Goal: Contribute content: Contribute content

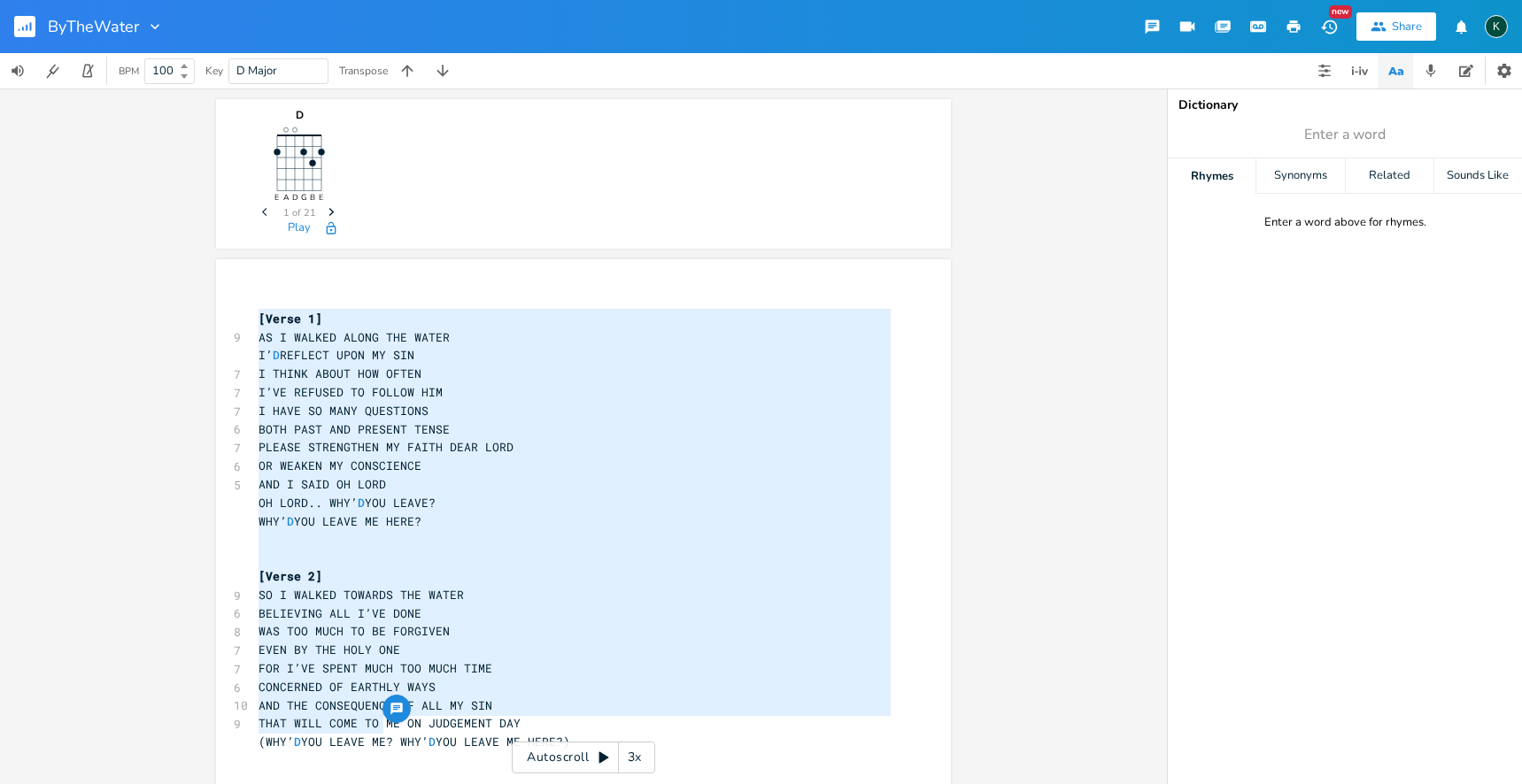
type textarea "[Verse 1] AS I WALKED ALONG THE WATER I’D REFLECT UPON MY SIN I THINK ABOUT HOW…"
drag, startPoint x: 253, startPoint y: 317, endPoint x: 377, endPoint y: 701, distance: 403.5
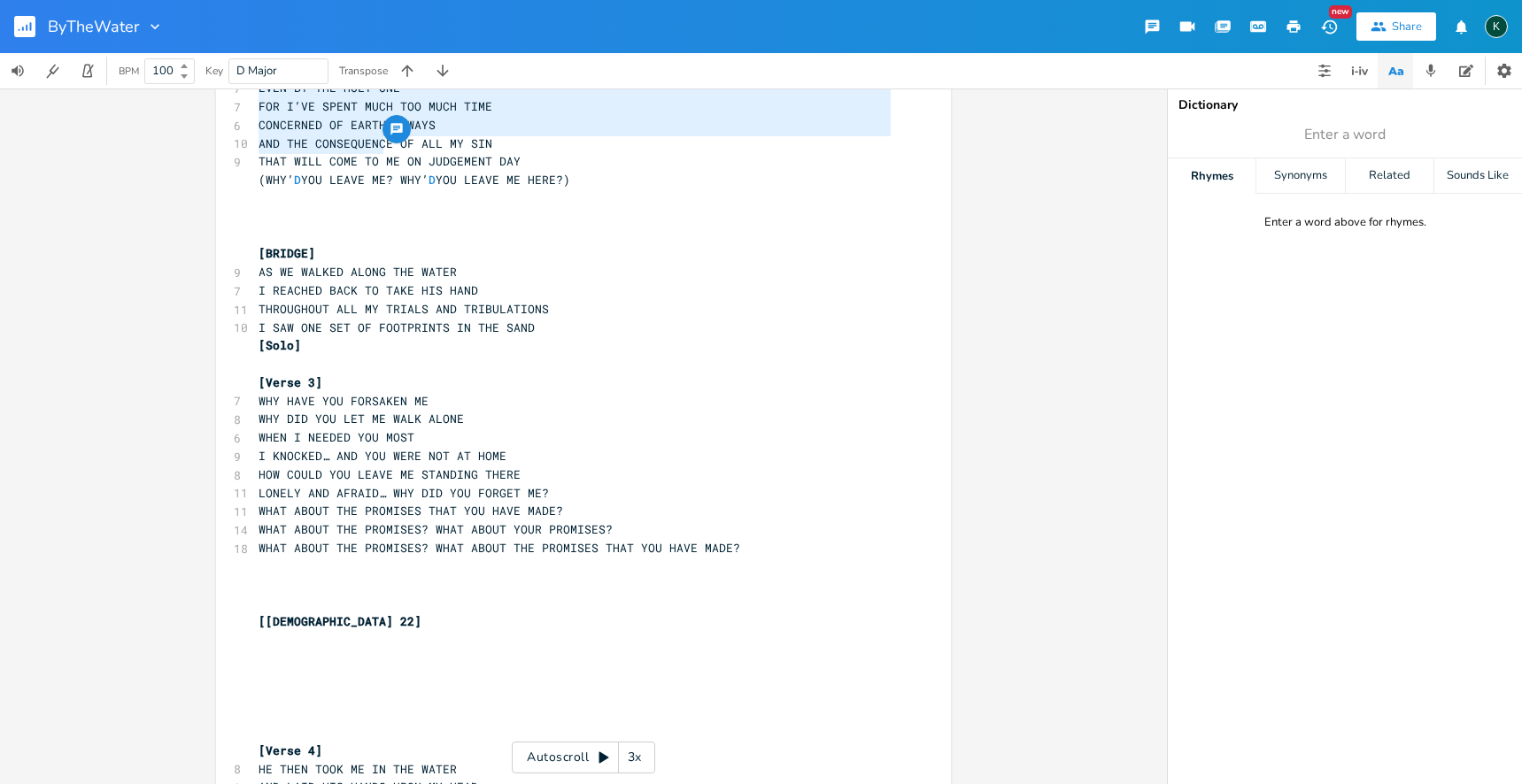
scroll to position [870, 0]
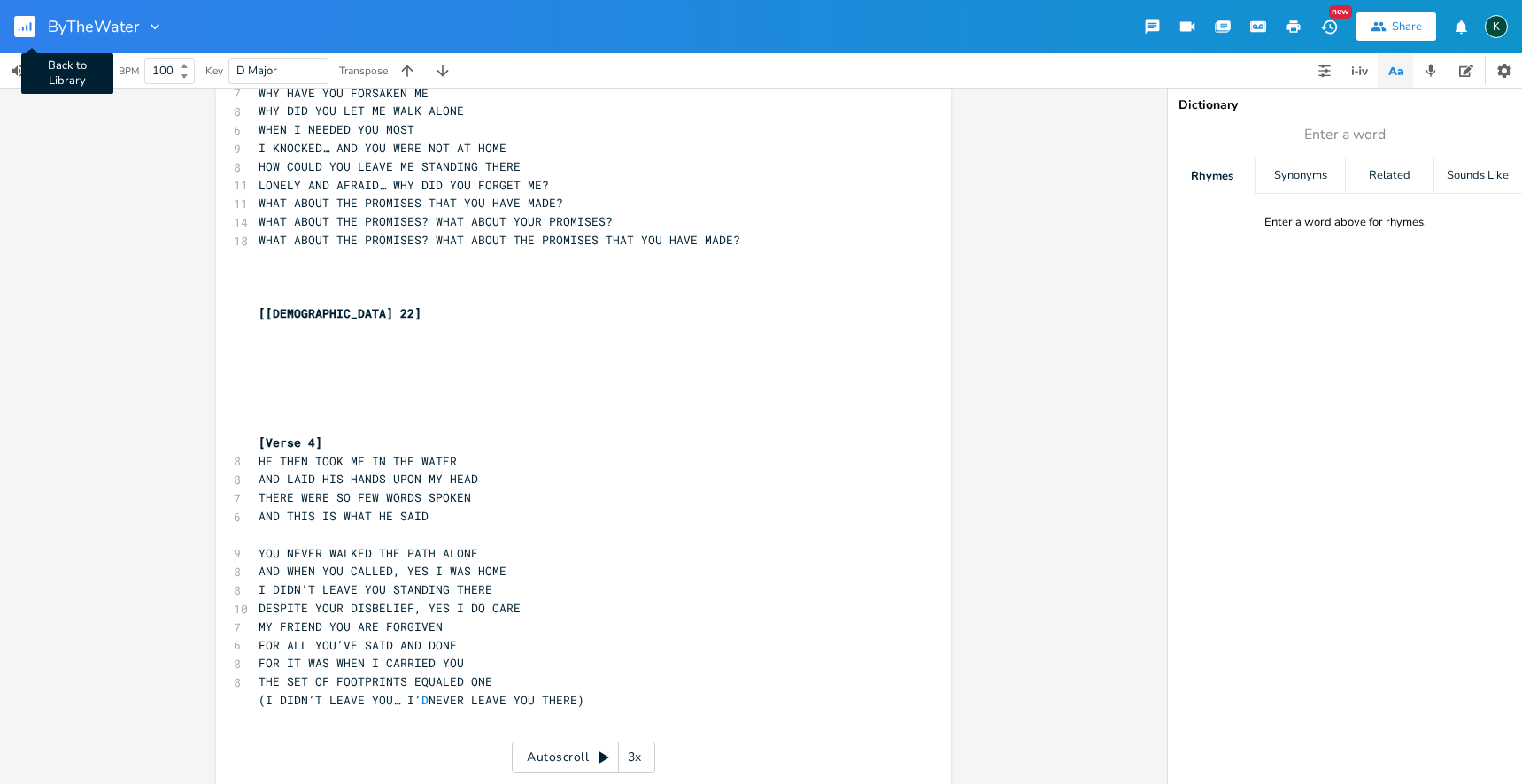
click at [24, 27] on rect "button" at bounding box center [25, 27] width 21 height 21
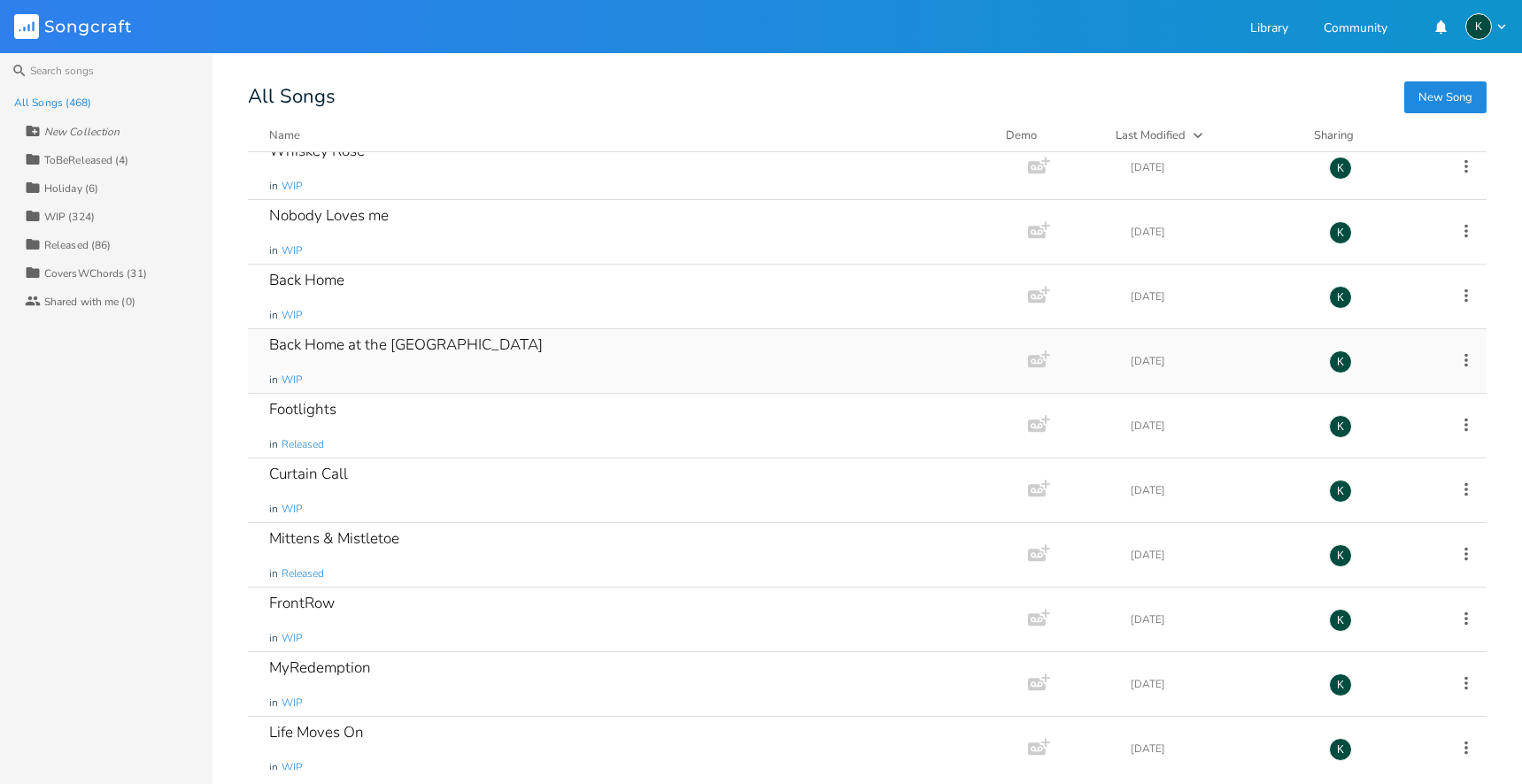
scroll to position [17341, 0]
click at [310, 471] on div "Curtain Call" at bounding box center [308, 470] width 78 height 15
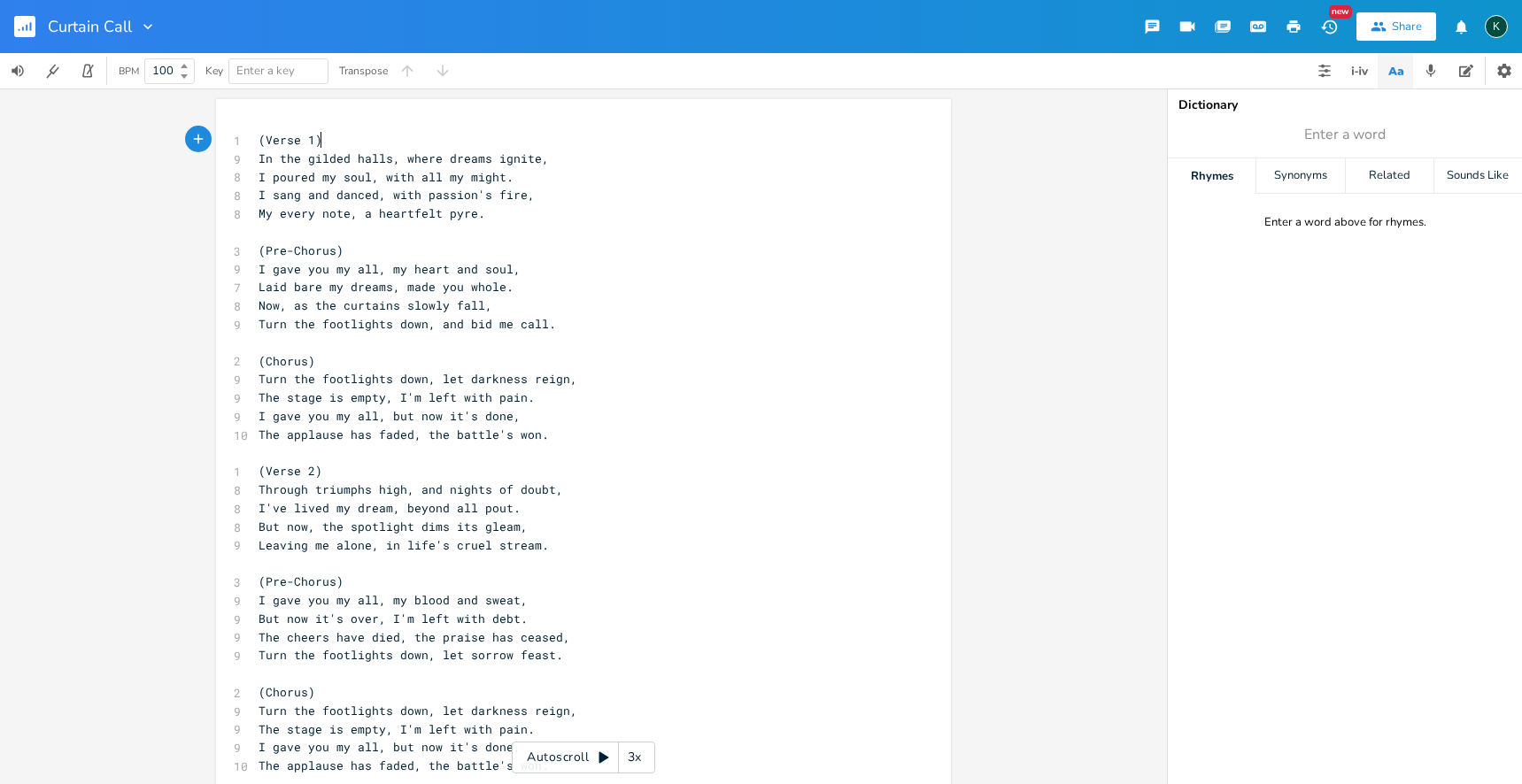
scroll to position [0, 1]
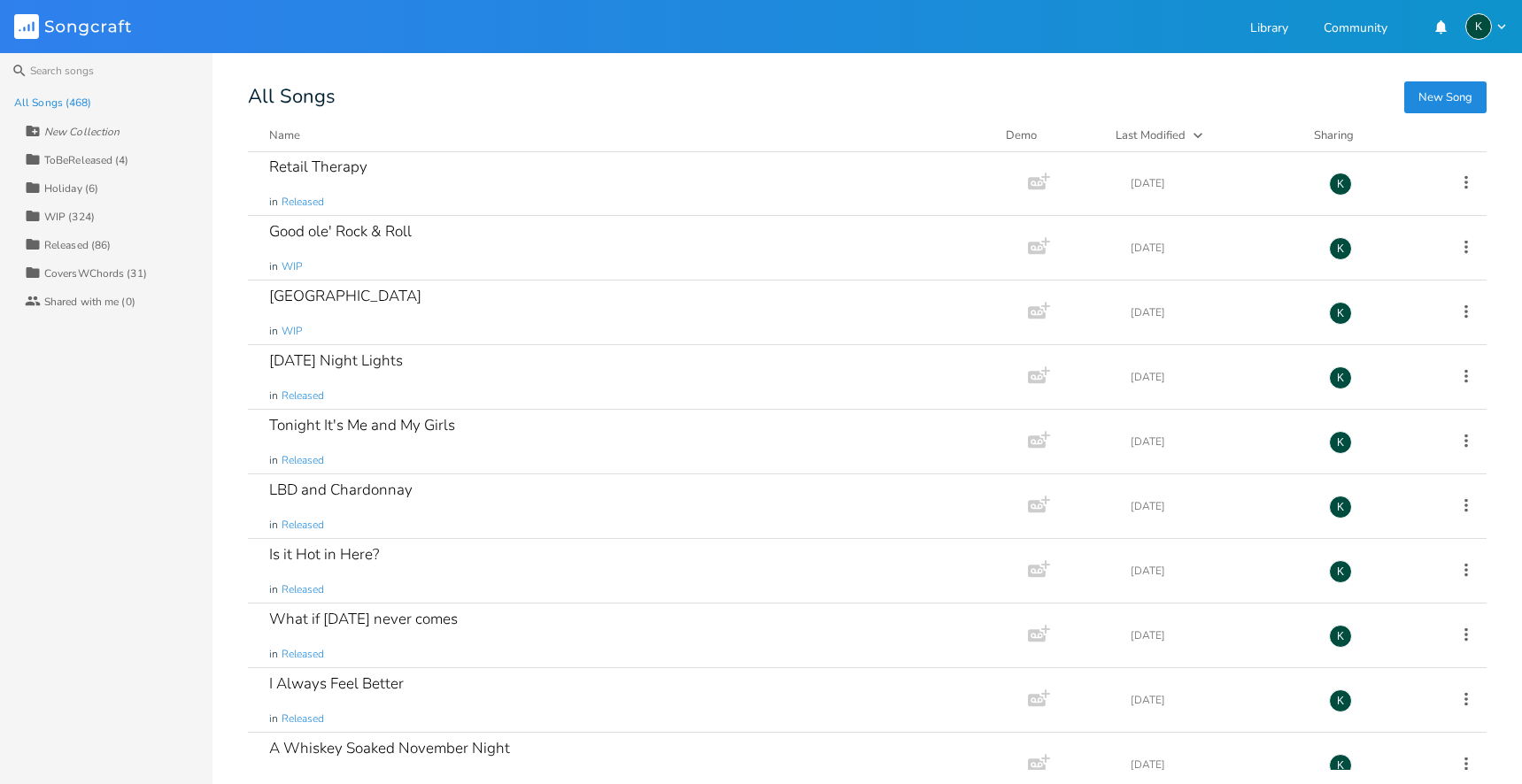
scroll to position [4165, 0]
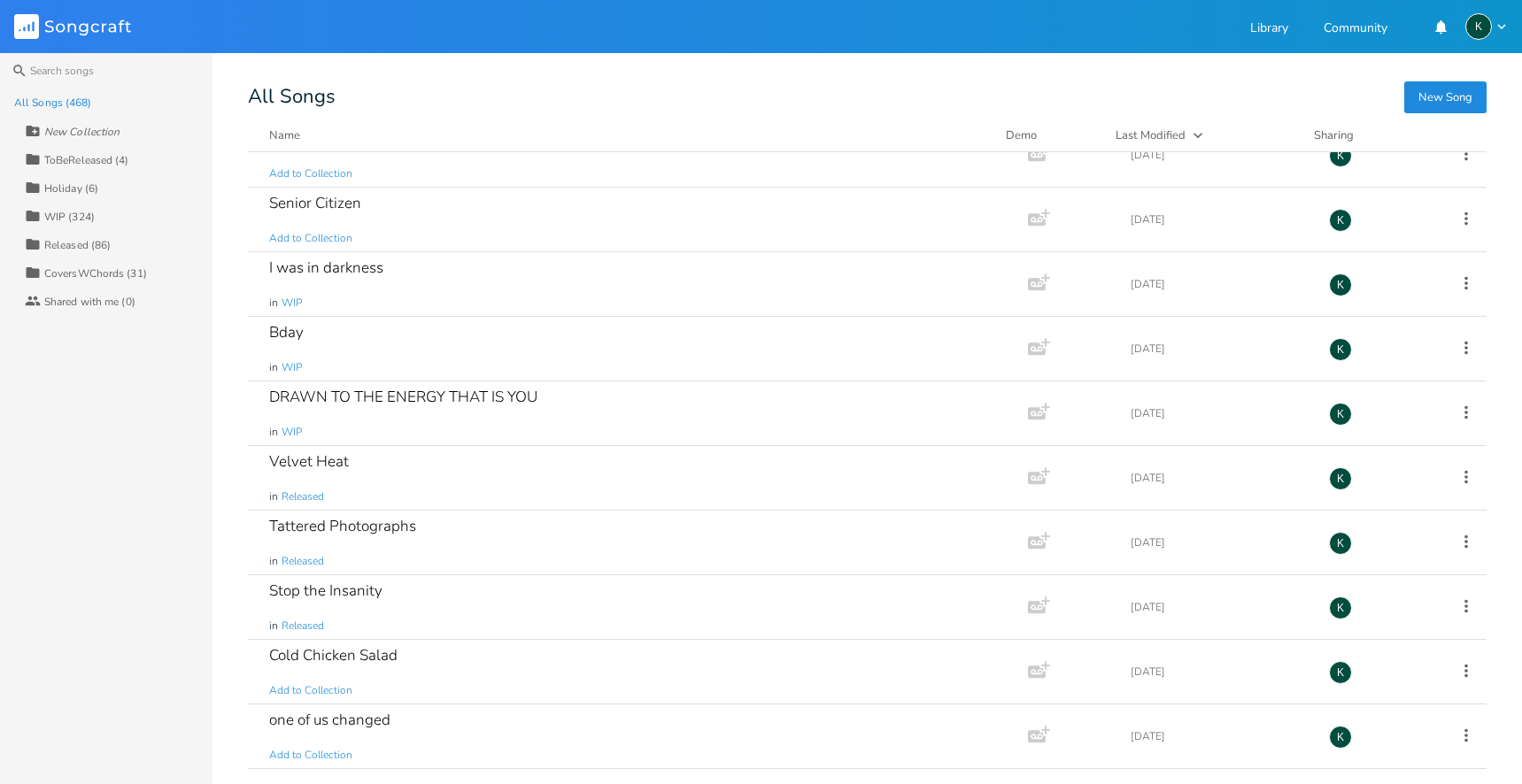
click at [61, 205] on div "Collection WIP (324)" at bounding box center [119, 216] width 188 height 29
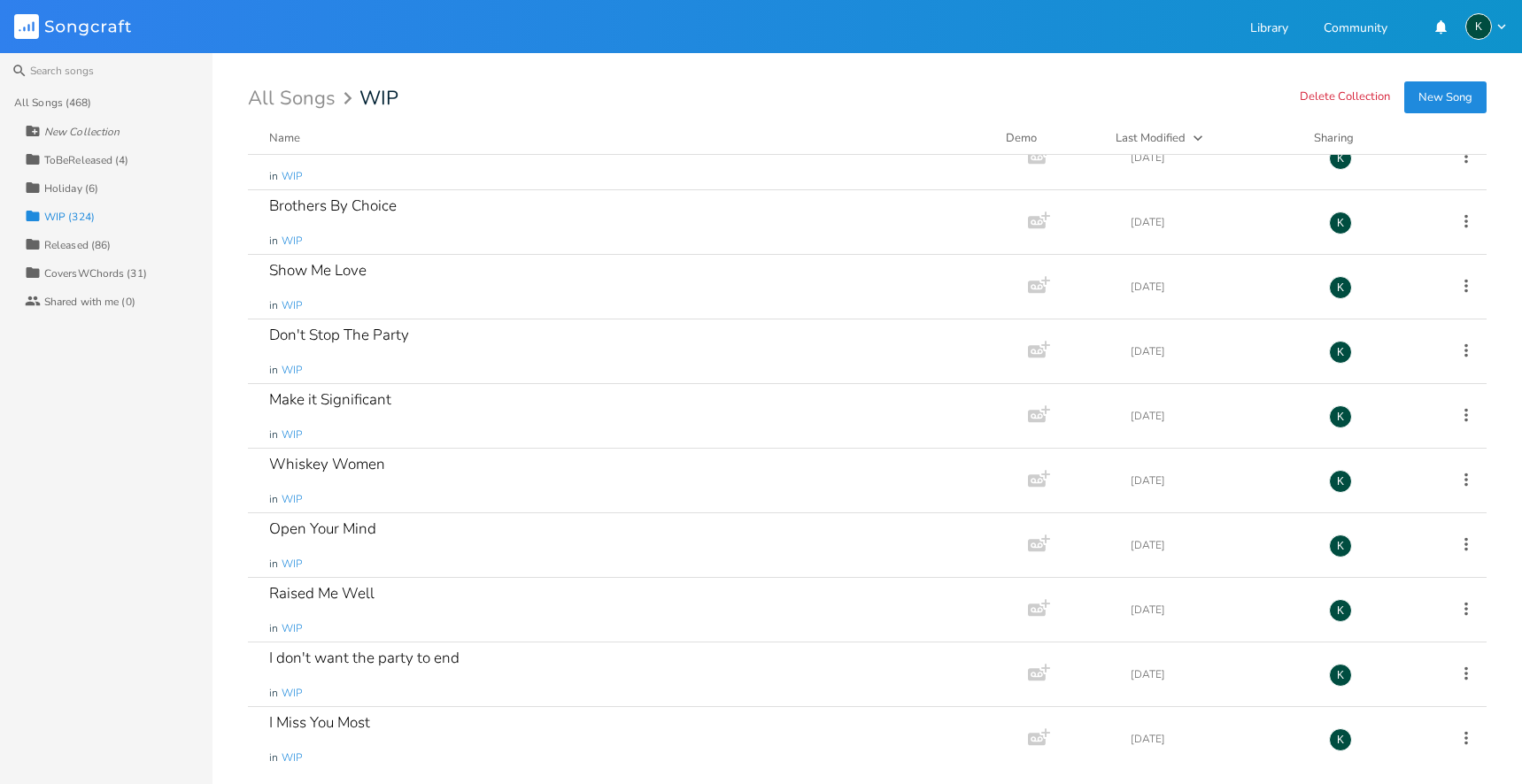
click at [47, 103] on div "All Songs (468)" at bounding box center [53, 102] width 78 height 11
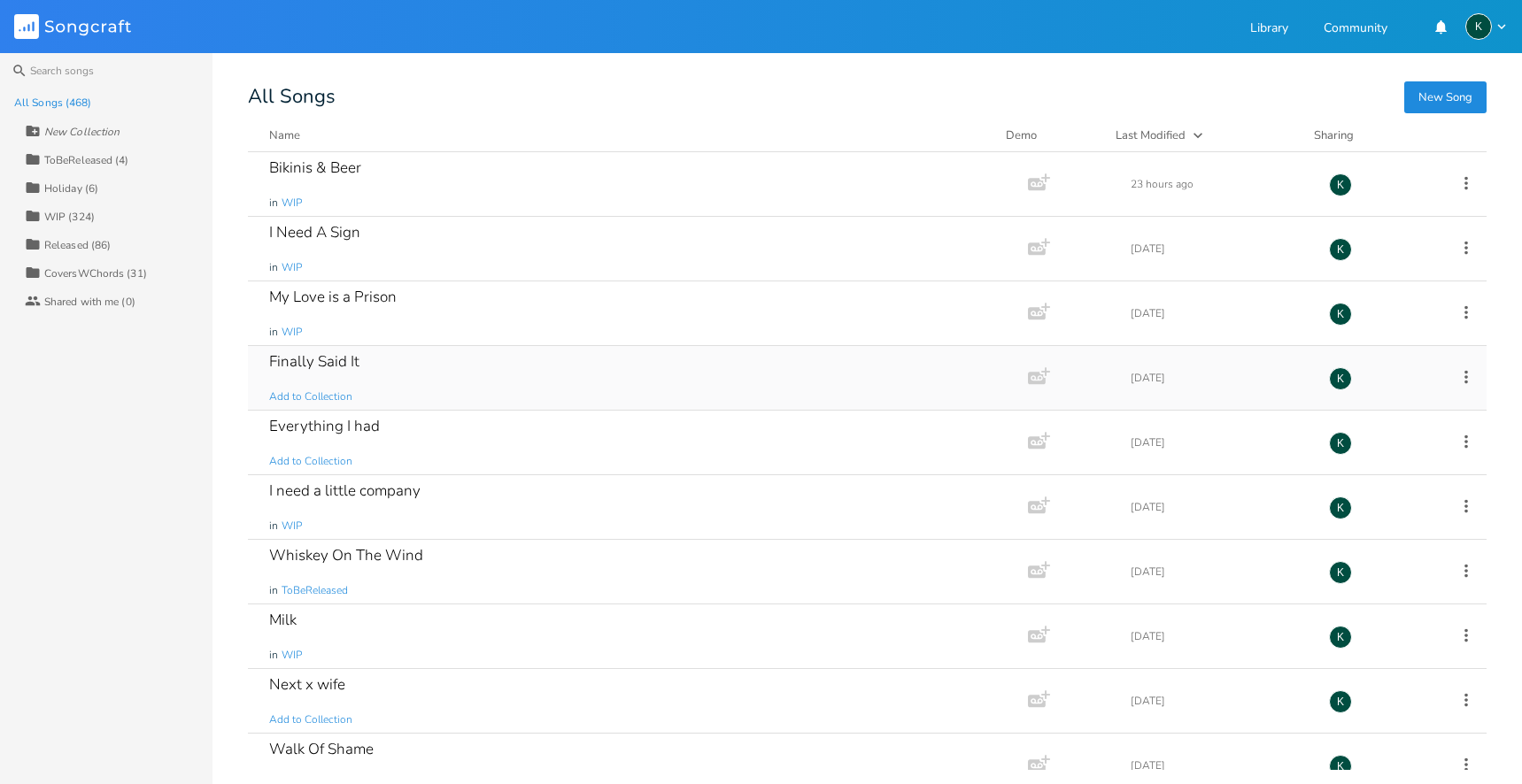
scroll to position [0, 0]
click at [330, 394] on span "Add to Collection" at bounding box center [310, 396] width 83 height 15
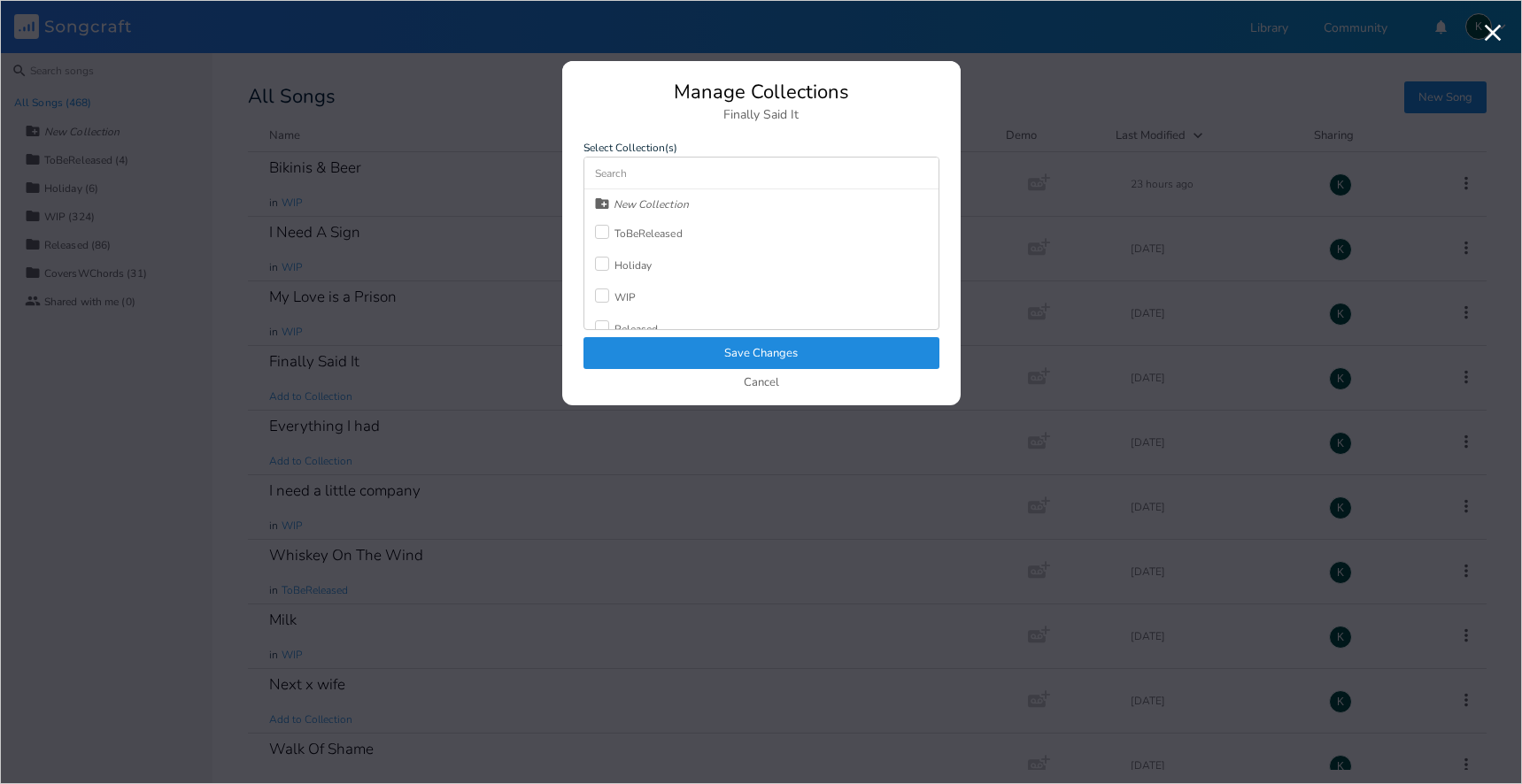
scroll to position [29, 0]
click at [595, 297] on div at bounding box center [602, 299] width 14 height 14
click at [648, 345] on button "Save Changes" at bounding box center [761, 354] width 356 height 32
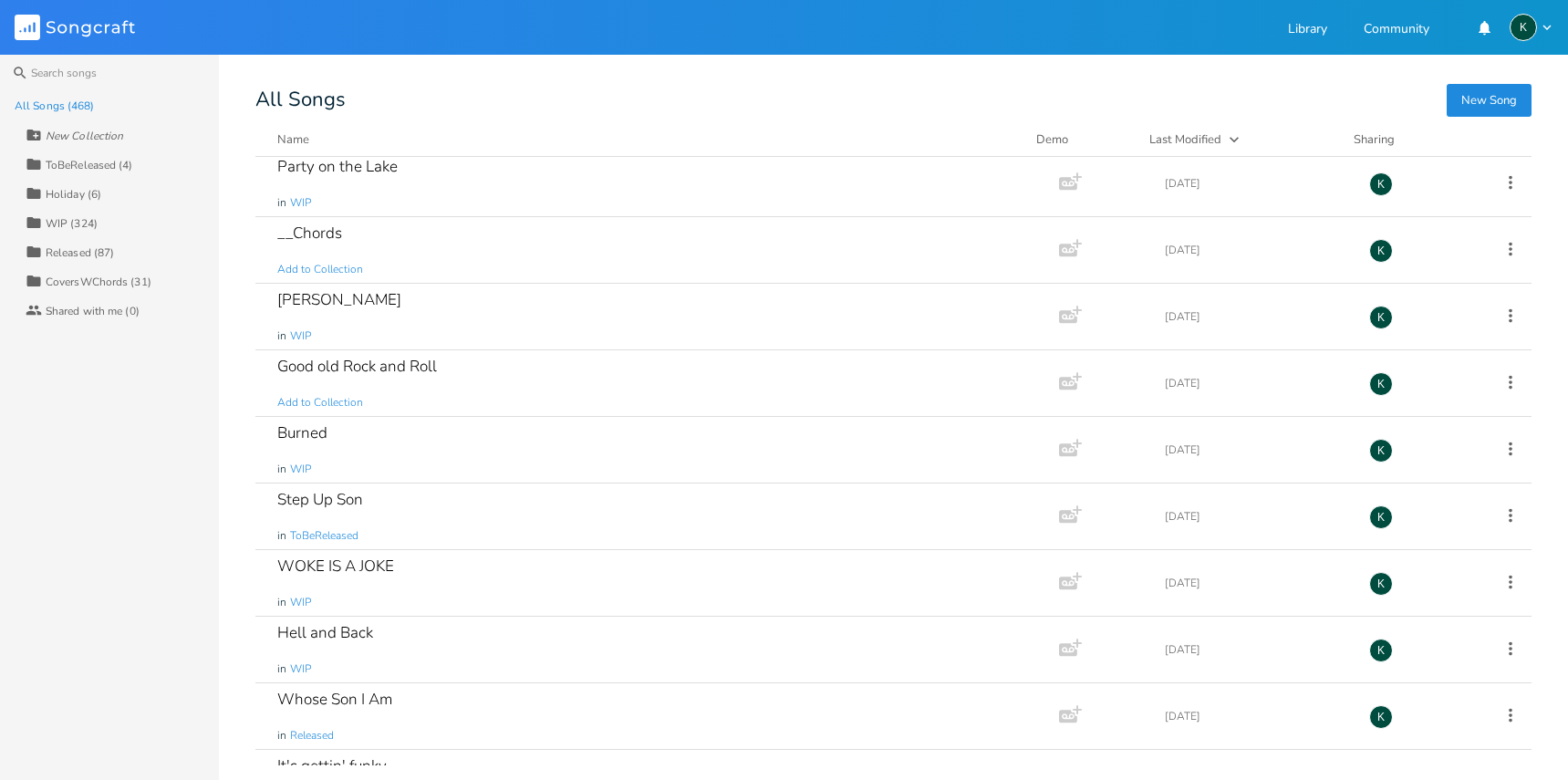
scroll to position [13092, 0]
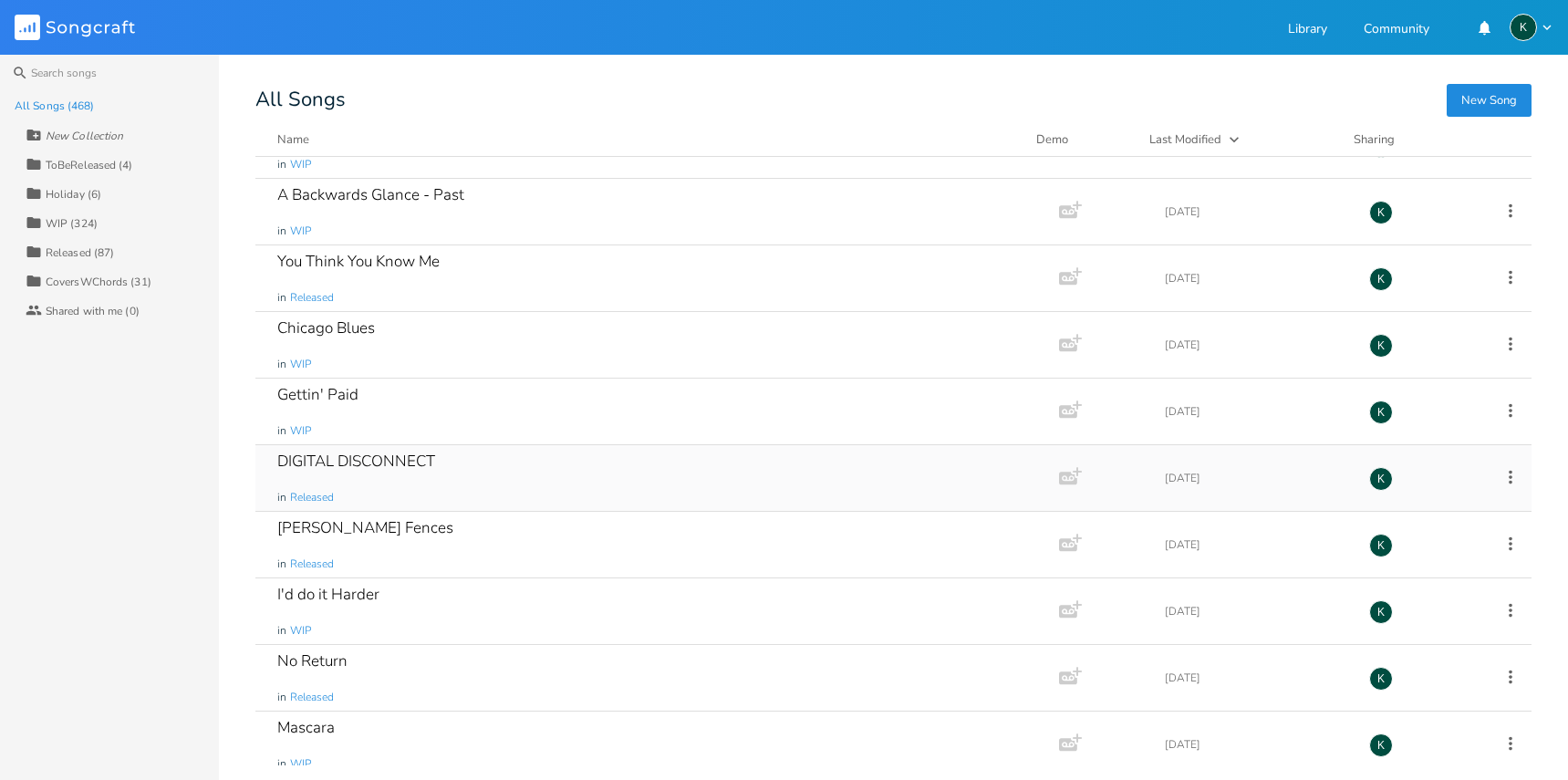
click at [353, 464] on div "DIGITAL DISCONNECT" at bounding box center [356, 461] width 158 height 16
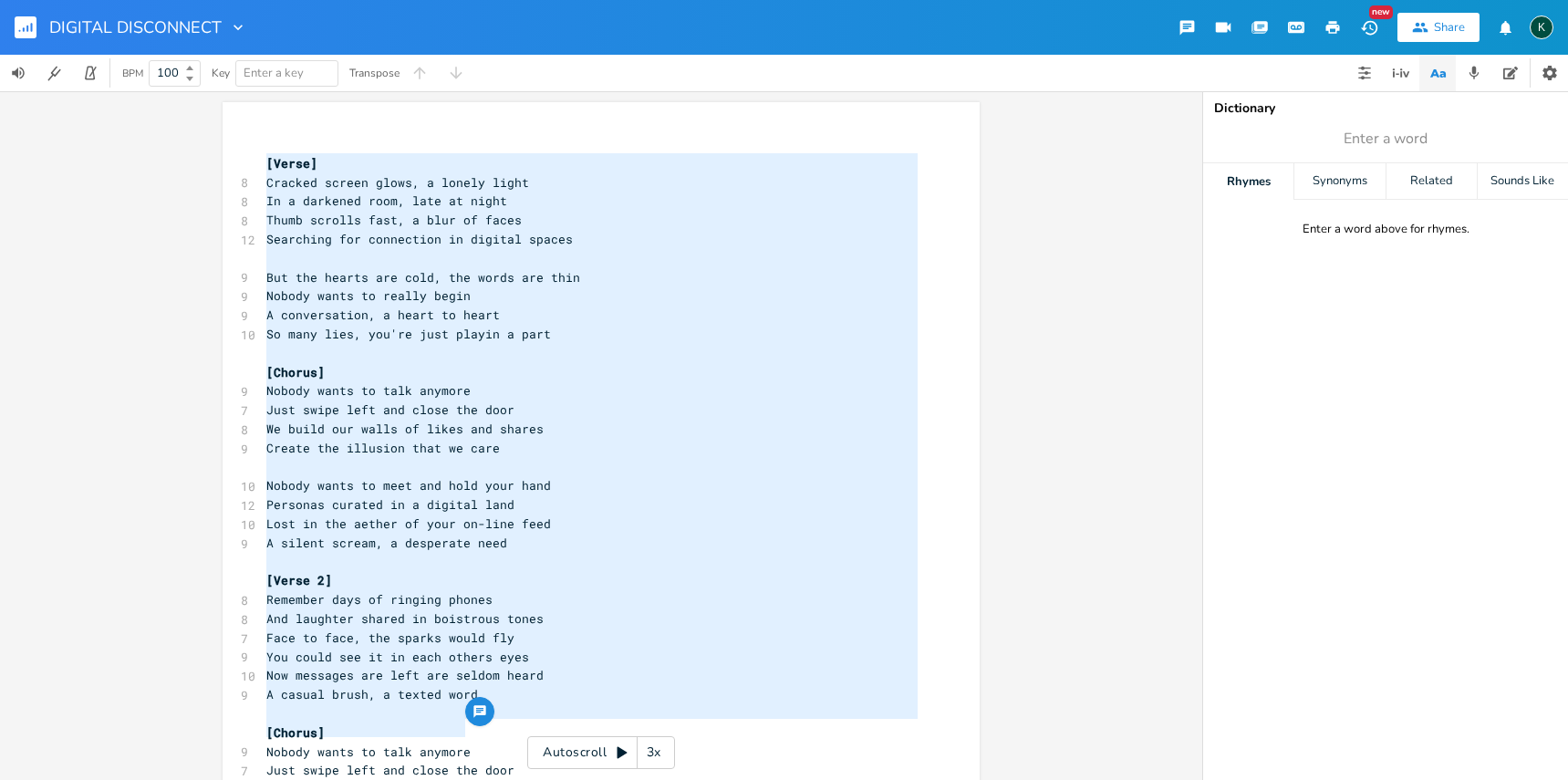
drag, startPoint x: 262, startPoint y: 163, endPoint x: 484, endPoint y: 719, distance: 598.7
click at [484, 725] on div "[Verse] Cracked screen glows, a lonely light In a darkened room, late at night …" at bounding box center [600, 766] width 757 height 1329
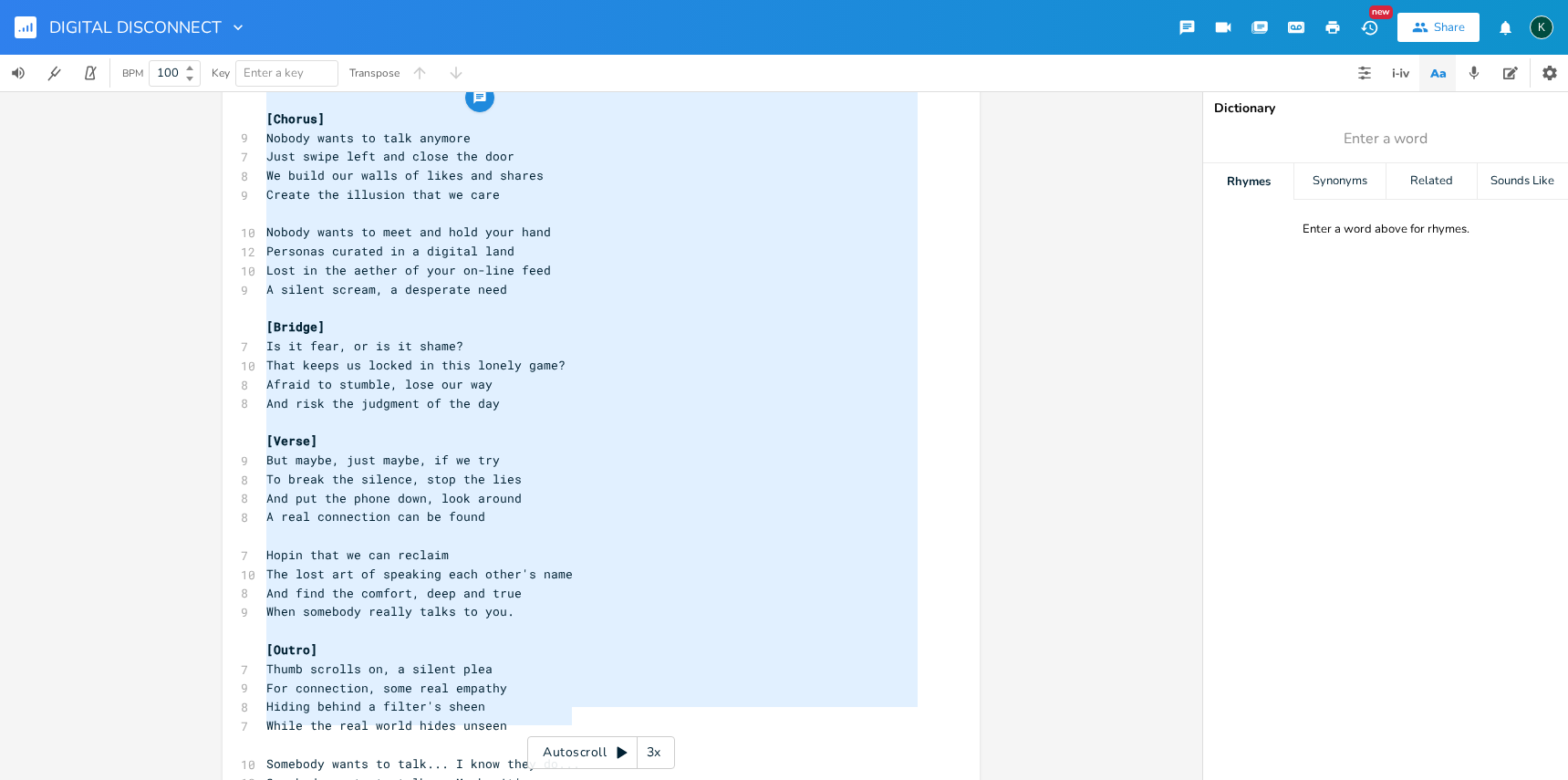
click at [577, 754] on pre "Somebody wants to talk... I know they do..." at bounding box center [591, 763] width 658 height 19
type textarea "[Verse] Cracked screen glows, a lonely light In a darkened room, late at night …"
click at [24, 26] on rect "button" at bounding box center [26, 28] width 22 height 22
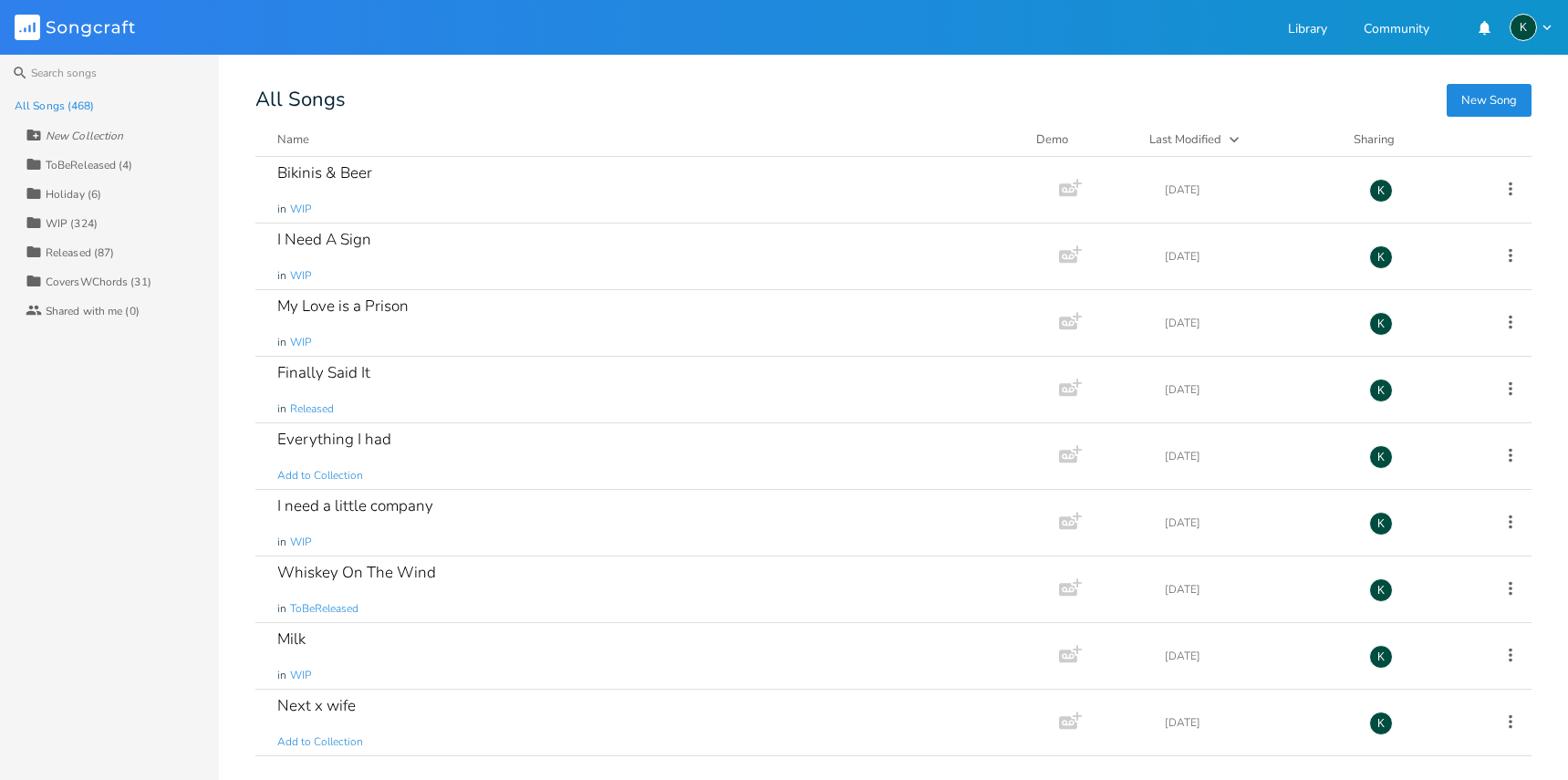
scroll to position [710, 0]
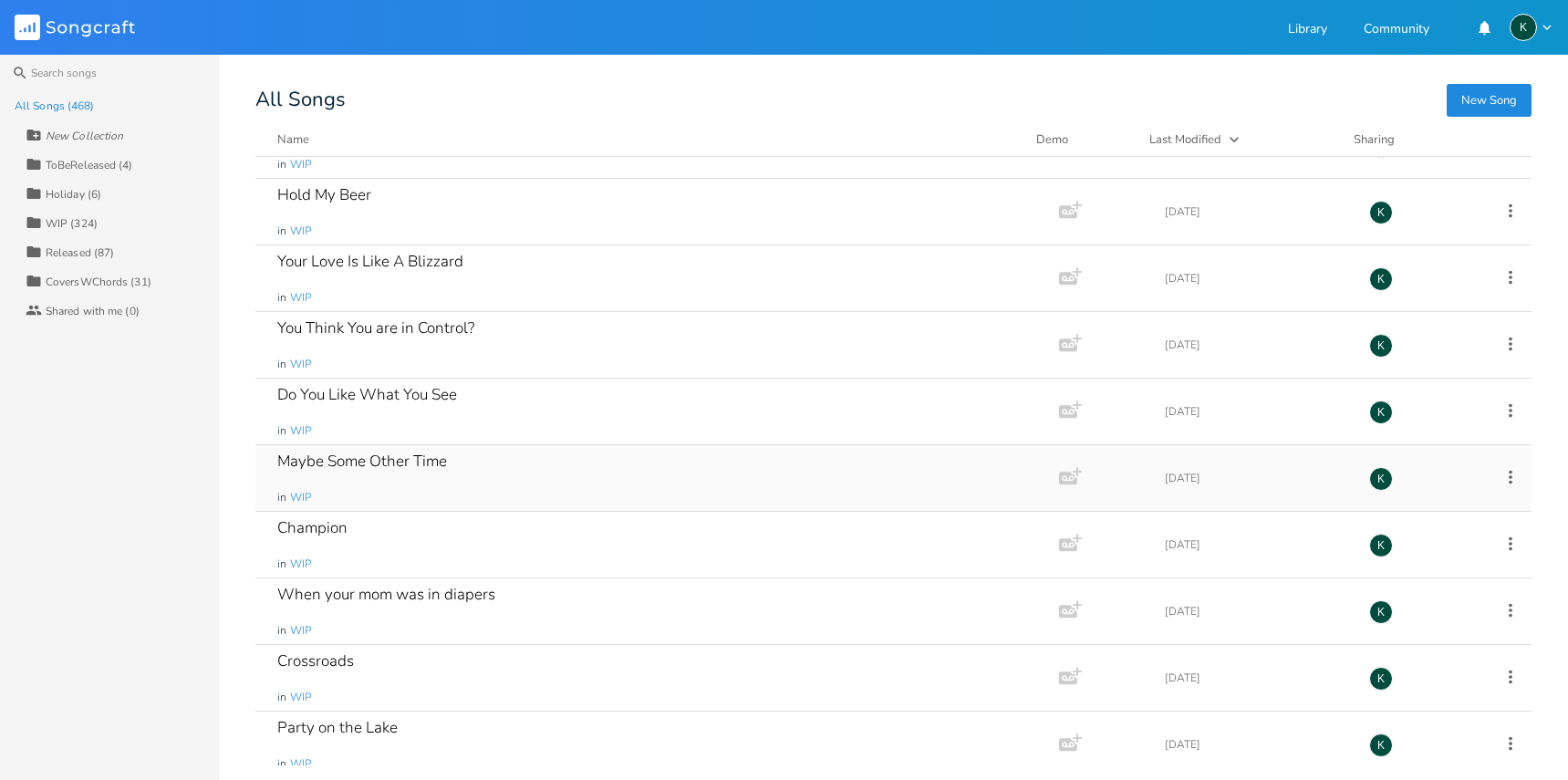
click at [381, 466] on div "Maybe Some Other Time" at bounding box center [362, 461] width 170 height 16
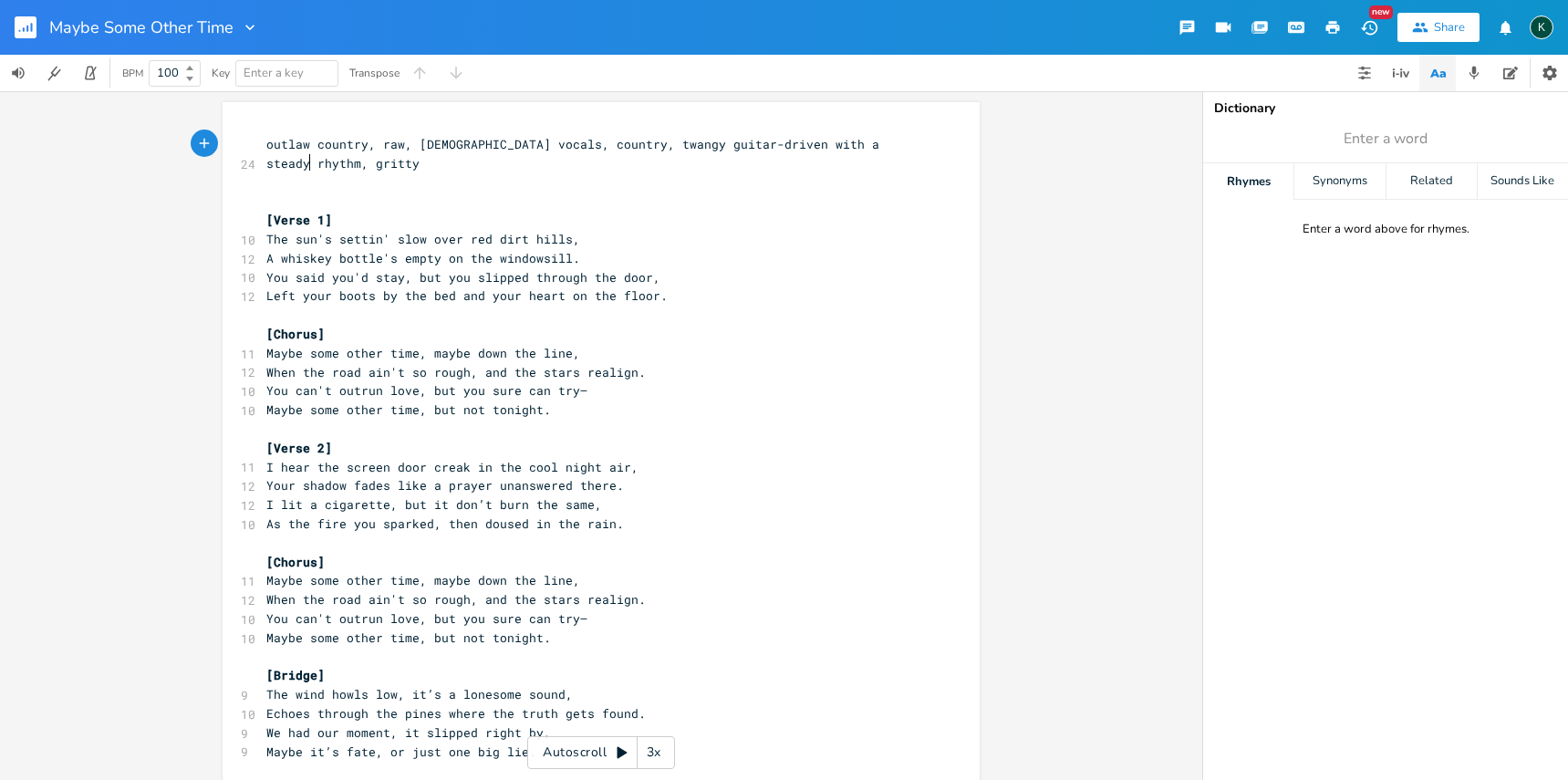
click at [413, 145] on span "outlaw country, raw, [DEMOGRAPHIC_DATA] vocals, country, twangy guitar-driven w…" at bounding box center [577, 153] width 621 height 36
type textarea "fe"
click at [612, 325] on pre "[Chorus]" at bounding box center [591, 334] width 658 height 19
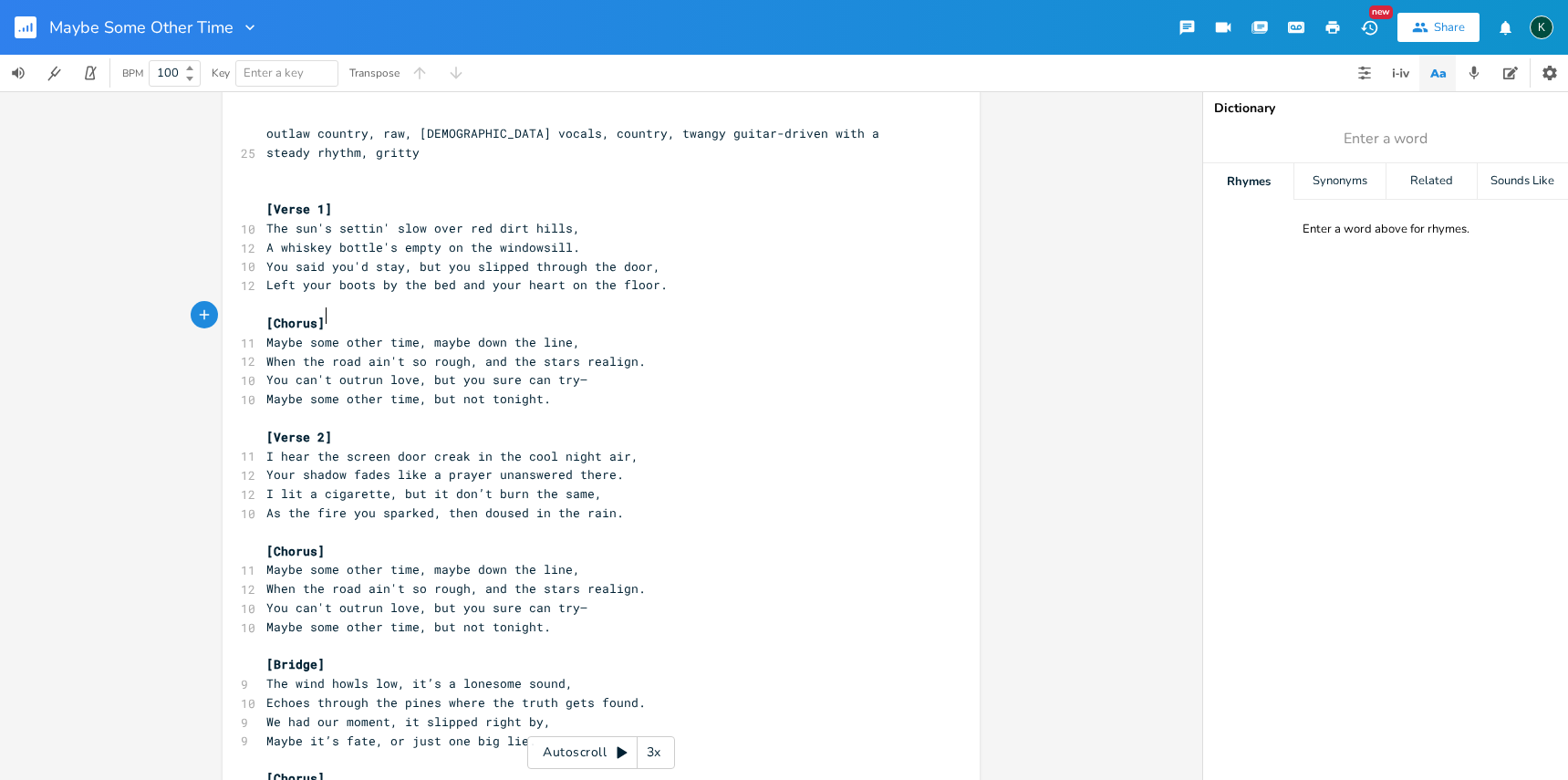
scroll to position [22, 0]
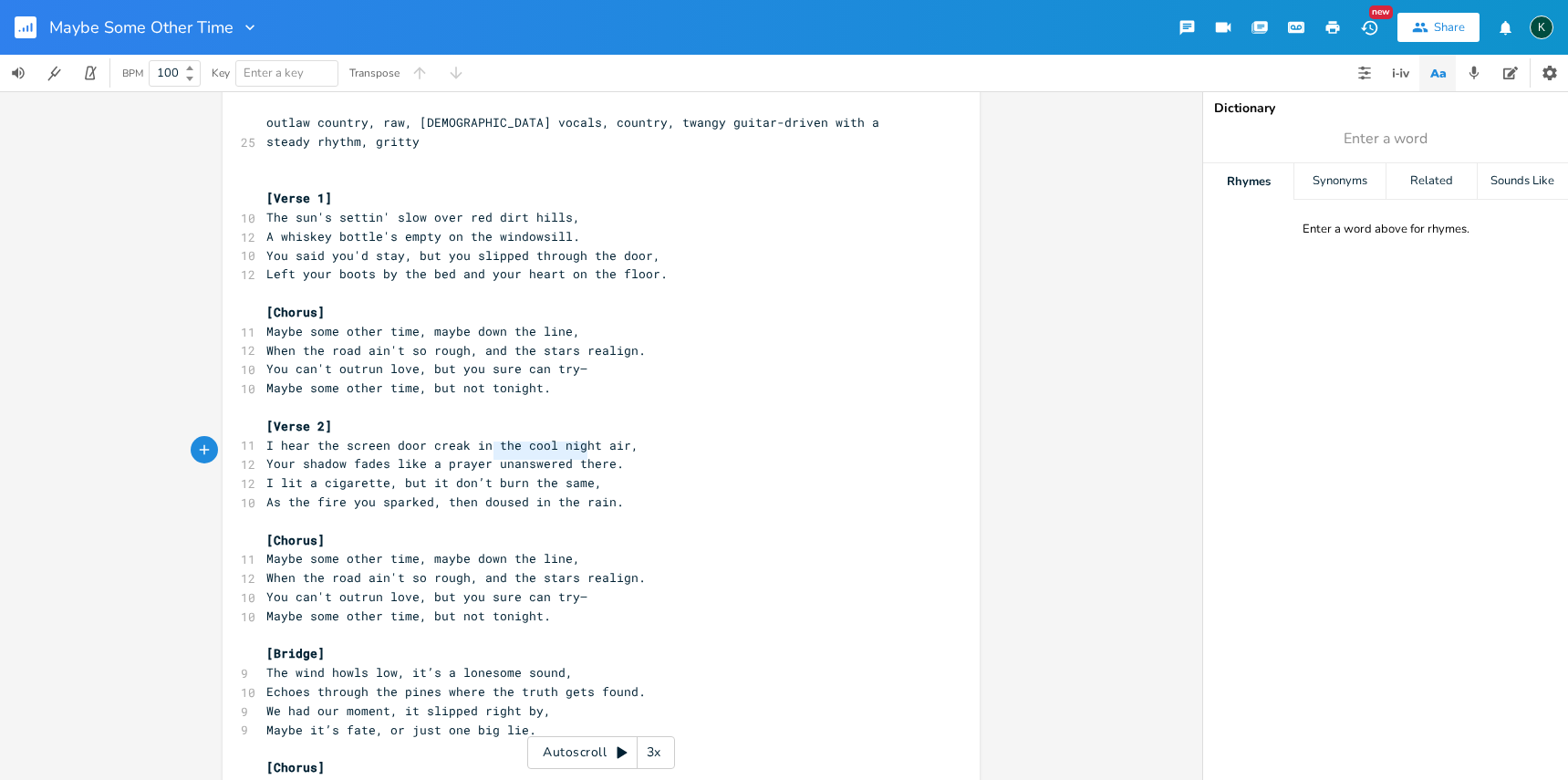
type textarea "unanswered there."
drag, startPoint x: 488, startPoint y: 449, endPoint x: 621, endPoint y: 456, distance: 133.2
click at [621, 456] on pre "Your shadow fades like a prayer unanswered there." at bounding box center [591, 463] width 658 height 19
click at [432, 455] on span "Your shadow fades like a prayer" at bounding box center [379, 463] width 226 height 17
type textarea "n unanswered"
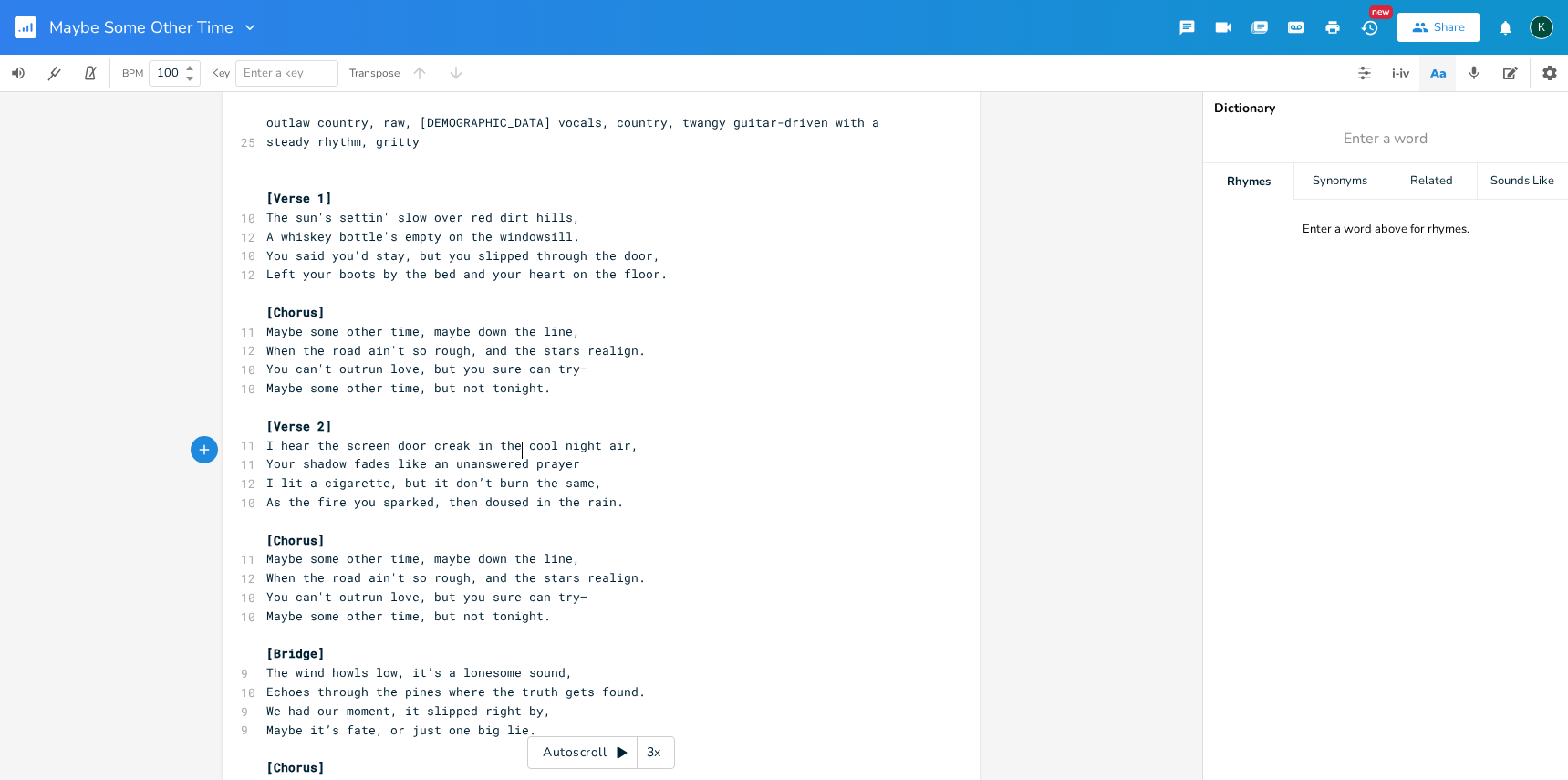
scroll to position [0, 67]
drag, startPoint x: 466, startPoint y: 491, endPoint x: 441, endPoint y: 491, distance: 25.0
click at [441, 494] on span "As the fire you sparked, then doused in the rain." at bounding box center [445, 502] width 358 height 17
type textarea "now"
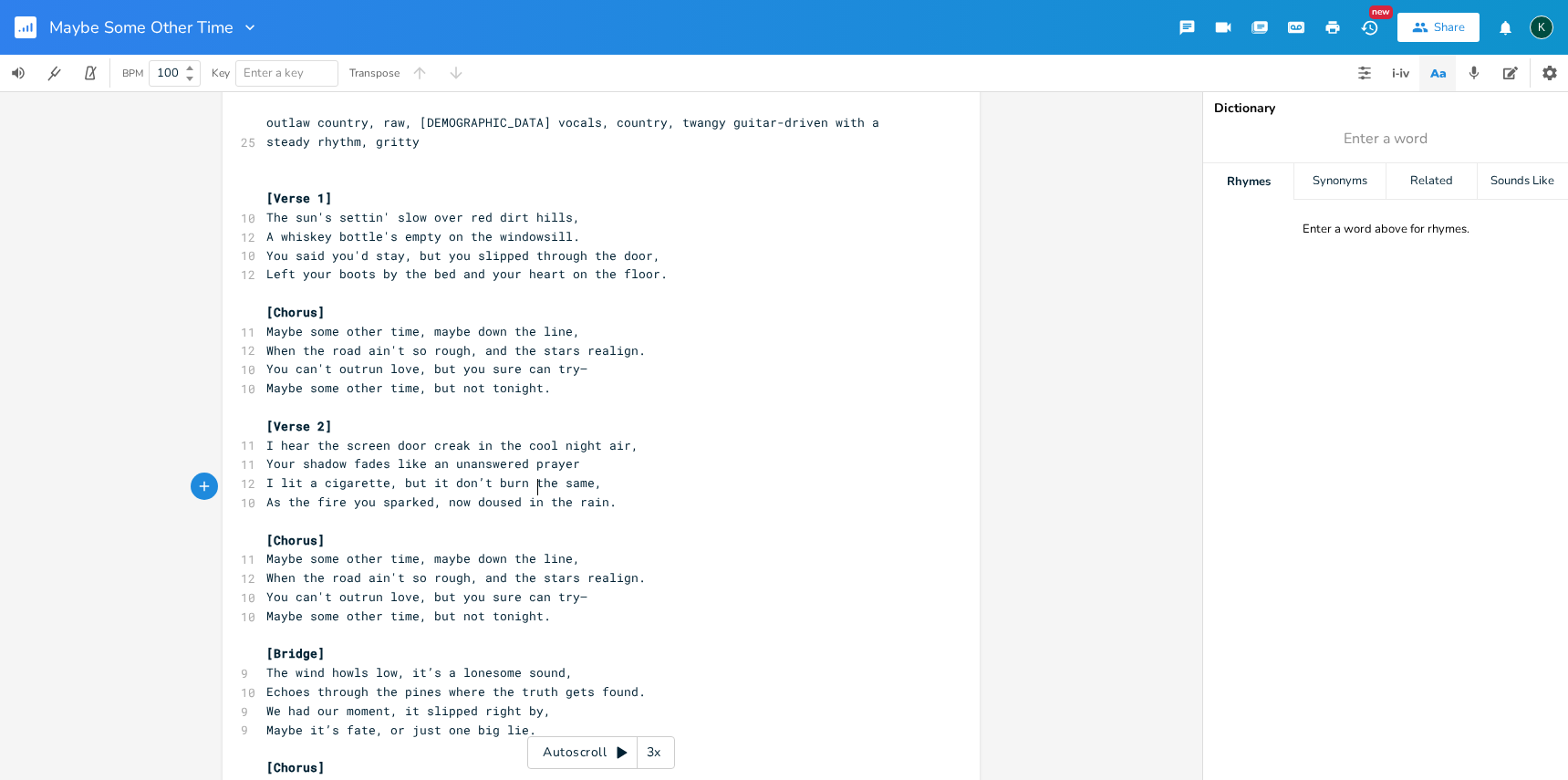
click at [528, 494] on span "As the fire you sparked, now doused in the rain." at bounding box center [442, 502] width 351 height 17
type textarea "by"
click at [666, 587] on pre "You can't outrun love, but you sure can try—" at bounding box center [591, 596] width 658 height 19
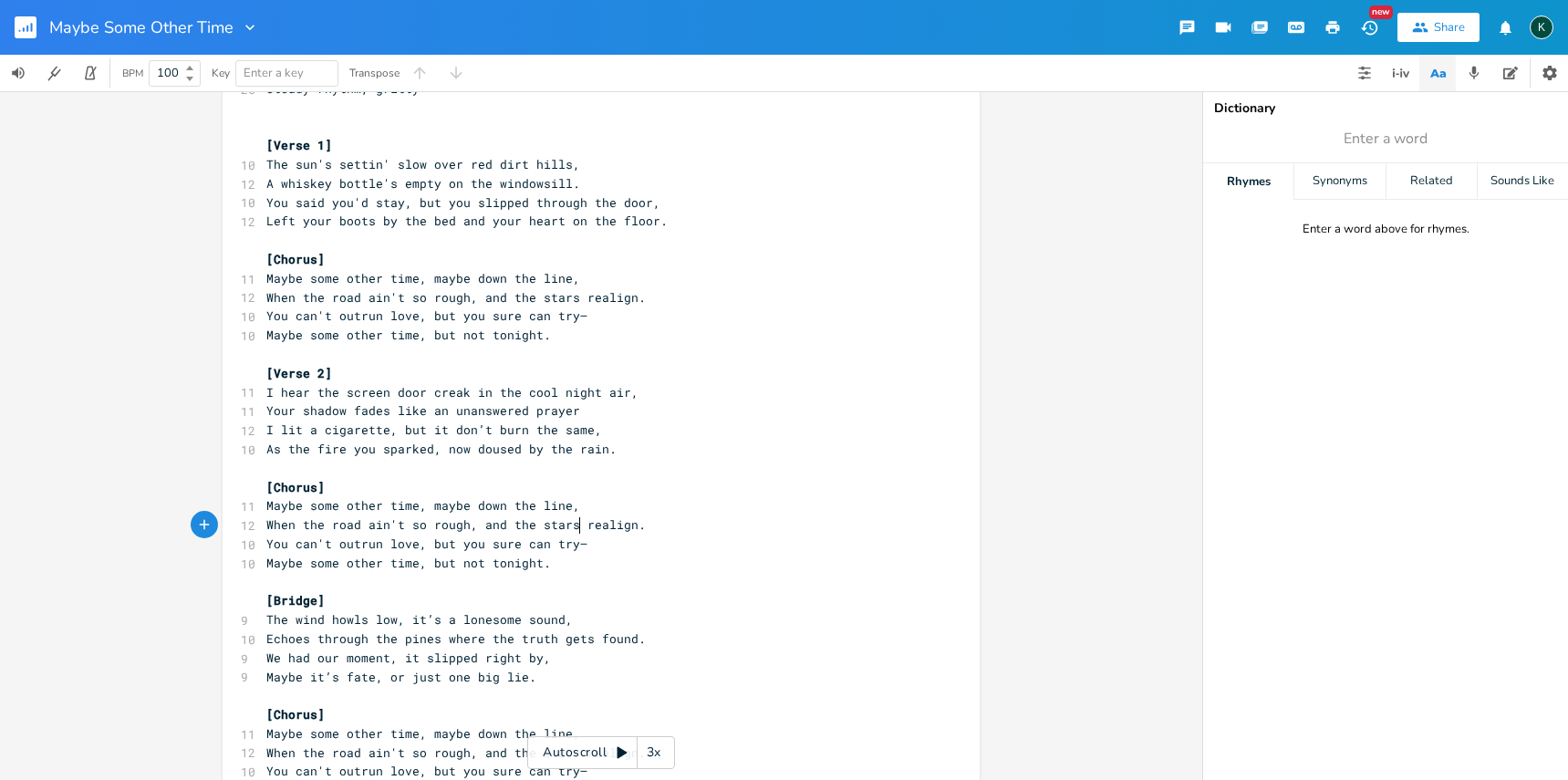
scroll to position [103, 0]
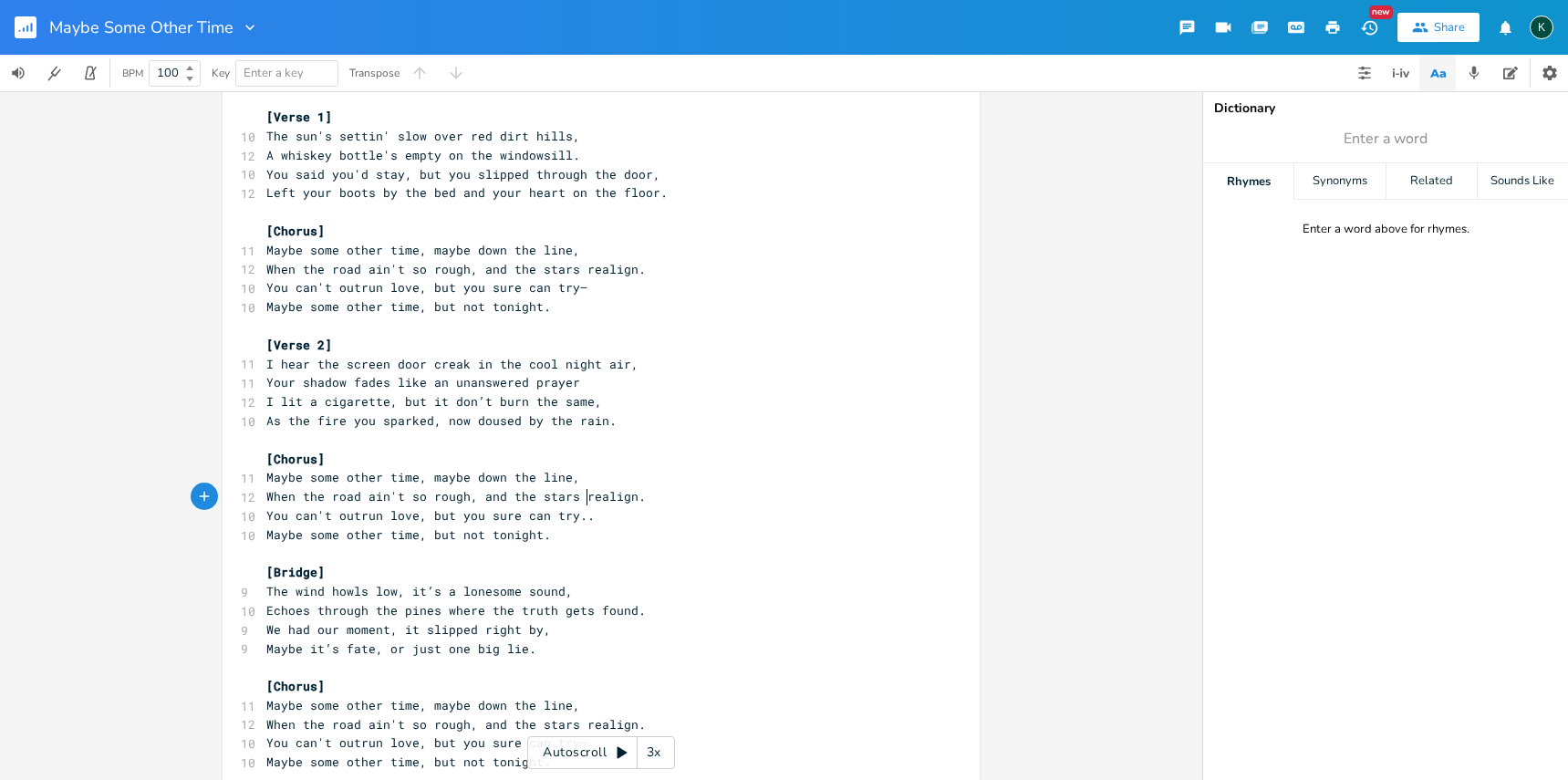
type textarea "..."
drag, startPoint x: 579, startPoint y: 273, endPoint x: 567, endPoint y: 278, distance: 13.0
click at [567, 278] on pre "You can't outrun love, but you sure can try—" at bounding box center [591, 287] width 658 height 19
type textarea "..."
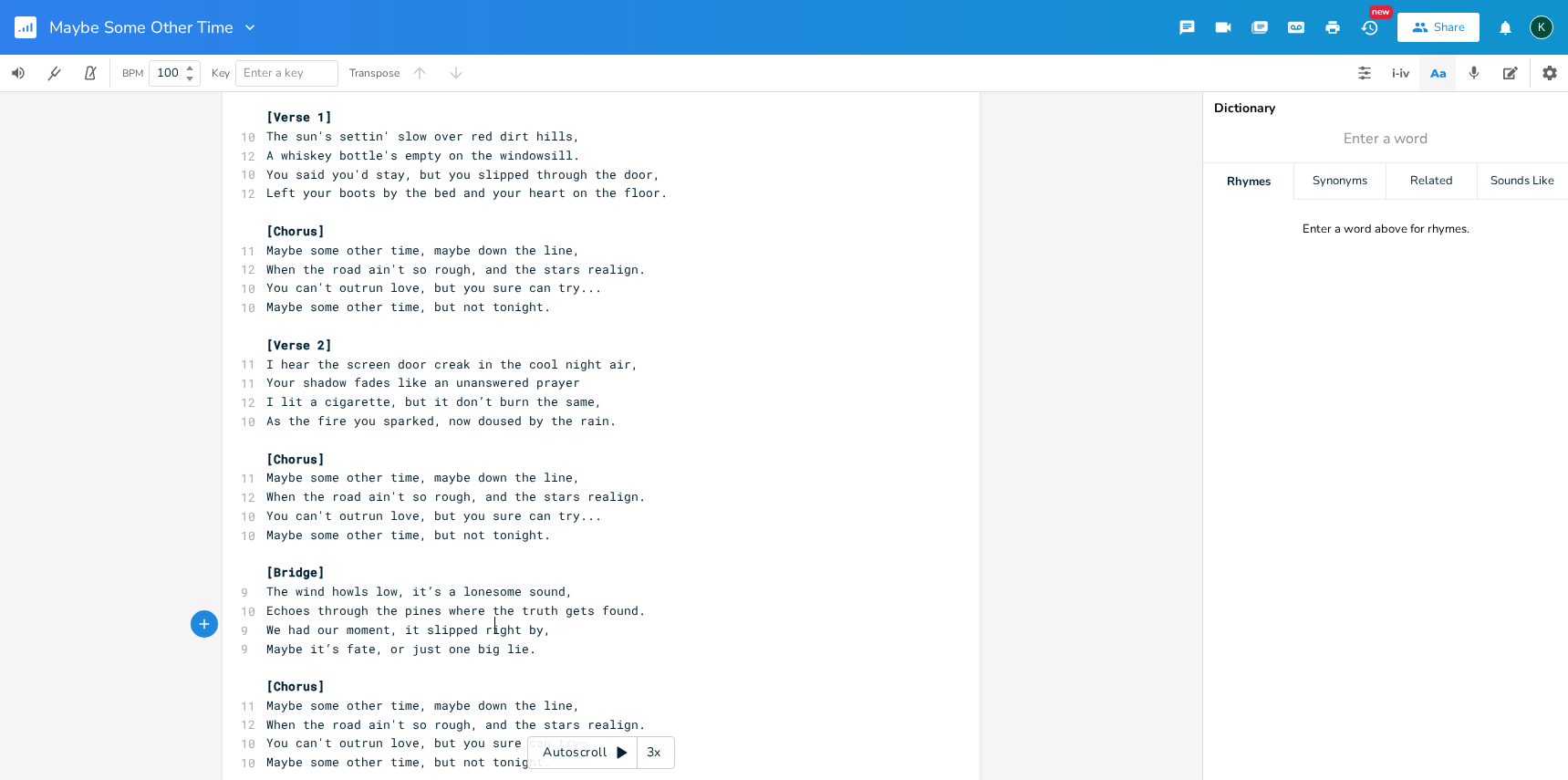
click at [488, 641] on span "Maybe it’s fate, or just one big lie." at bounding box center [401, 649] width 270 height 17
click at [612, 752] on pre "Maybe some other time, but not tonight." at bounding box center [591, 762] width 658 height 19
click at [608, 733] on pre "You can't outrun love, but you sure can try—" at bounding box center [591, 742] width 658 height 19
type textarea "..."
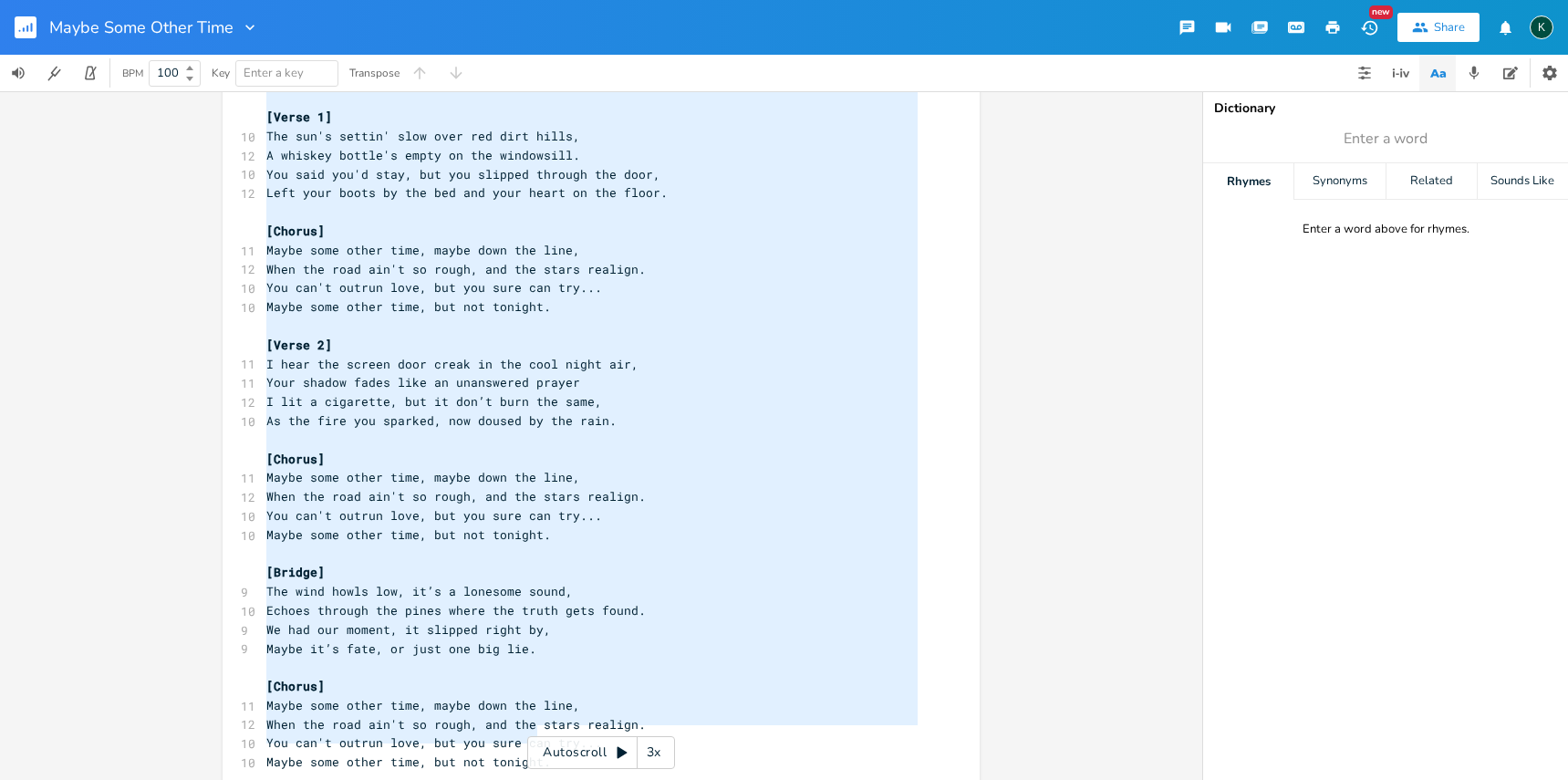
type textarea "loremi dolorsi, ame, consec adipis, elitsed, doeius tempor-incidi utla e dolore…"
drag, startPoint x: 531, startPoint y: 732, endPoint x: 300, endPoint y: 164, distance: 613.2
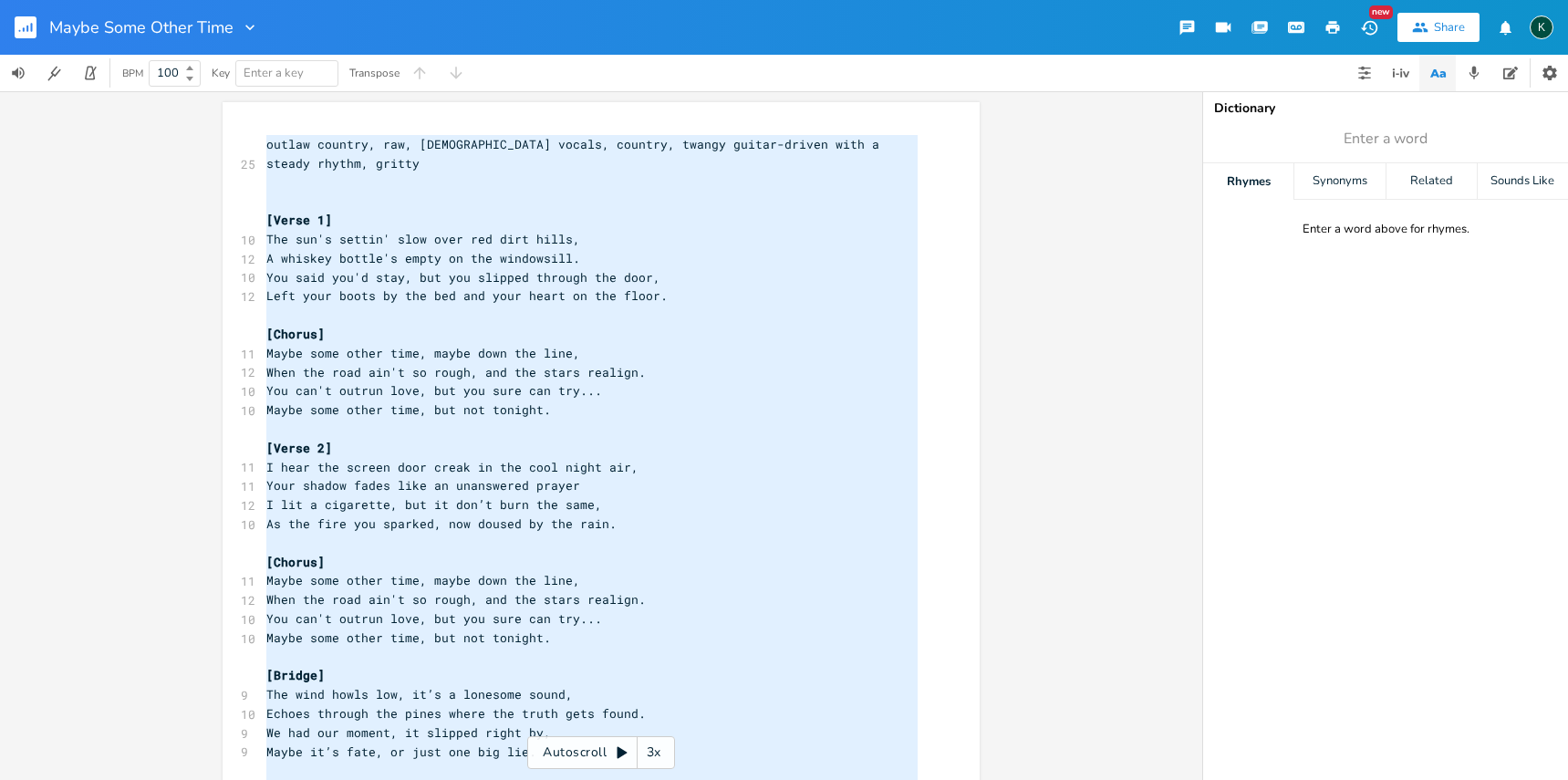
click at [17, 26] on rect "button" at bounding box center [26, 28] width 22 height 22
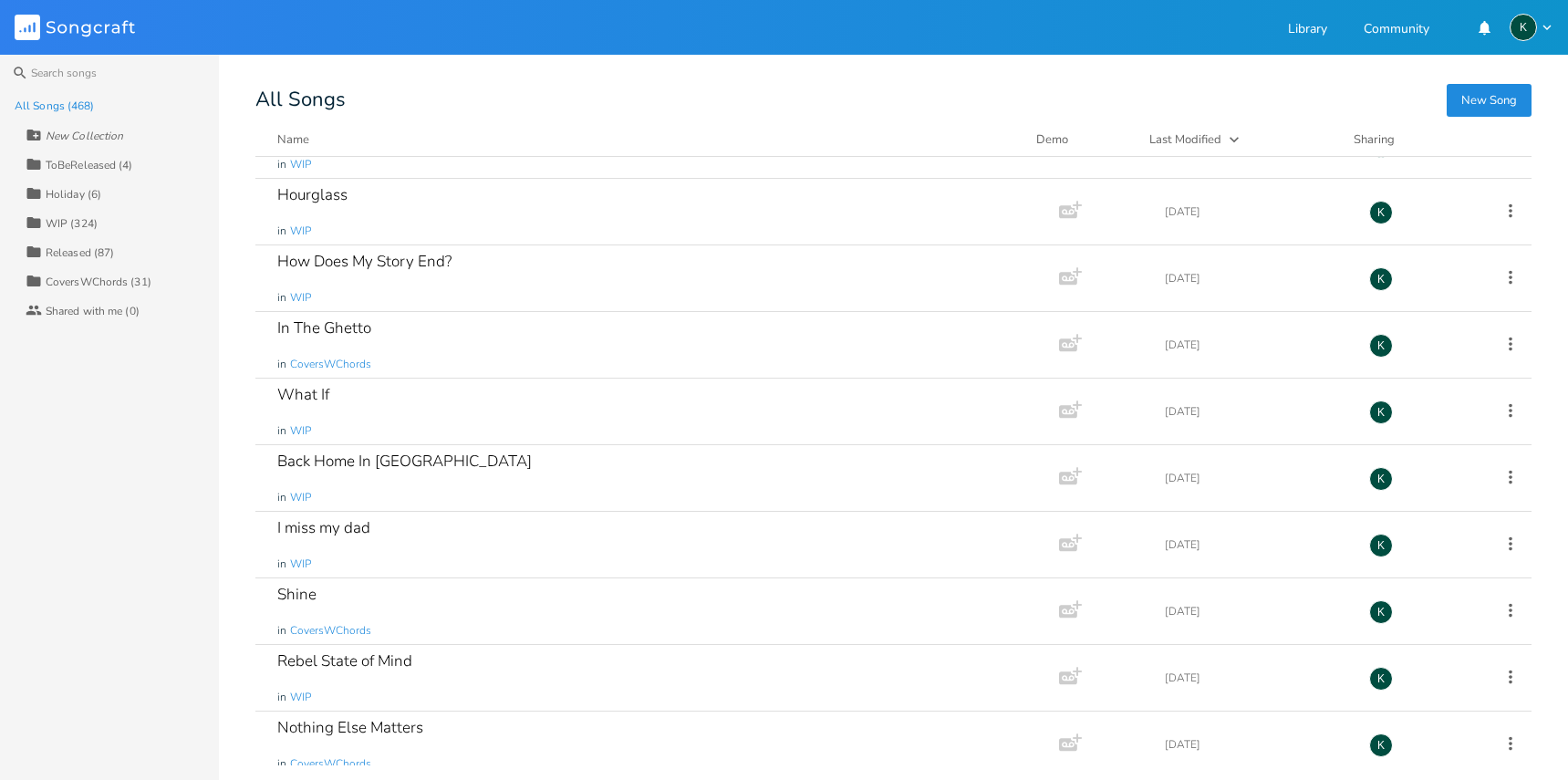
scroll to position [3240, 0]
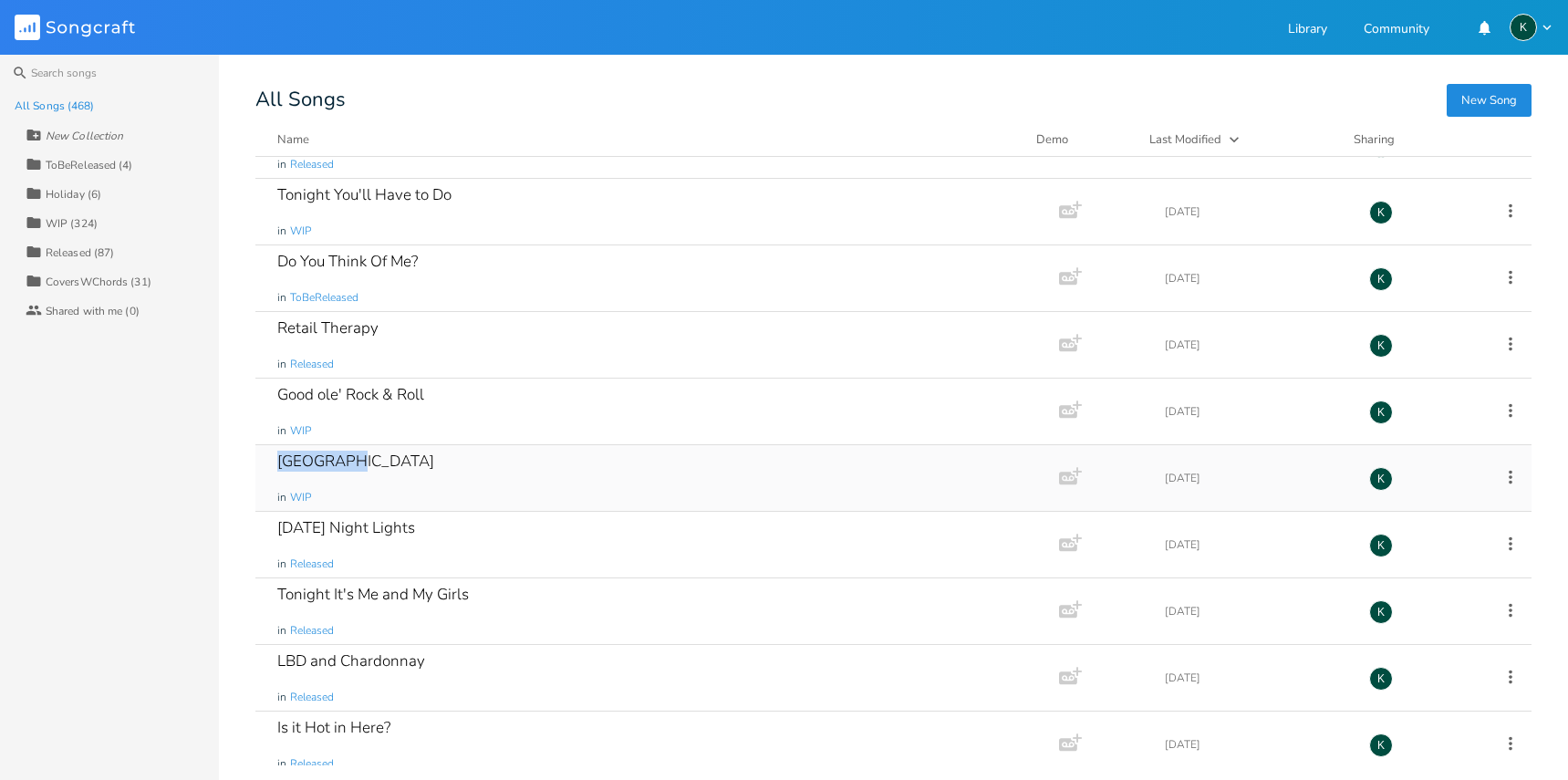
click at [295, 455] on div "[GEOGRAPHIC_DATA]" at bounding box center [355, 461] width 157 height 16
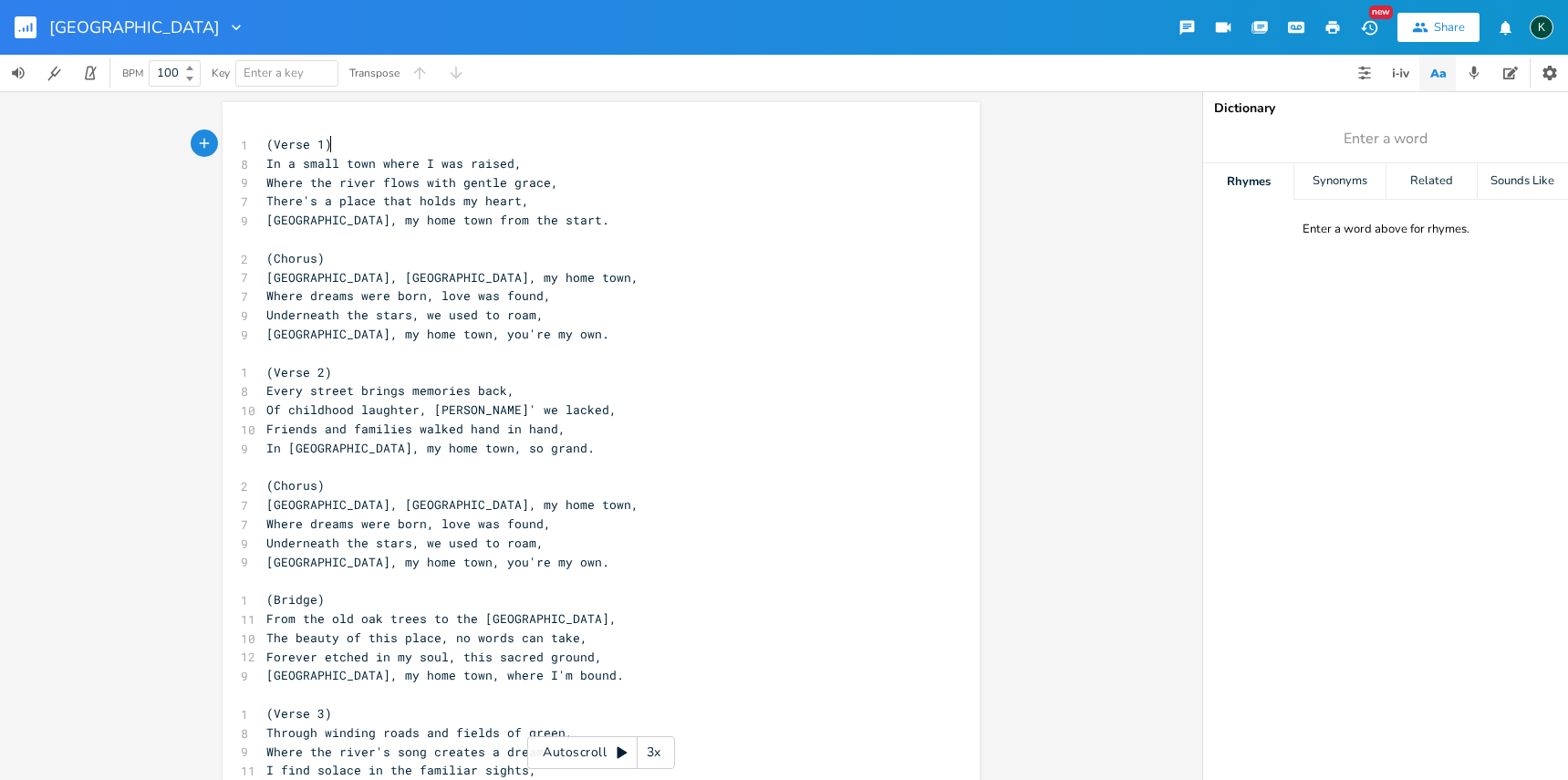
scroll to position [0, 1]
drag, startPoint x: 440, startPoint y: 331, endPoint x: 500, endPoint y: 333, distance: 60.0
click at [500, 333] on span "[GEOGRAPHIC_DATA], my home town, you're my own." at bounding box center [438, 334] width 343 height 17
type textarea "my heart you"
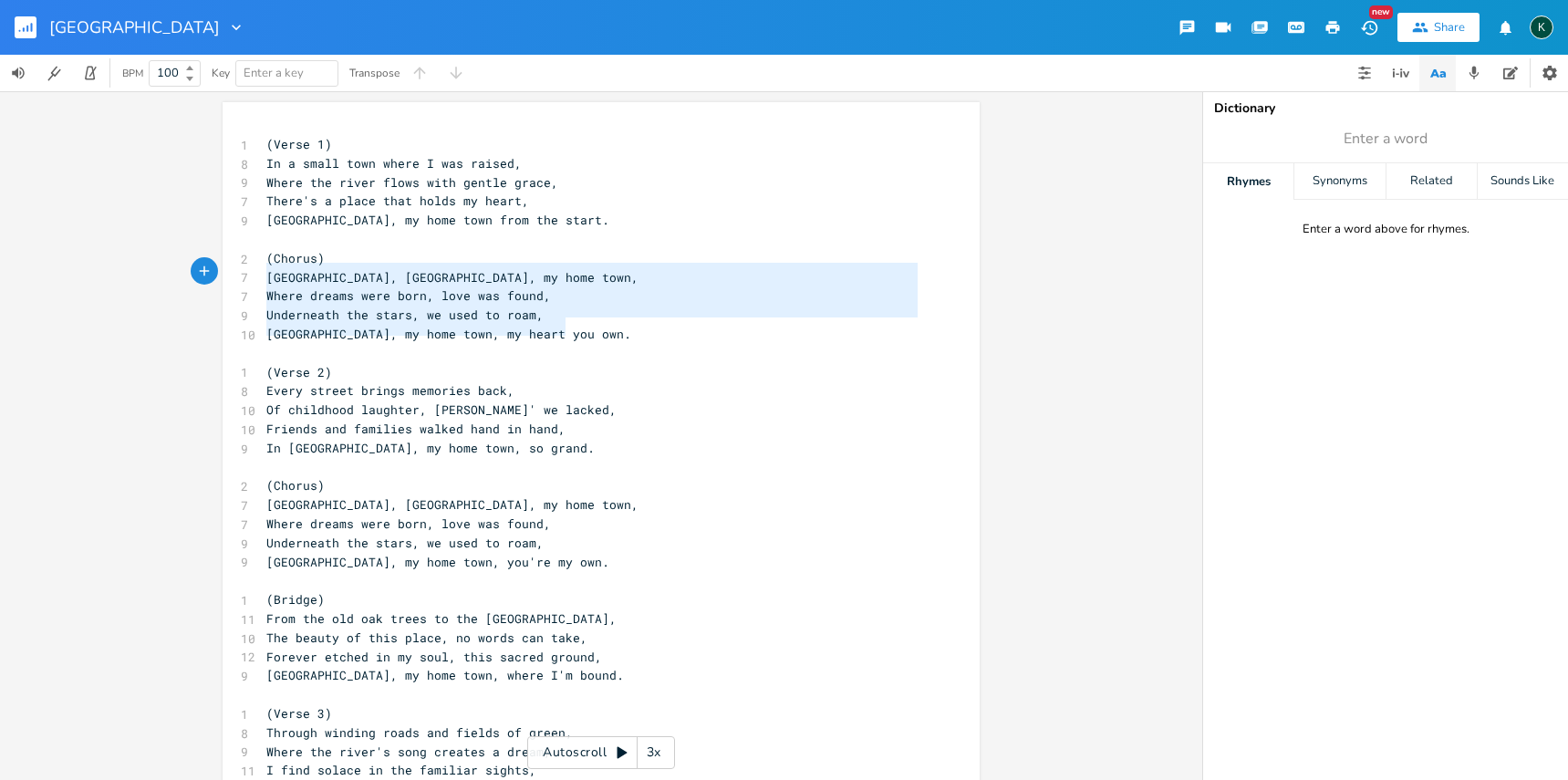
type textarea "(Chorus) [GEOGRAPHIC_DATA], [GEOGRAPHIC_DATA], my home town, Where dreams were …"
drag, startPoint x: 563, startPoint y: 329, endPoint x: 225, endPoint y: 251, distance: 346.9
click at [225, 251] on div "(Chorus) [GEOGRAPHIC_DATA], [GEOGRAPHIC_DATA], my home town, Where dreams were …" at bounding box center [600, 576] width 757 height 949
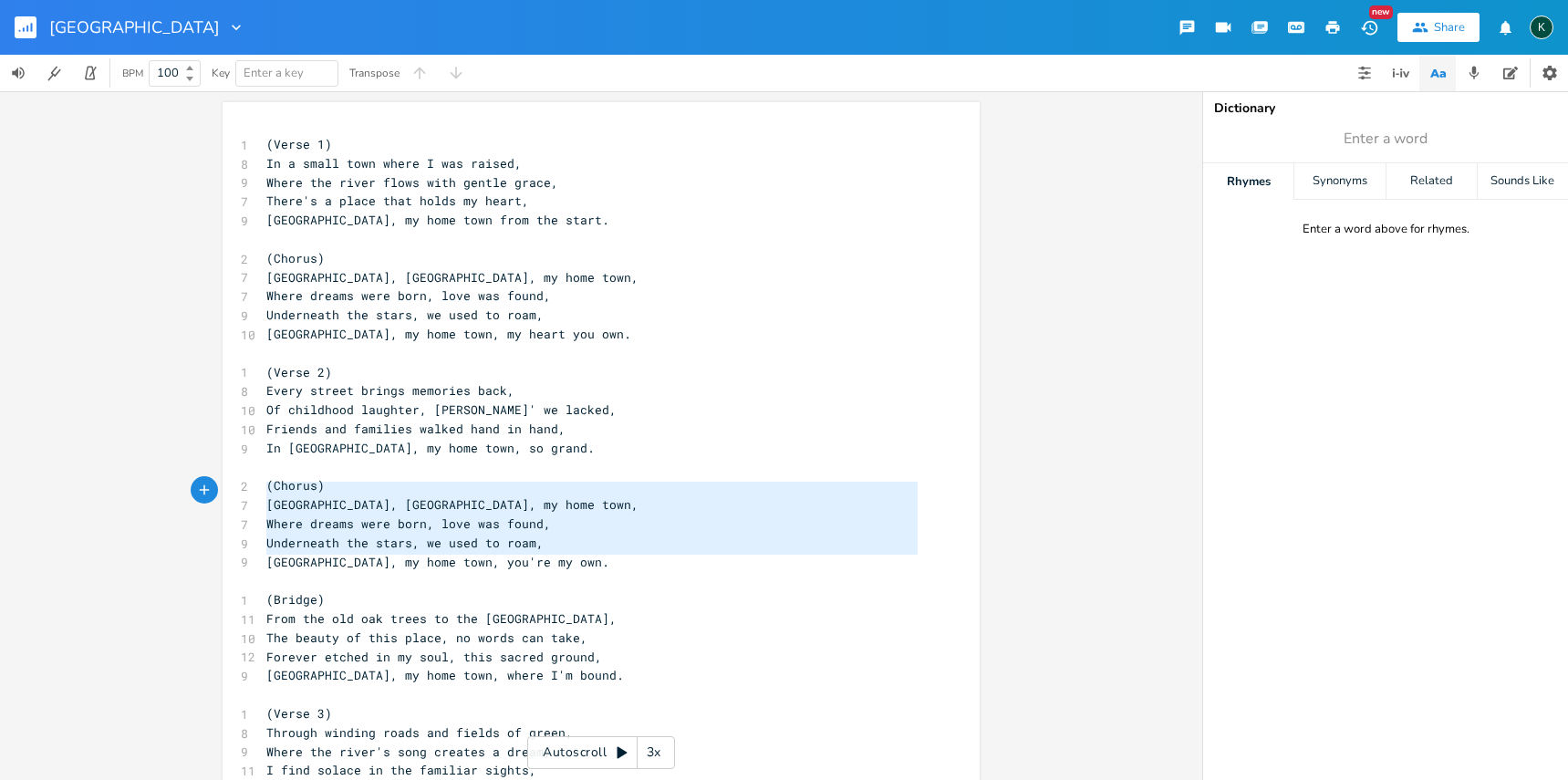
type textarea "(Chorus) [GEOGRAPHIC_DATA], [GEOGRAPHIC_DATA], my home town, Where dreams were …"
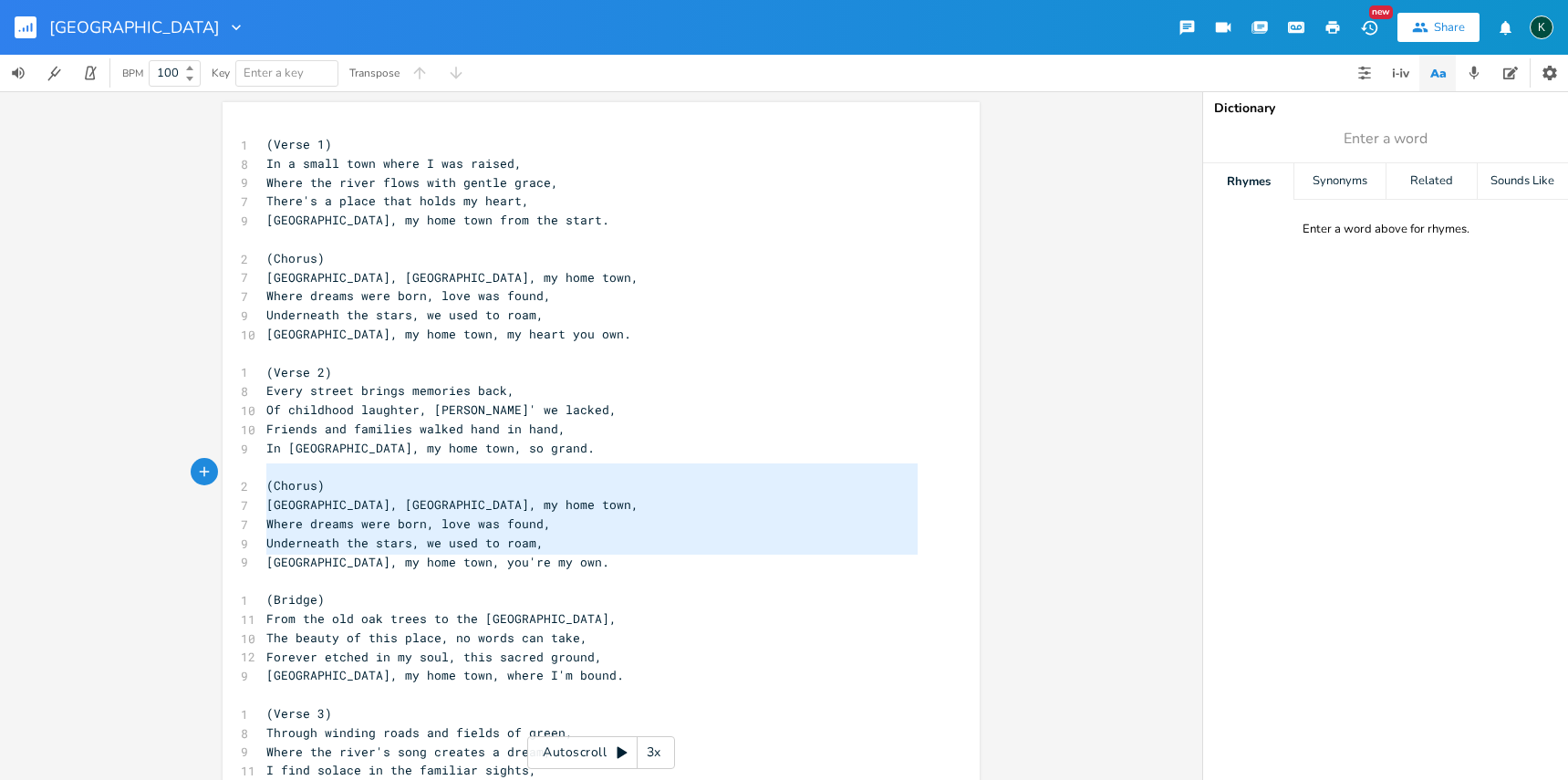
drag, startPoint x: 558, startPoint y: 554, endPoint x: 209, endPoint y: 480, distance: 356.8
click at [207, 474] on div "(Chorus) [GEOGRAPHIC_DATA], [GEOGRAPHIC_DATA], my home town, Where dreams were …" at bounding box center [601, 435] width 1203 height 688
paste textarea
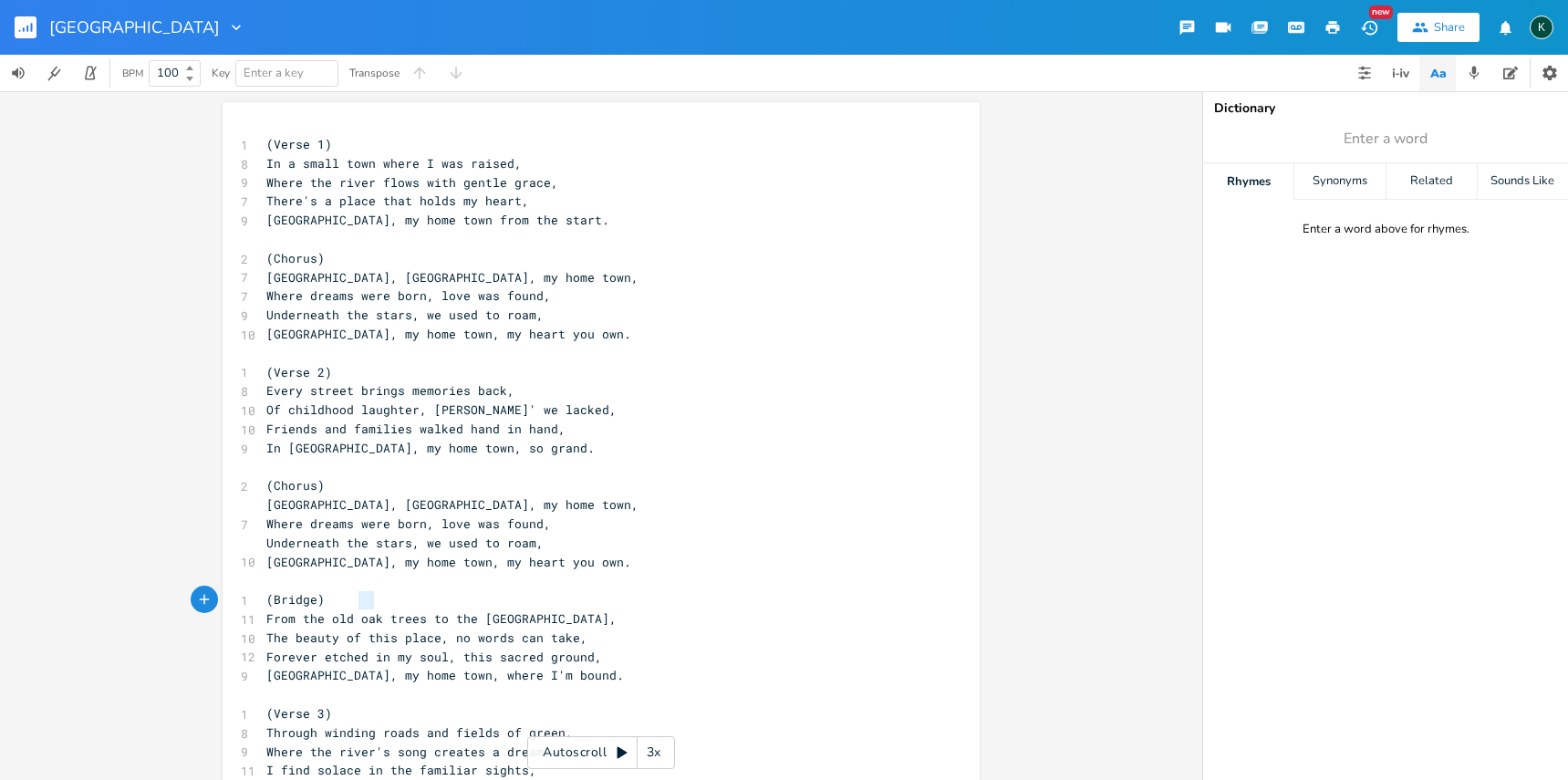
type textarea "oak"
drag, startPoint x: 356, startPoint y: 603, endPoint x: 373, endPoint y: 603, distance: 17.0
click at [373, 610] on span "From the old oak trees to the [GEOGRAPHIC_DATA]," at bounding box center [442, 618] width 351 height 17
drag, startPoint x: 476, startPoint y: 604, endPoint x: 578, endPoint y: 607, distance: 102.0
click at [578, 610] on span "From the old oak trees to the [GEOGRAPHIC_DATA]," at bounding box center [442, 618] width 351 height 17
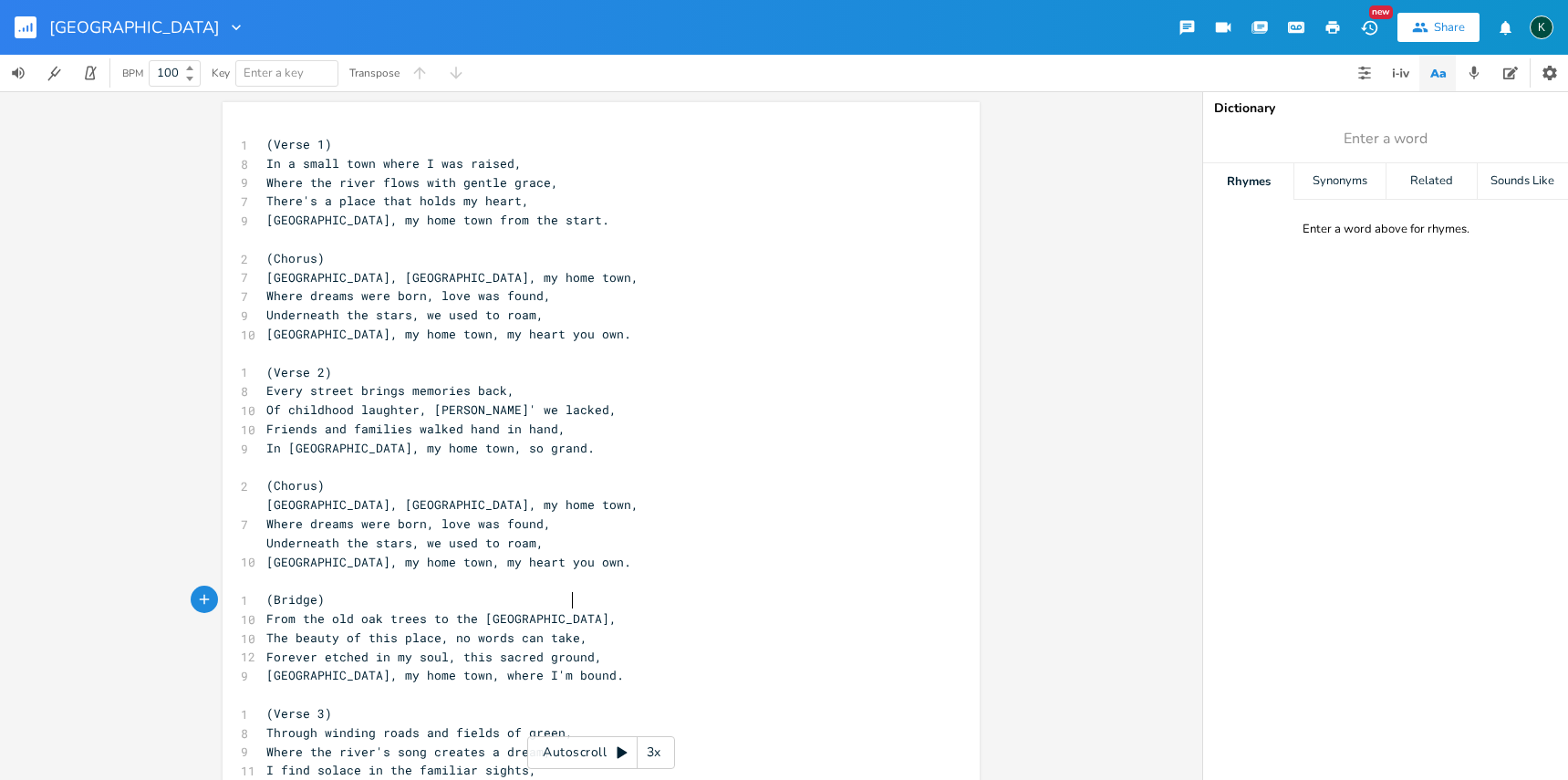
type textarea "twisting roads"
drag, startPoint x: 578, startPoint y: 623, endPoint x: 536, endPoint y: 625, distance: 42.0
click at [536, 629] on pre "The beauty of this place, no words can take," at bounding box center [591, 638] width 658 height 19
type textarea "hold,"
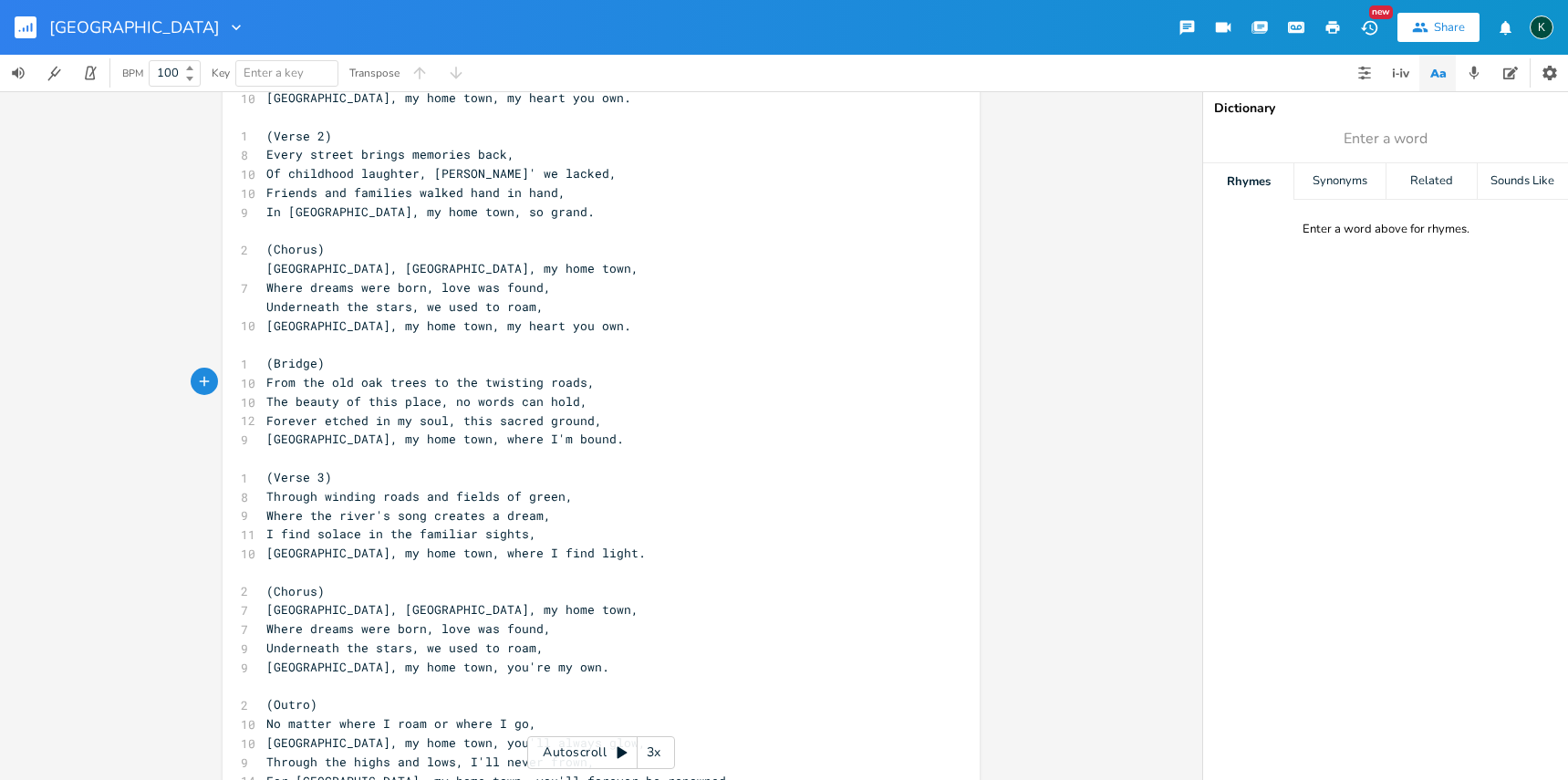
scroll to position [249, 0]
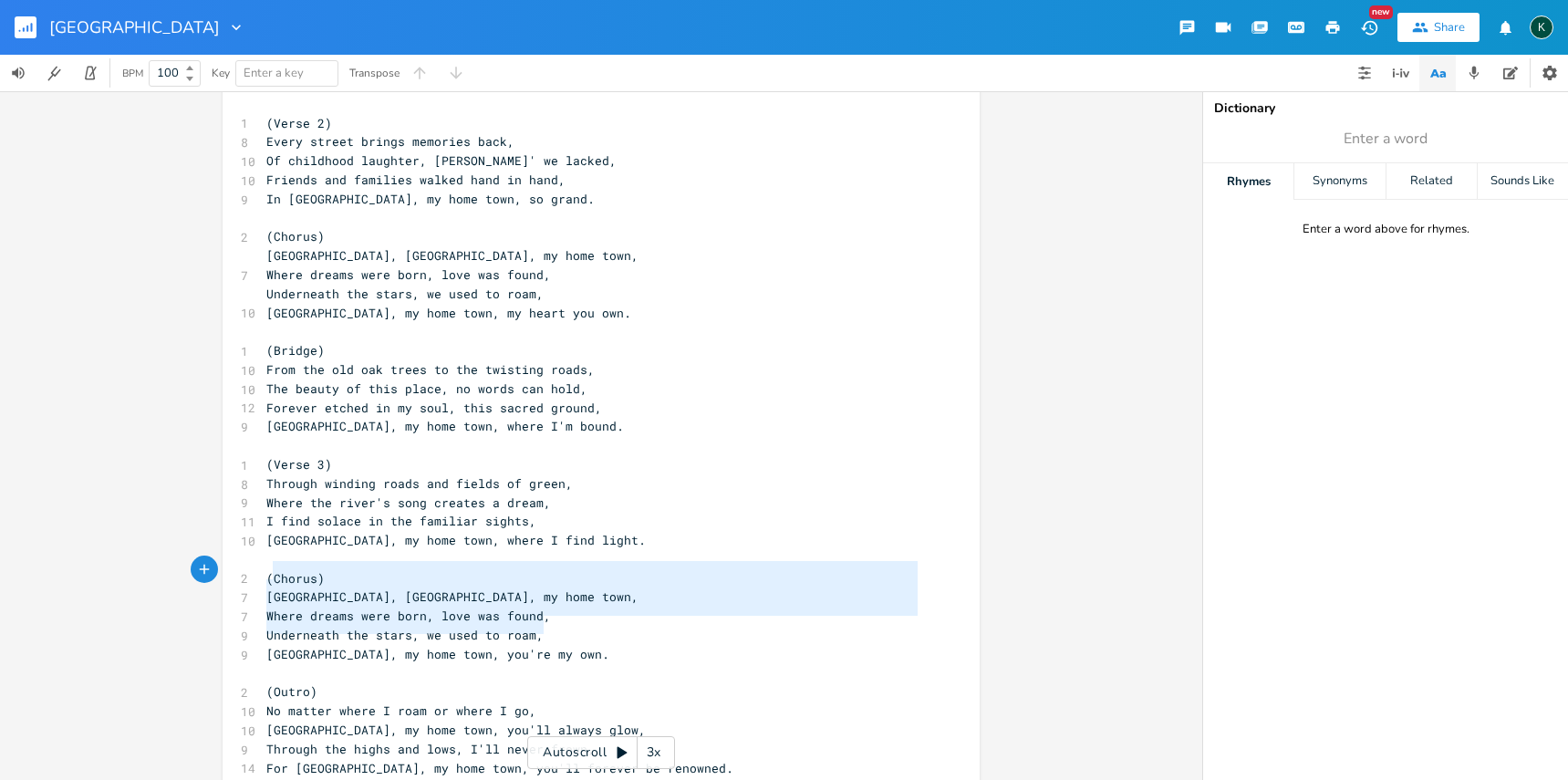
type textarea "(Chorus) [GEOGRAPHIC_DATA], [GEOGRAPHIC_DATA], my home town, Where dreams were …"
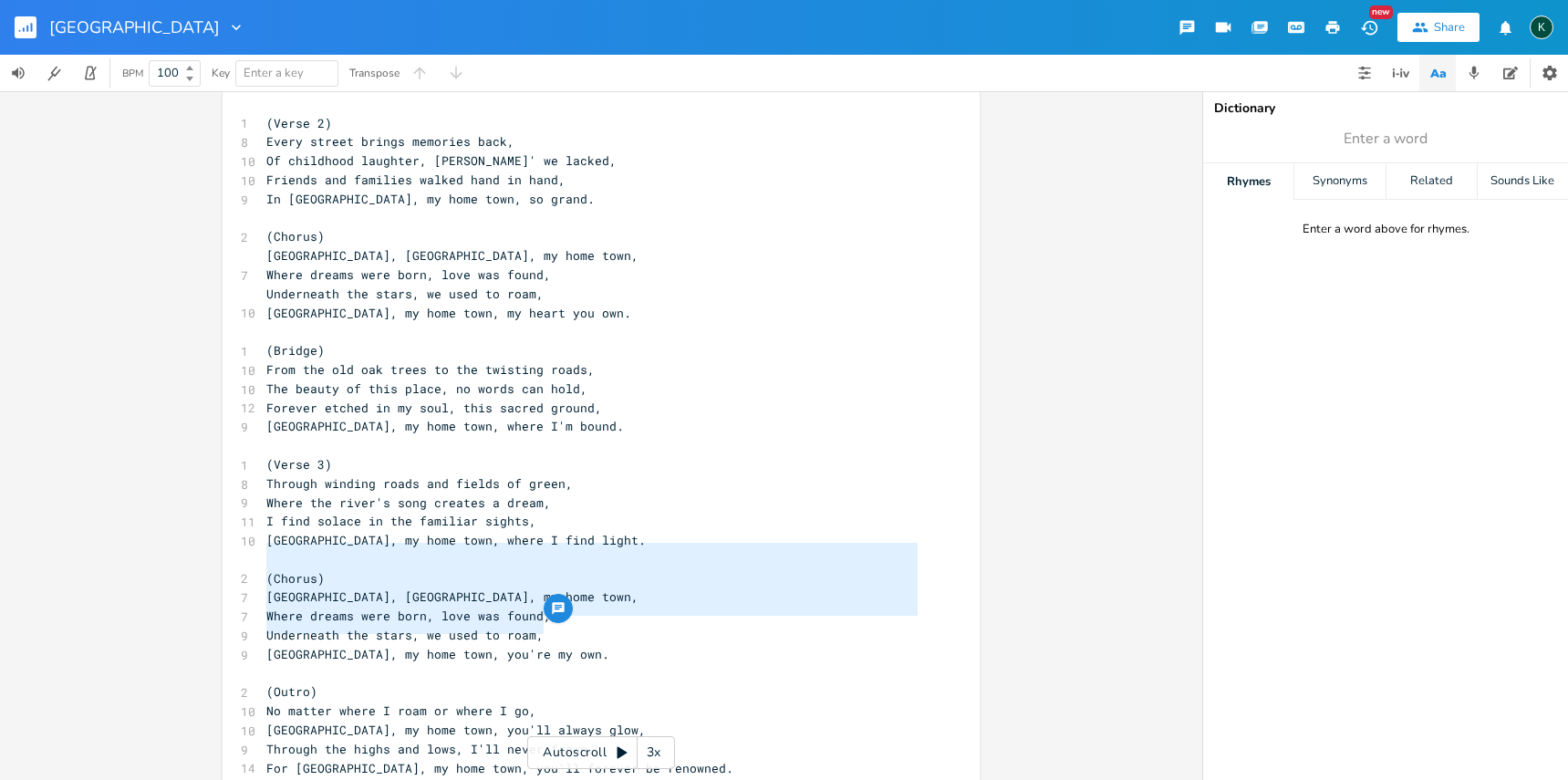
drag, startPoint x: 543, startPoint y: 629, endPoint x: 261, endPoint y: 556, distance: 291.3
click at [263, 556] on div "1 (Verse 1) 8 In a small town where I was raised, 9 Where the river flows with …" at bounding box center [591, 331] width 658 height 891
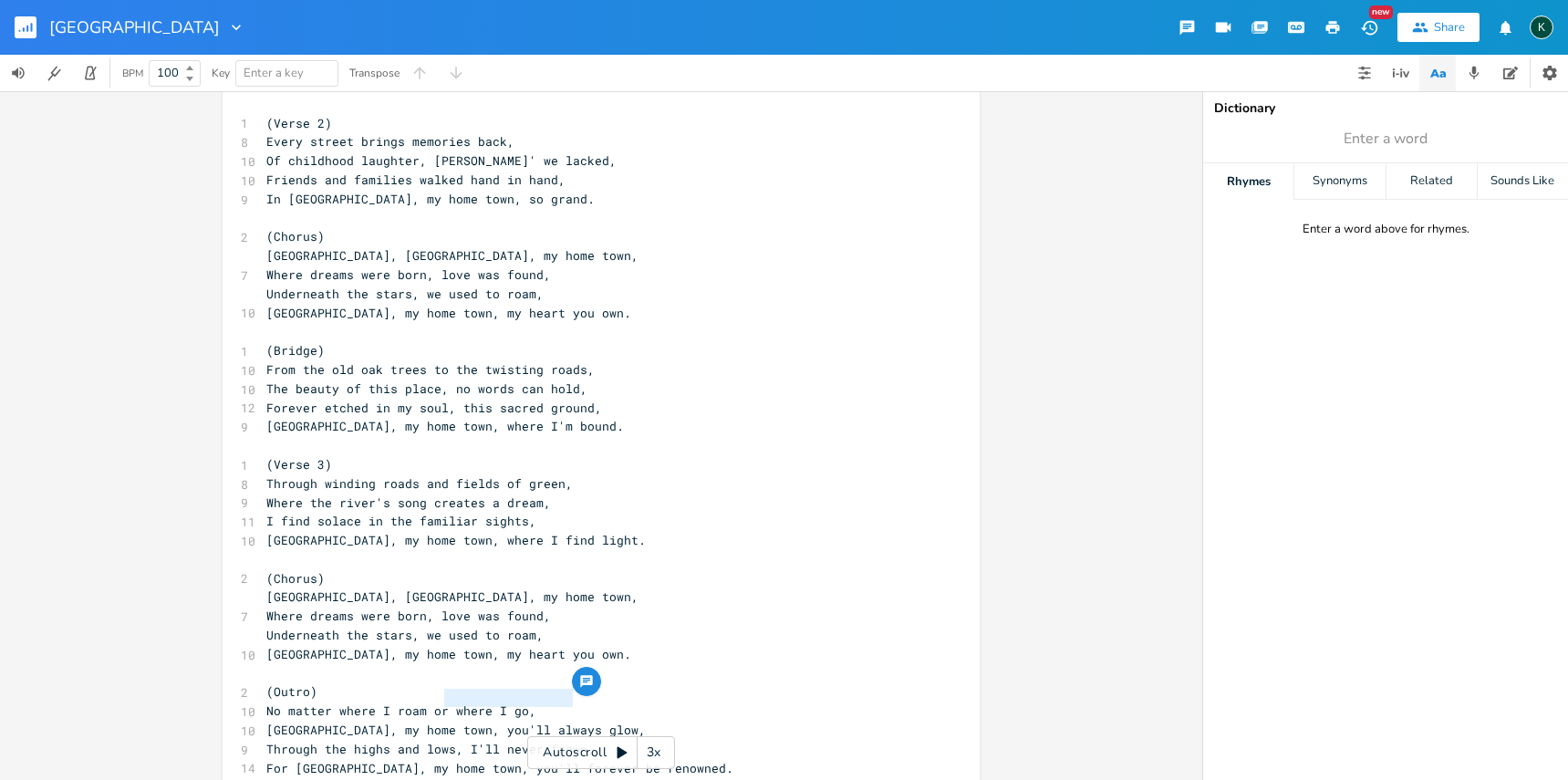
drag, startPoint x: 442, startPoint y: 700, endPoint x: 564, endPoint y: 703, distance: 122.0
click at [564, 721] on span "[GEOGRAPHIC_DATA], my home town, you'll always glow," at bounding box center [455, 730] width 379 height 17
type textarea "I always know"
click at [739, 474] on pre "Through winding roads and fields of green," at bounding box center [591, 484] width 658 height 19
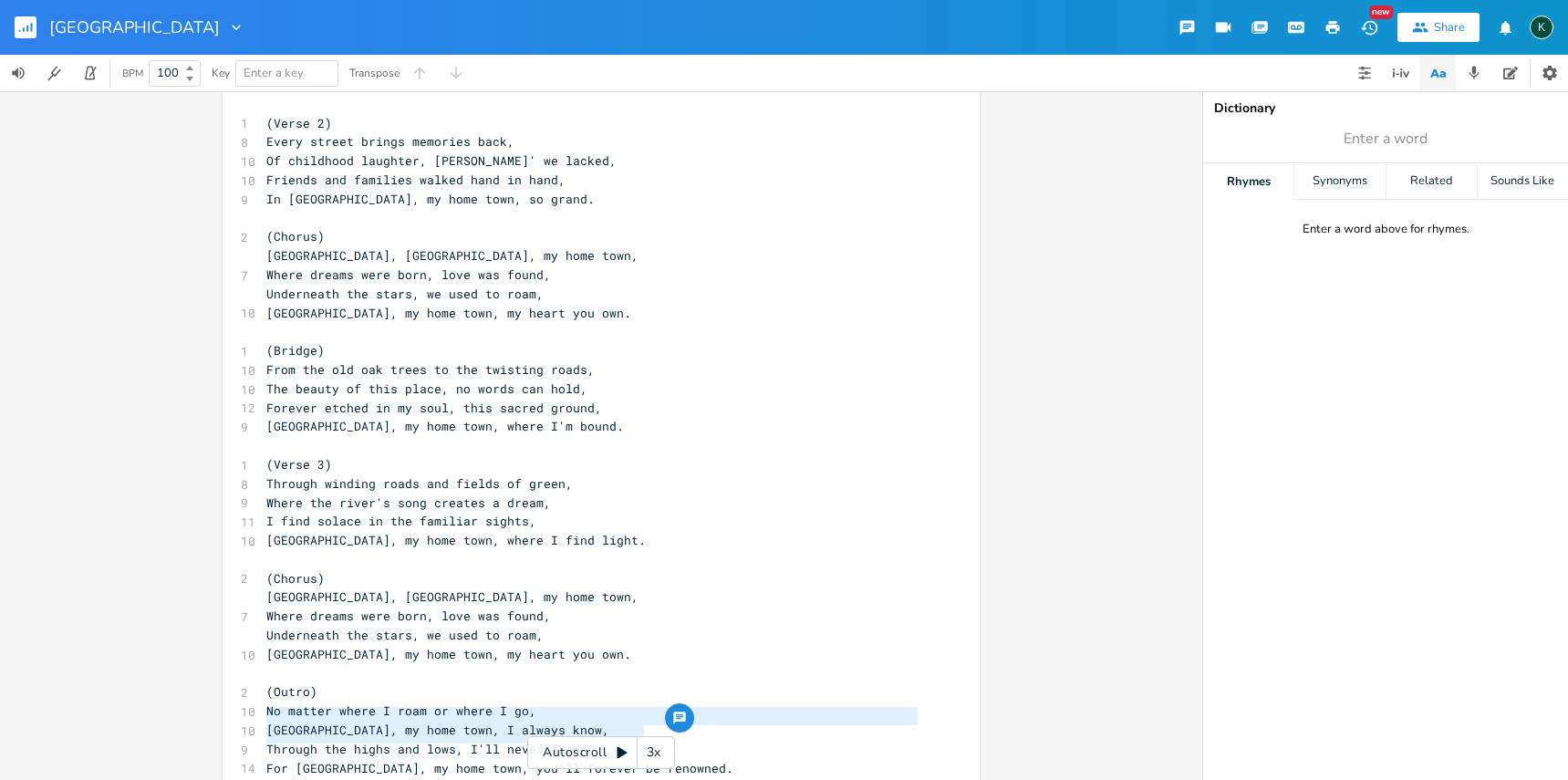
type textarea "Through the highs and lows, I'll never frown, For [GEOGRAPHIC_DATA], my home to…"
drag, startPoint x: 261, startPoint y: 718, endPoint x: 667, endPoint y: 737, distance: 406.4
click at [667, 737] on div "Through the highs and lows, I'll never frown, For [GEOGRAPHIC_DATA], my home to…" at bounding box center [601, 435] width 1203 height 688
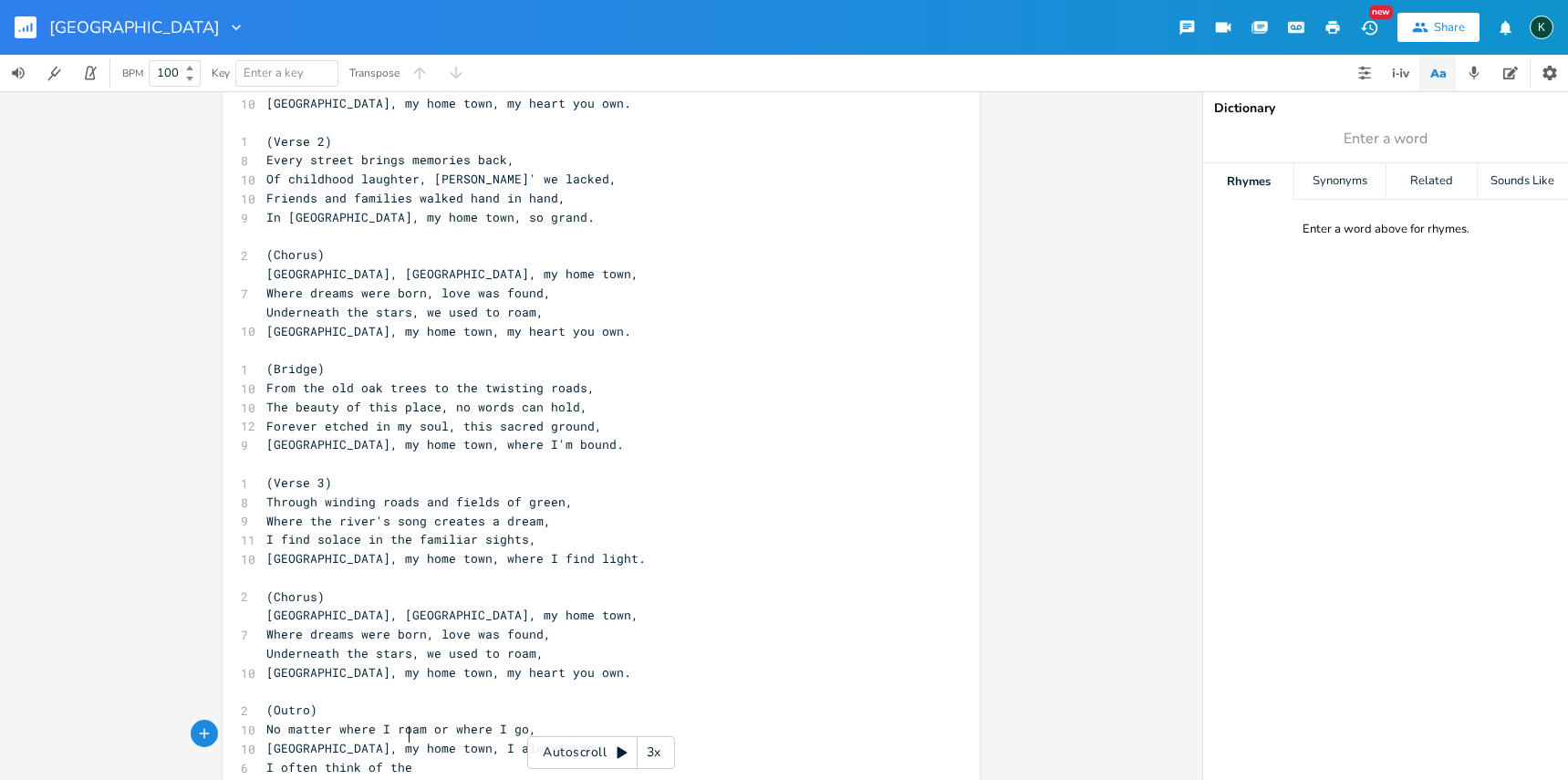
scroll to position [0, 84]
type textarea "I often think of the memories"
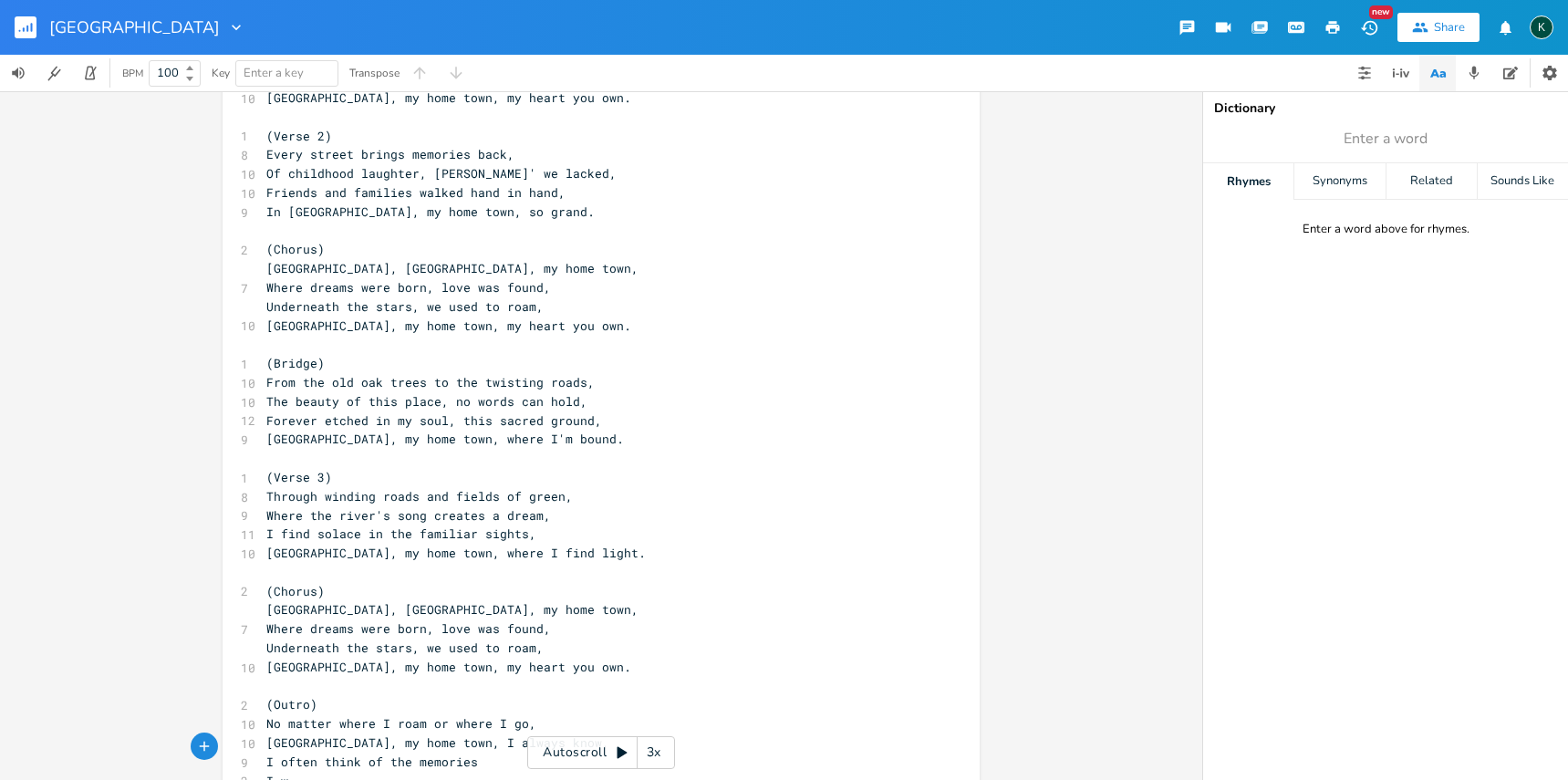
type textarea "I wan"
type textarea "onder..."
click at [1371, 119] on div "Dictionary Enter a word Rhymes Synonyms Related Sounds Like Enter a word above …" at bounding box center [1385, 435] width 364 height 688
type input "memory"
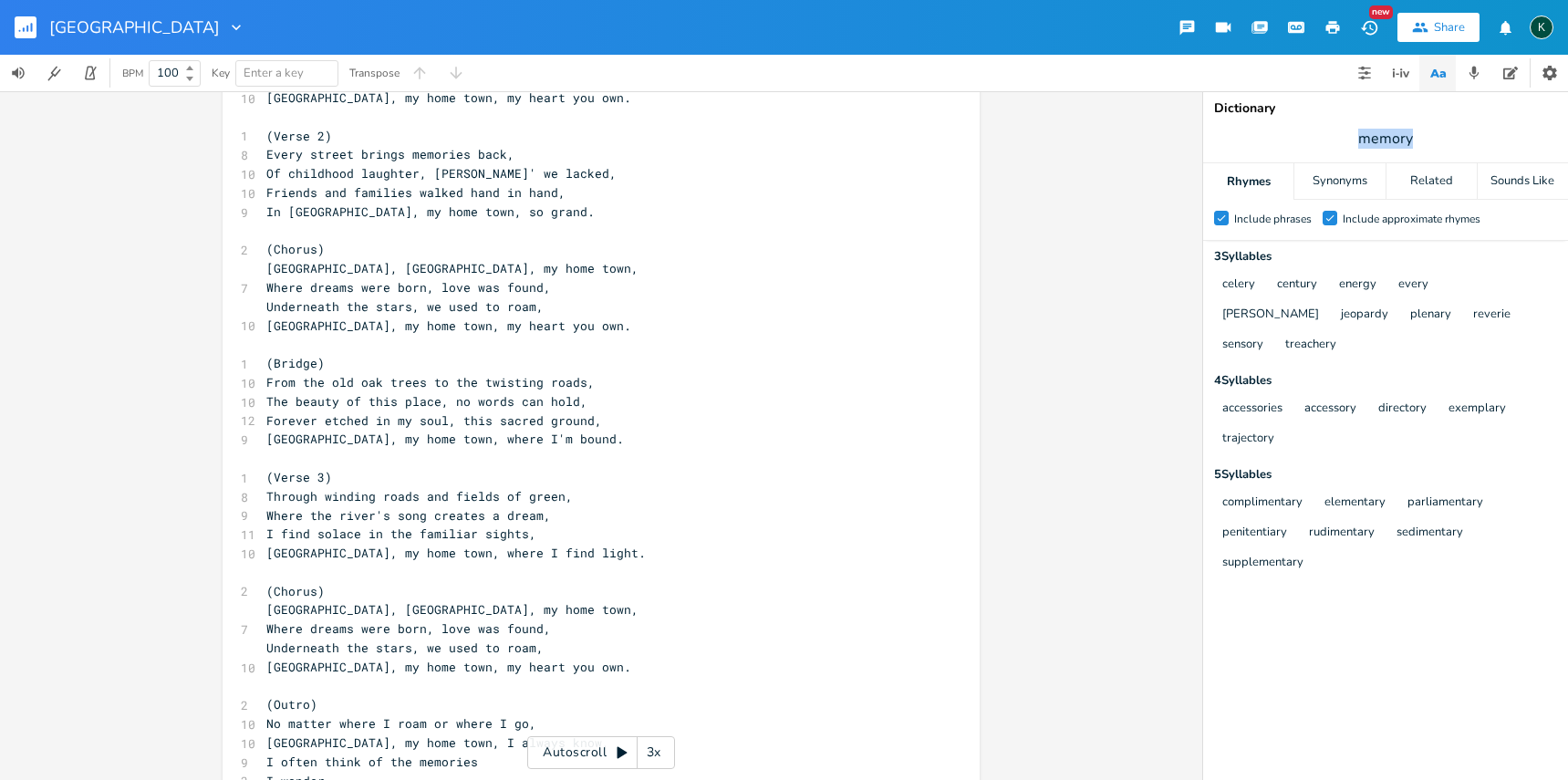
drag, startPoint x: 1415, startPoint y: 141, endPoint x: 1351, endPoint y: 140, distance: 64.0
click at [1352, 140] on span "memory" at bounding box center [1385, 139] width 364 height 33
type input "had"
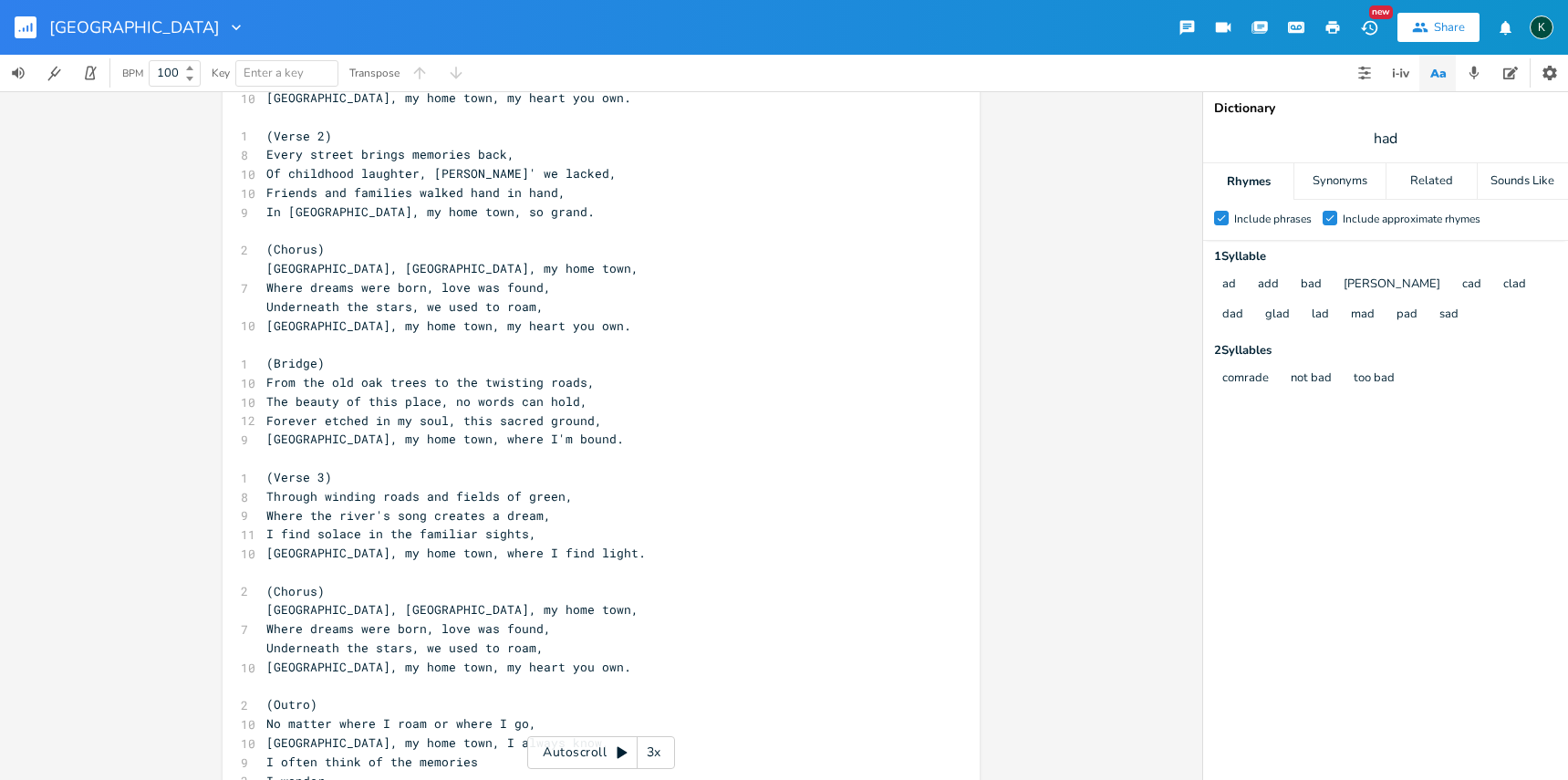
scroll to position [249, 0]
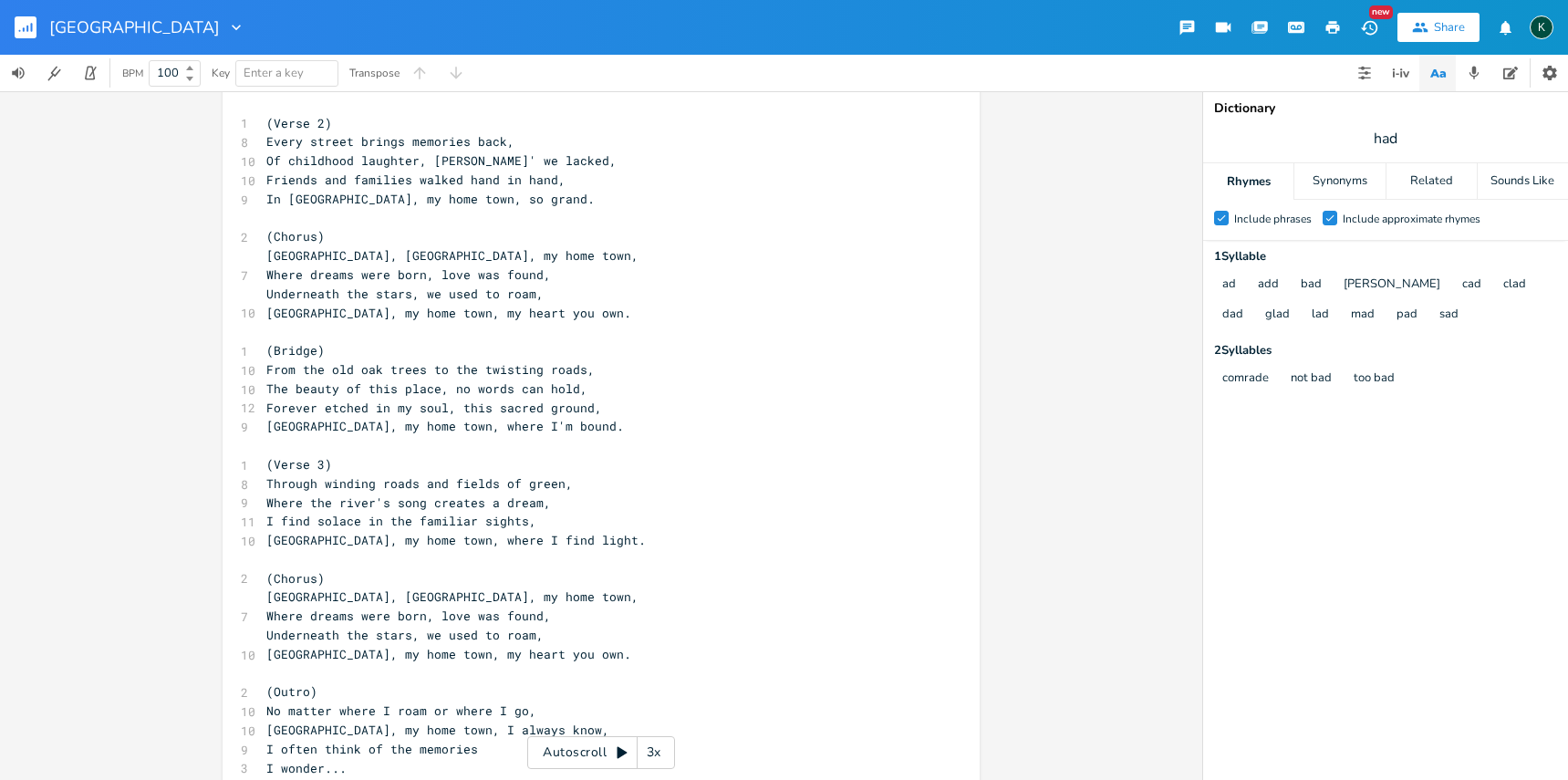
click at [546, 720] on pre "[GEOGRAPHIC_DATA], my home town, I always know," at bounding box center [591, 730] width 658 height 19
type textarea "or where I go,"
drag, startPoint x: 422, startPoint y: 681, endPoint x: 552, endPoint y: 680, distance: 130.0
click at [552, 701] on pre "No matter where I roam or where I go," at bounding box center [591, 710] width 658 height 19
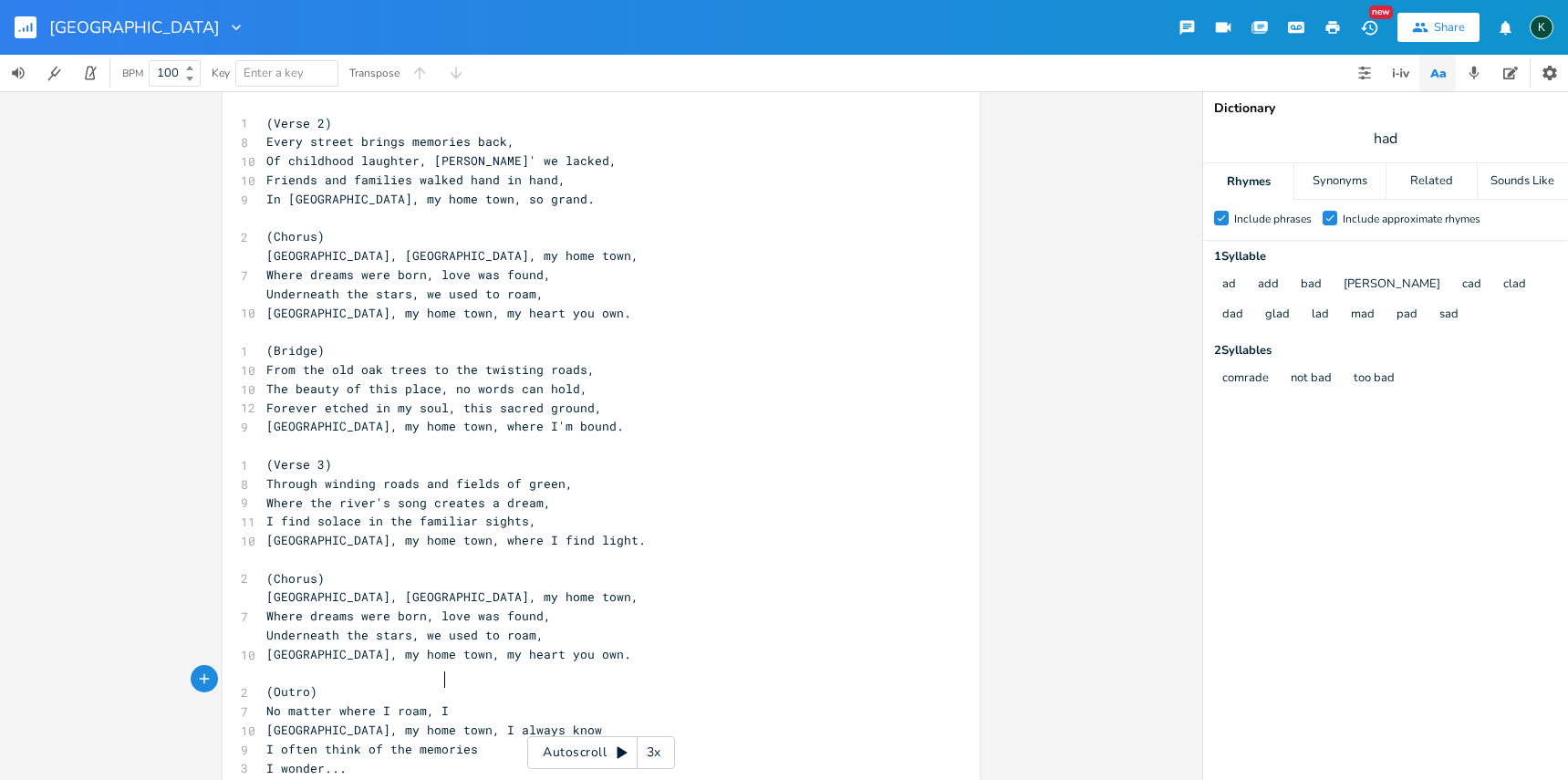
type textarea ", I'"
type textarea "think about my start"
drag, startPoint x: 539, startPoint y: 704, endPoint x: 442, endPoint y: 704, distance: 97.0
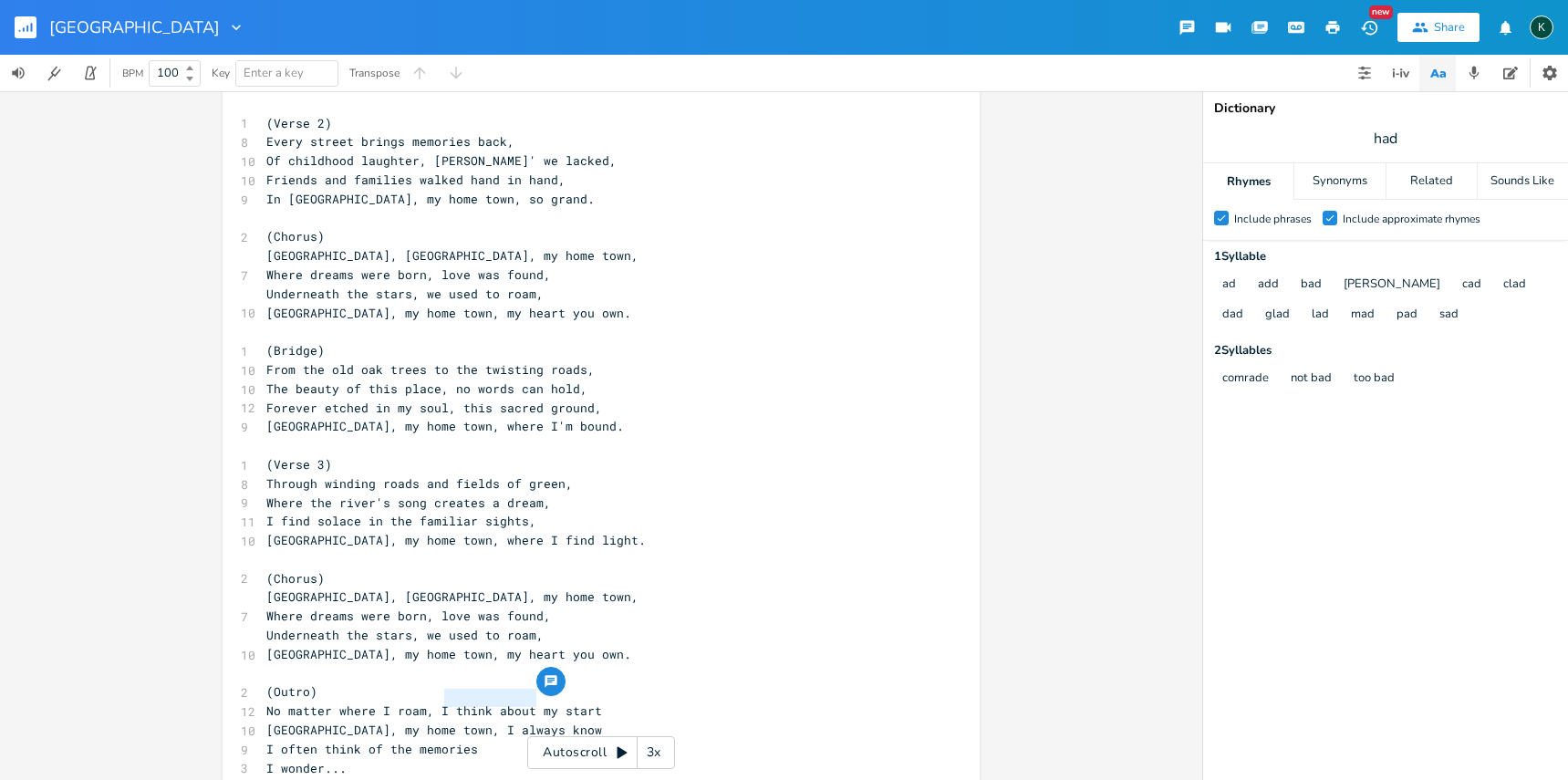
click at [442, 720] on pre "[GEOGRAPHIC_DATA], my home town, I always know" at bounding box center [591, 730] width 658 height 19
type textarea "is always in my ha"
type textarea "eart"
drag, startPoint x: 470, startPoint y: 721, endPoint x: 383, endPoint y: 721, distance: 87.0
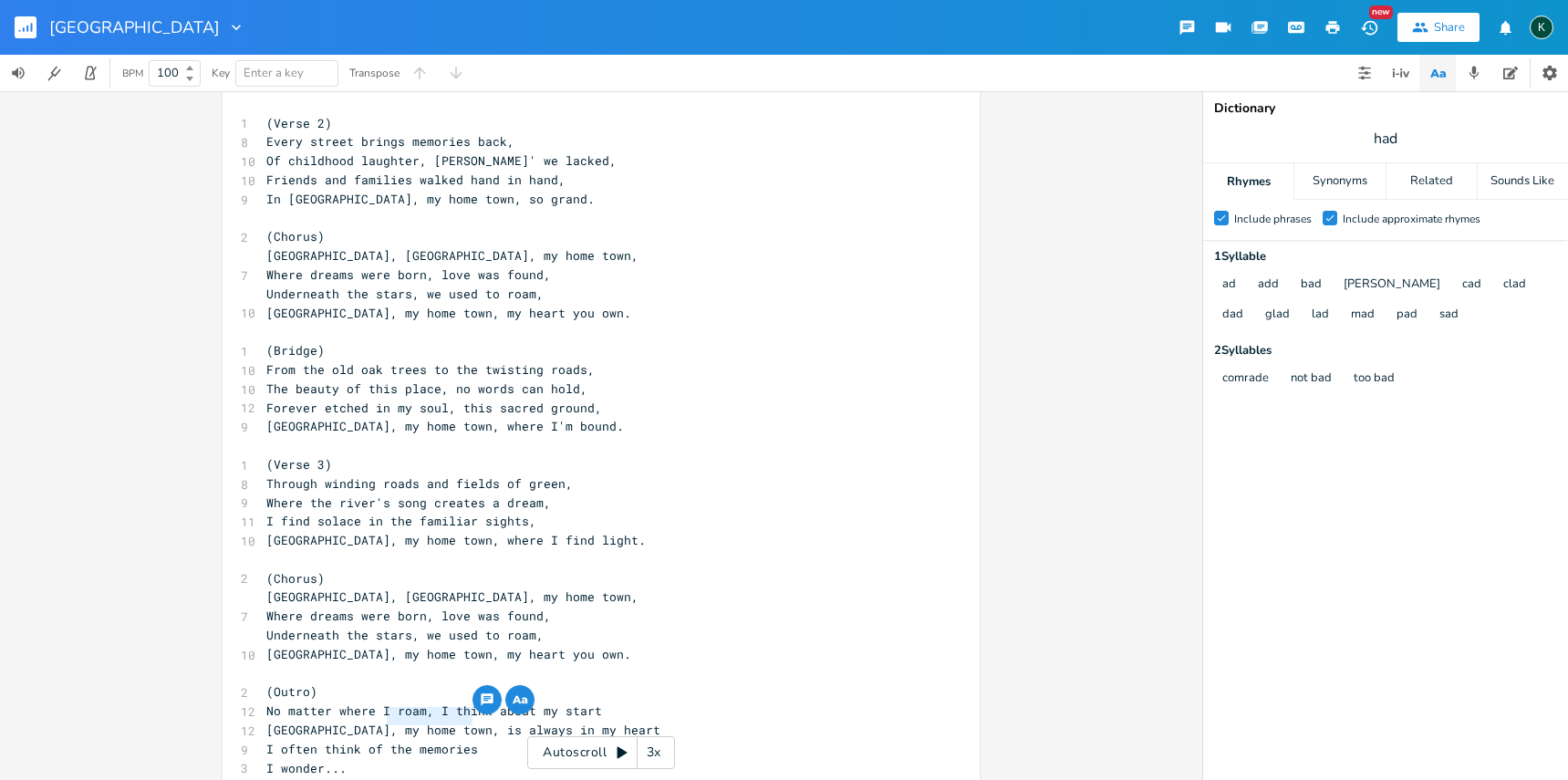
click at [383, 740] on pre "I often think of the memories" at bounding box center [591, 749] width 658 height 19
type textarea "the memories that town holds"
click at [375, 759] on pre "I wonder..." at bounding box center [591, 768] width 658 height 19
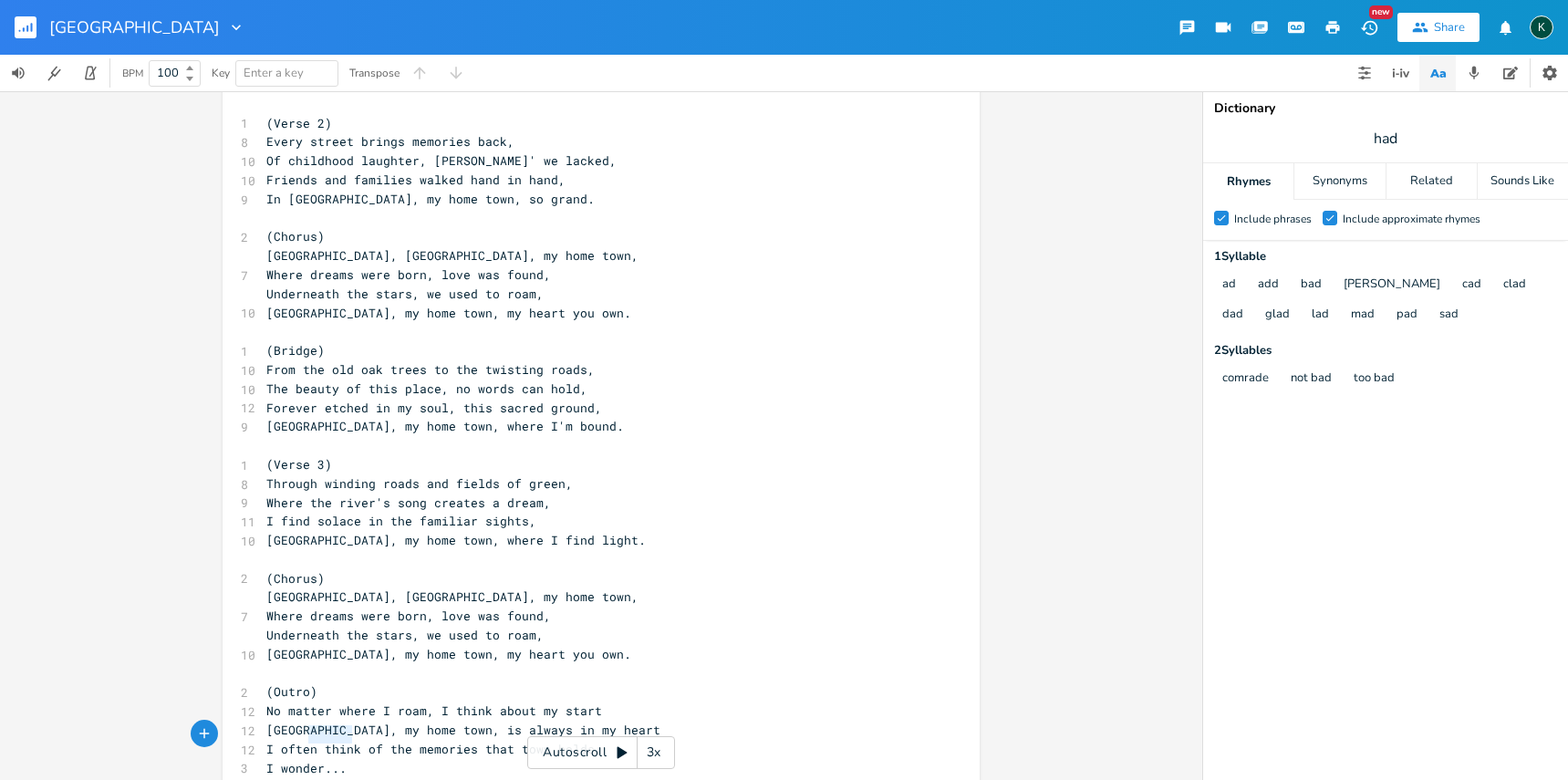
type textarea "I wonder..."
drag, startPoint x: 392, startPoint y: 733, endPoint x: 262, endPoint y: 737, distance: 130.1
click at [263, 759] on pre "I wonder..." at bounding box center [591, 768] width 658 height 19
click at [617, 720] on pre "[GEOGRAPHIC_DATA], my home town, is always in my heart" at bounding box center [591, 730] width 658 height 19
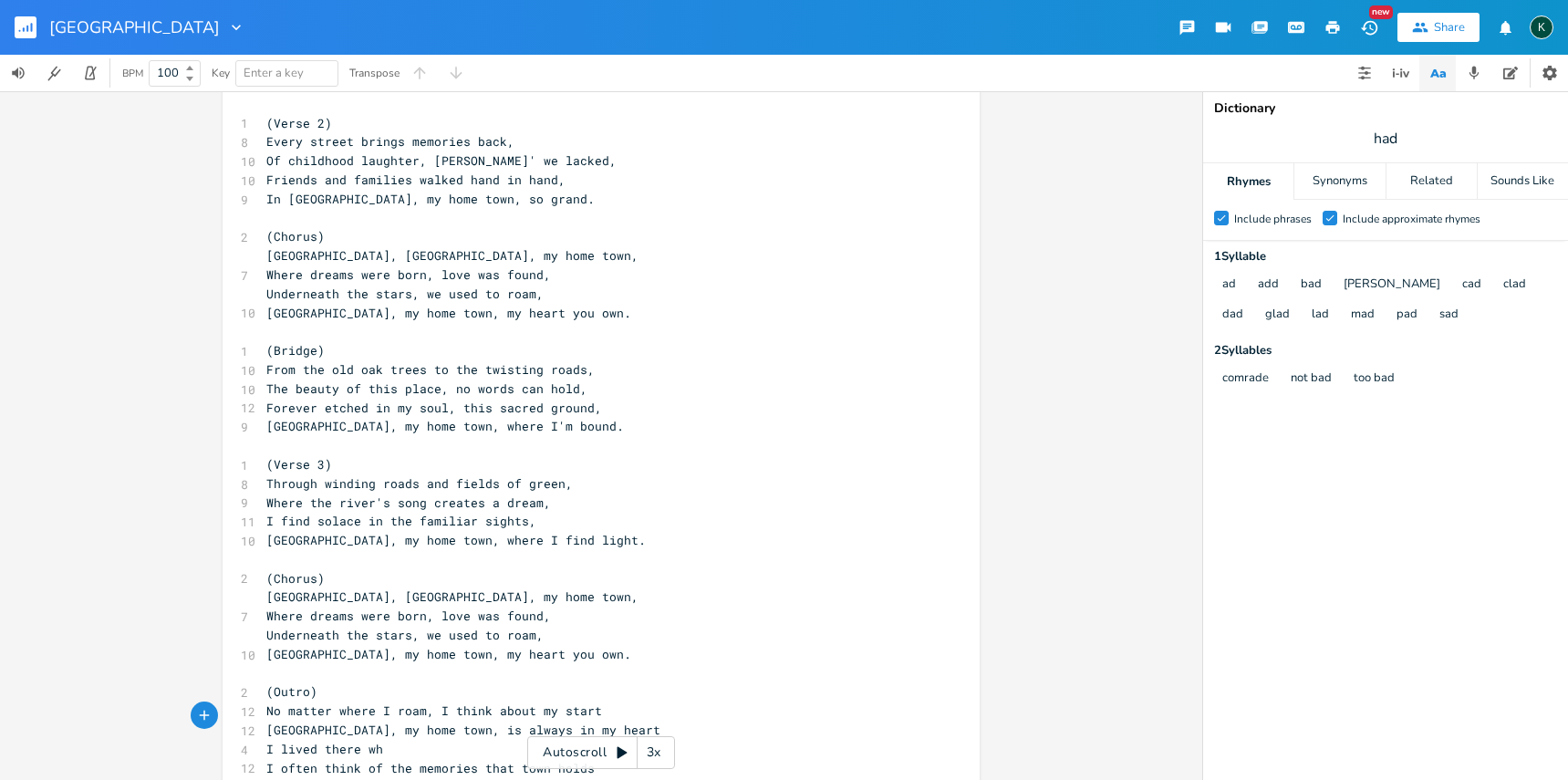
type textarea "I lived there whi"
type textarea "en i"
type textarea "I was young, now that I'm old"
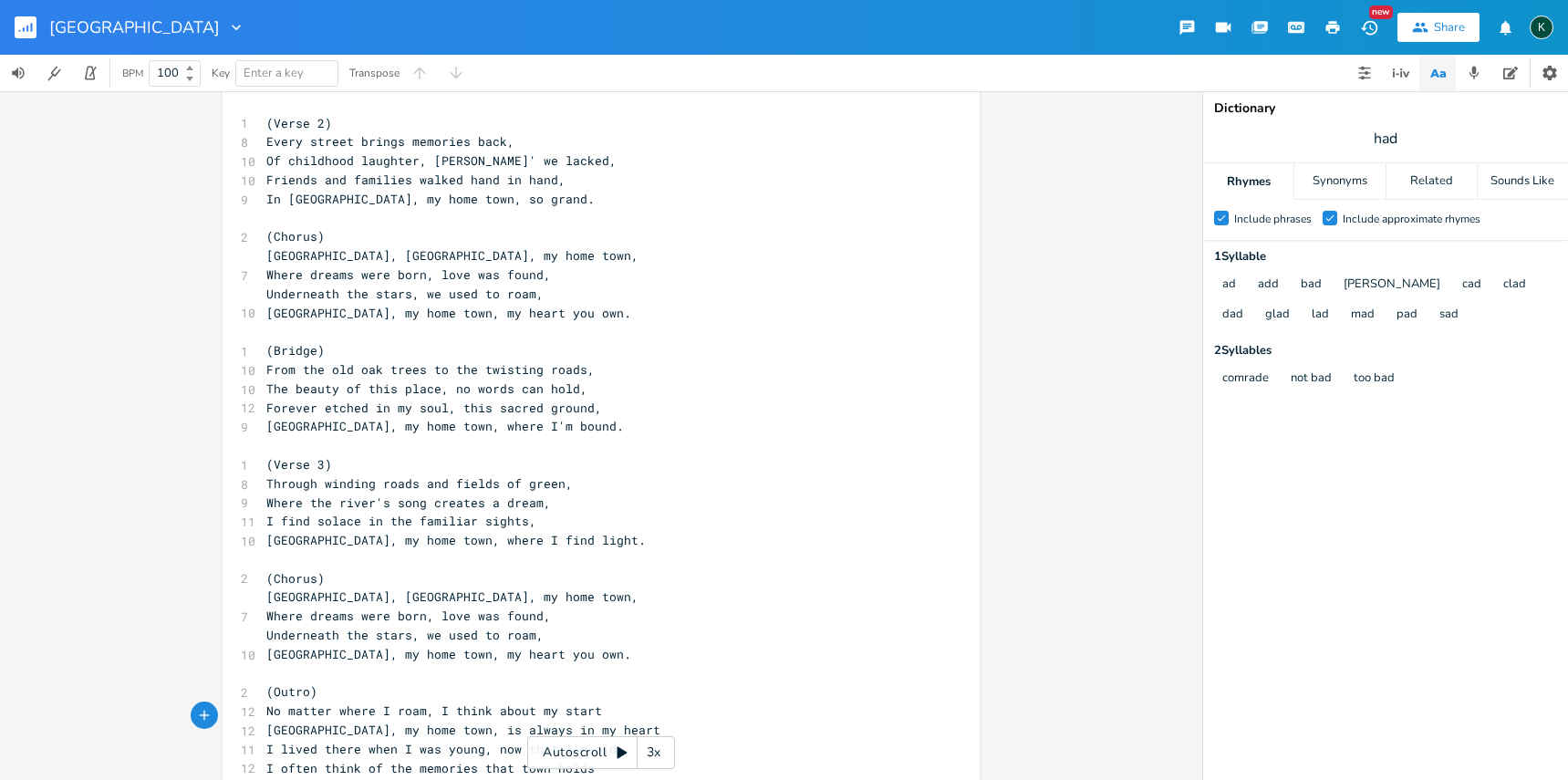
scroll to position [267, 0]
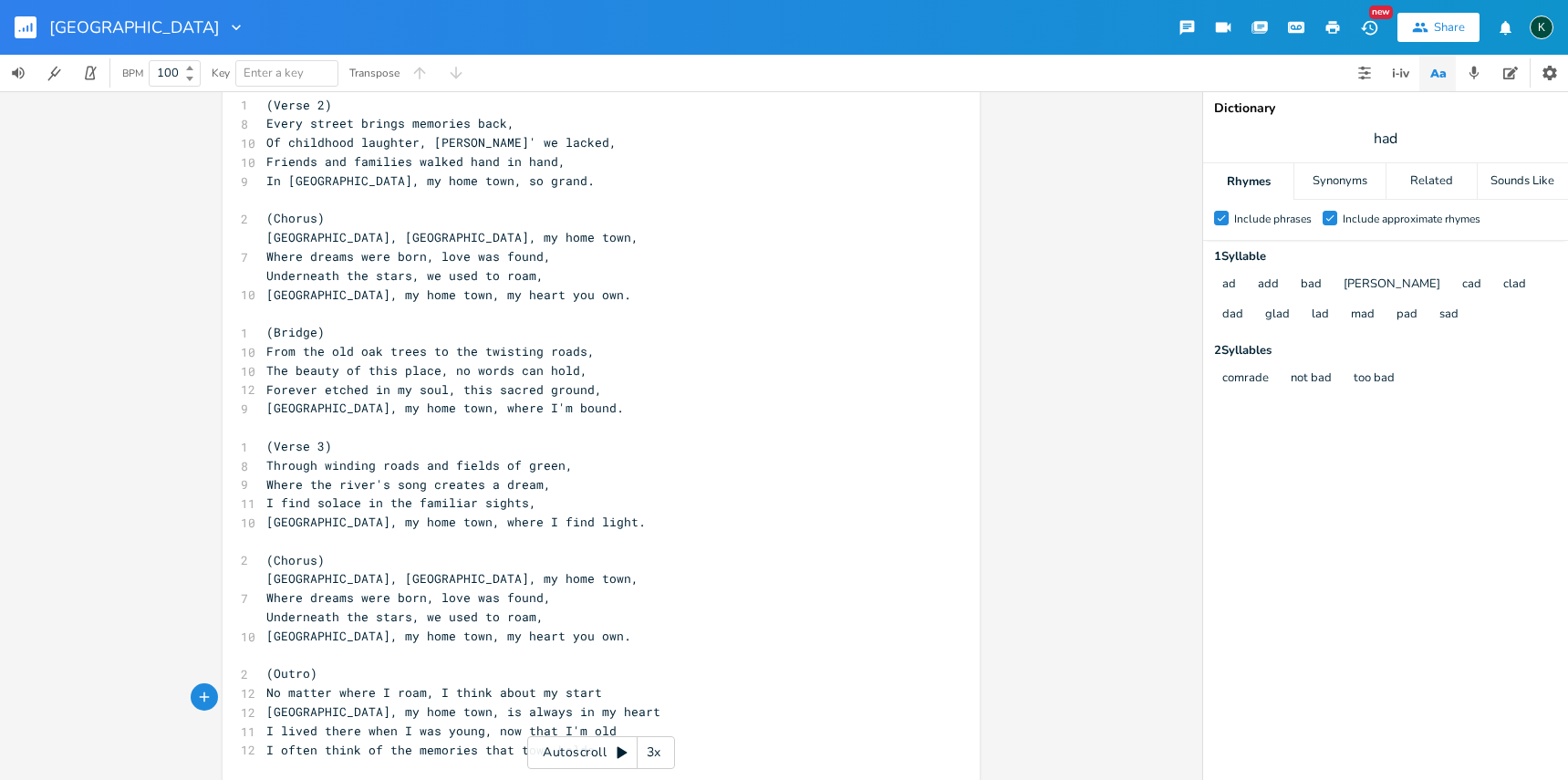
click at [465, 741] on span "I often think of the memories that town holds" at bounding box center [431, 750] width 329 height 17
click at [383, 741] on span "I often think of the memories that town holds" at bounding box center [431, 750] width 329 height 17
type textarea "all"
click at [496, 741] on span "I often think of all the memories that town holds" at bounding box center [445, 750] width 358 height 17
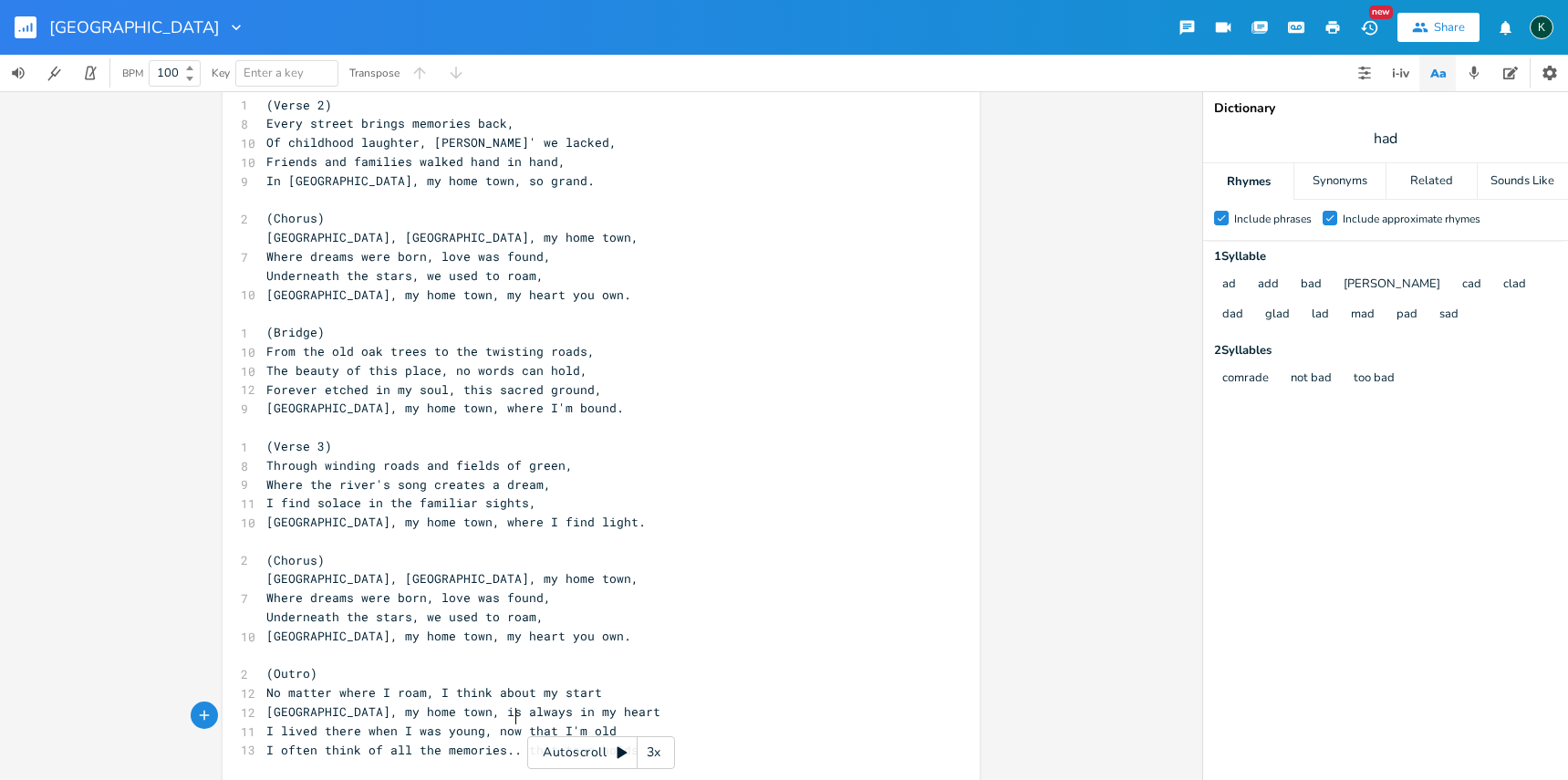
type textarea "..."
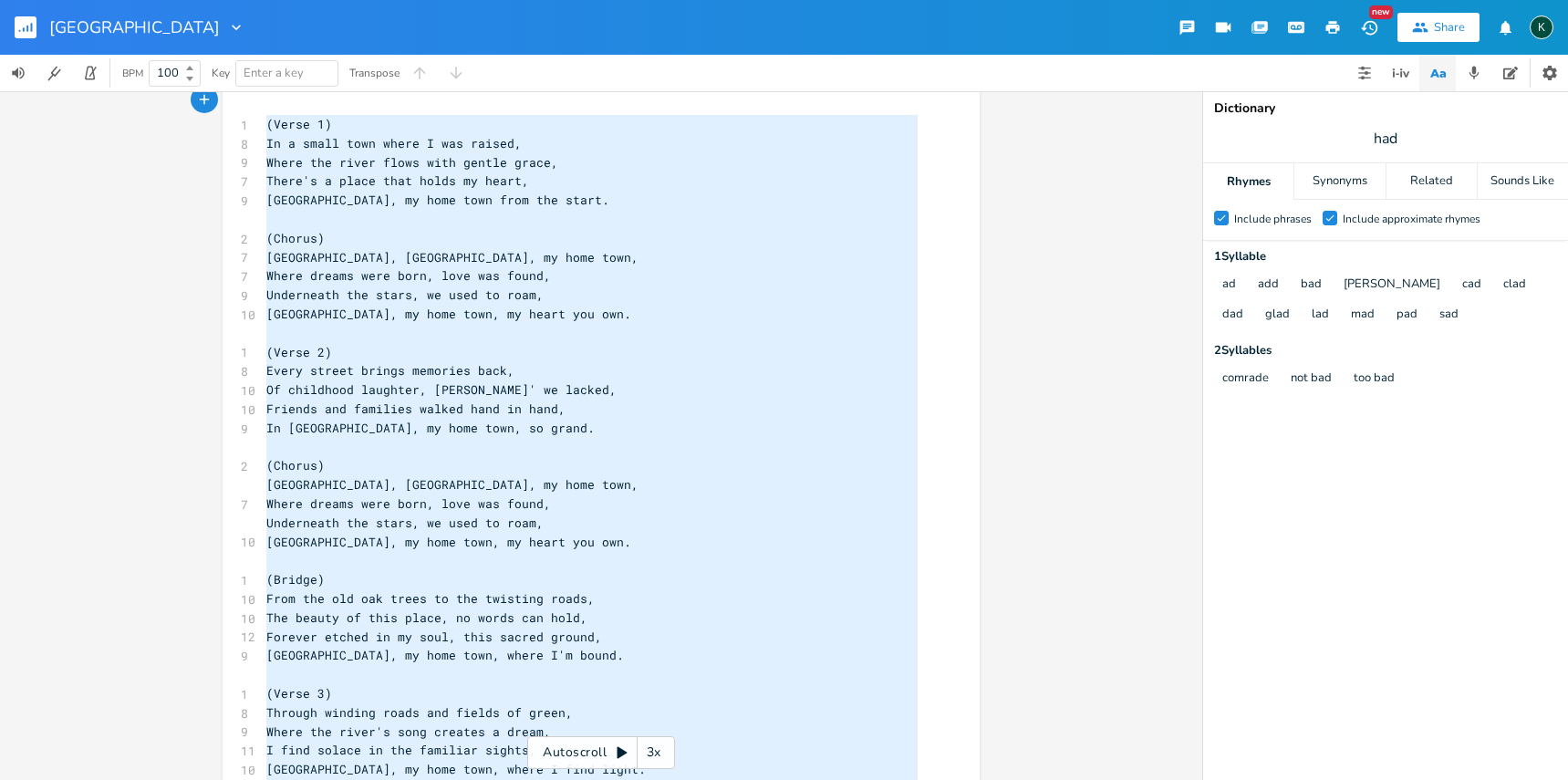
scroll to position [0, 0]
drag, startPoint x: 646, startPoint y: 719, endPoint x: 243, endPoint y: 48, distance: 782.7
click at [218, 0] on html "Riverside New Share K BPM 100 Key Enter a key Transpose x 1 (Verse 1) 8 In a sm…" at bounding box center [784, 390] width 1568 height 780
type textarea "(Verse 1) In a small town where I was raised, Where the river flows with gentle…"
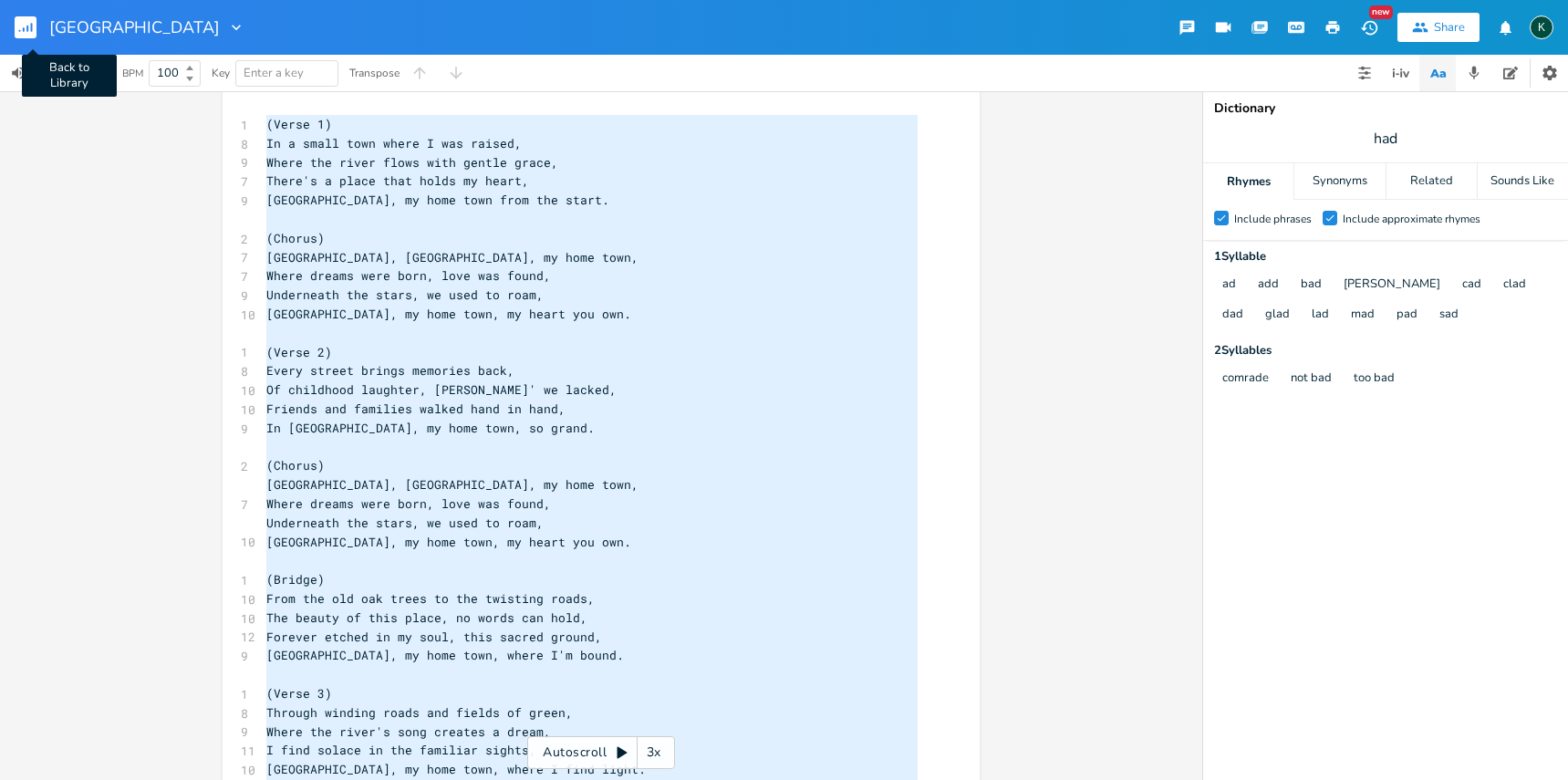
click at [30, 22] on rect "button" at bounding box center [26, 28] width 22 height 22
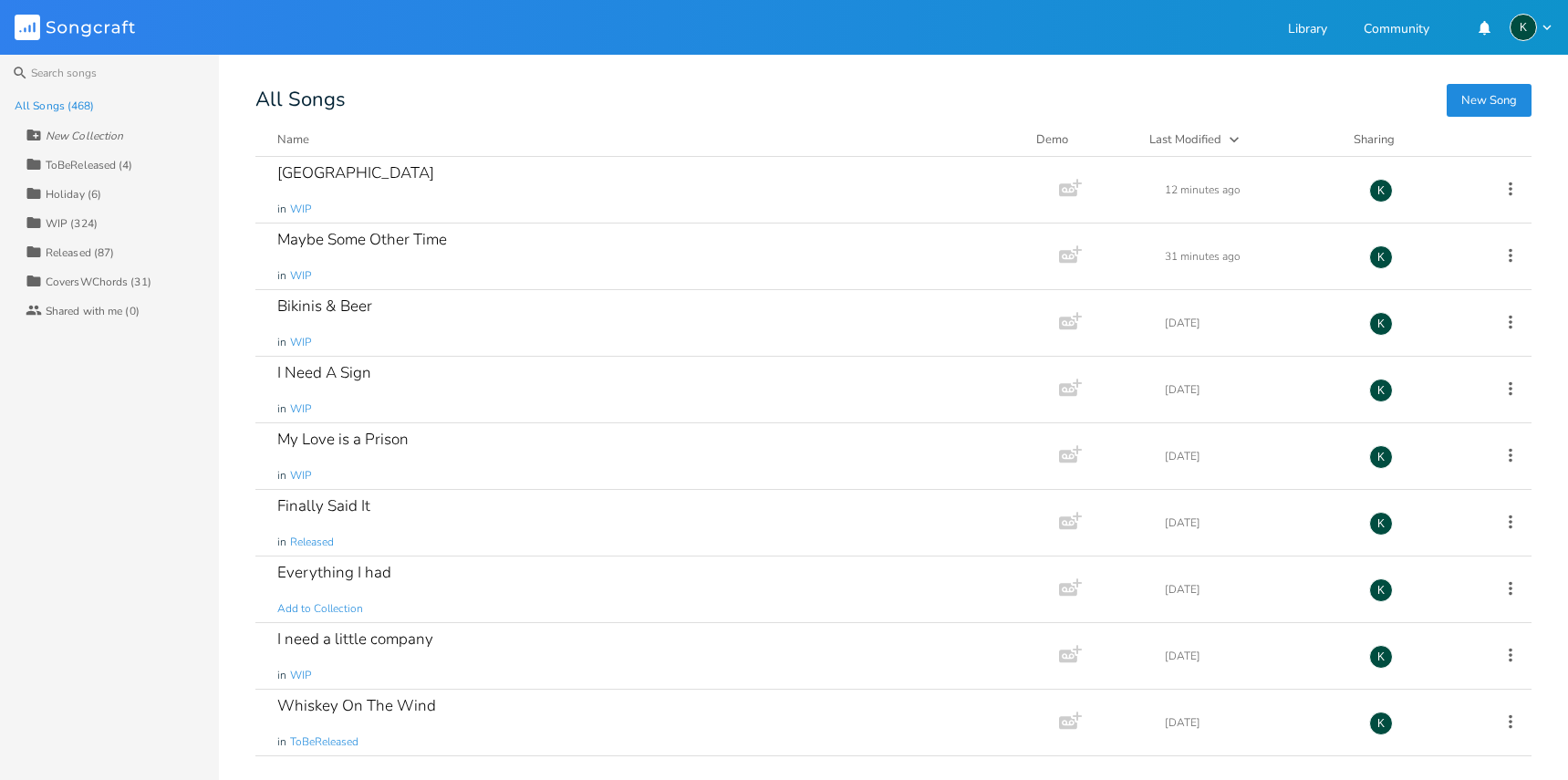
scroll to position [444, 0]
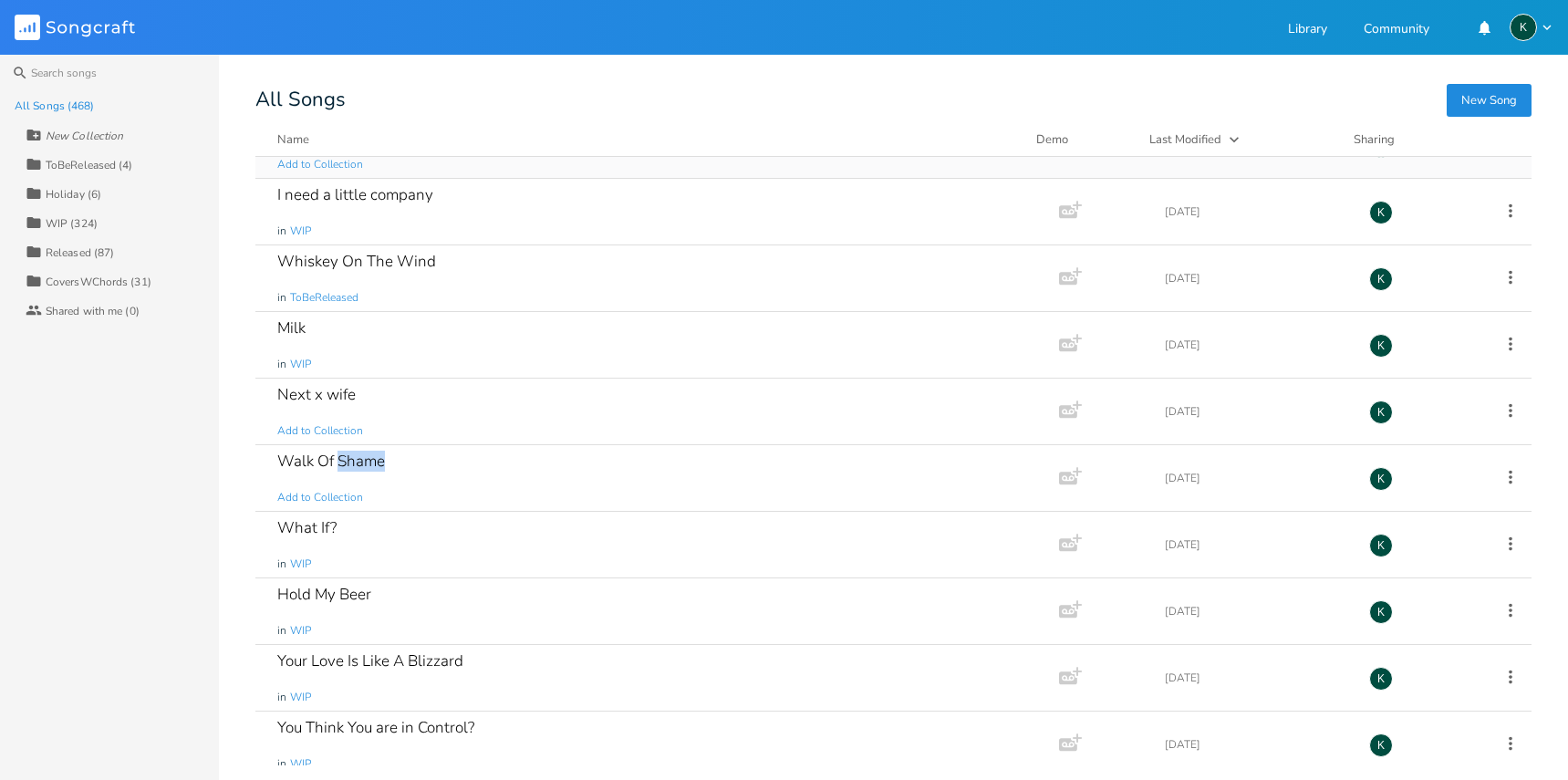
drag, startPoint x: 551, startPoint y: 156, endPoint x: 639, endPoint y: 173, distance: 89.6
click at [583, 168] on div "New Song All Songs Name Demo Last Modified Sharing [GEOGRAPHIC_DATA] in [GEOGRA…" at bounding box center [912, 428] width 1313 height 674
click at [309, 460] on div "Walk Of Shame" at bounding box center [330, 461] width 107 height 16
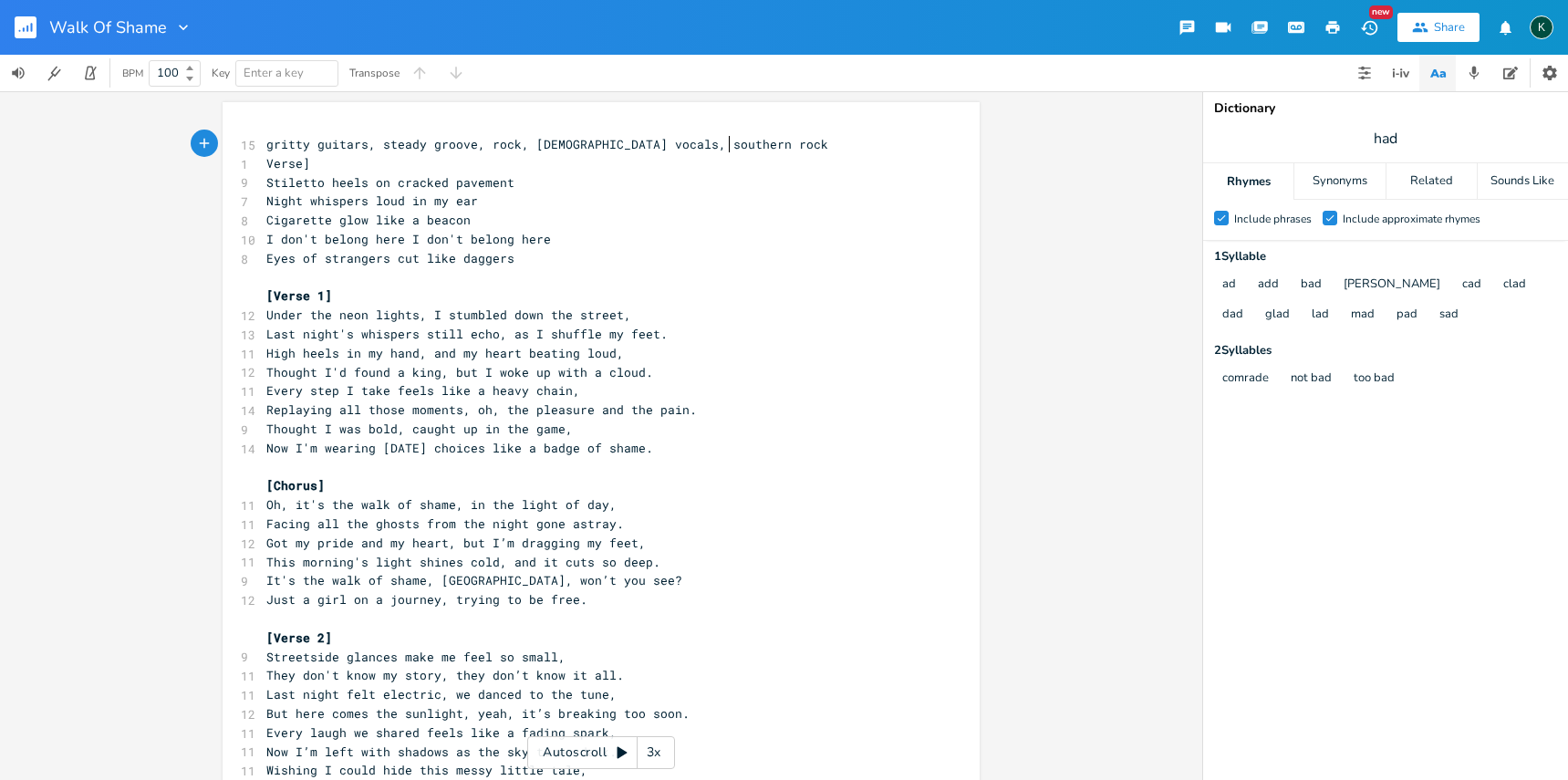
scroll to position [0, 1]
click at [266, 160] on span "Verse]" at bounding box center [288, 163] width 44 height 17
click at [266, 162] on span "Verse]" at bounding box center [288, 163] width 44 height 17
type textarea "["
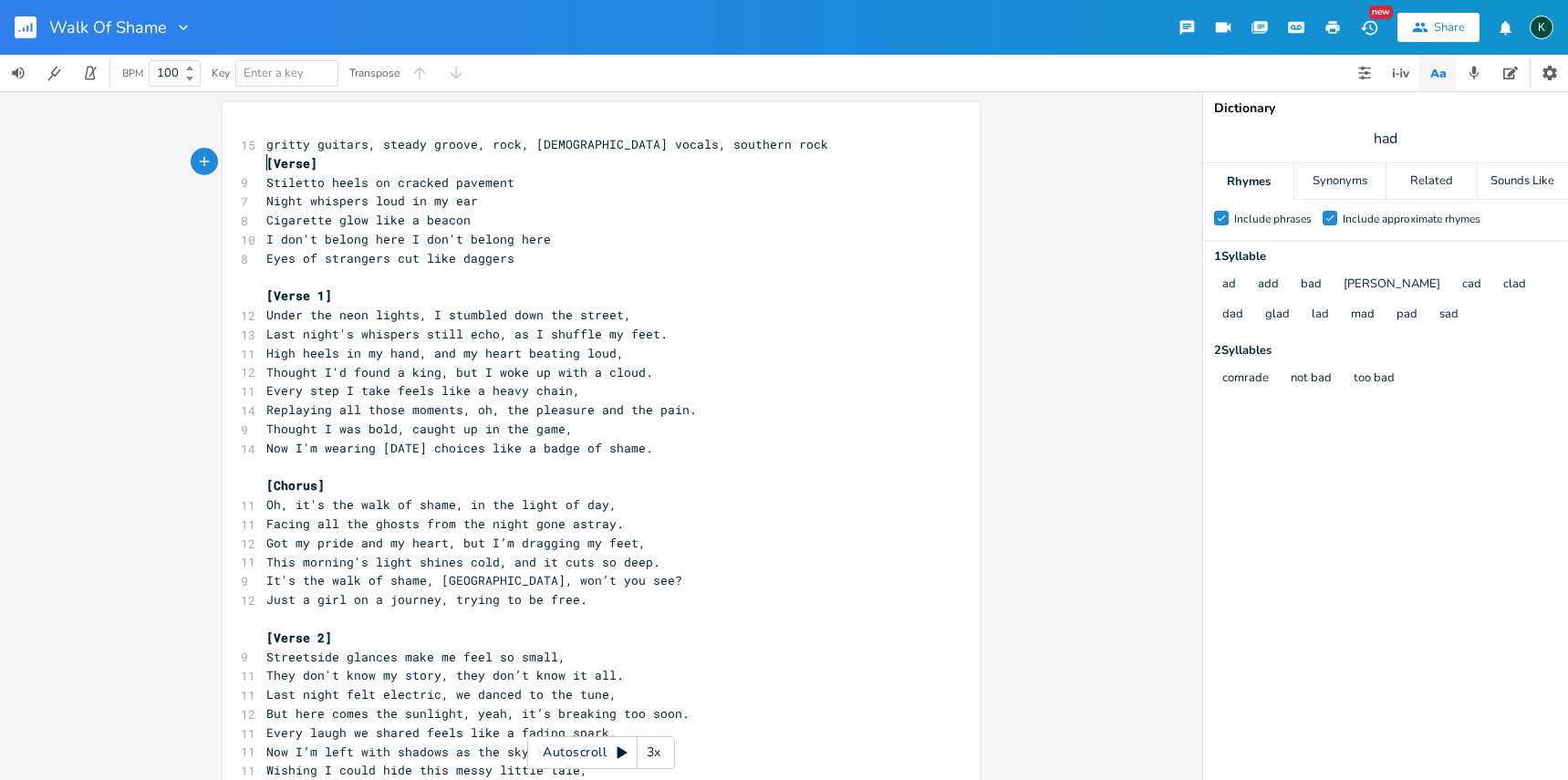
click at [266, 162] on span "[Verse]" at bounding box center [292, 163] width 51 height 17
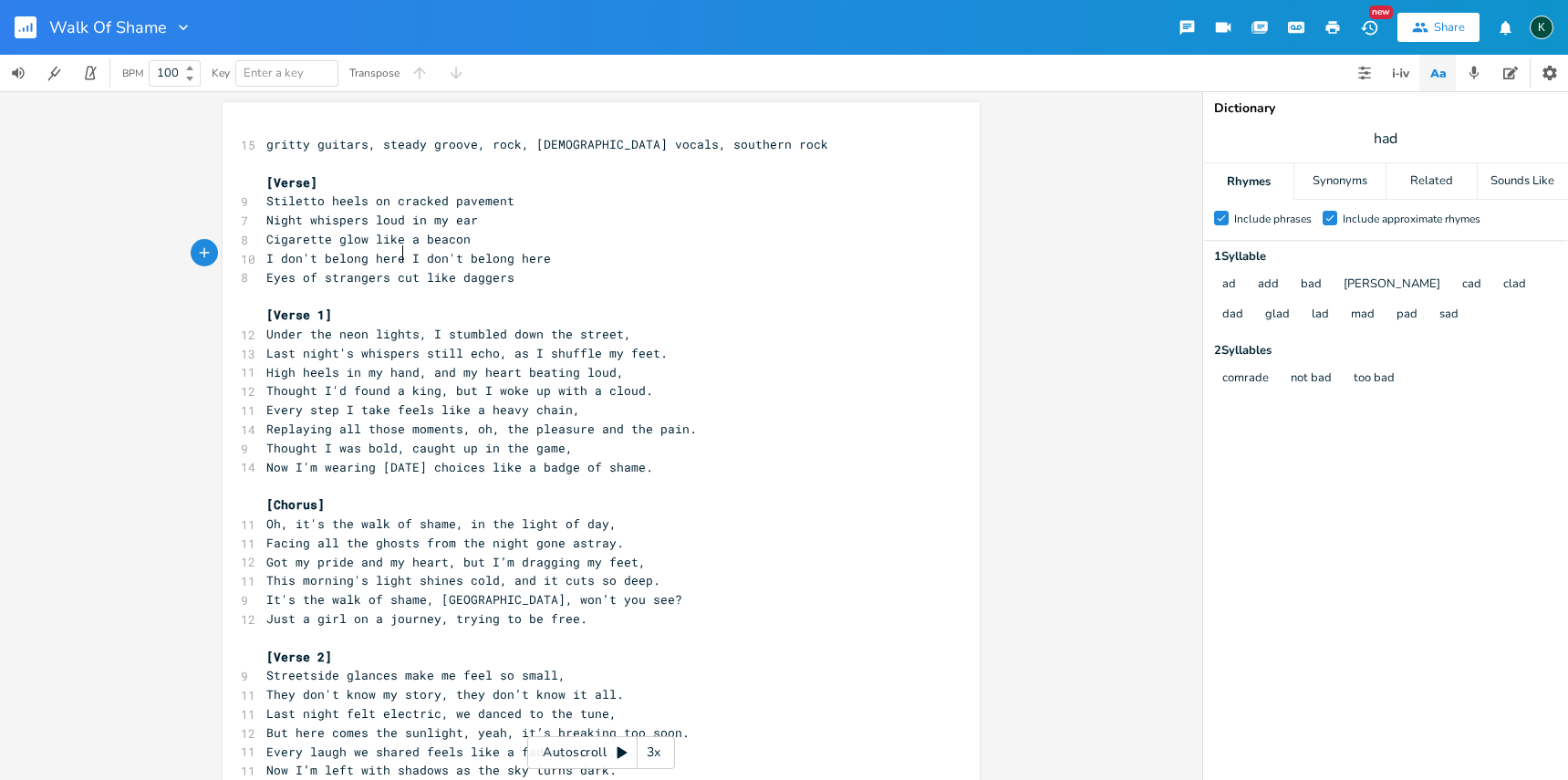
click at [395, 258] on span "I don't belong here I don't belong here" at bounding box center [409, 258] width 285 height 17
type textarea ","
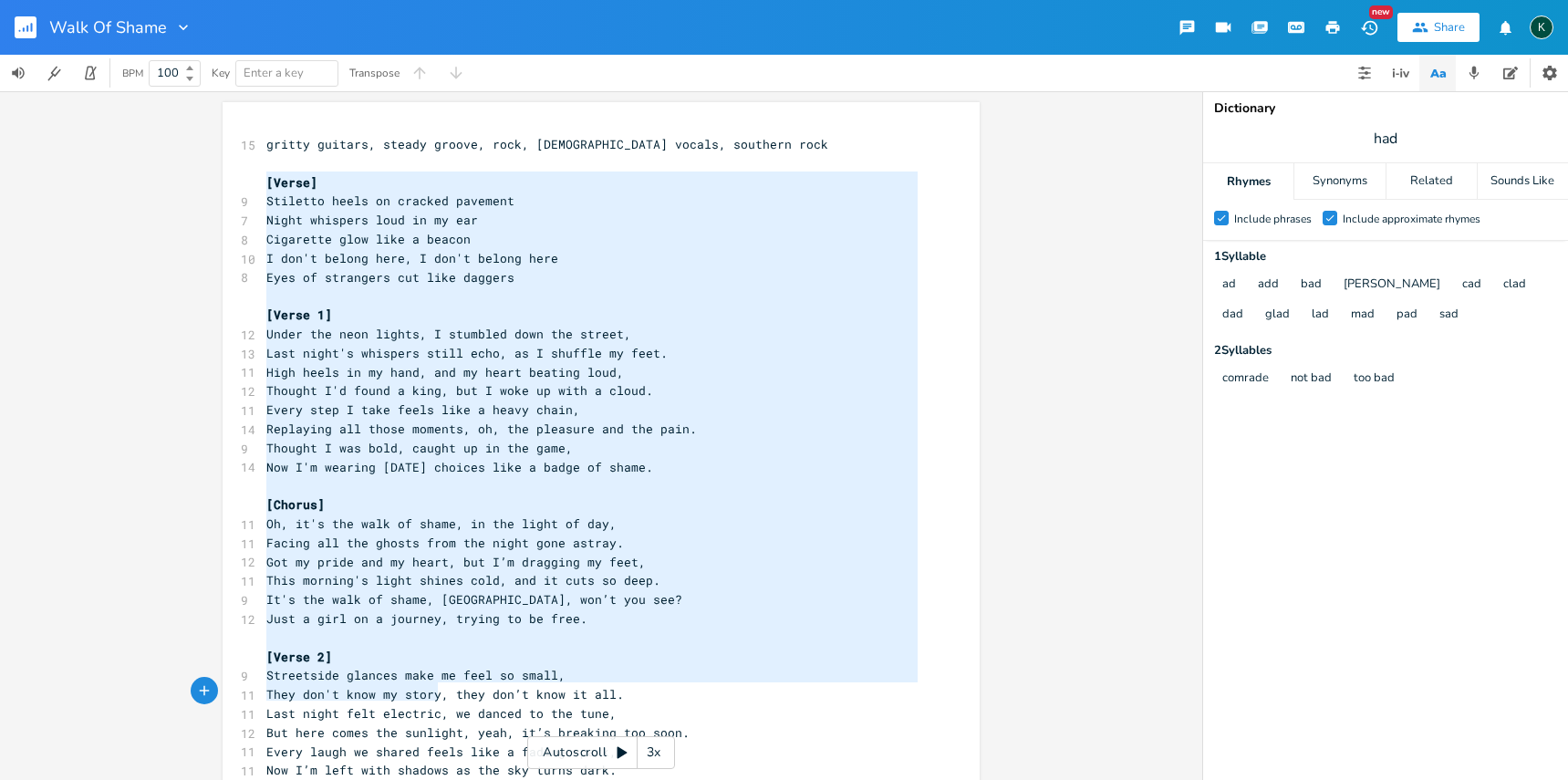
type textarea "[Lorem] Ipsumdol sitam co adipisc elitsedd Eiusm temporin utla et do mag Aliqua…"
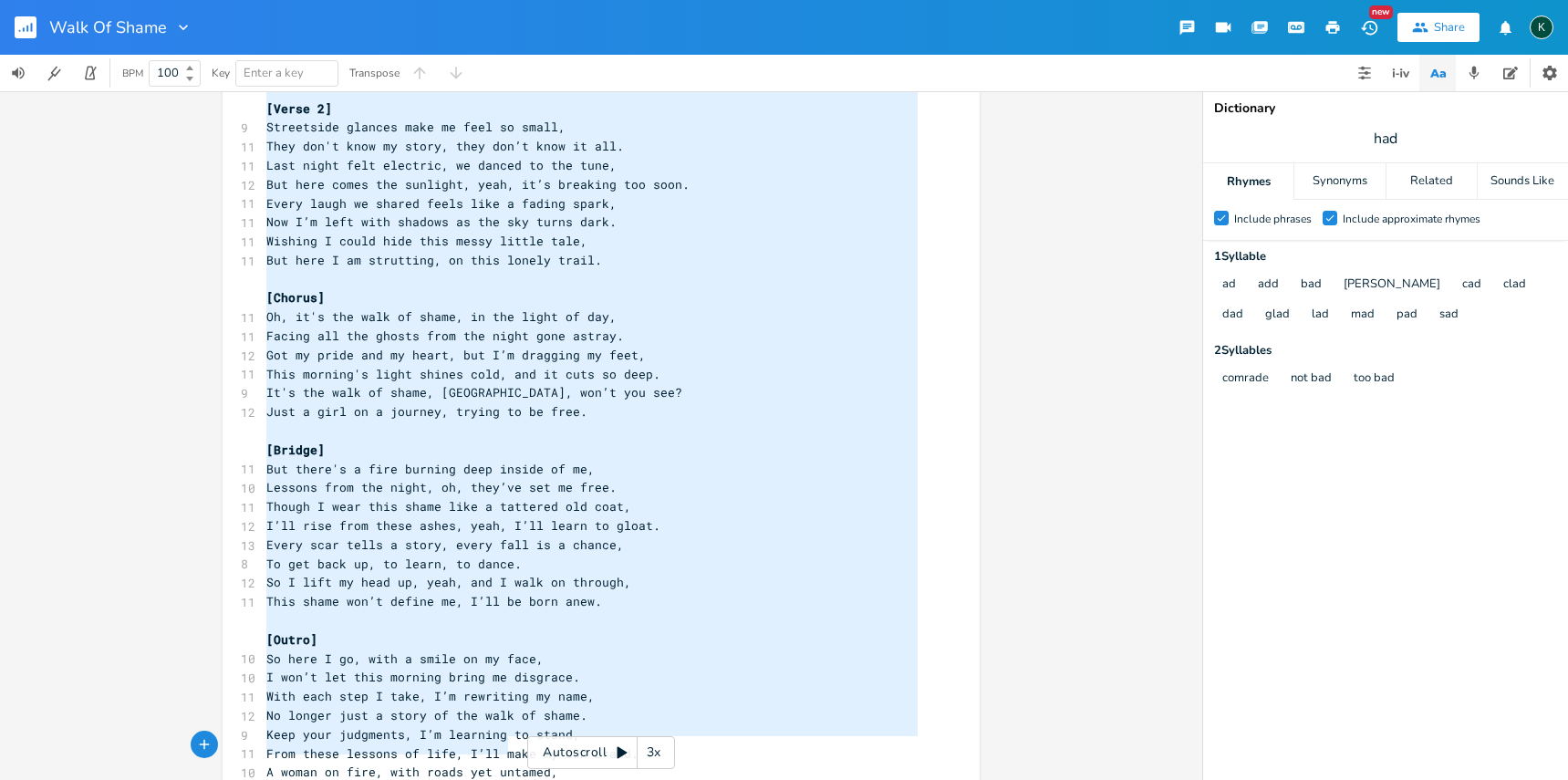
scroll to position [0, 0]
drag, startPoint x: 260, startPoint y: 181, endPoint x: 676, endPoint y: 779, distance: 728.5
click at [676, 779] on div "x 15 gritty guitars, steady groove, rock, [DEMOGRAPHIC_DATA] vocals, southern r…" at bounding box center [614, 207] width 704 height 1248
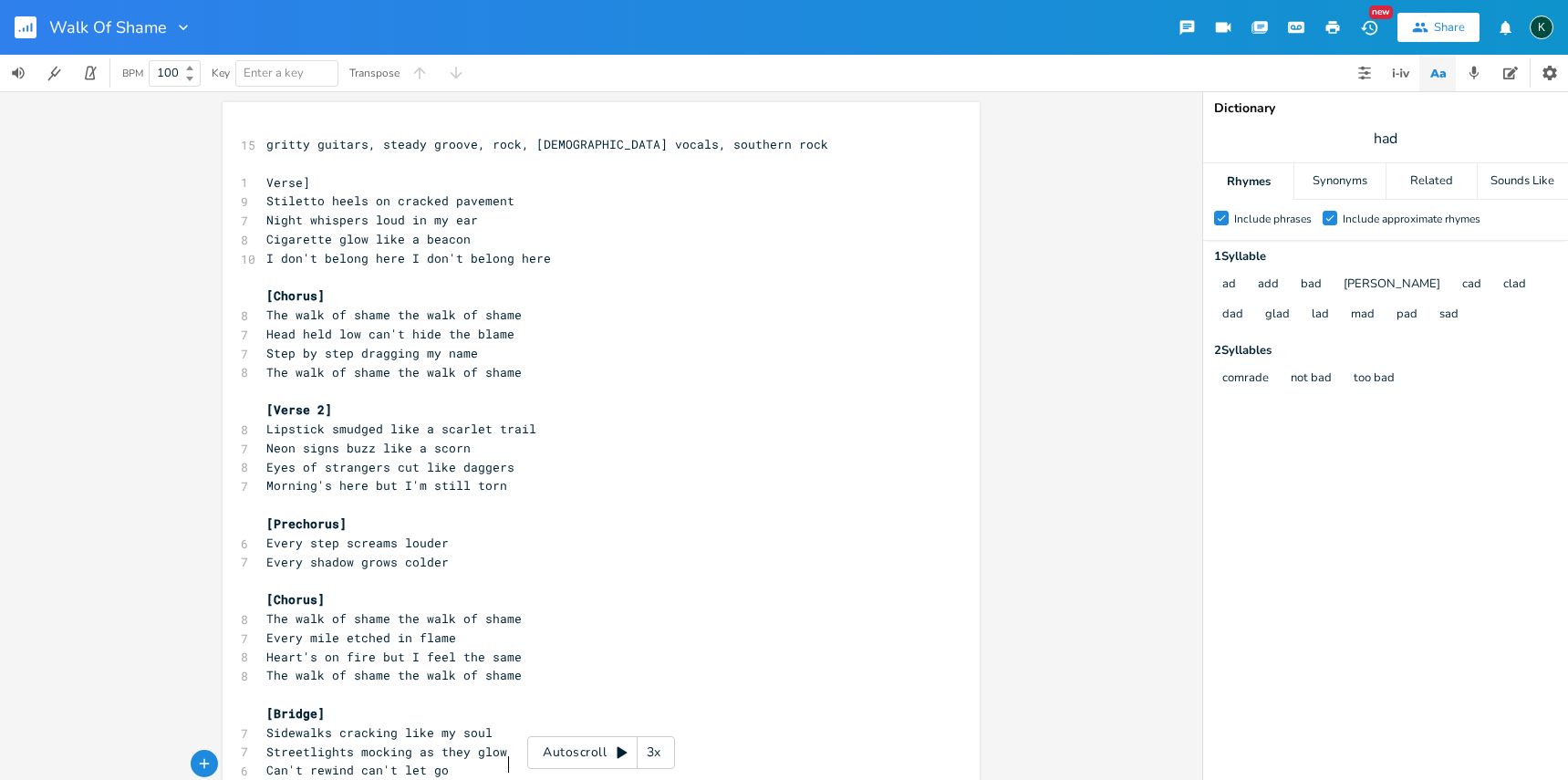
click at [360, 260] on span "I don't belong here I don't belong here" at bounding box center [409, 258] width 285 height 17
click at [396, 255] on span "I don't belong here I don't belong here" at bounding box center [409, 258] width 285 height 17
type textarea ","
click at [384, 306] on span "The walk of shame the walk of shame" at bounding box center [394, 315] width 255 height 17
type textarea ","
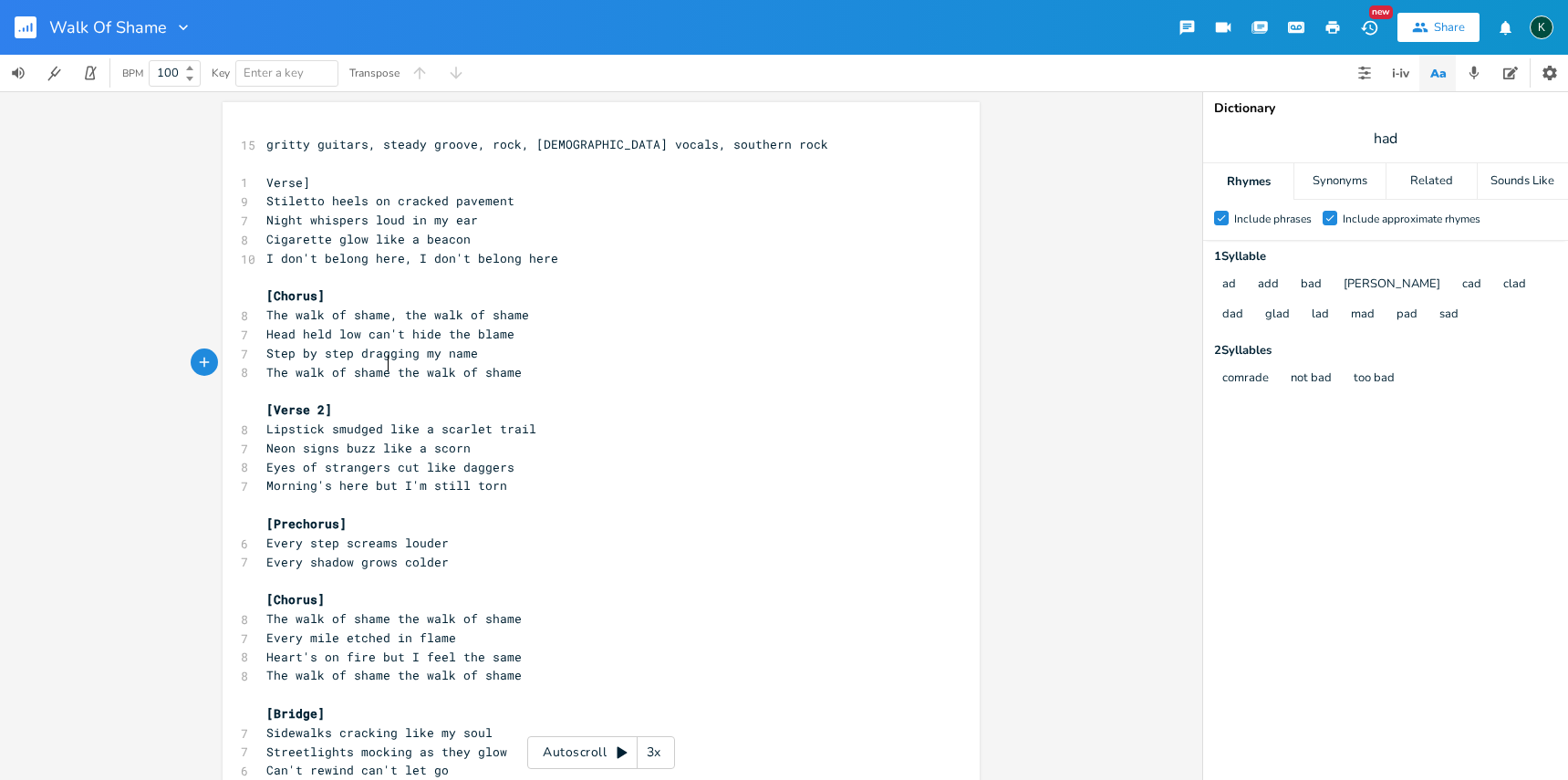
click at [381, 368] on span "The walk of shame the walk of shame" at bounding box center [394, 372] width 255 height 17
type textarea ","
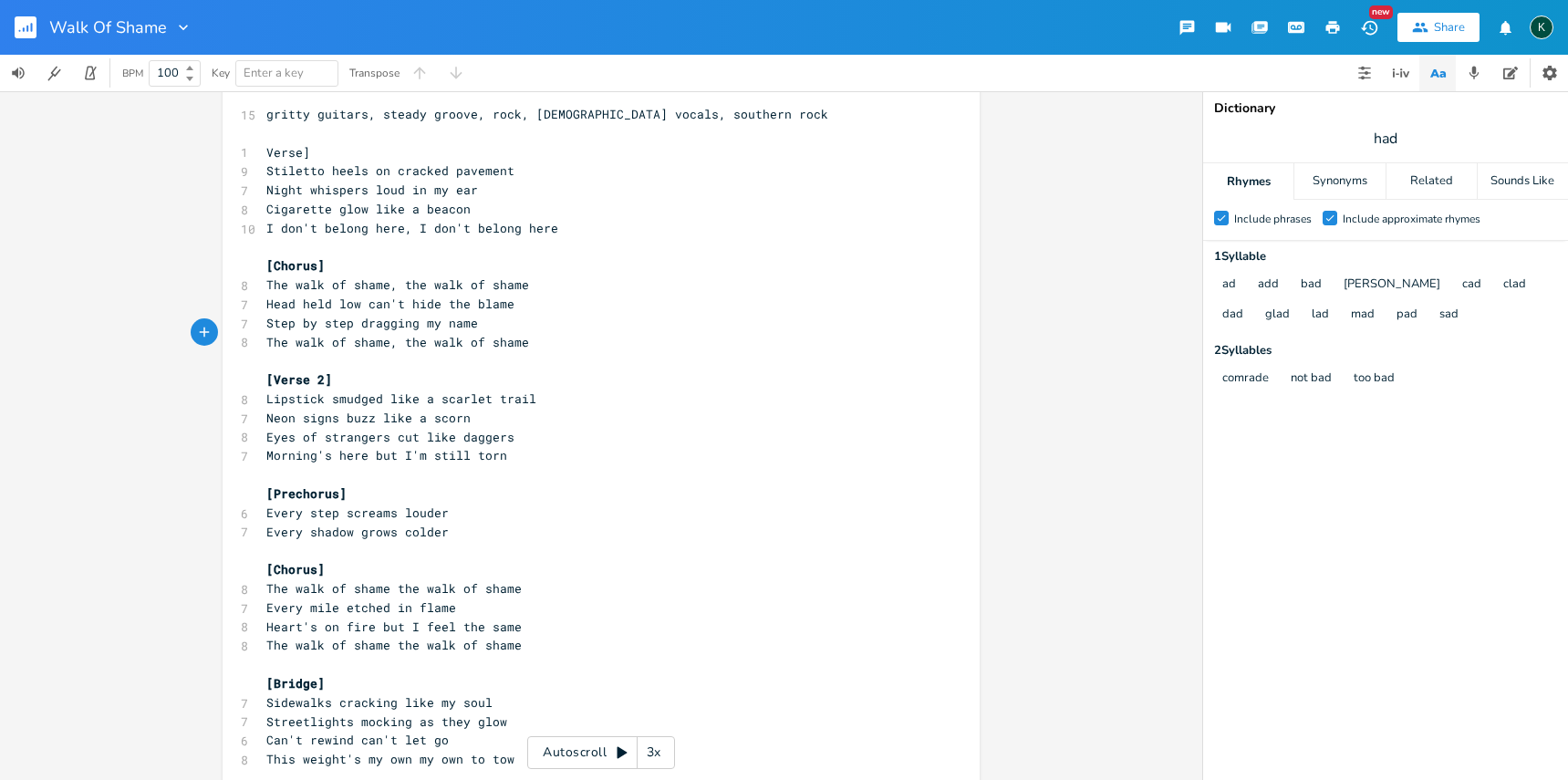
click at [21, 26] on rect "button" at bounding box center [26, 28] width 22 height 22
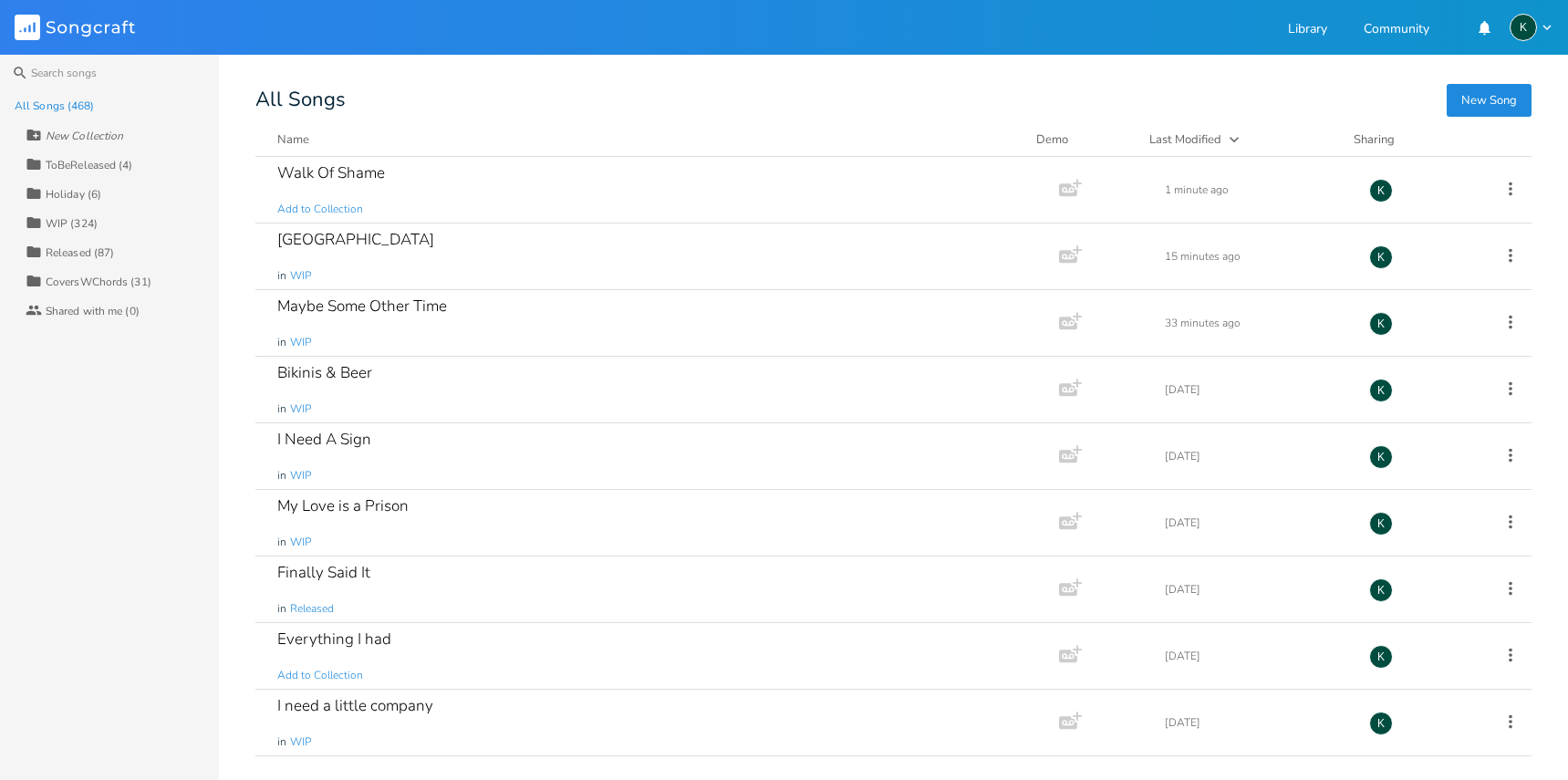
click at [1496, 95] on button "New Song" at bounding box center [1489, 100] width 84 height 33
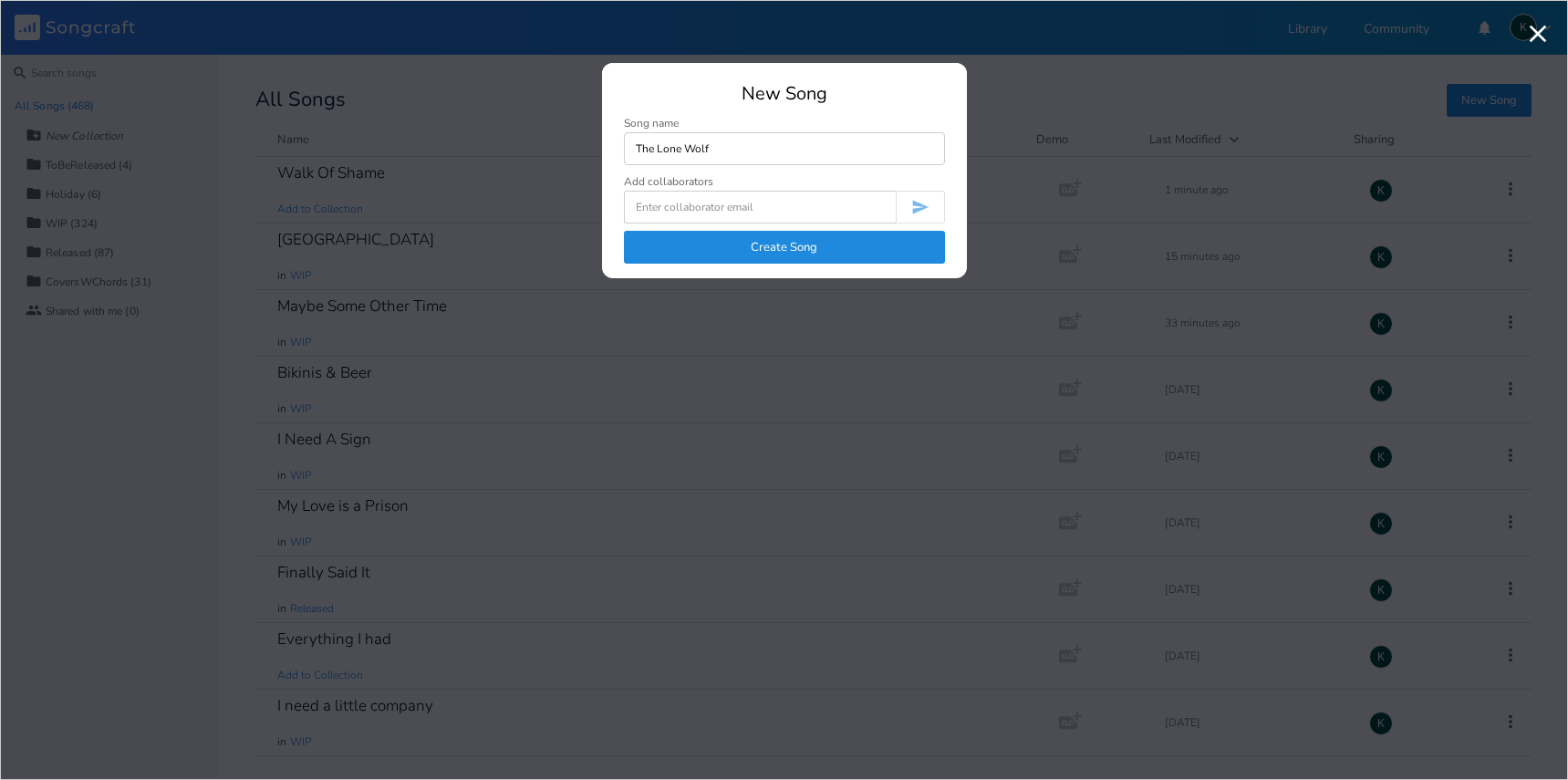
type input "The Lone Wolf"
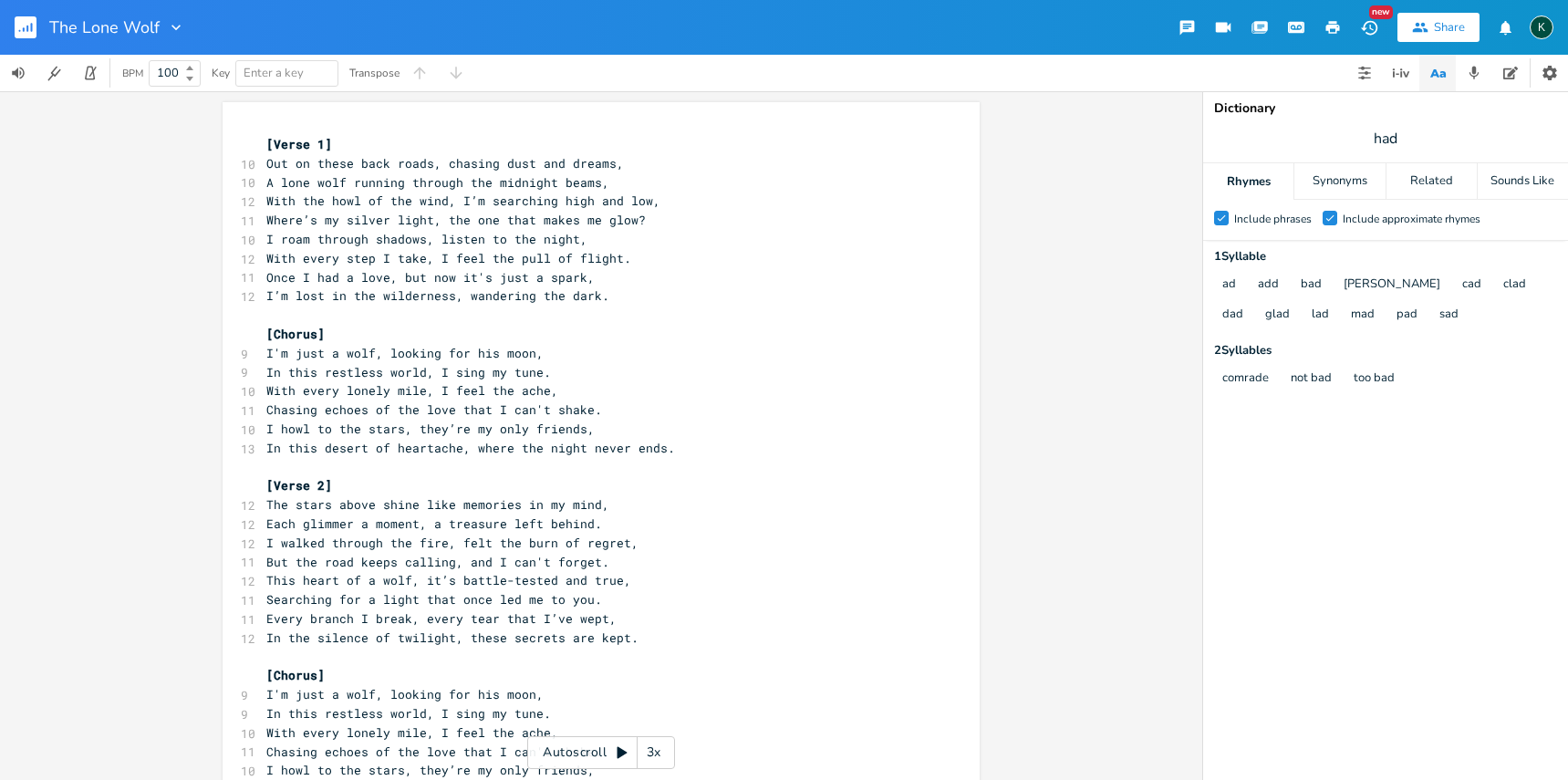
scroll to position [431, 0]
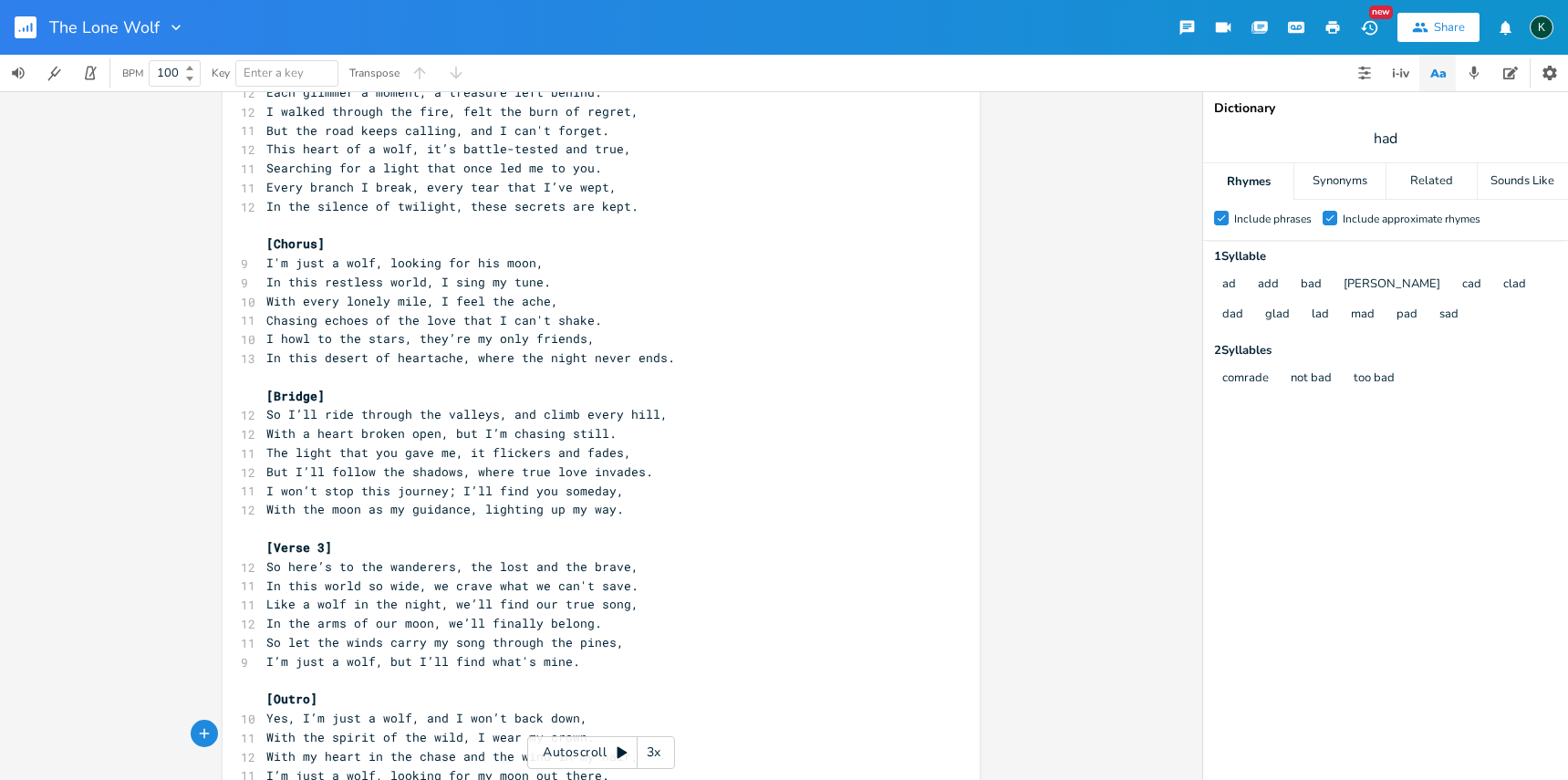
click at [458, 501] on span "With the moon as my guidance, lighting up my way." at bounding box center [445, 509] width 358 height 17
type textarea "e"
click at [532, 501] on span "With the moon as my guide, lighting up my way." at bounding box center [434, 509] width 336 height 17
click at [559, 577] on span "In this world so wide, we crave what we can't save." at bounding box center [452, 585] width 372 height 17
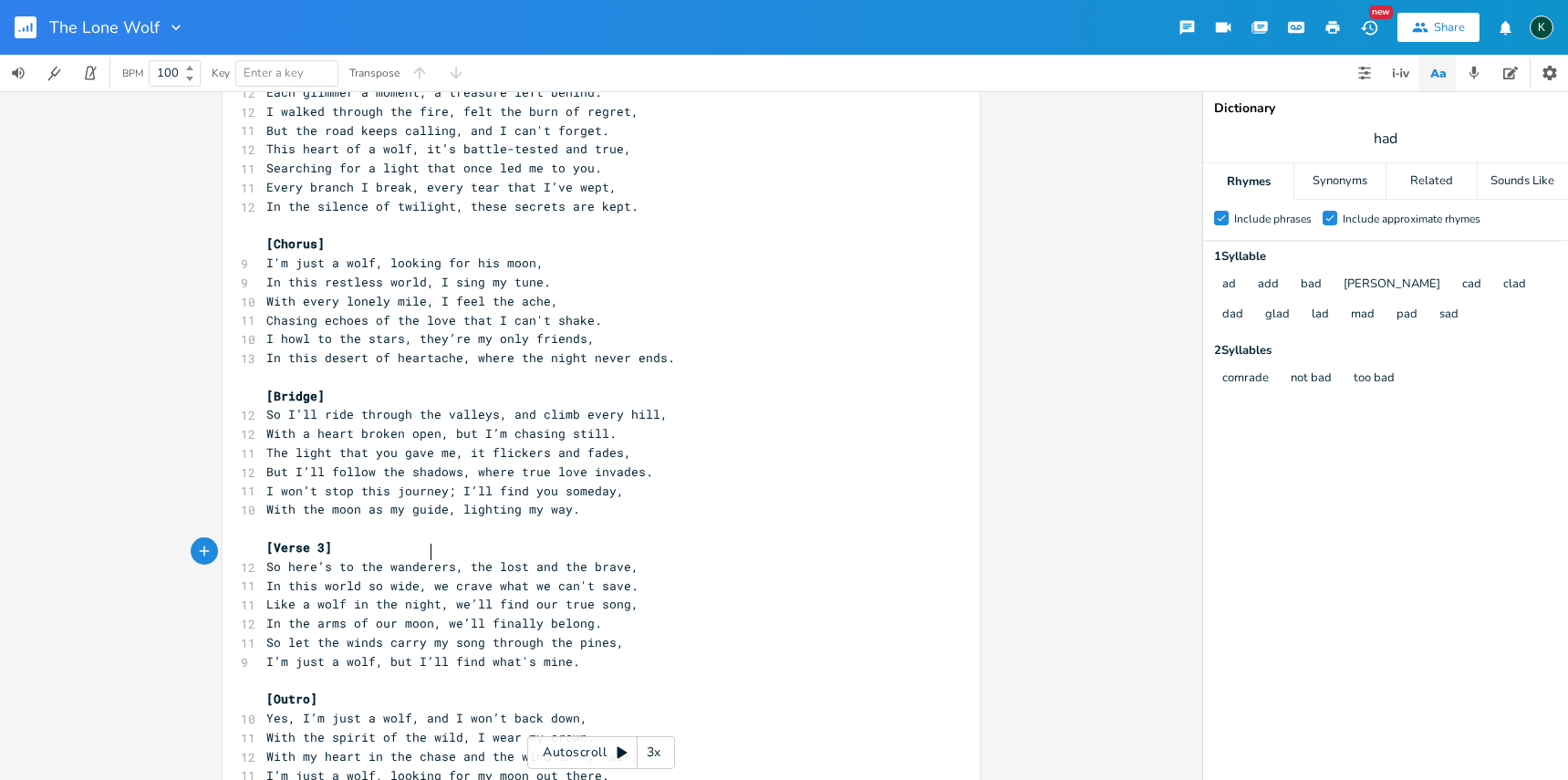
click at [424, 577] on span "In this world so wide, we crave what we can't save." at bounding box center [452, 585] width 372 height 17
type textarea "we chase what"
click at [583, 577] on span "In this world so wide, we chase what we crave what we can't save." at bounding box center [503, 585] width 475 height 17
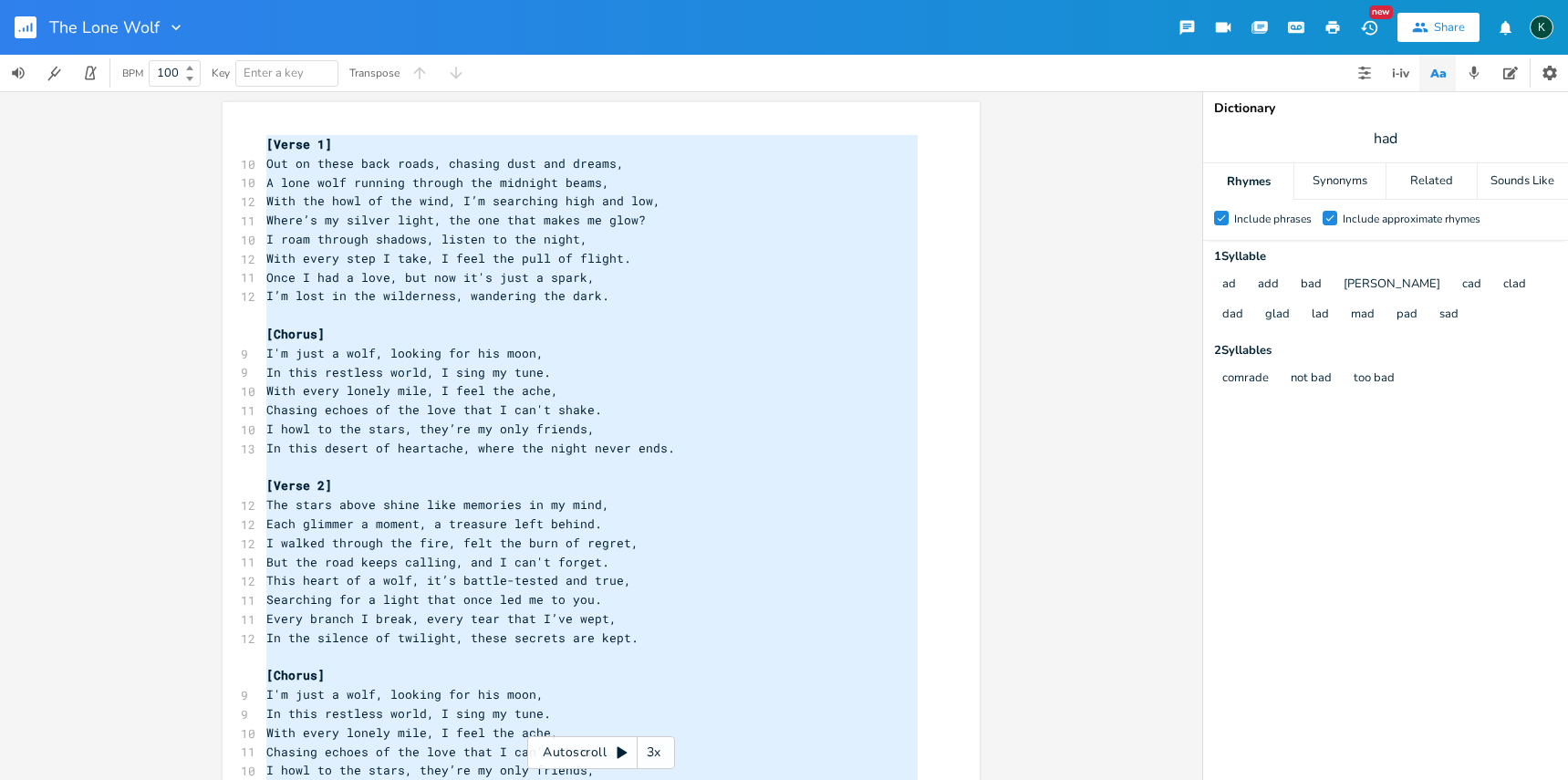
scroll to position [404, 0]
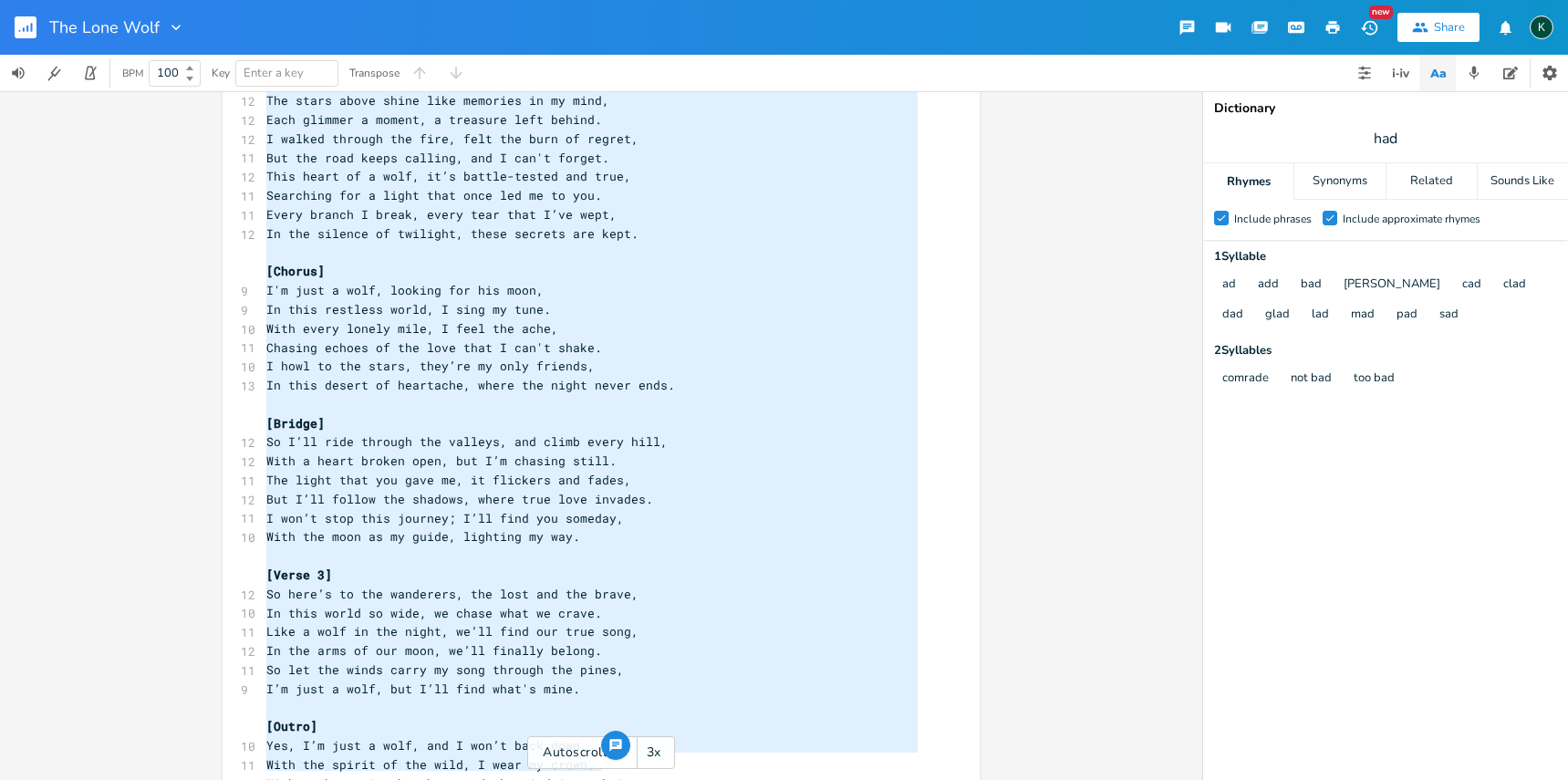
drag, startPoint x: 260, startPoint y: 146, endPoint x: 635, endPoint y: 771, distance: 728.9
click at [636, 773] on div "x [Verse 1] 10 Out on these back roads, chasing dust and dreams, 10 A lone wolf…" at bounding box center [591, 272] width 658 height 1088
type textarea "[Lorem 9] Ips do sitam cons adipi, elitsed doei tem incidi, U labo etdo magnaal…"
click at [26, 28] on rect "button" at bounding box center [26, 28] width 22 height 22
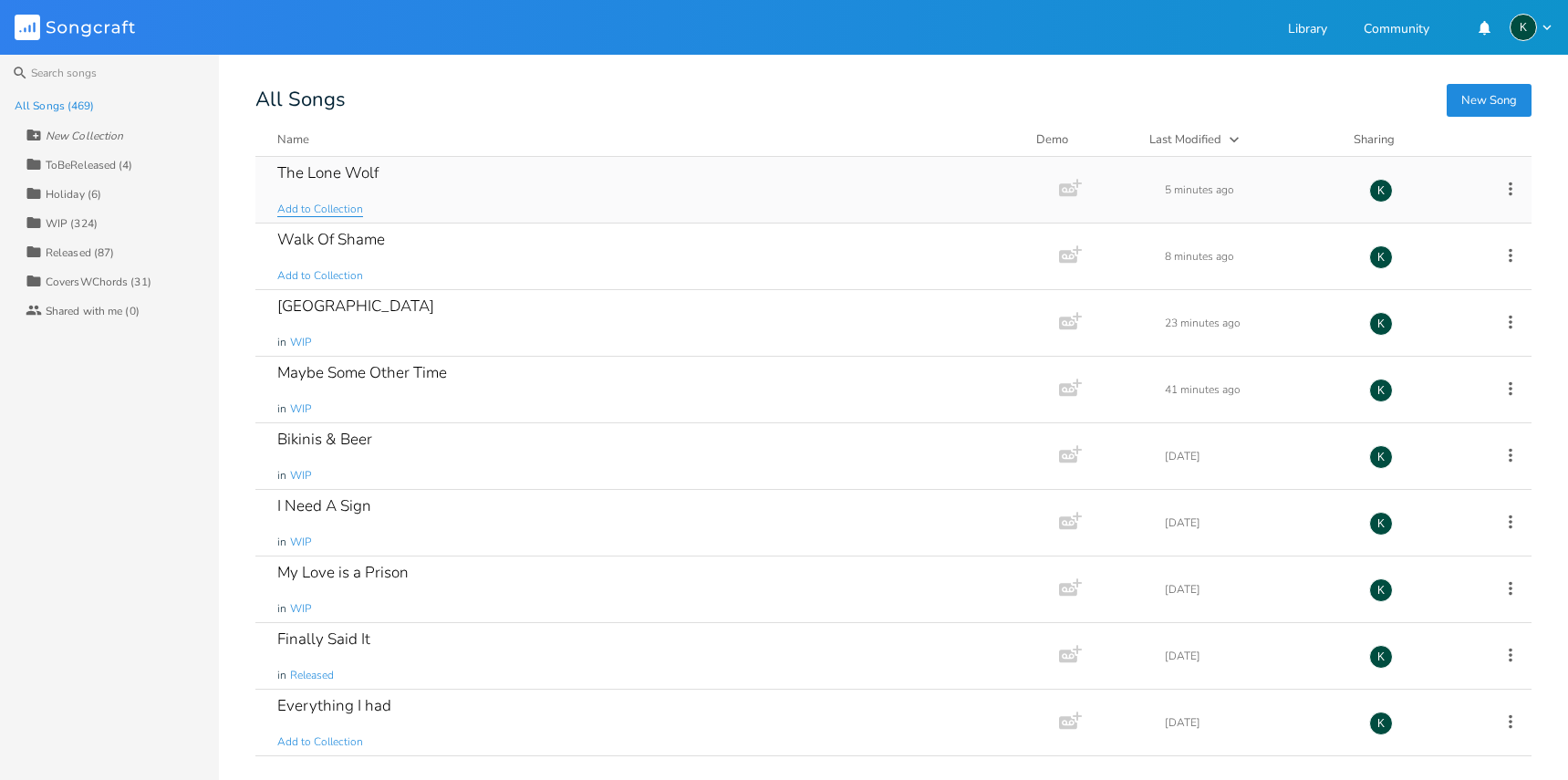
click at [311, 205] on span "Add to Collection" at bounding box center [319, 209] width 85 height 16
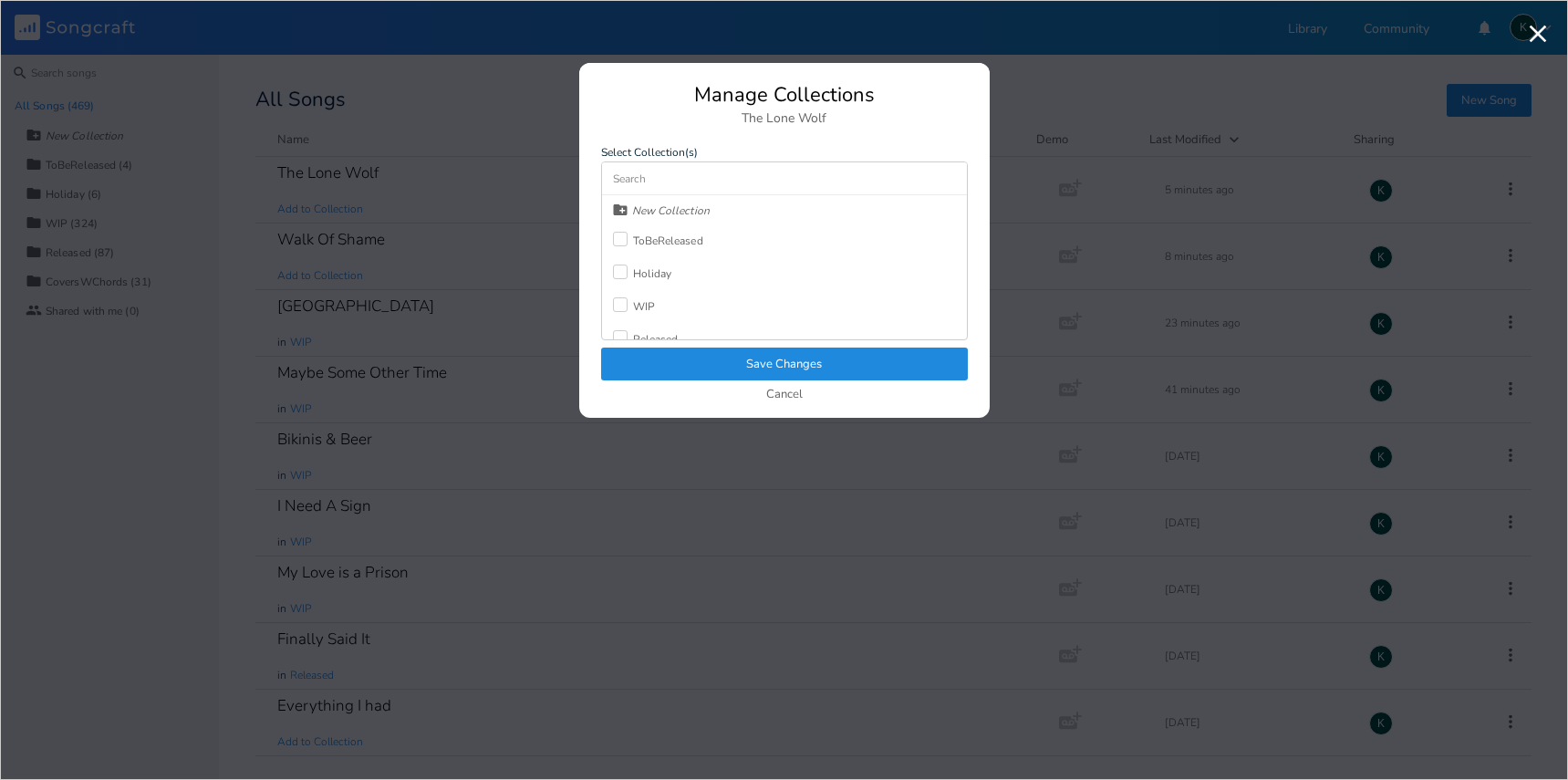
click at [636, 237] on div "ToBeReleased" at bounding box center [668, 240] width 71 height 11
click at [713, 367] on button "Save Changes" at bounding box center [784, 364] width 366 height 33
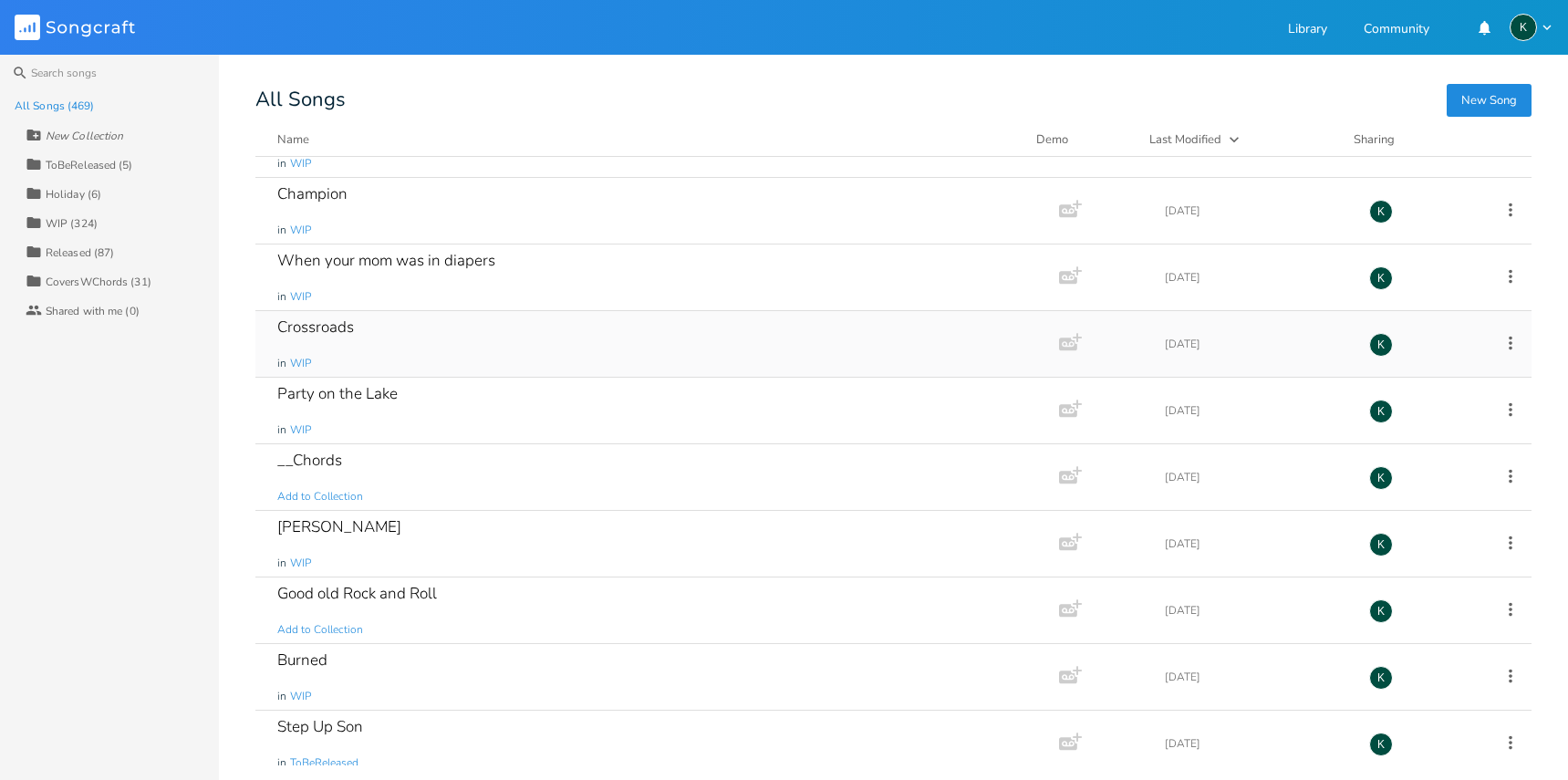
scroll to position [1311, 0]
click at [375, 457] on div "Good old Rock and Roll" at bounding box center [357, 459] width 160 height 16
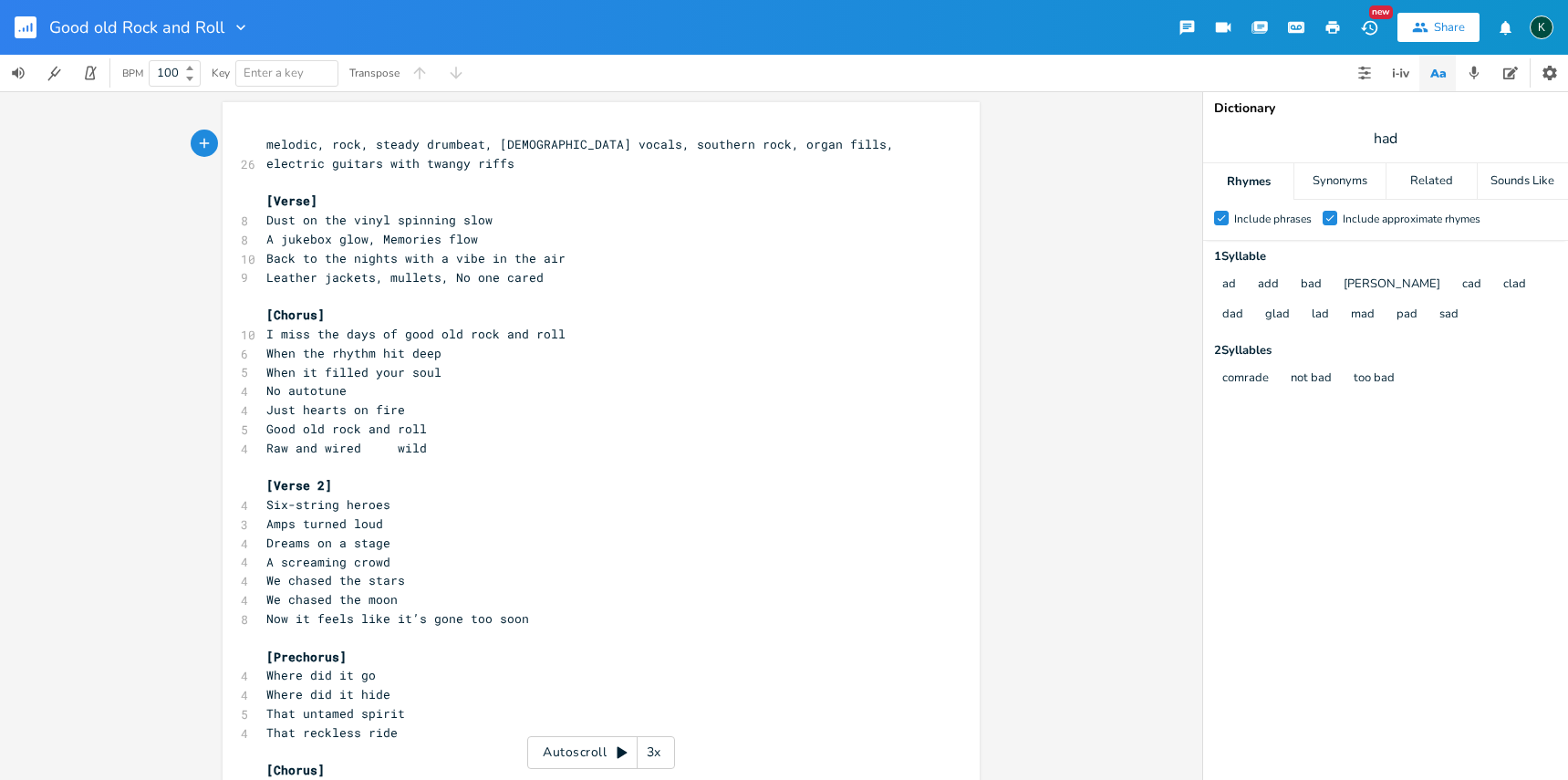
click at [240, 29] on icon "button" at bounding box center [241, 28] width 9 height 6
click at [263, 80] on span "Collection Collections" at bounding box center [264, 83] width 73 height 13
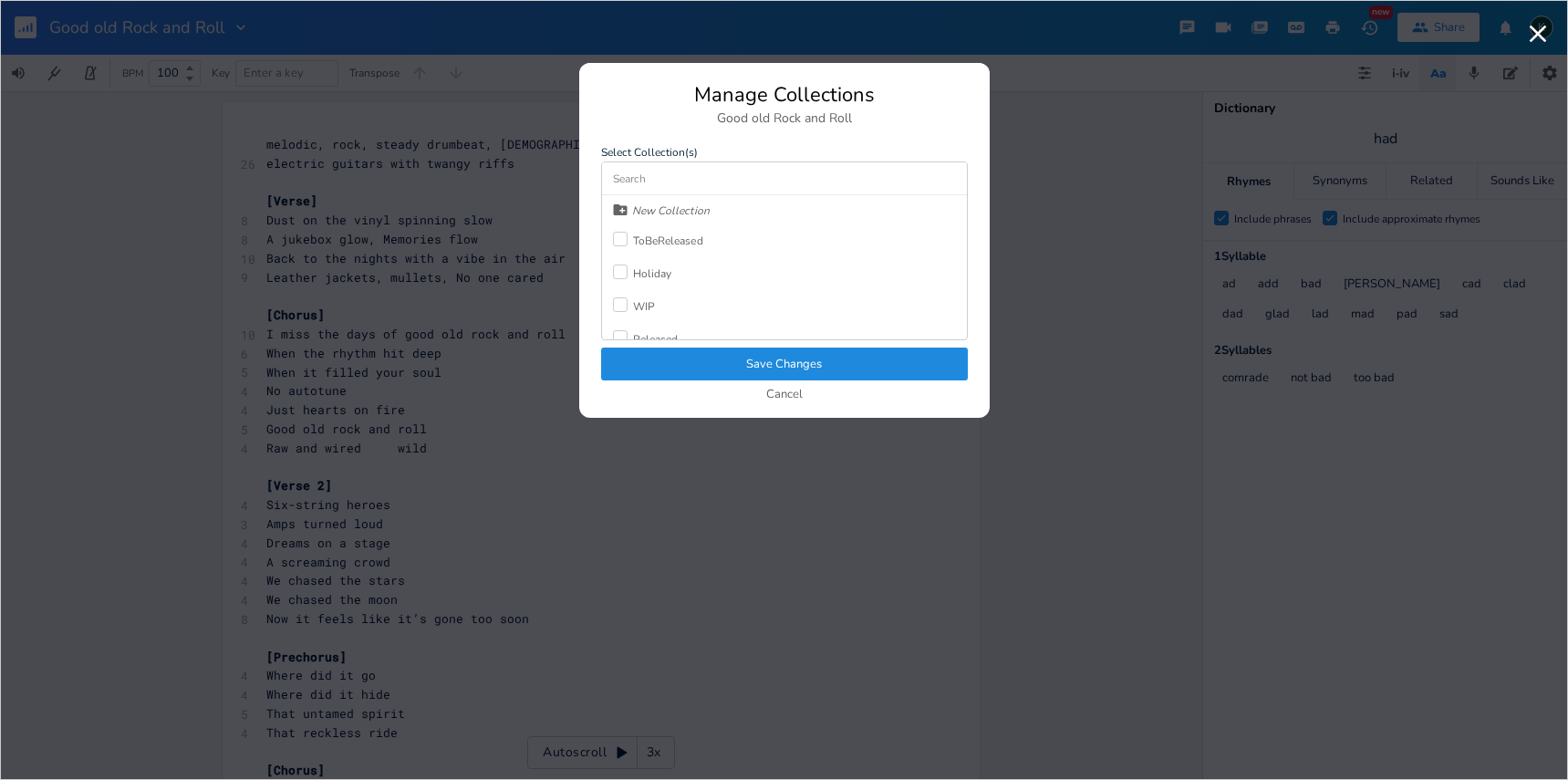
click at [640, 246] on div "ToBeReleased" at bounding box center [668, 240] width 71 height 11
click at [715, 353] on button "Save Changes" at bounding box center [784, 364] width 366 height 33
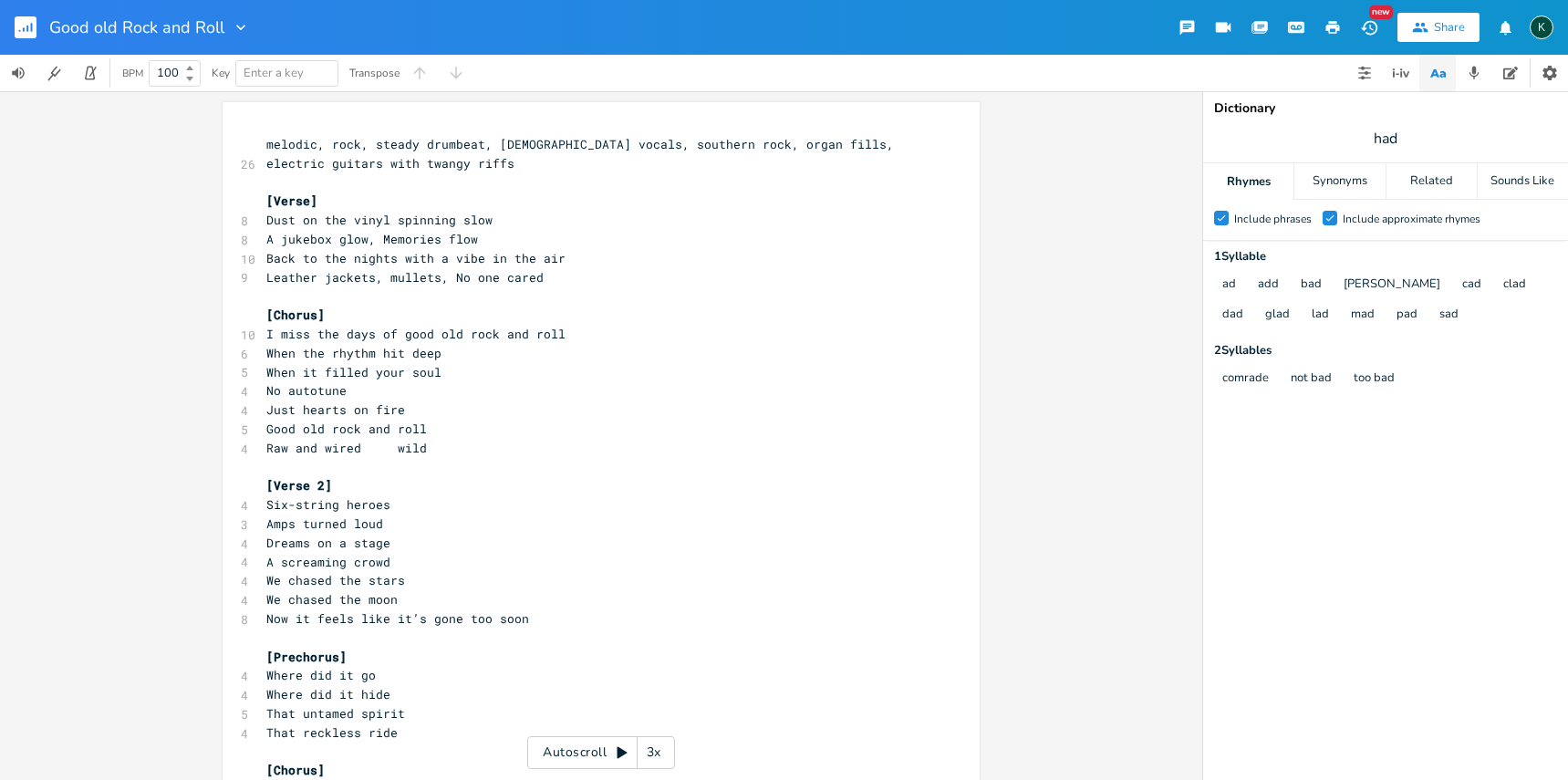
click at [28, 29] on icon "button" at bounding box center [28, 28] width 2 height 6
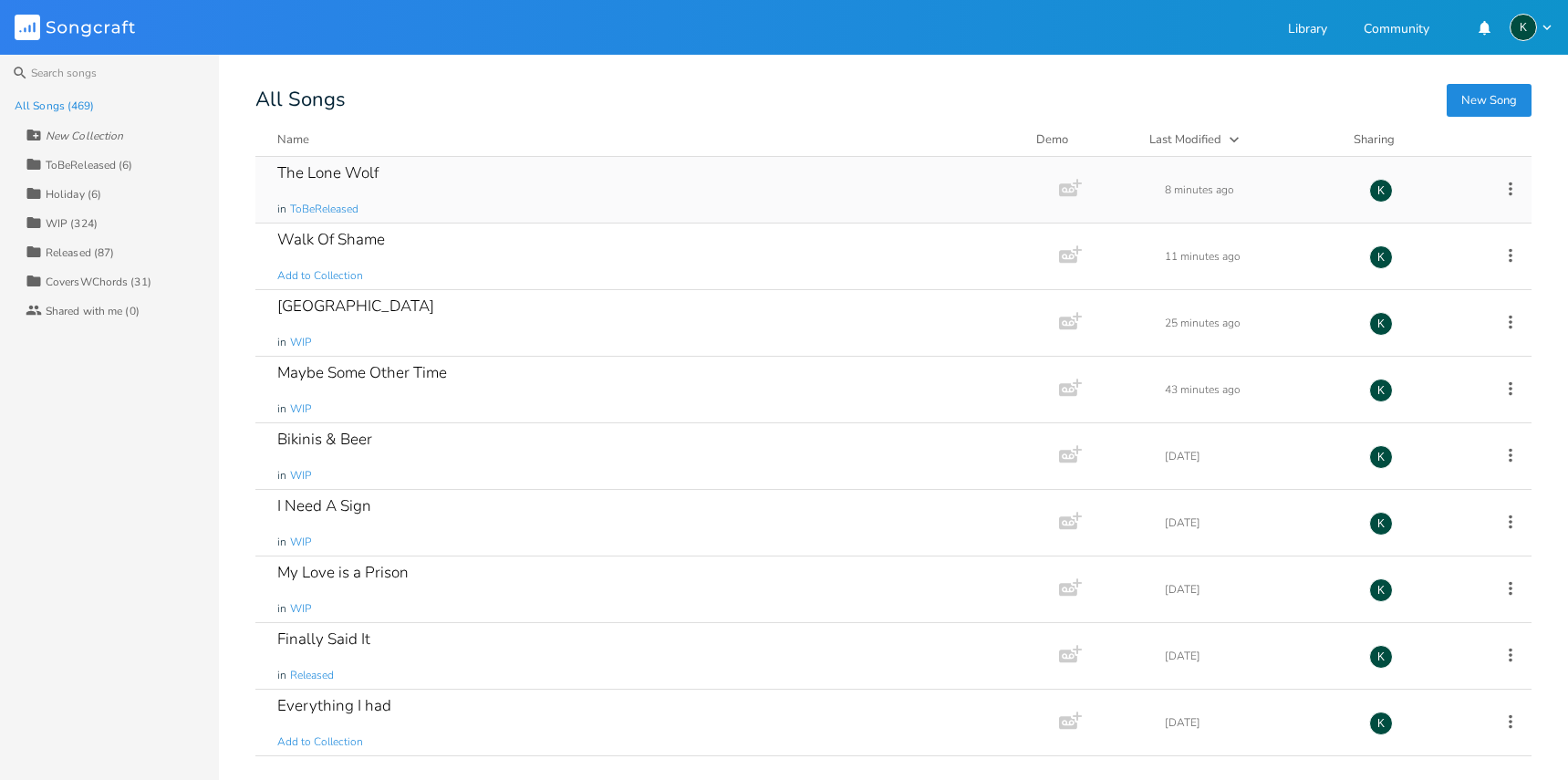
click at [324, 159] on div "The Lone Wolf in ToBeReleased" at bounding box center [654, 190] width 753 height 66
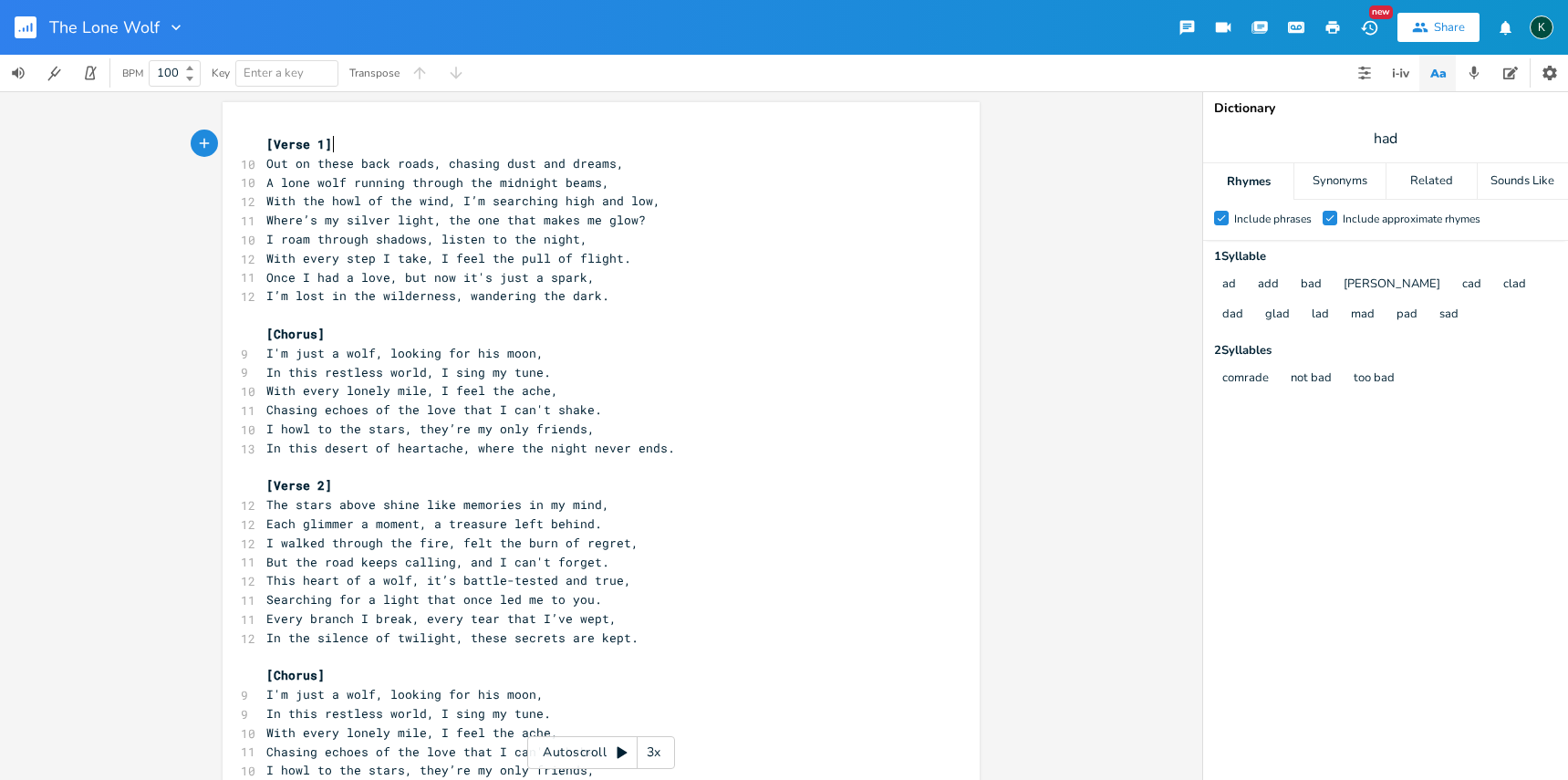
scroll to position [0, 1]
drag, startPoint x: 568, startPoint y: 253, endPoint x: 608, endPoint y: 255, distance: 40.0
click at [608, 255] on span "With every step I take, I feel the pull of flight." at bounding box center [448, 258] width 364 height 17
type textarea "the night"
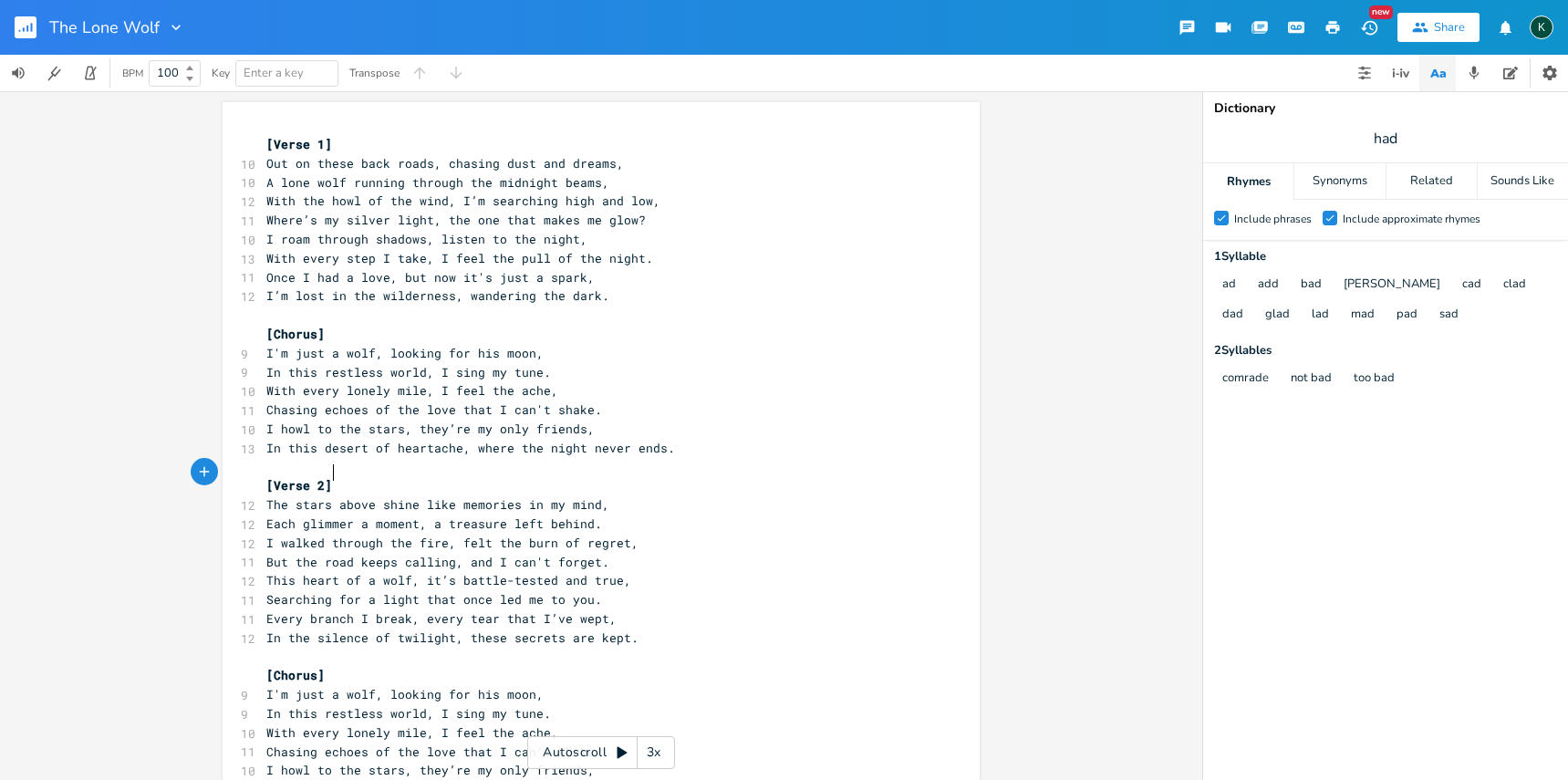
click at [607, 476] on pre "[Verse 2]" at bounding box center [591, 485] width 658 height 19
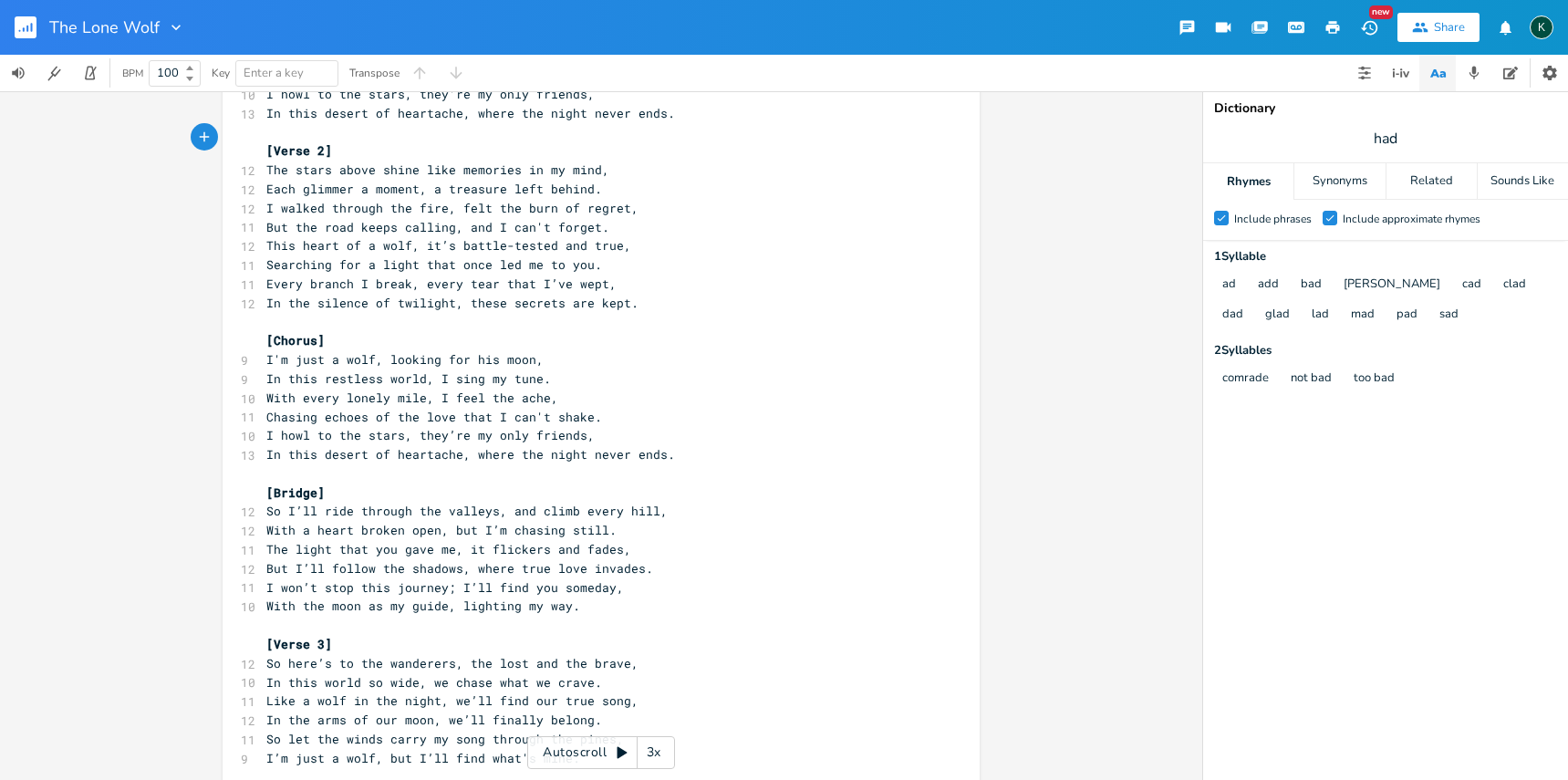
scroll to position [431, 0]
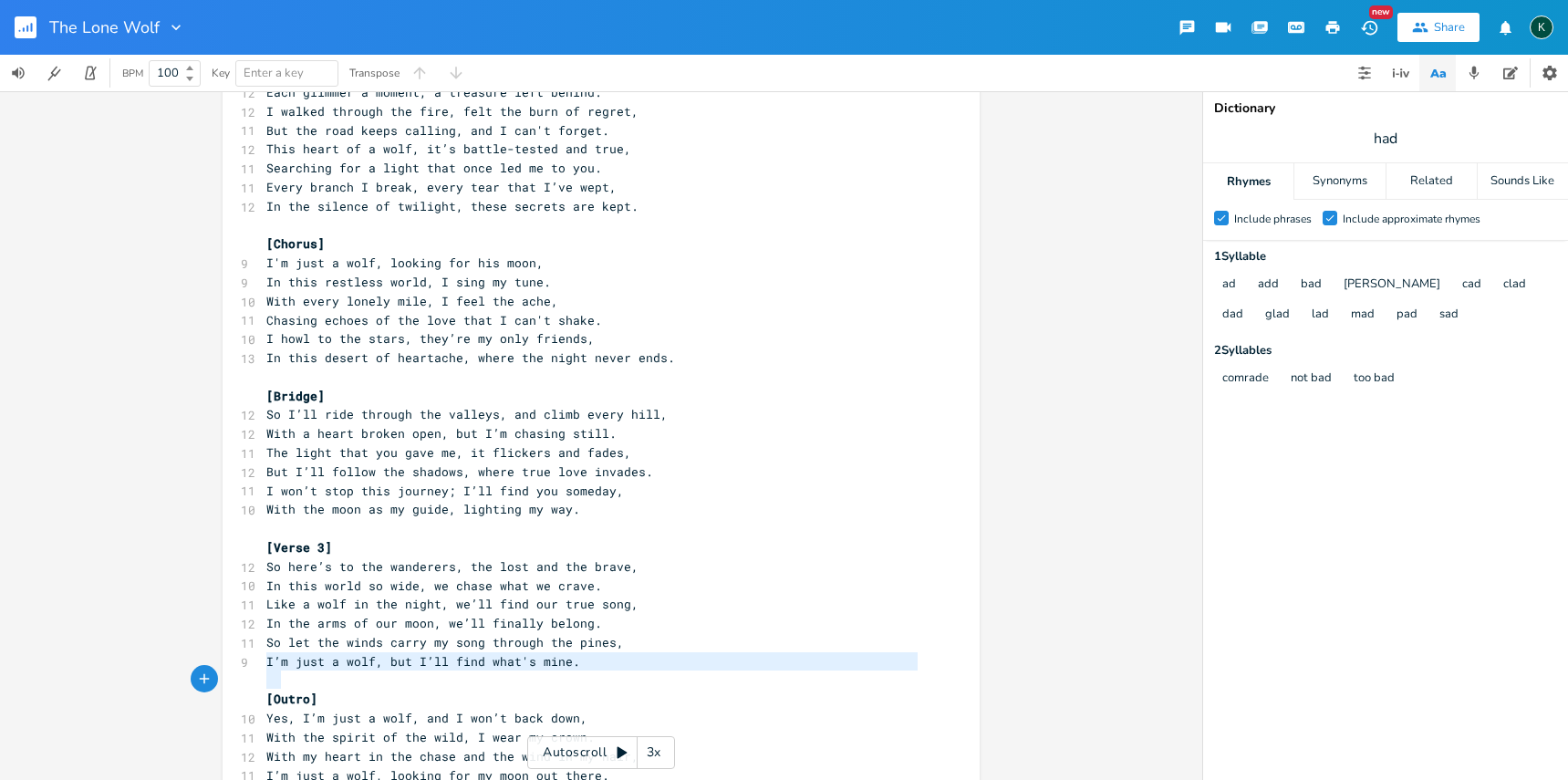
type textarea "[Outro] Yes, I’m just a wolf, and I won’t back down, With the spirit of the wil…"
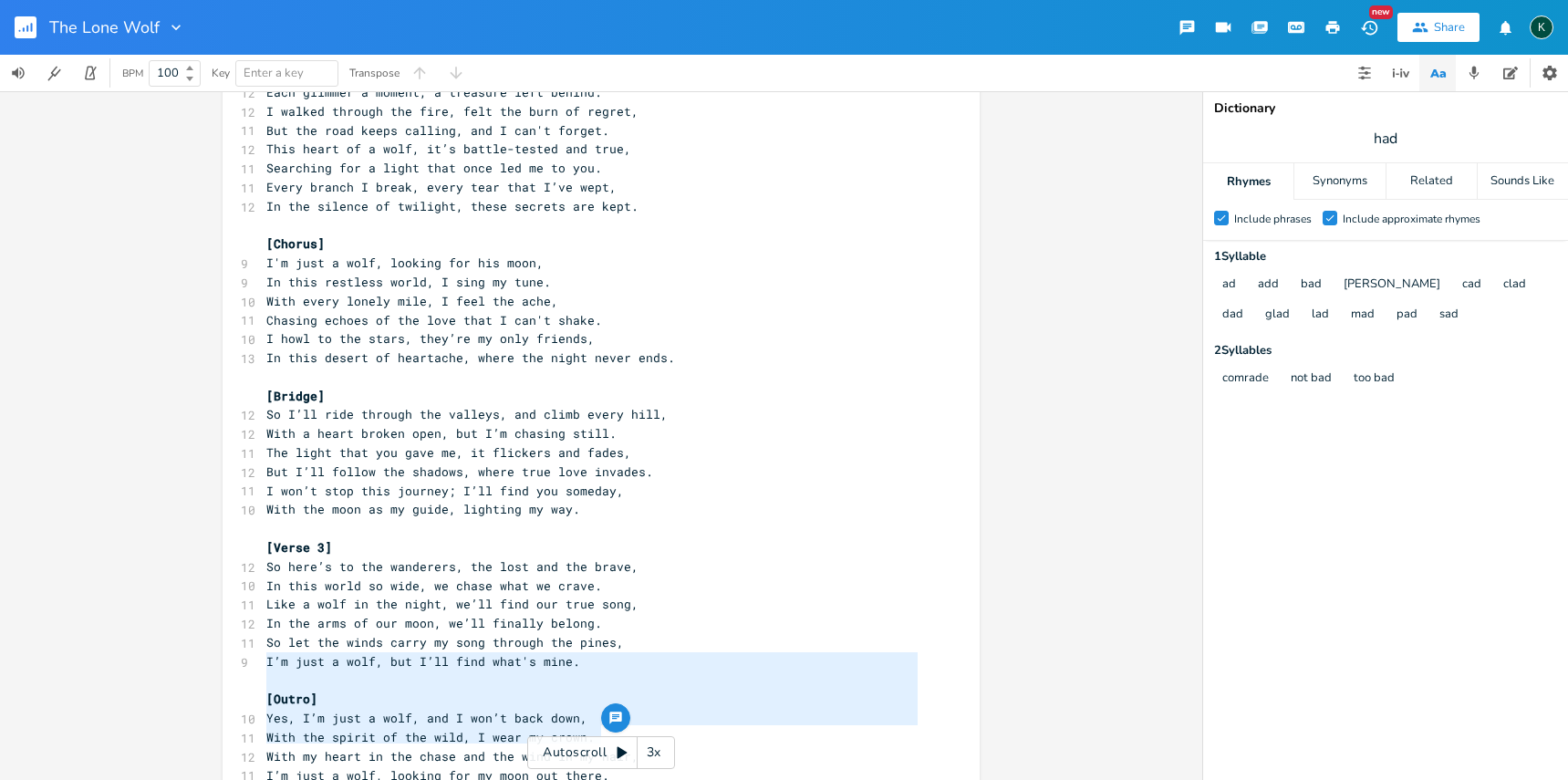
drag, startPoint x: 261, startPoint y: 663, endPoint x: 438, endPoint y: 839, distance: 249.6
click at [438, 780] on html "The Lone Wolf New Share K BPM 100 Key Enter a key Transpose [Outro] Yes, I’m ju…" at bounding box center [784, 390] width 1568 height 780
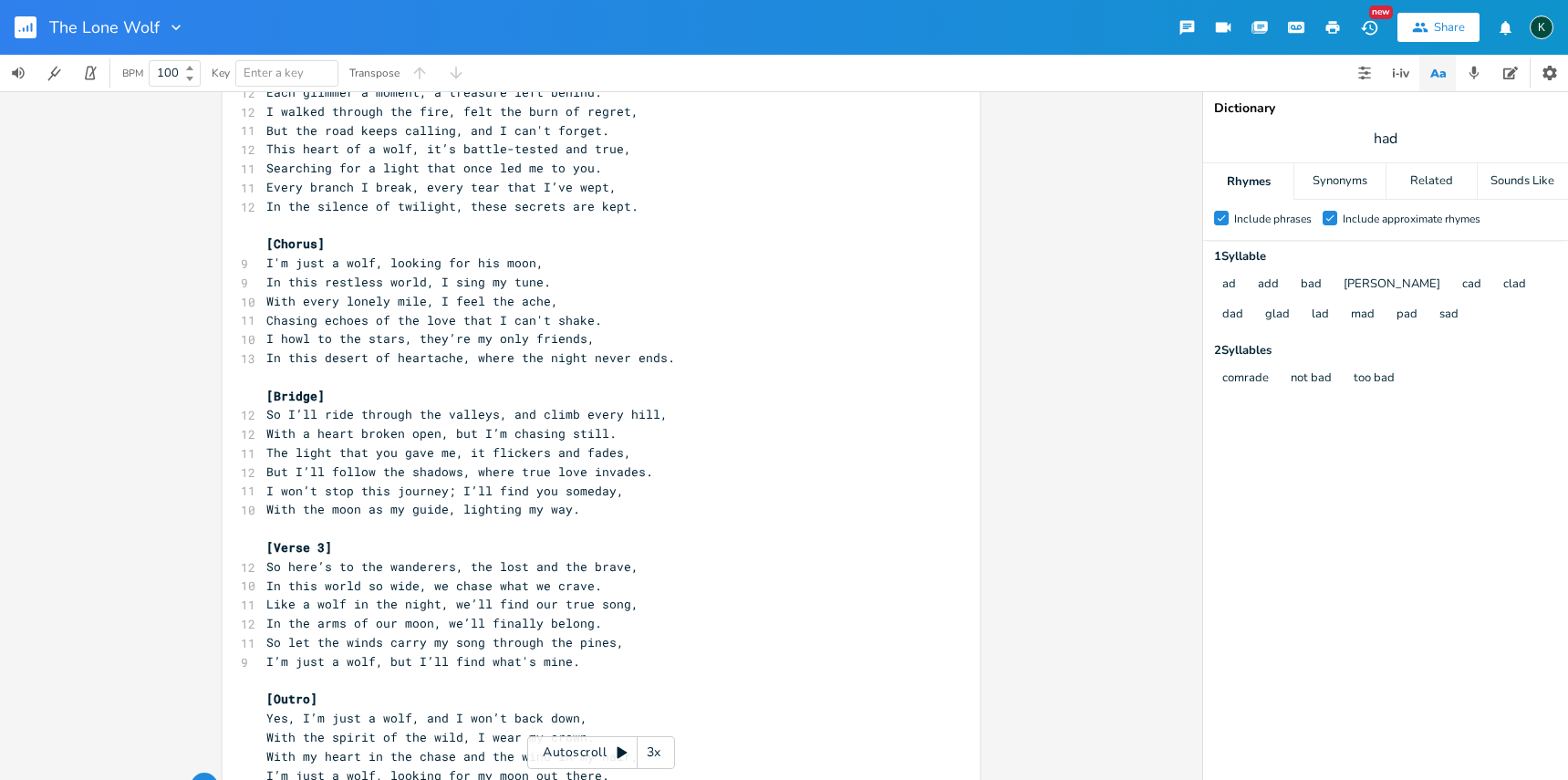
scroll to position [494, 0]
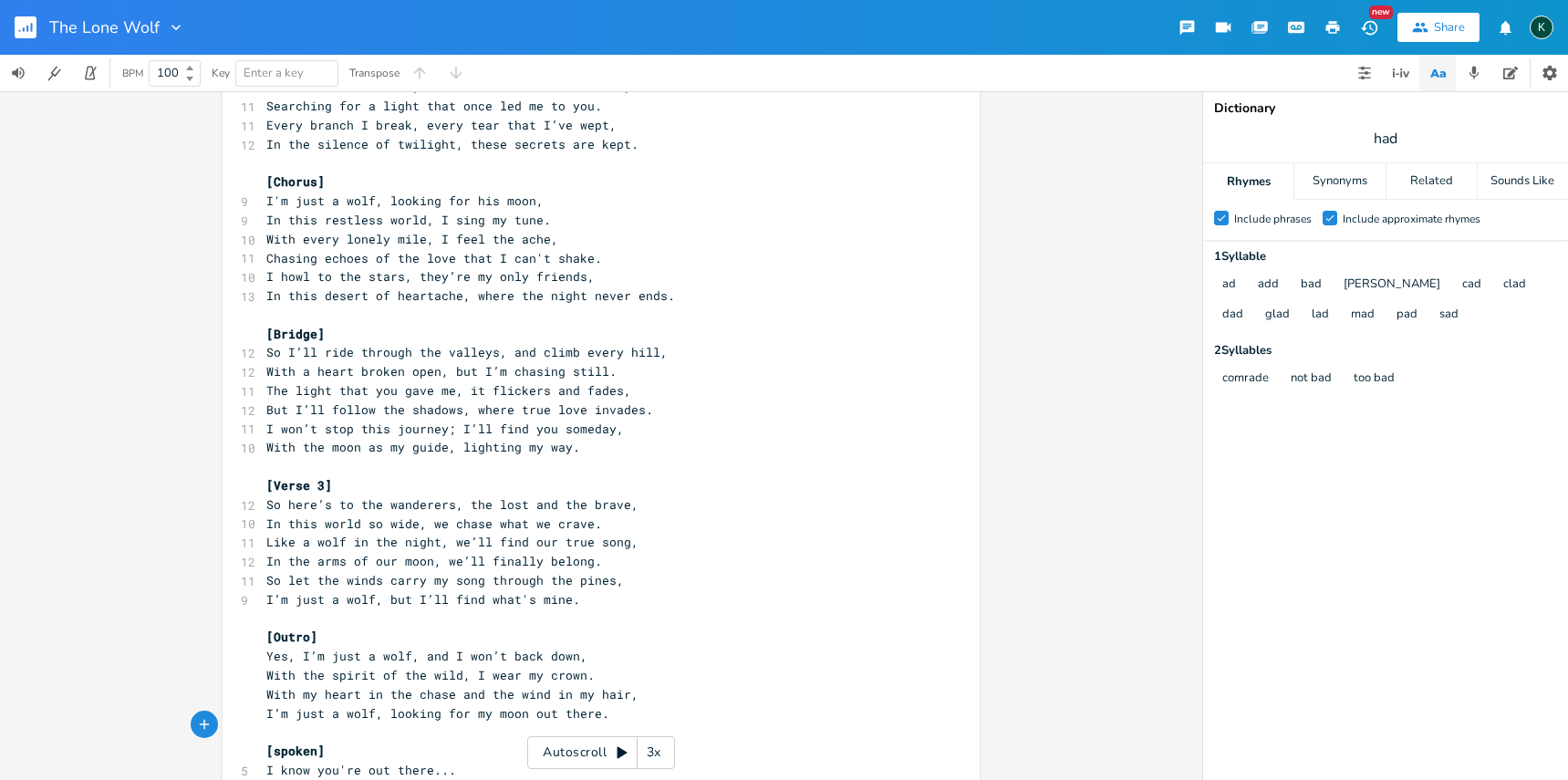
click at [455, 666] on span "With the spirit of the wild, I wear my crown." at bounding box center [431, 674] width 329 height 17
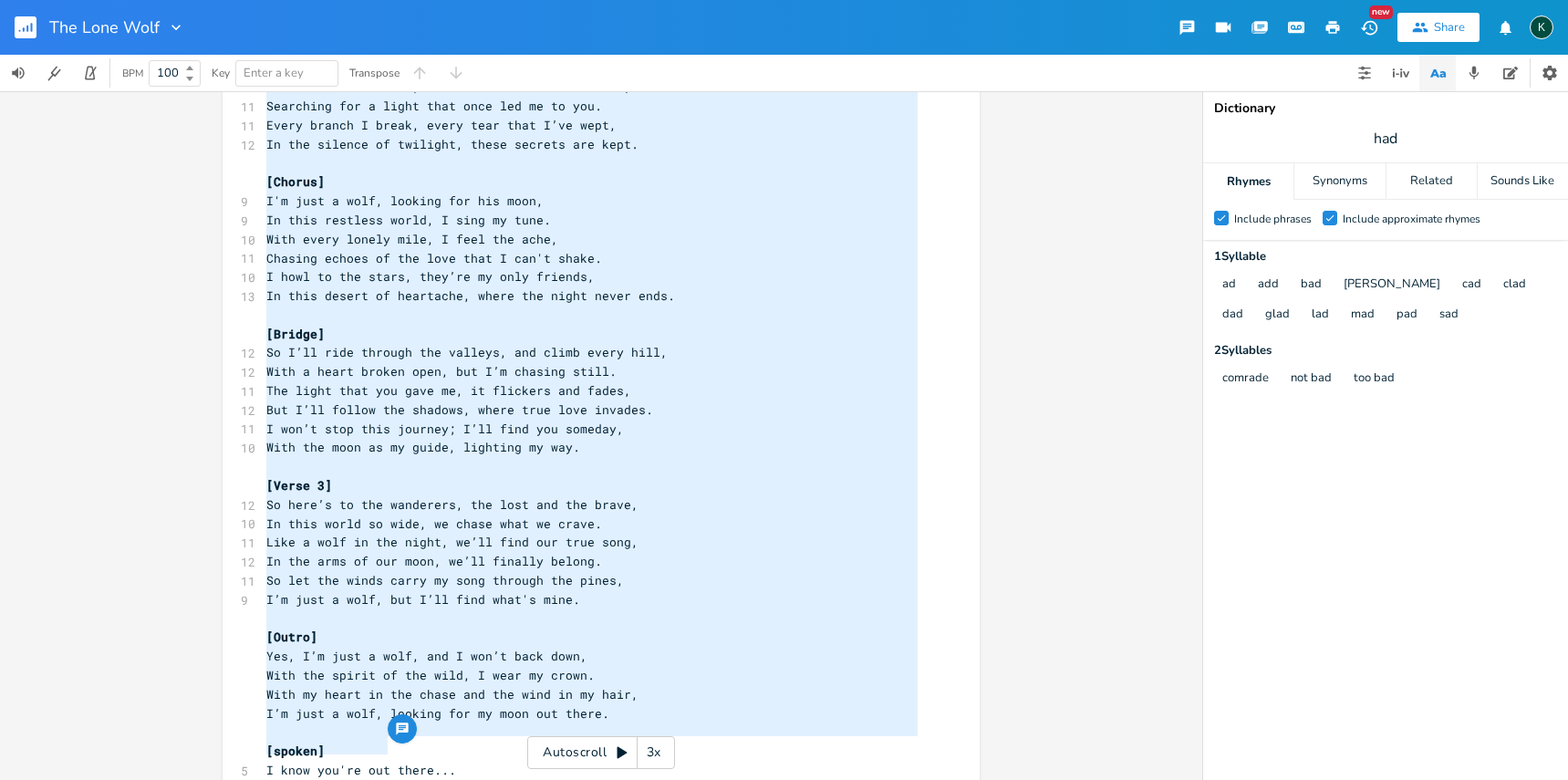
scroll to position [39, 0]
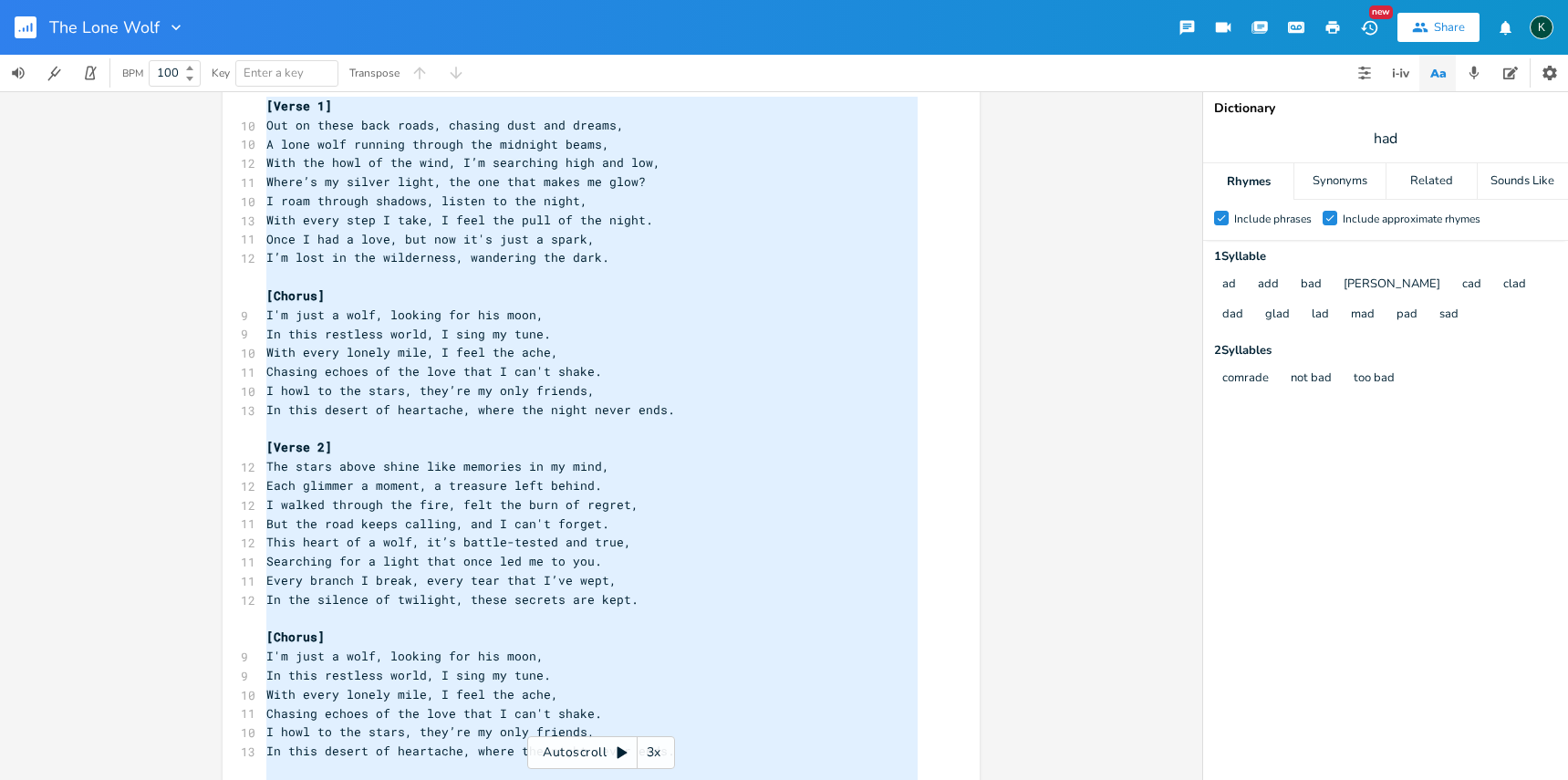
drag, startPoint x: 401, startPoint y: 749, endPoint x: 209, endPoint y: -145, distance: 914.4
click at [209, 0] on html "The Lone Wolf New Share K BPM 100 Key Enter a key Transpose x [Verse 1] 10 Out …" at bounding box center [784, 390] width 1568 height 780
type textarea "​[Lorem 6] Ips do sitam cons adipi, elitsed doei tem incidi, U labo etdo magnaa…"
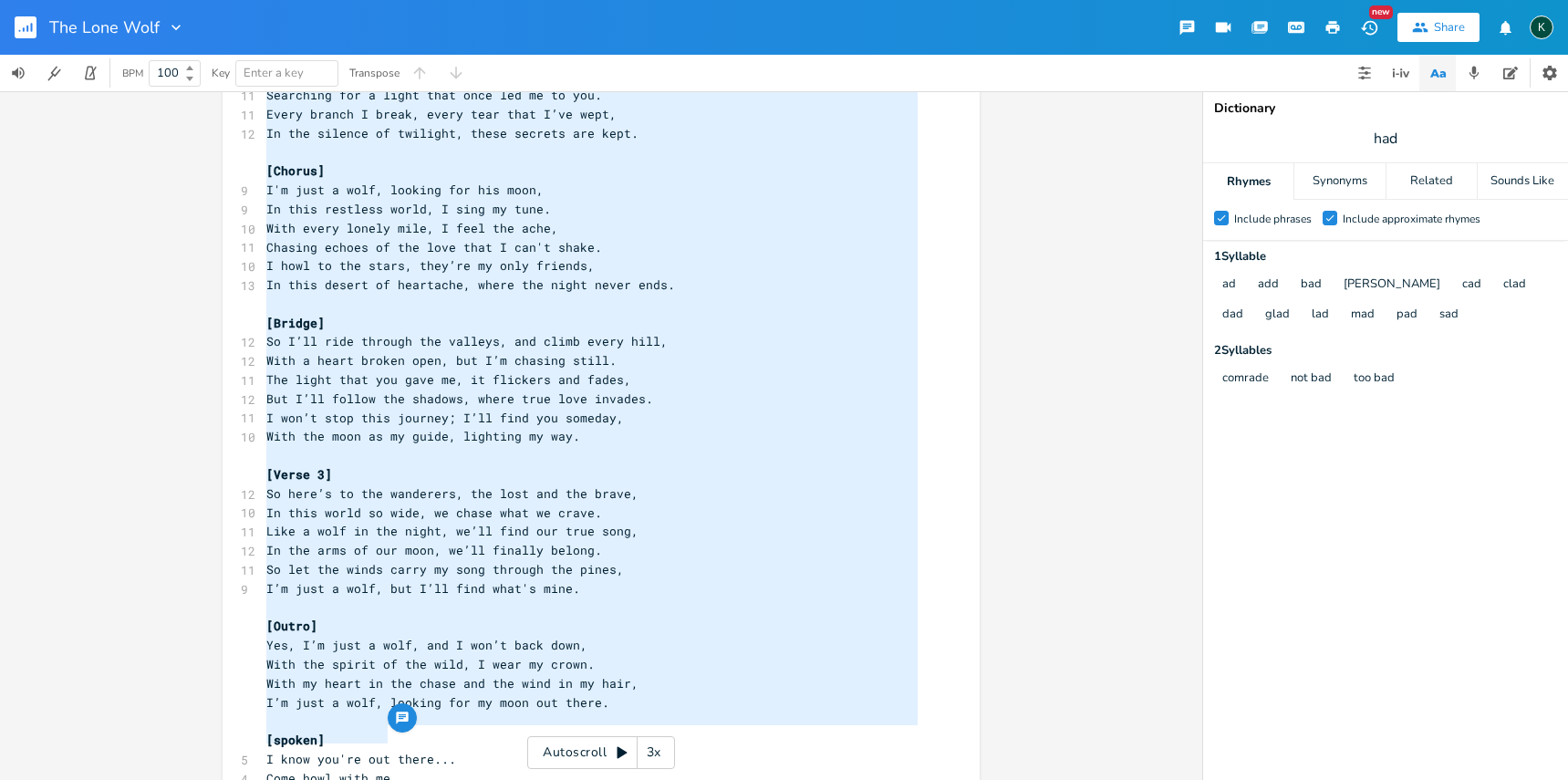
click at [315, 705] on div "[Verse 1] 10 Out on these back roads, chasing dust and dreams, 10 A lone wolf r…" at bounding box center [591, 209] width 658 height 1157
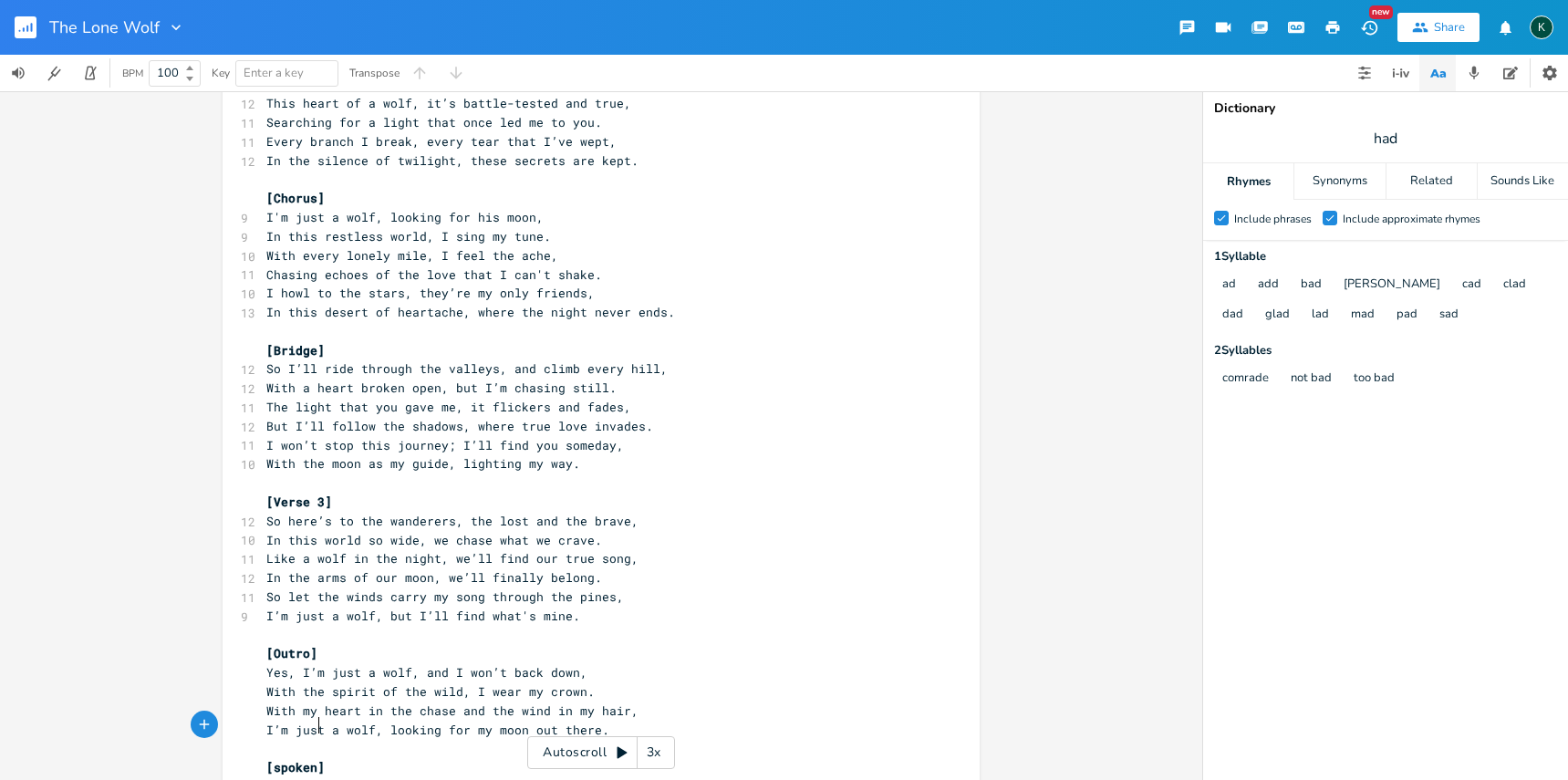
scroll to position [0, 2]
type textarea "softly"
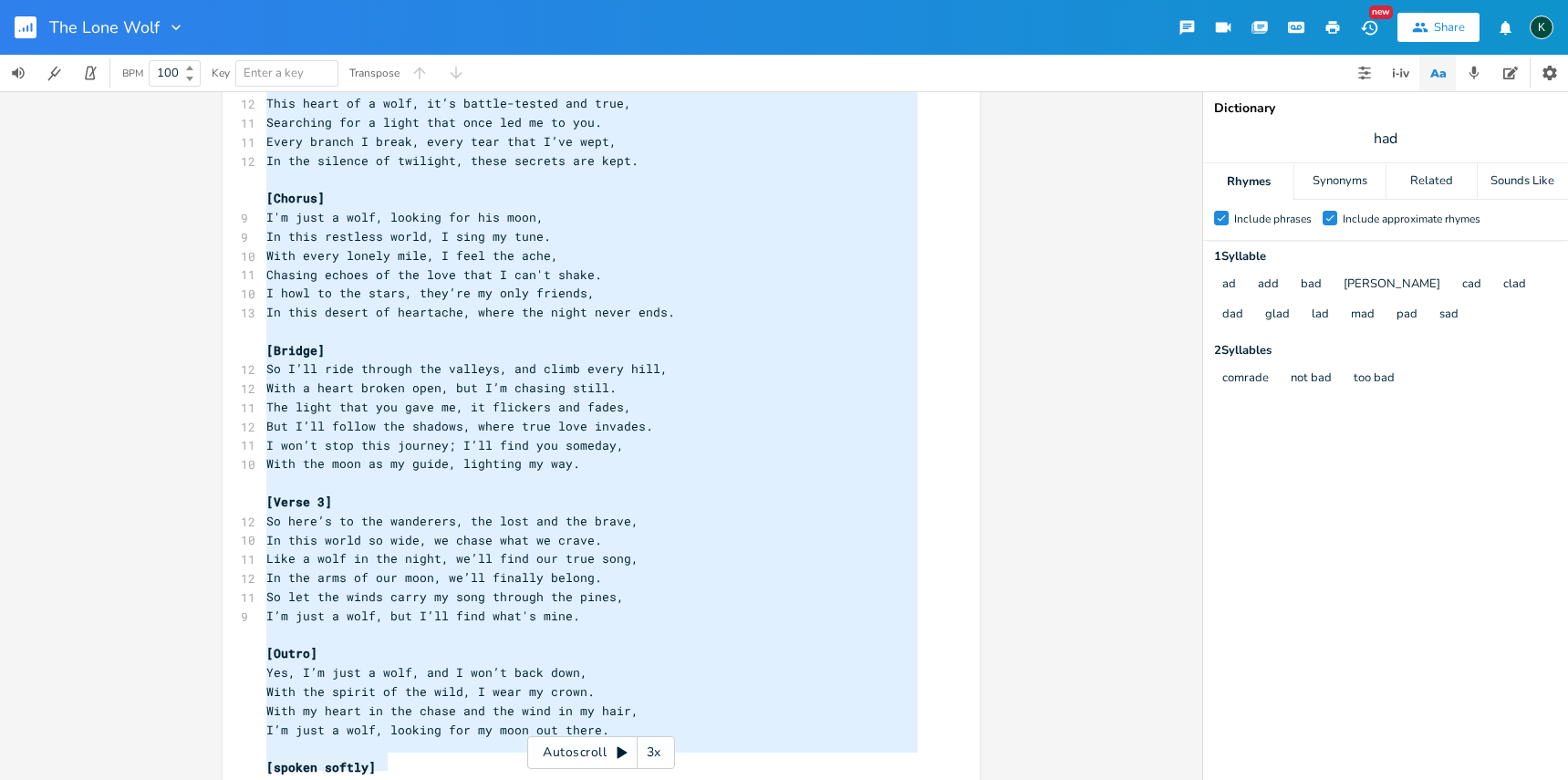
scroll to position [74, 0]
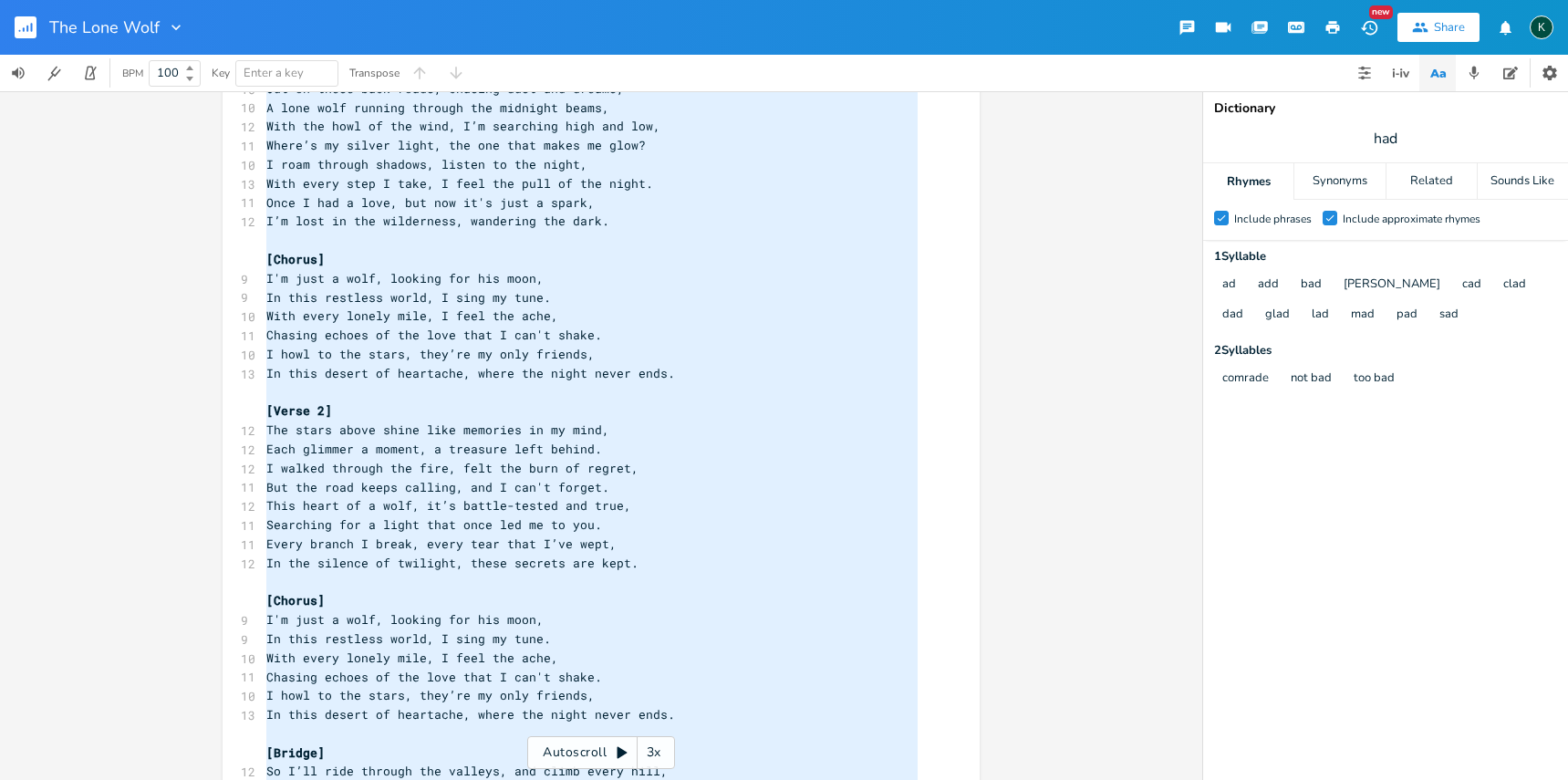
drag, startPoint x: 419, startPoint y: 766, endPoint x: 87, endPoint y: -145, distance: 969.6
click at [87, 0] on html "The Lone Wolf New Share K BPM 100 Key Enter a key Transpose x [Verse 1] 10 Out …" at bounding box center [784, 390] width 1568 height 780
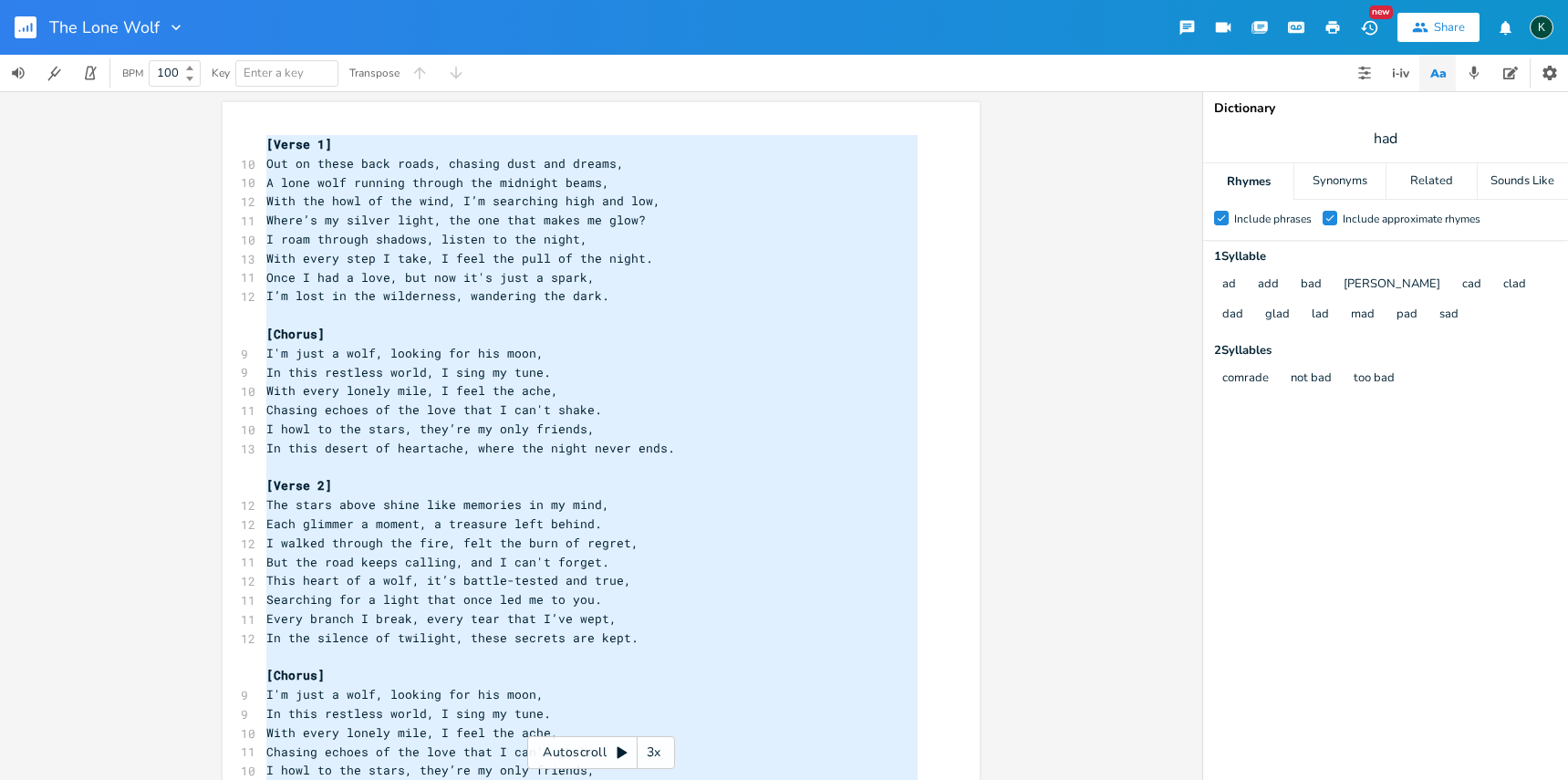
scroll to position [824, 0]
type textarea "[Lorem 1] Ips do sitam cons adipi, elitsed doei tem incidi, U labo etdo magnaal…"
click at [28, 24] on rect "button" at bounding box center [26, 28] width 22 height 22
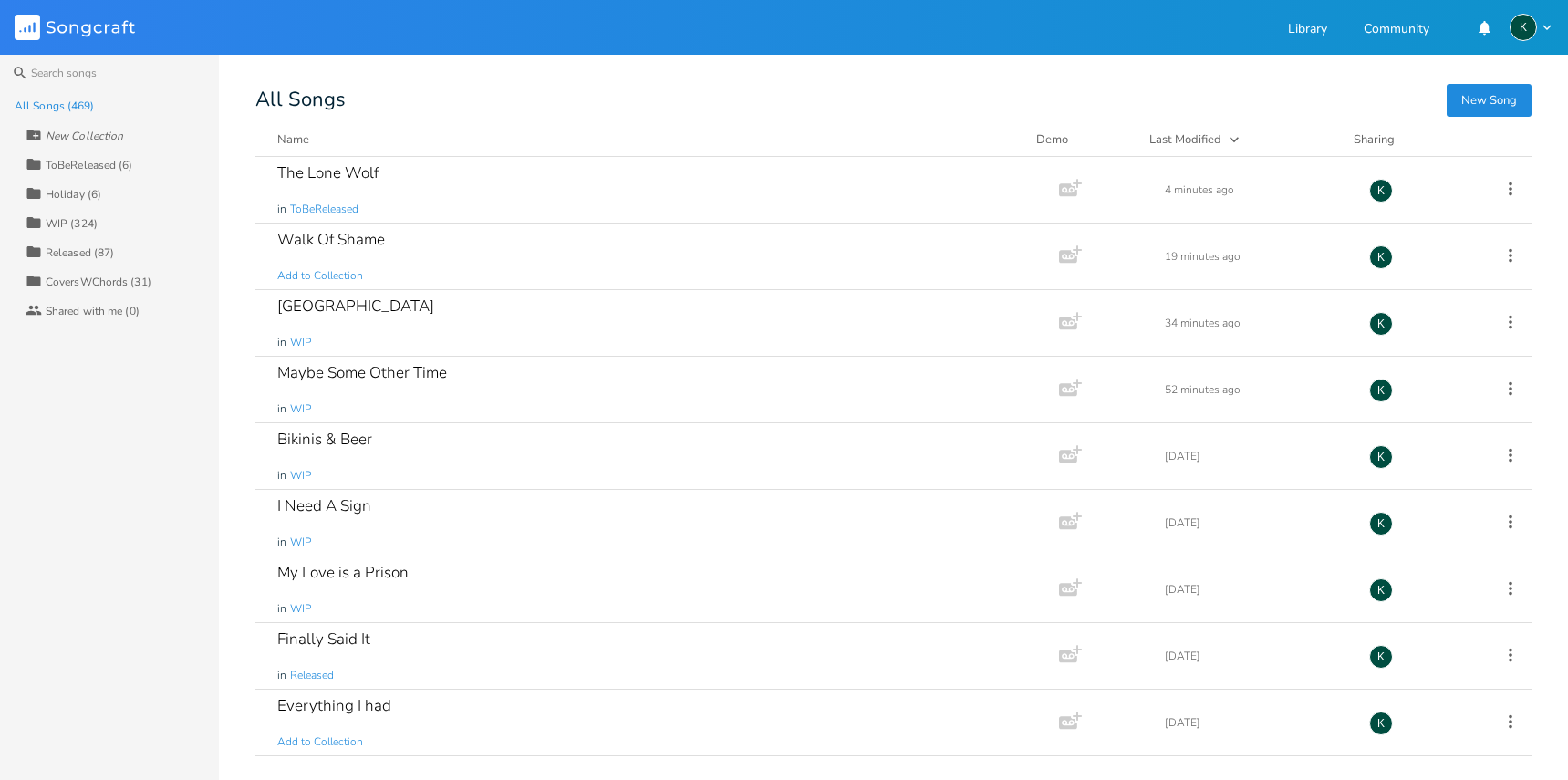
click at [1489, 100] on button "New Song" at bounding box center [1489, 100] width 84 height 33
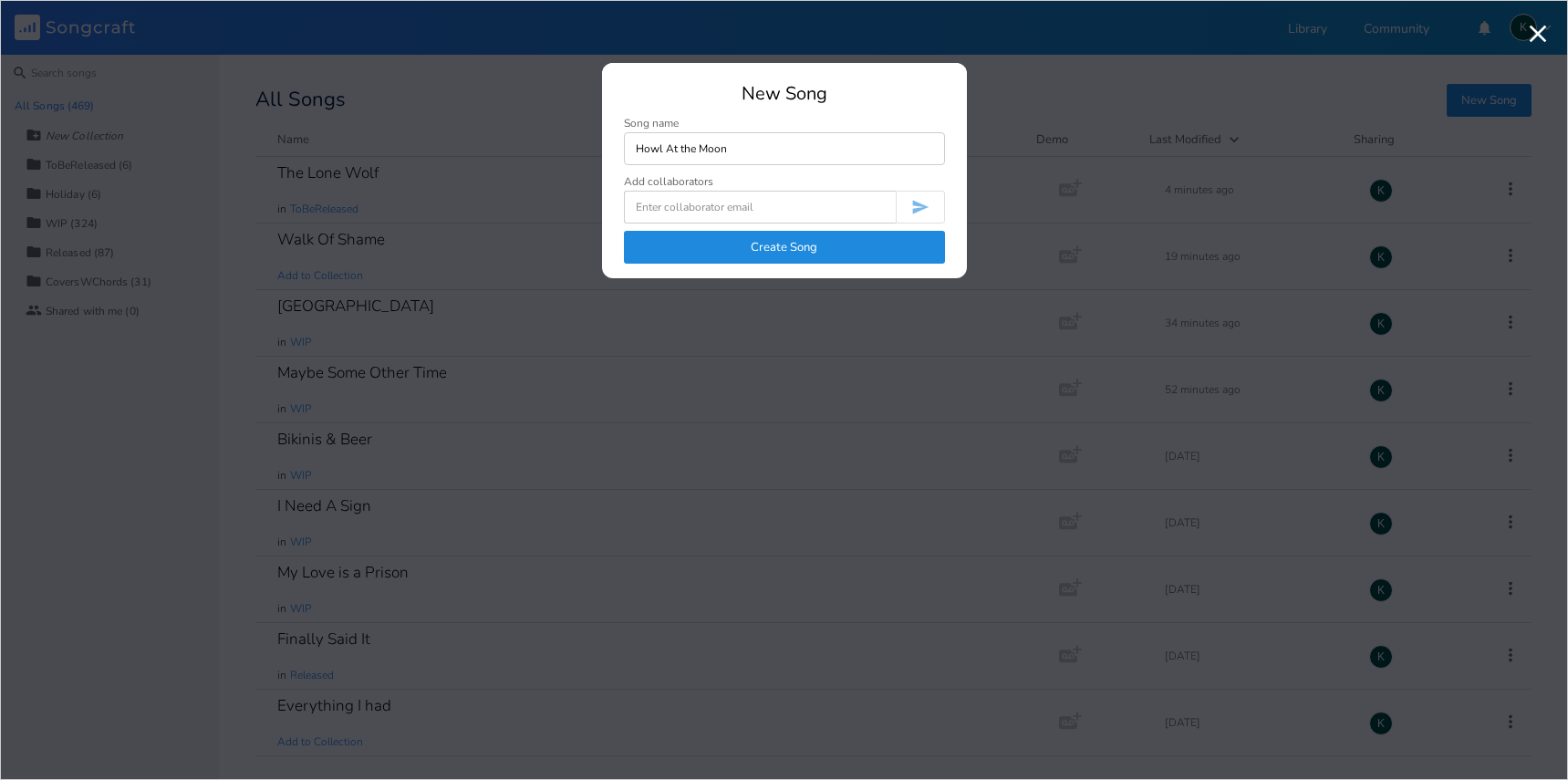
type input "Howl At the Moon"
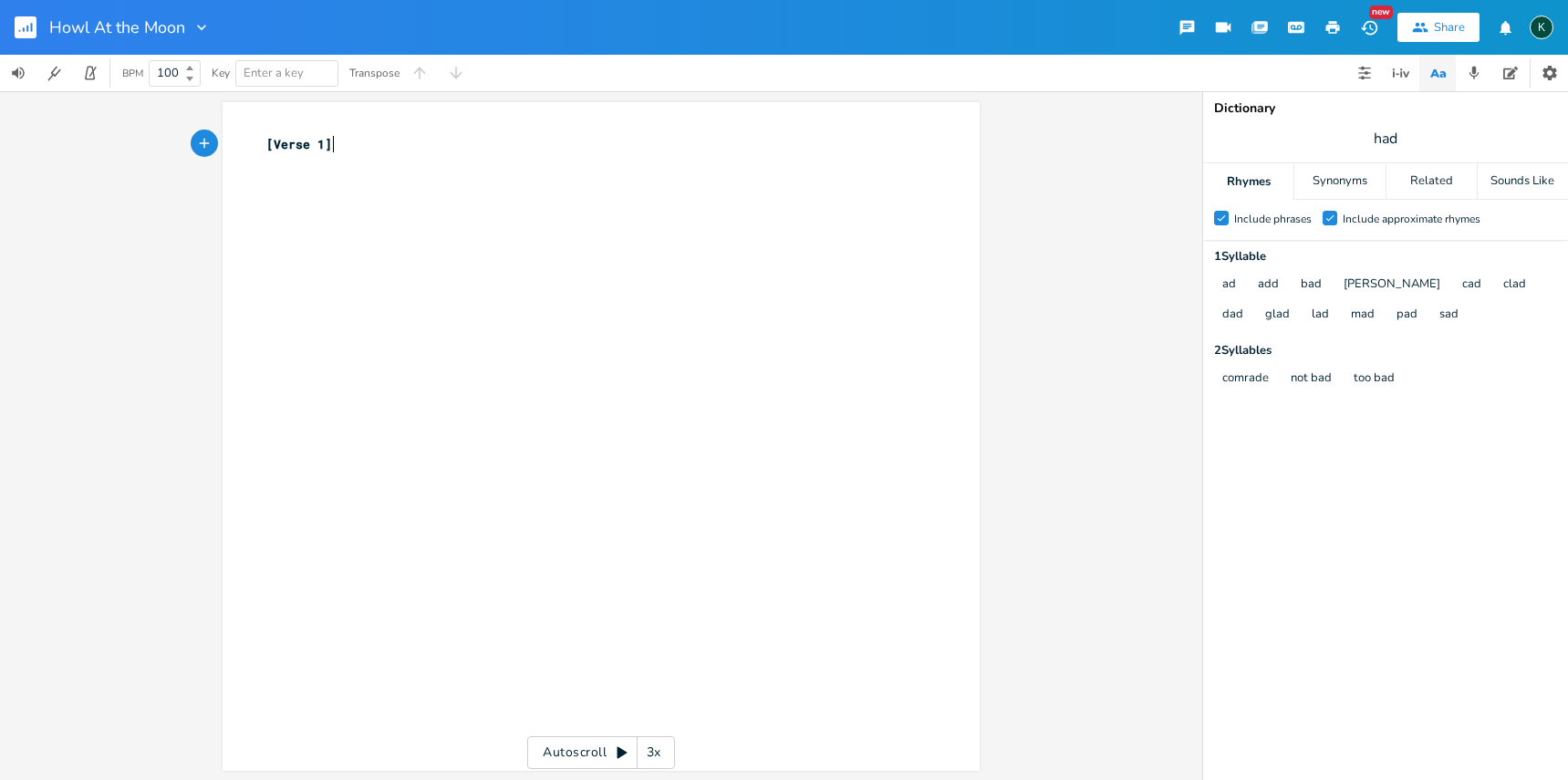
scroll to position [0, 1]
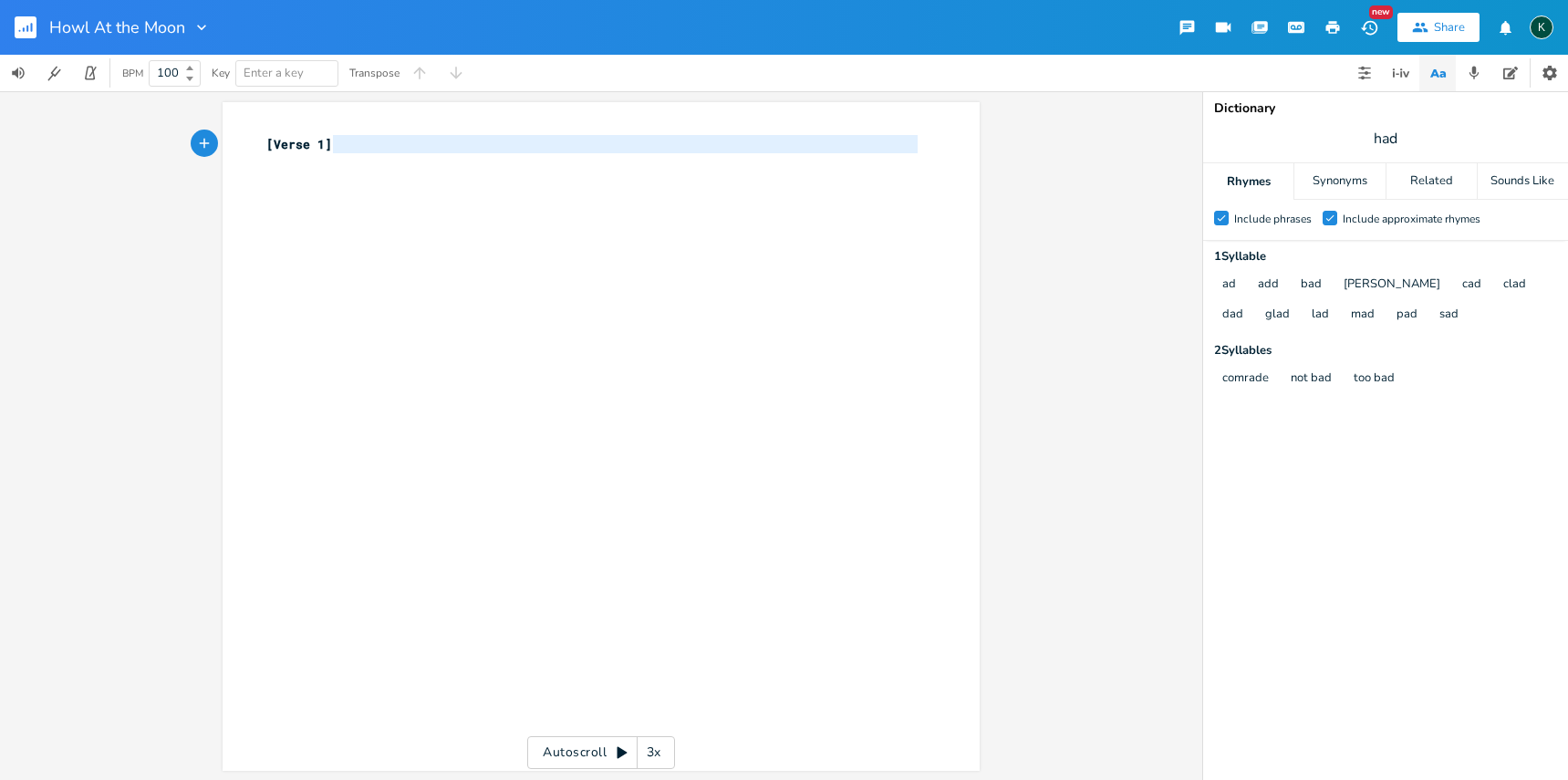
type textarea "[Verse 1]"
drag, startPoint x: 474, startPoint y: 166, endPoint x: 203, endPoint y: 124, distance: 274.2
click at [203, 124] on div "[Verse 1] x [Verse 1] ​ Autoscroll 3x" at bounding box center [601, 435] width 1203 height 688
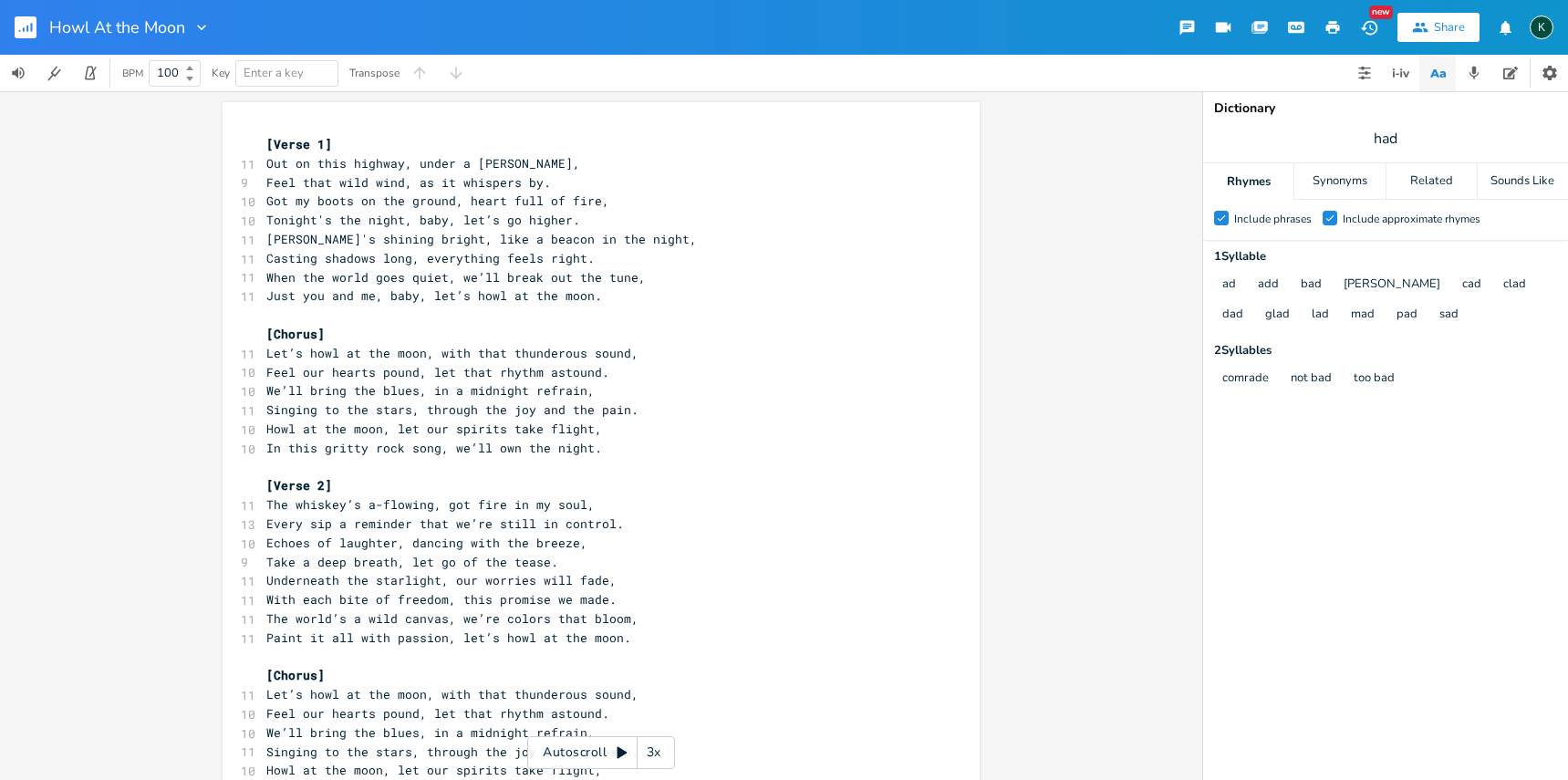
scroll to position [494, 0]
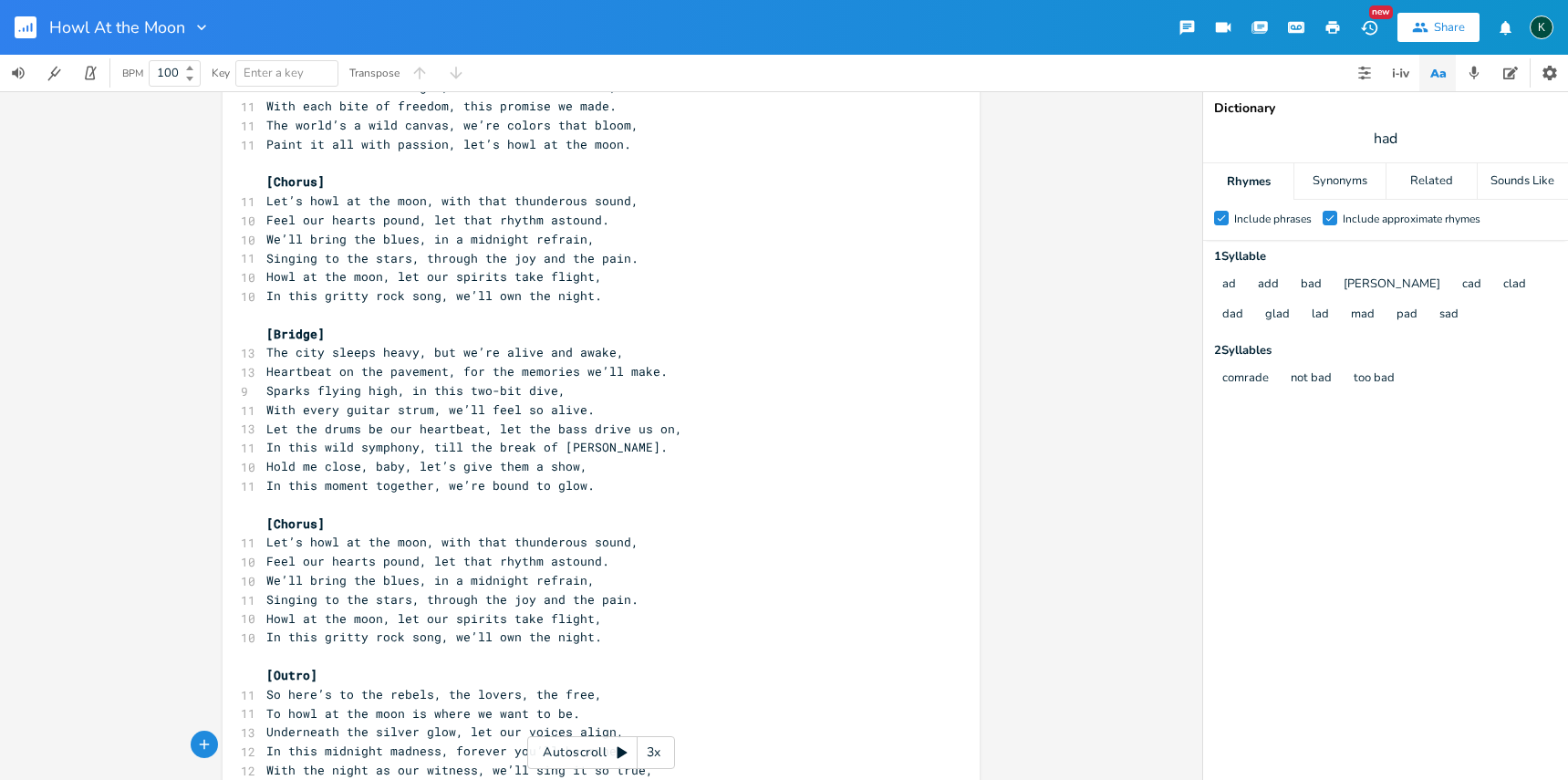
click at [28, 26] on rect "button" at bounding box center [26, 28] width 22 height 22
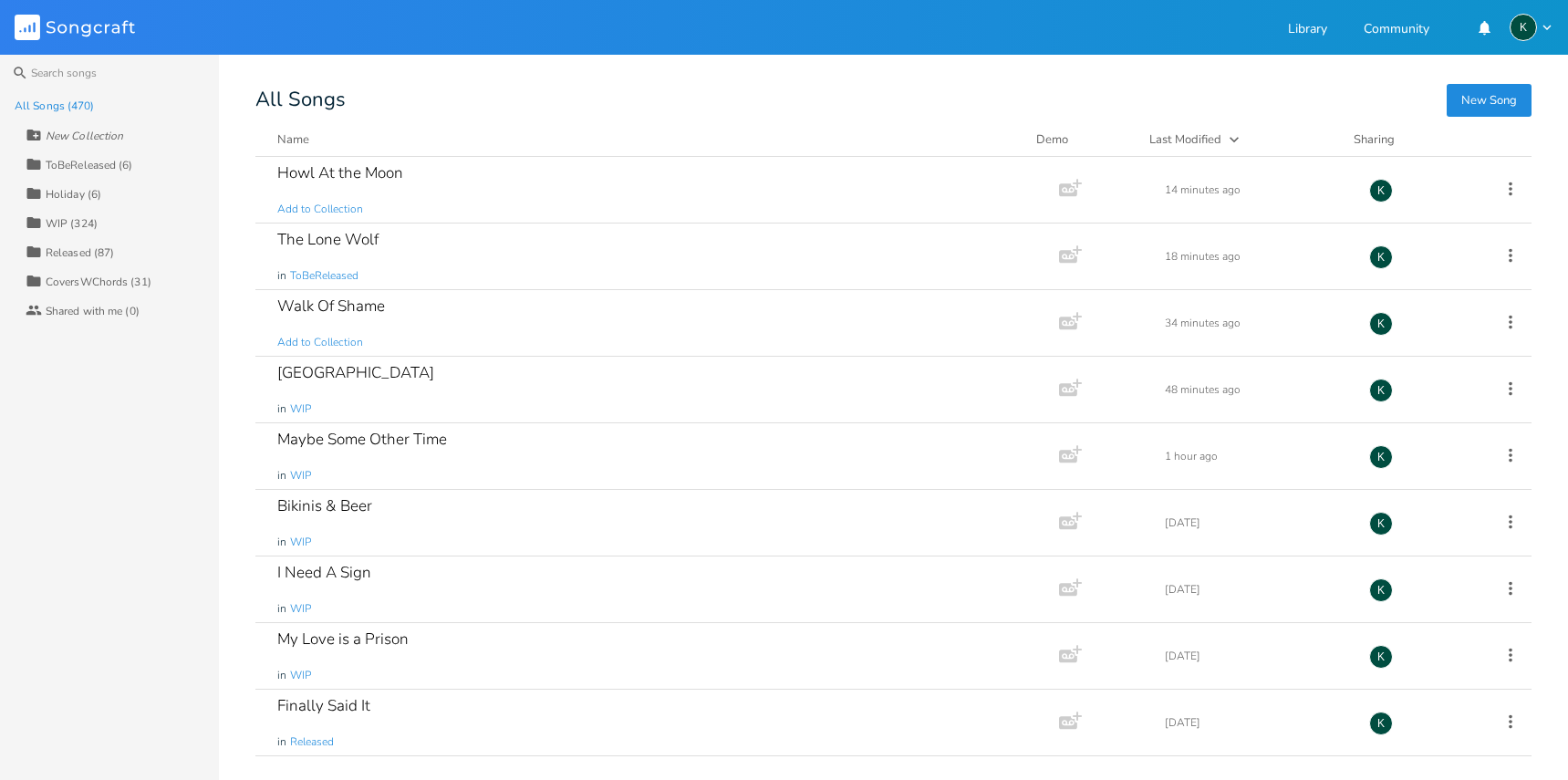
click at [1468, 106] on button "New Song" at bounding box center [1489, 100] width 84 height 33
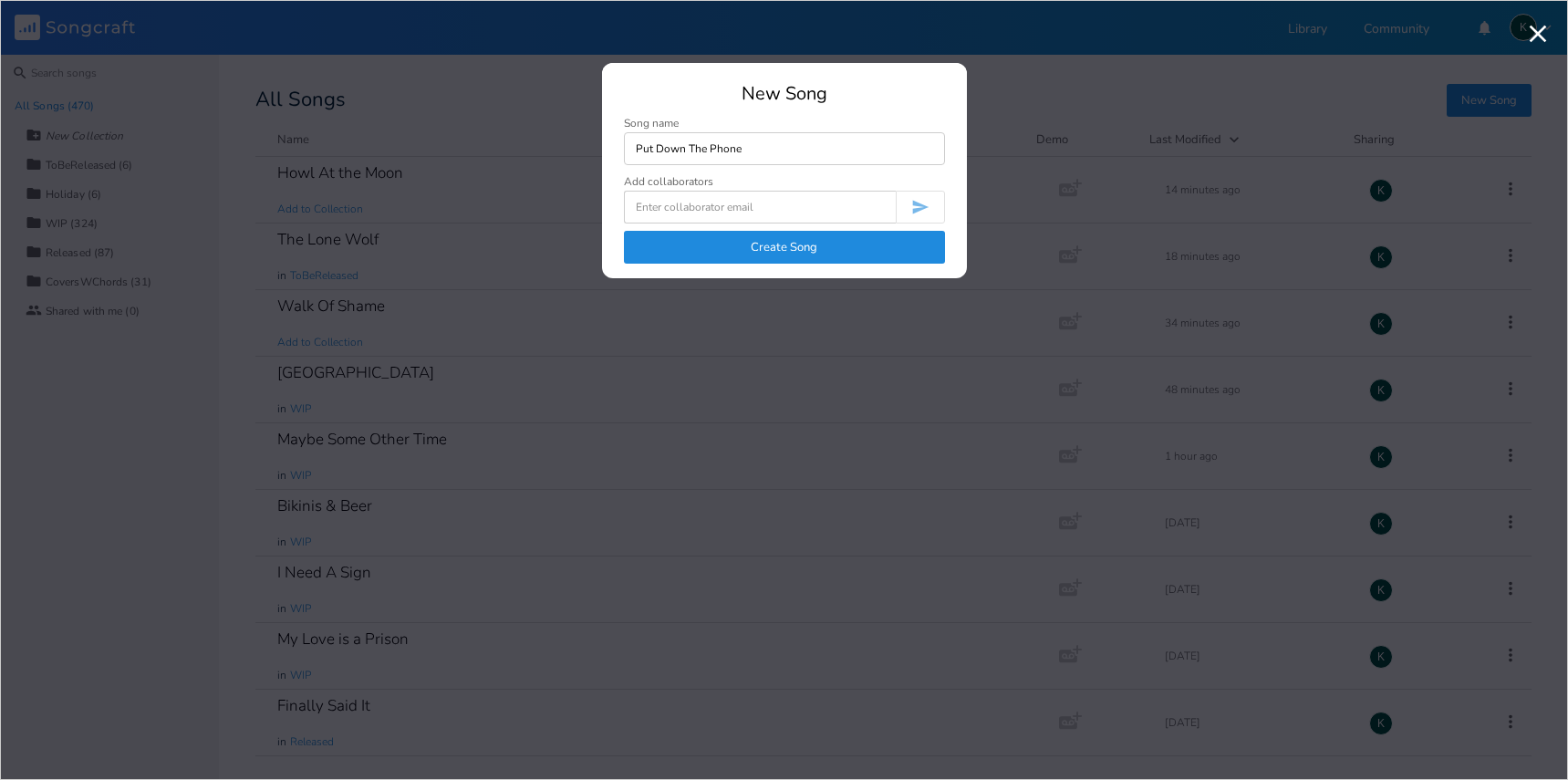
type input "Put Down The Phone"
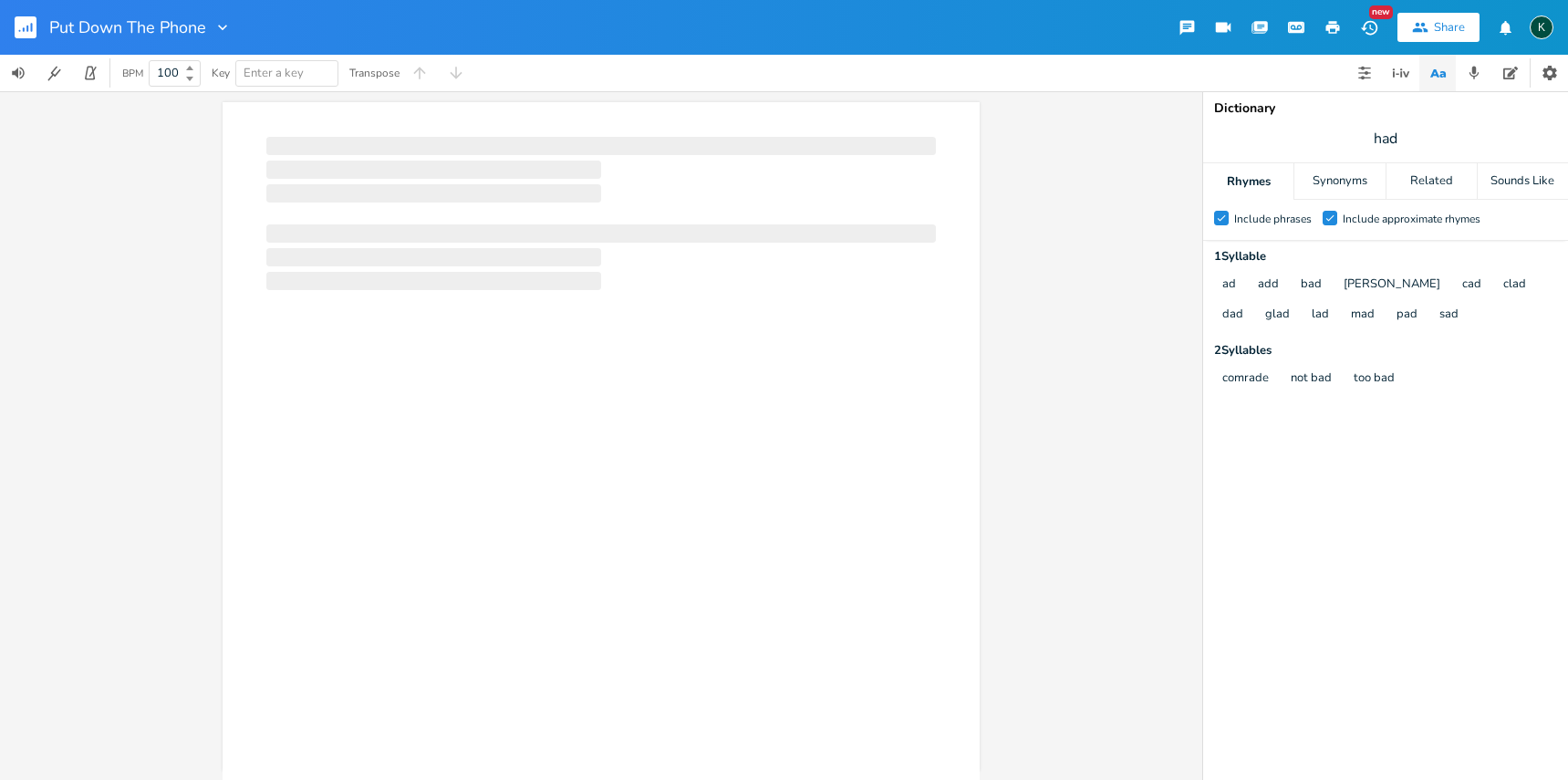
scroll to position [0, 1]
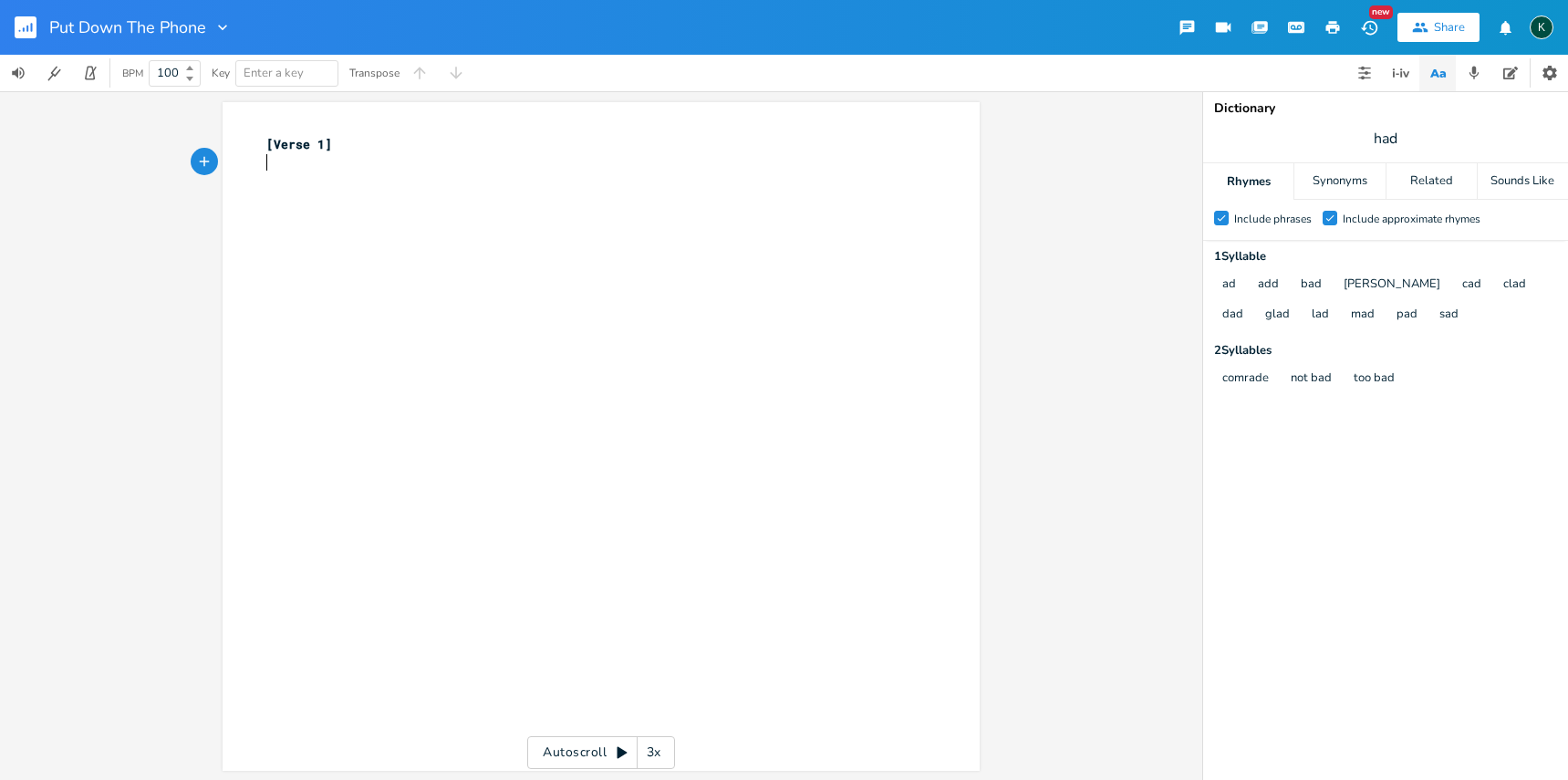
type textarea "[Verse 1]"
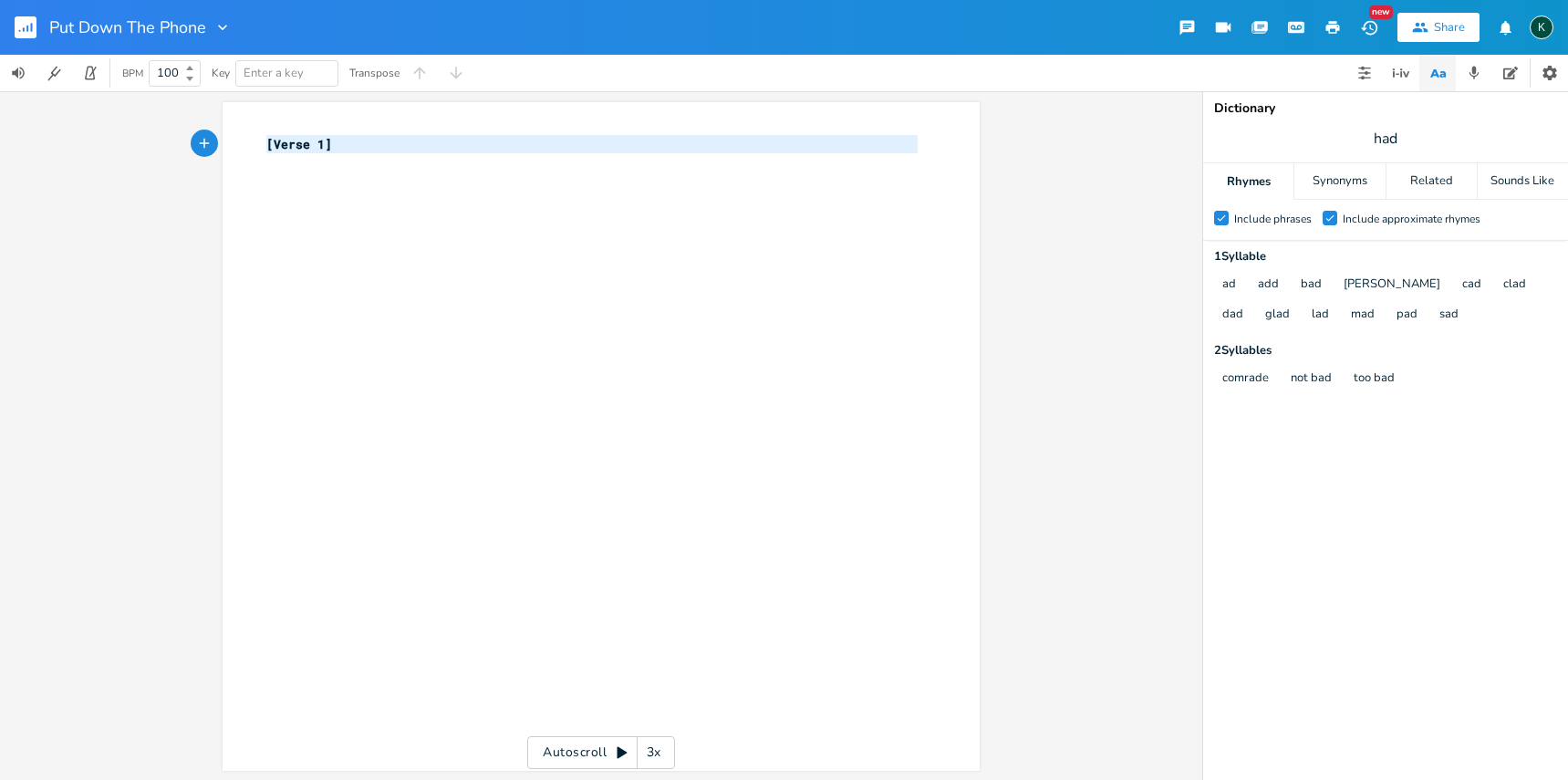
drag, startPoint x: 538, startPoint y: 155, endPoint x: 206, endPoint y: 105, distance: 335.7
click at [208, 106] on div "[Verse 1] x [Verse 1] ​ Autoscroll 3x" at bounding box center [601, 435] width 1203 height 688
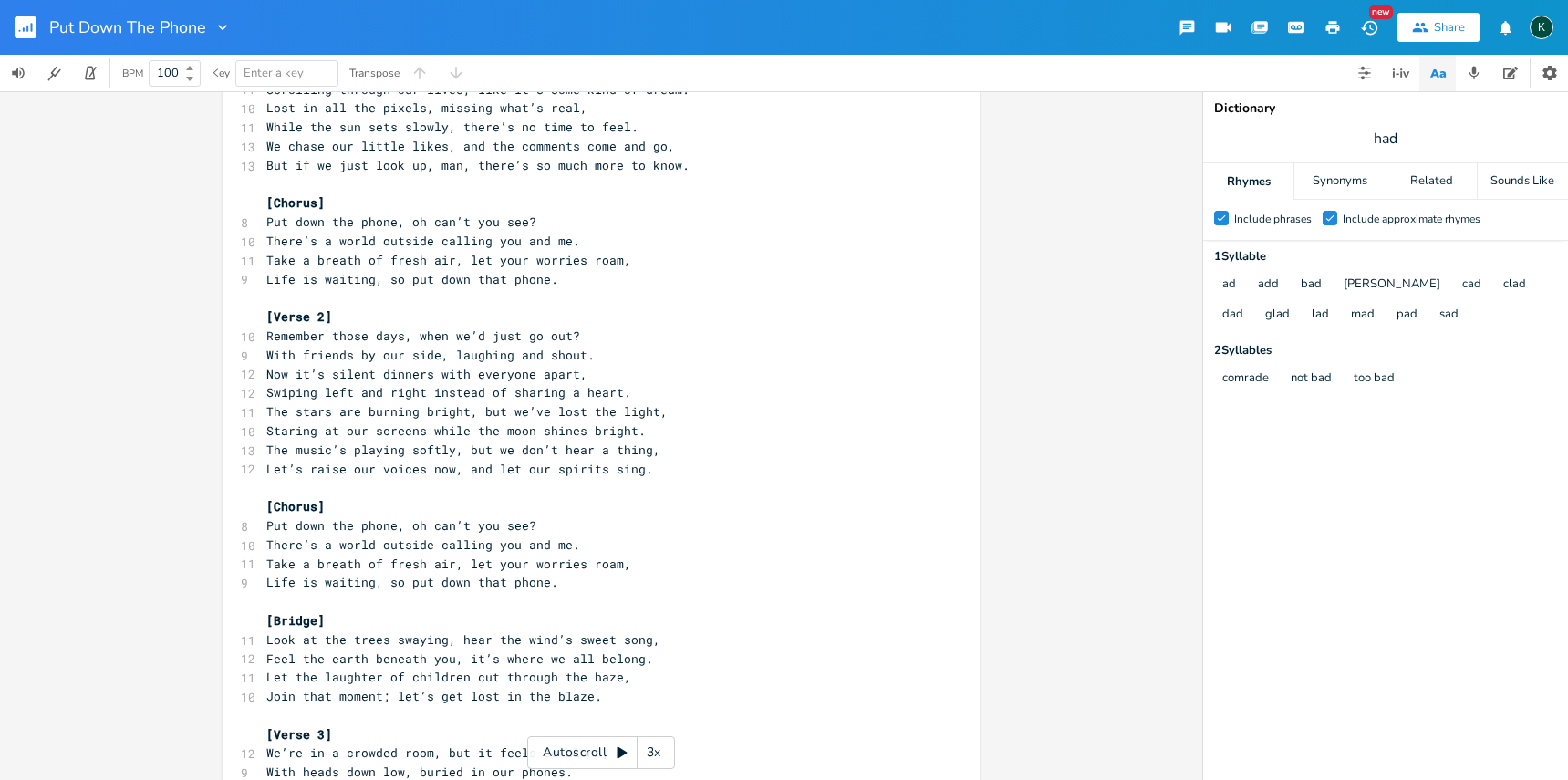
scroll to position [0, 0]
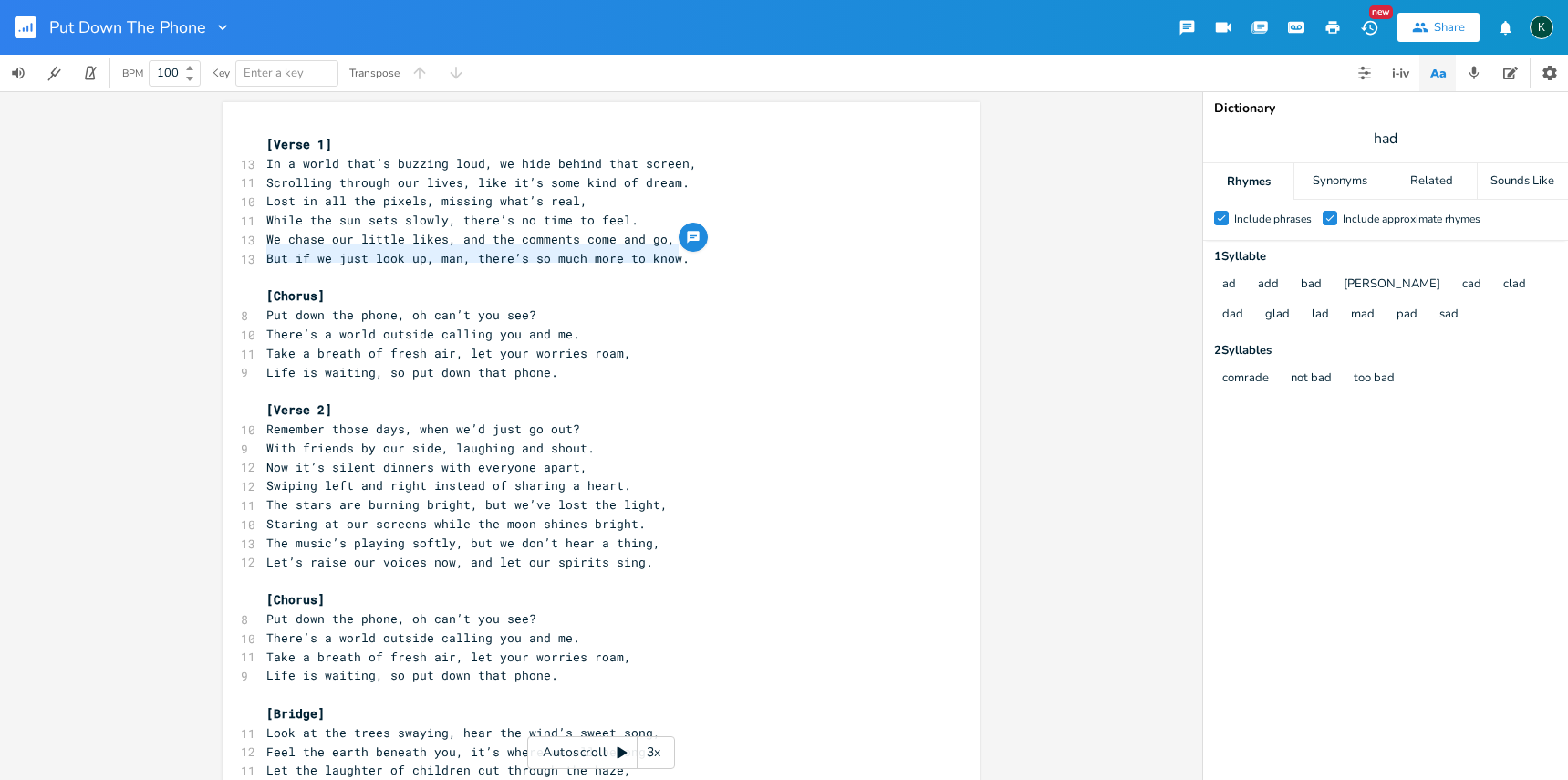
type textarea "We chase our little likes, and the comments come and go, But if we just look up…"
drag, startPoint x: 692, startPoint y: 251, endPoint x: 197, endPoint y: 238, distance: 495.2
click at [197, 238] on div "We chase our little likes, and the comments come and go, But if we just look up…" at bounding box center [601, 435] width 1203 height 688
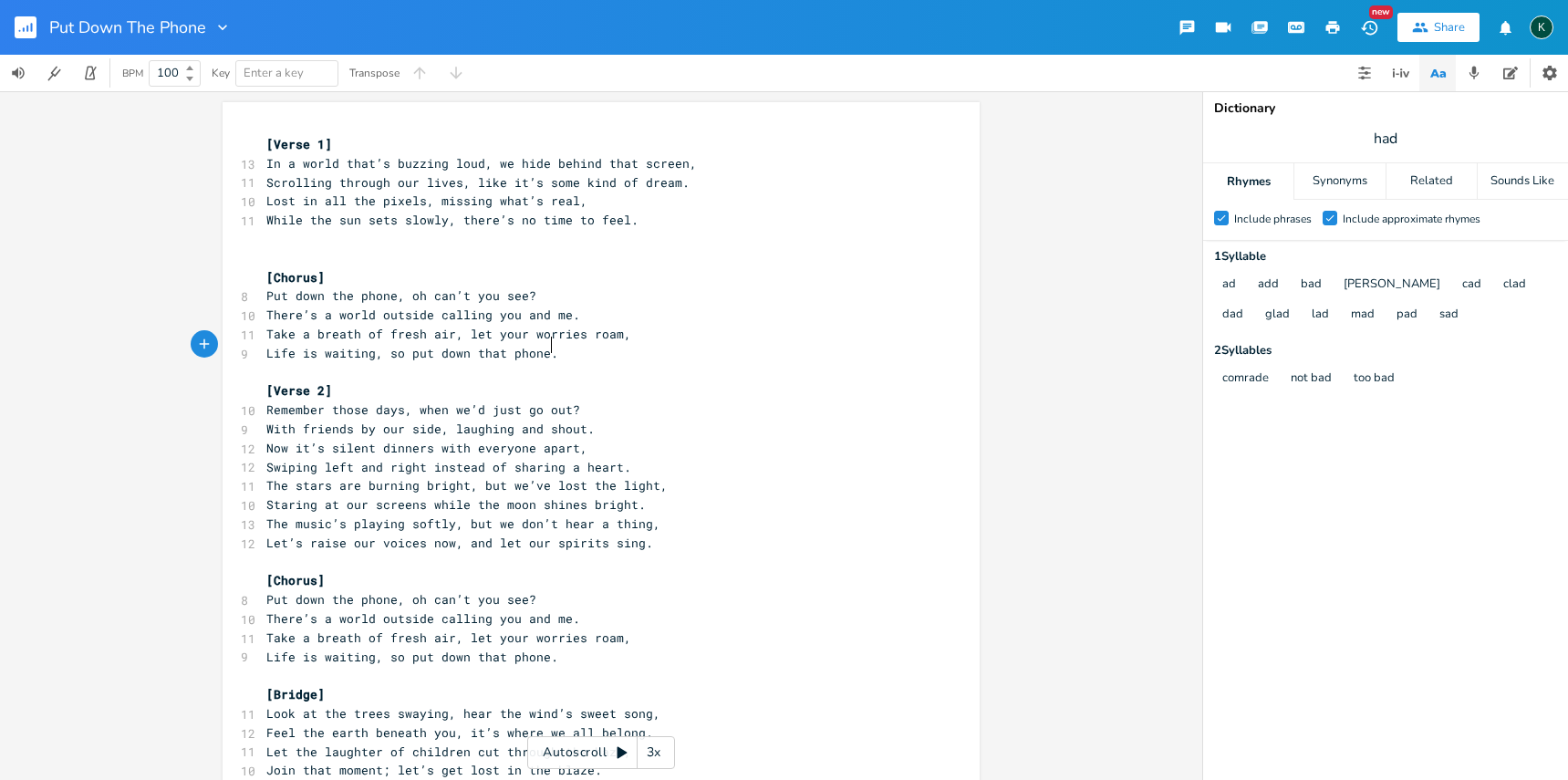
click at [553, 349] on pre "Life is waiting, so put down that phone." at bounding box center [591, 353] width 658 height 19
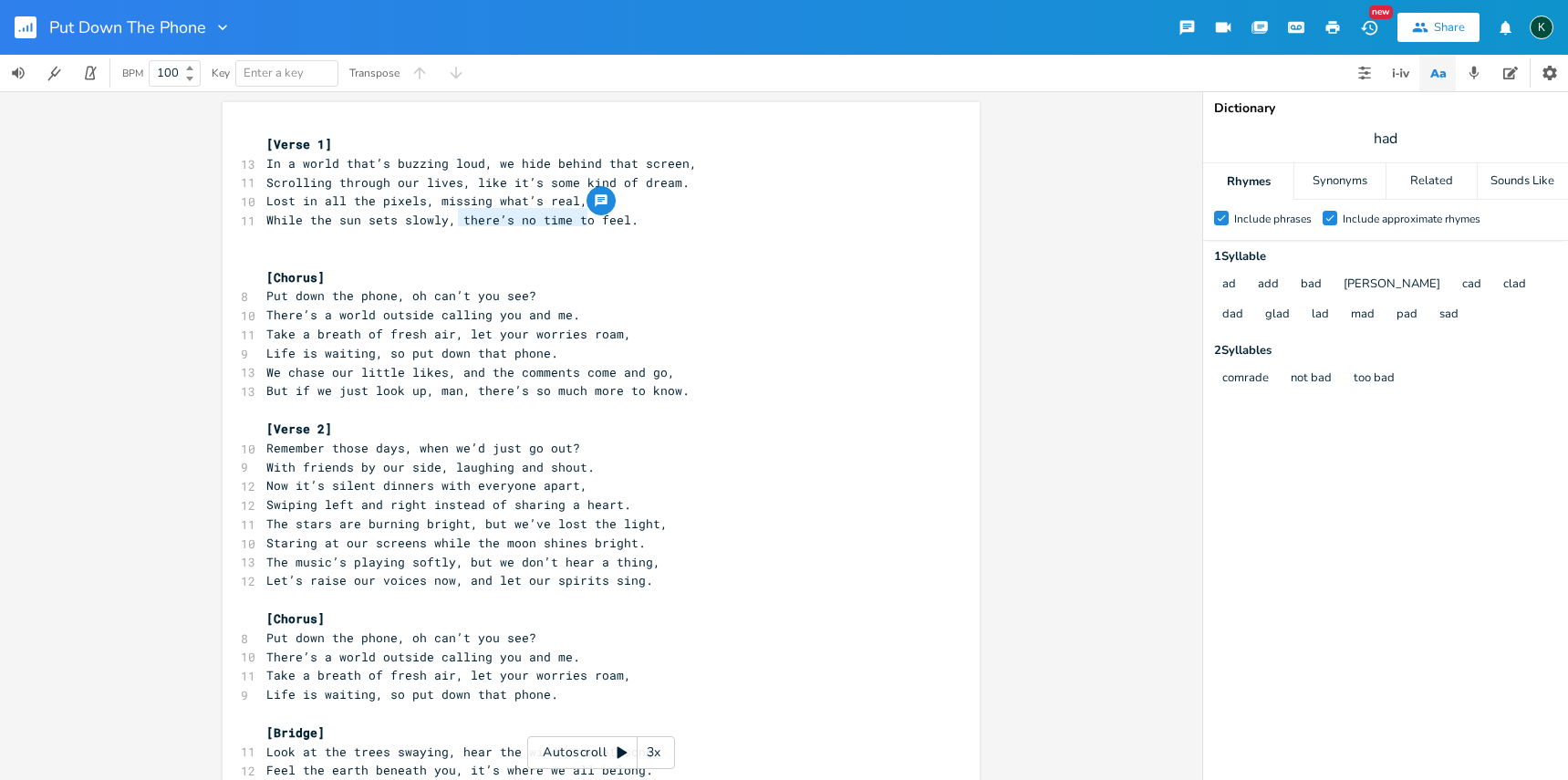
drag, startPoint x: 454, startPoint y: 217, endPoint x: 580, endPoint y: 220, distance: 126.0
click at [580, 220] on span "While the sun sets slowly, there’s no time to feel." at bounding box center [452, 220] width 372 height 17
type textarea "we've lost how to"
click at [491, 330] on span "Take a breath of fresh air, let your worries roam," at bounding box center [448, 334] width 364 height 17
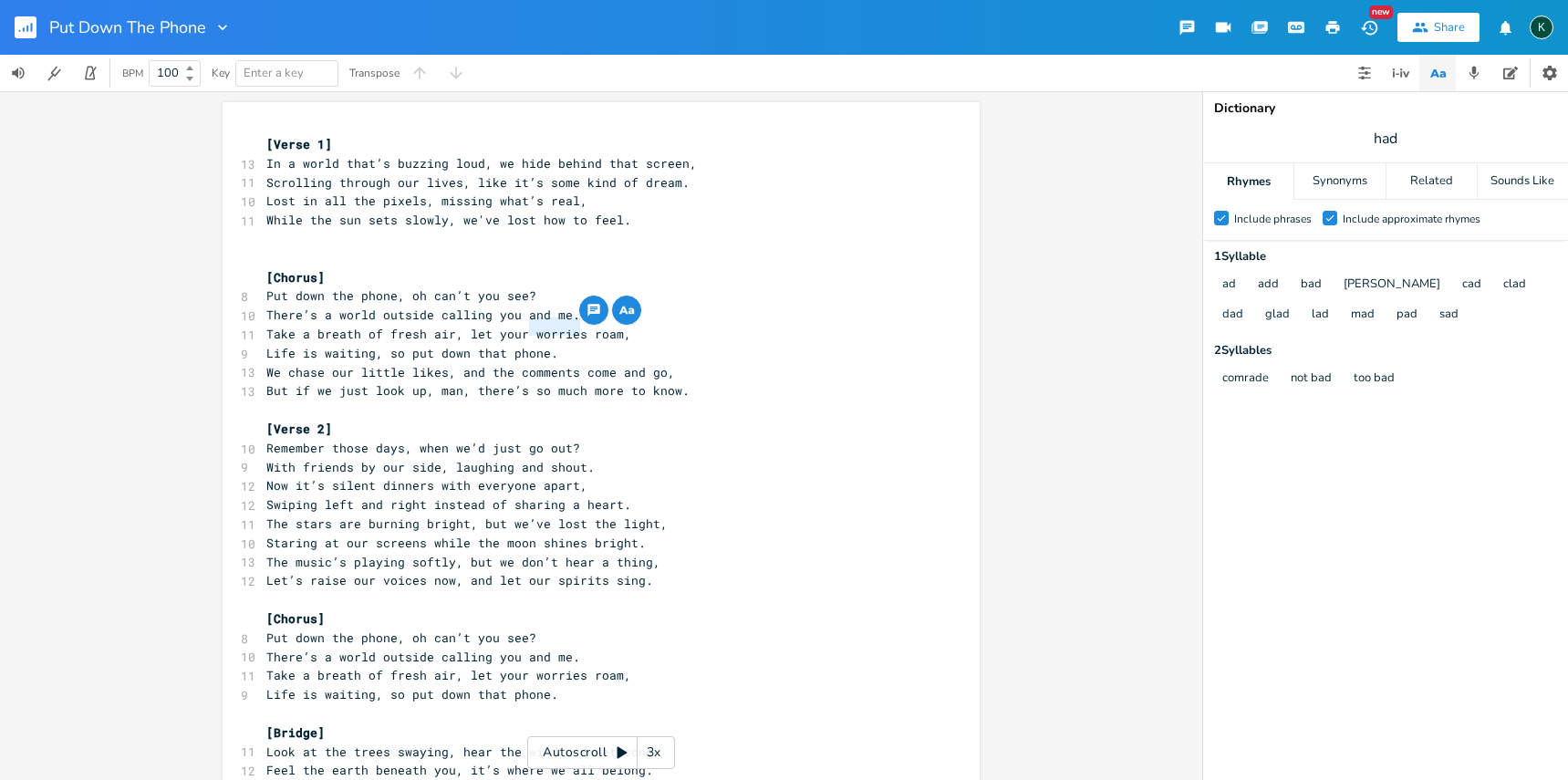
drag, startPoint x: 524, startPoint y: 329, endPoint x: 571, endPoint y: 327, distance: 47.0
click at [571, 327] on span "Take a breath of fresh air, let your worries roam," at bounding box center [448, 334] width 364 height 17
type textarea "mind start"
click at [383, 346] on span "Life is waiting, so put down that phone." at bounding box center [412, 353] width 292 height 17
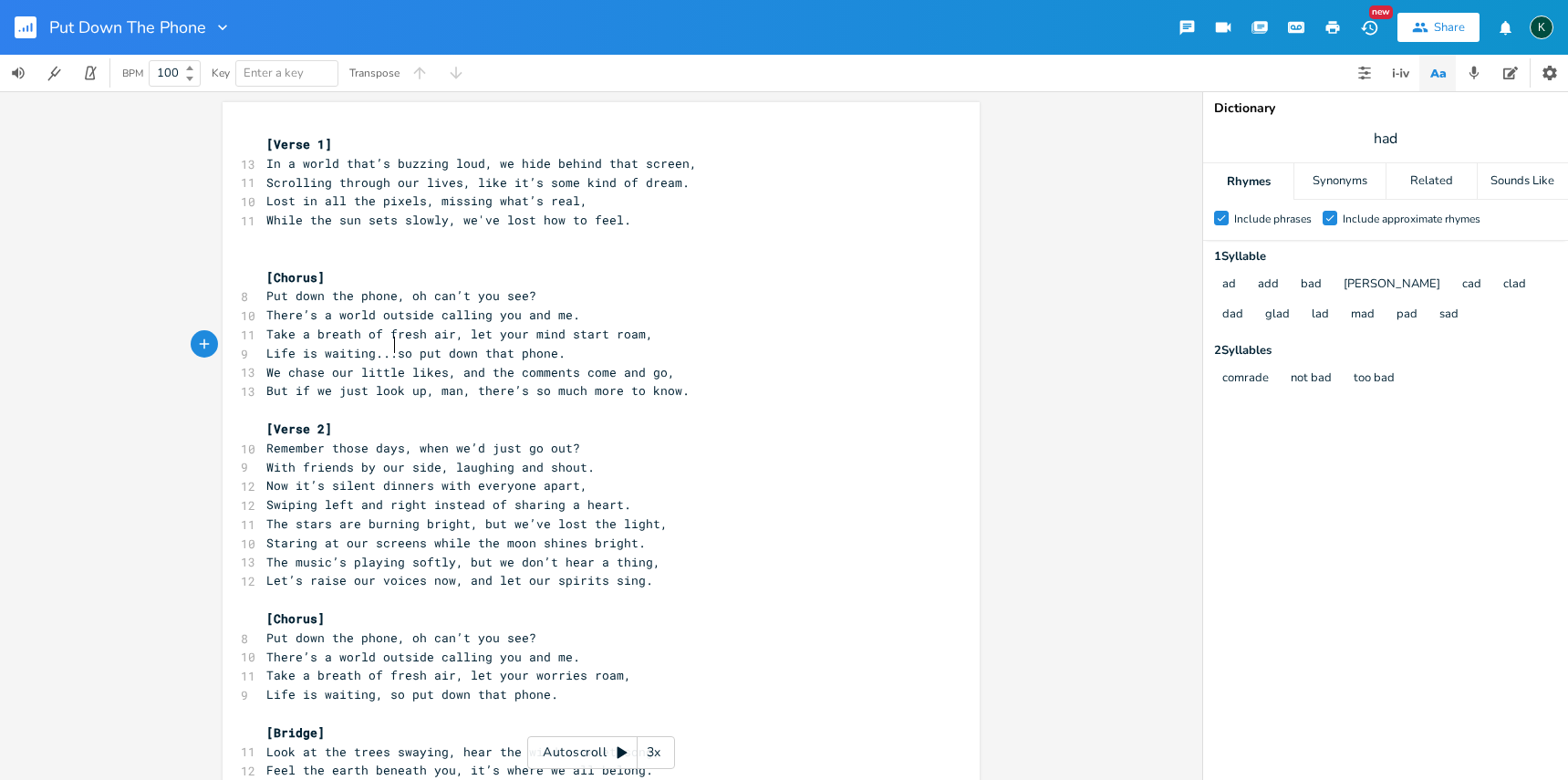
type textarea "..."
click at [442, 459] on span "With friends by our side, laughing and shout." at bounding box center [431, 467] width 329 height 17
drag, startPoint x: 446, startPoint y: 454, endPoint x: 532, endPoint y: 457, distance: 86.1
click at [532, 459] on span "With friends by our side, laughing and shout." at bounding box center [431, 467] width 329 height 17
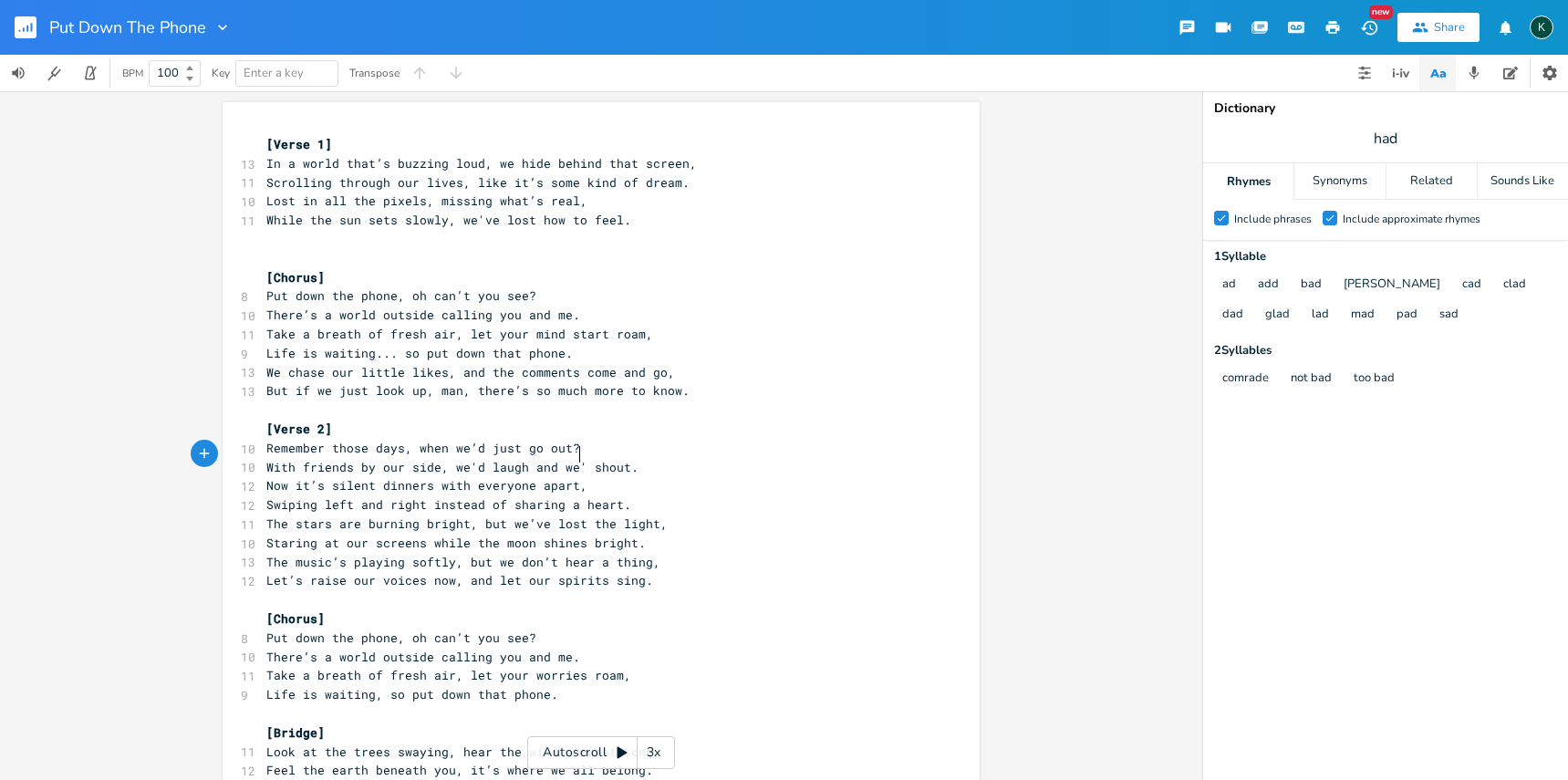
type textarea "we'd laugh and we'd"
click at [720, 496] on pre "Swiping left and right instead of sharing a heart." at bounding box center [591, 505] width 658 height 19
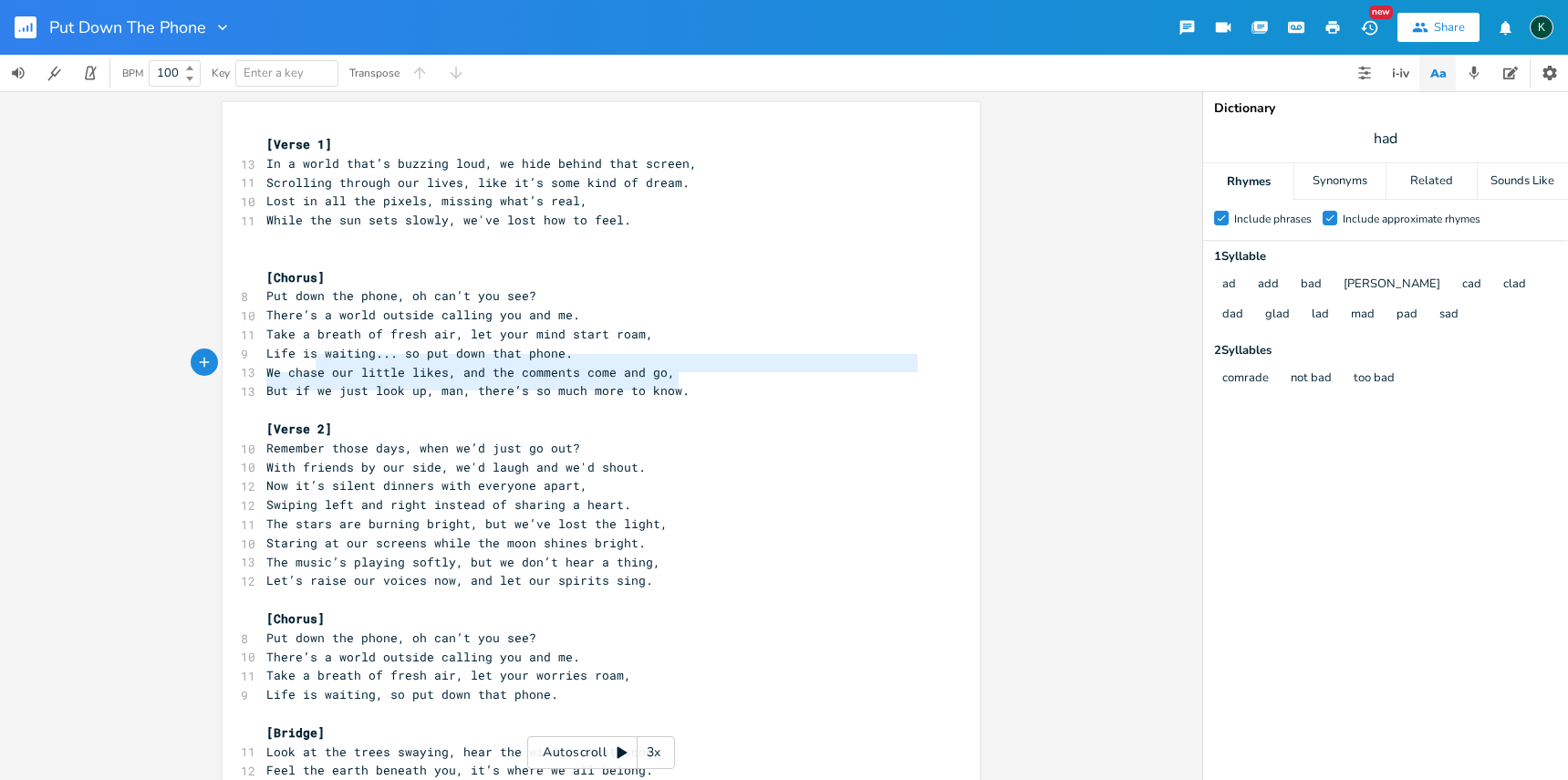
type textarea "We chase our little likes, and the comments come and go, But if we just look up…"
drag, startPoint x: 676, startPoint y: 384, endPoint x: 251, endPoint y: 362, distance: 425.6
click at [251, 362] on div "We chase our little likes, and the comments come and go, But if we just look up…" at bounding box center [600, 681] width 757 height 1158
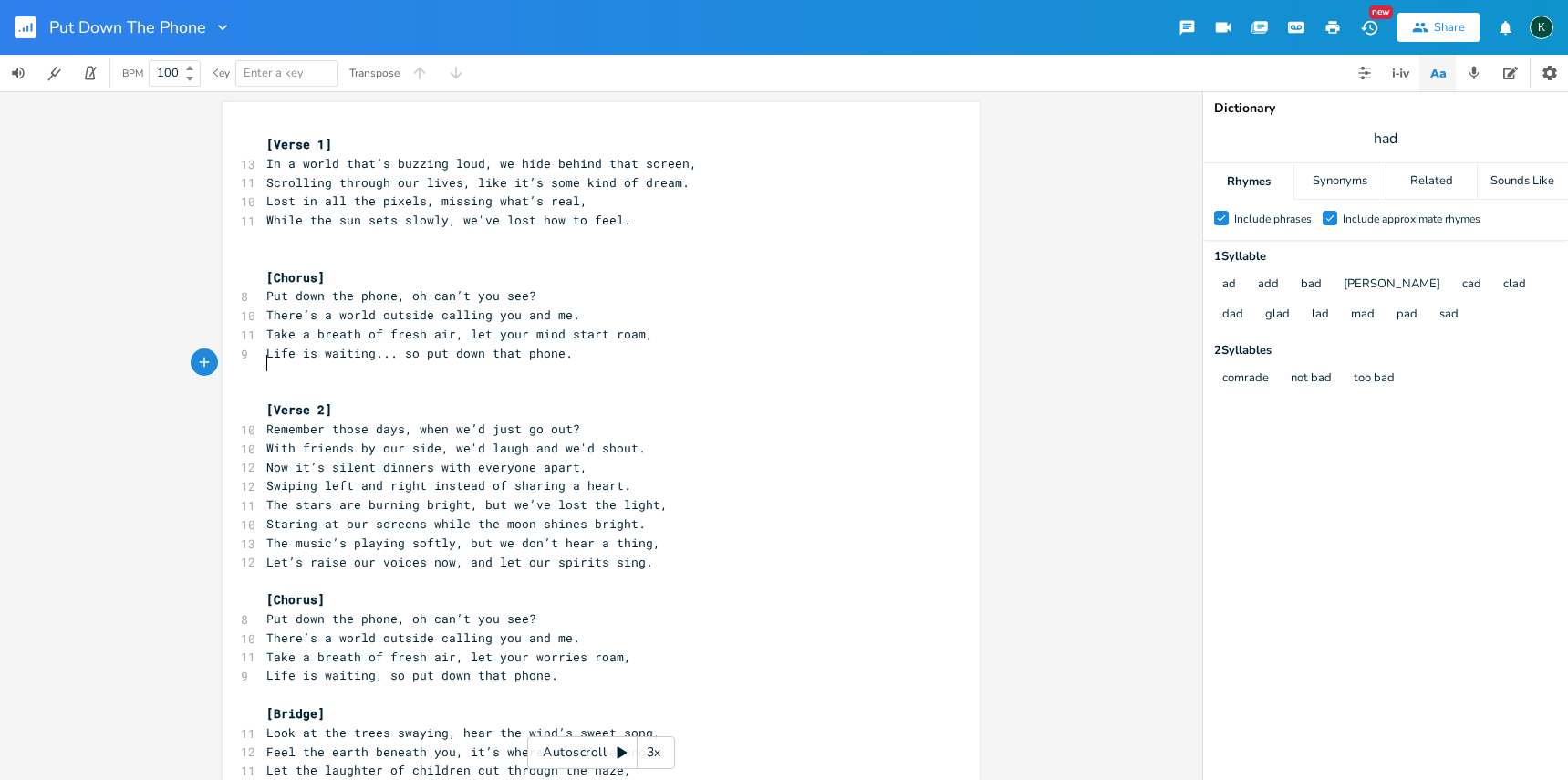
click at [368, 704] on pre "[Bridge]" at bounding box center [591, 713] width 658 height 19
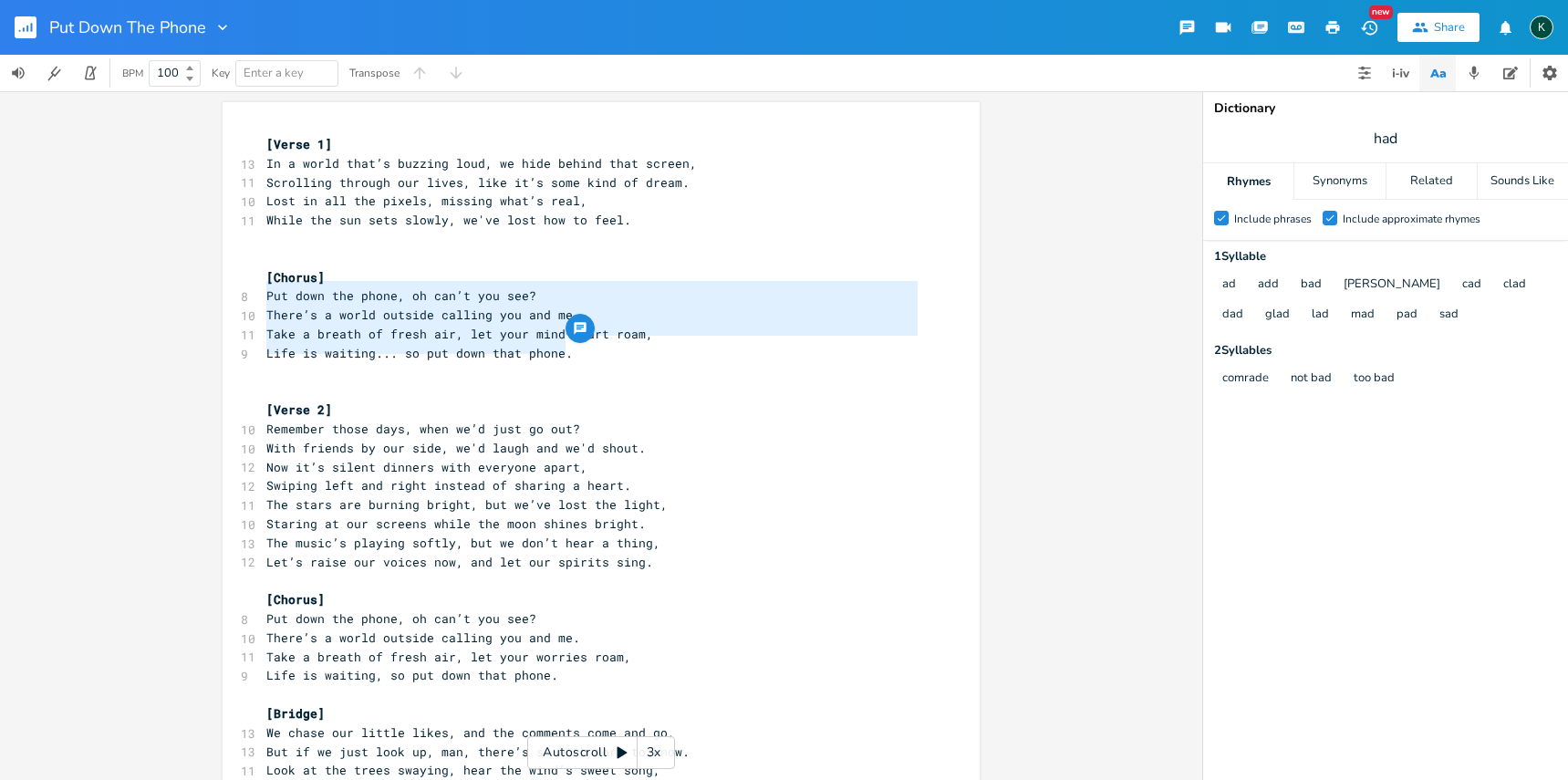
type textarea "[Chorus] Put down the phone, oh can’t you see? There’s a world outside calling …"
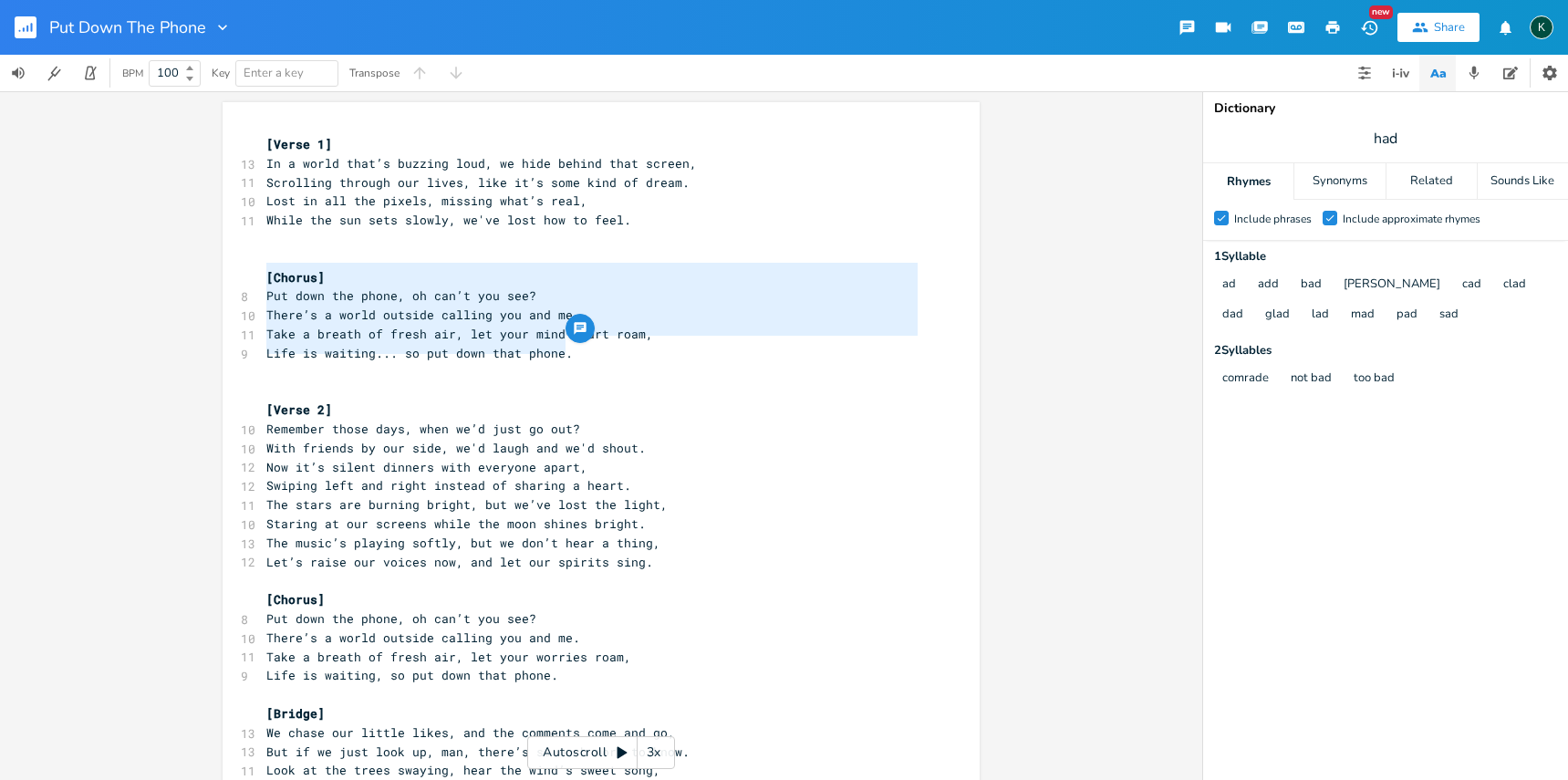
drag, startPoint x: 577, startPoint y: 346, endPoint x: 242, endPoint y: 273, distance: 342.9
click at [242, 273] on div "[Chorus] Put down the phone, oh can’t you see? There’s a world outside calling …" at bounding box center [600, 690] width 757 height 1177
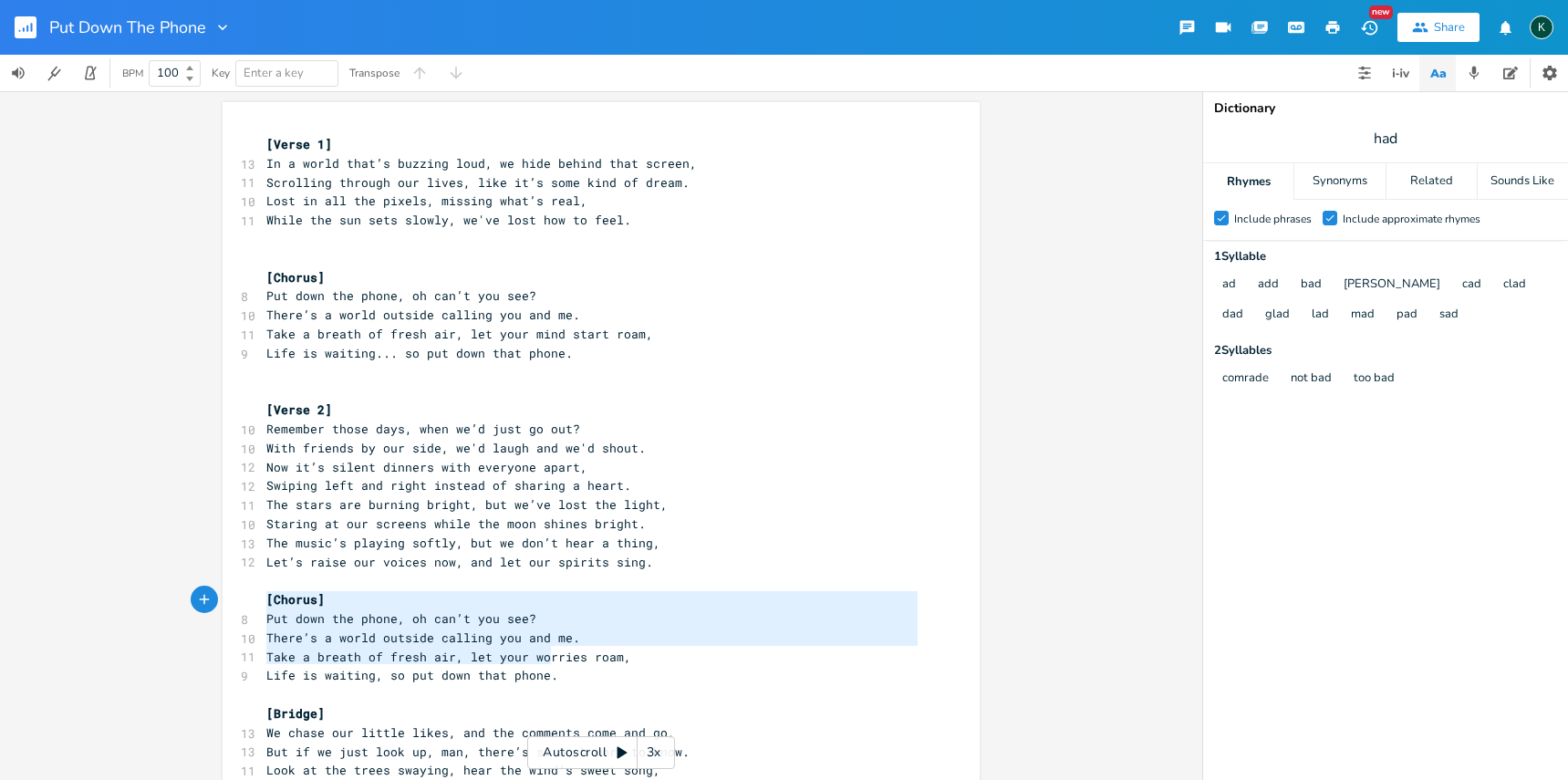
type textarea "[Chorus] Put down the phone, oh can’t you see? There’s a world outside calling …"
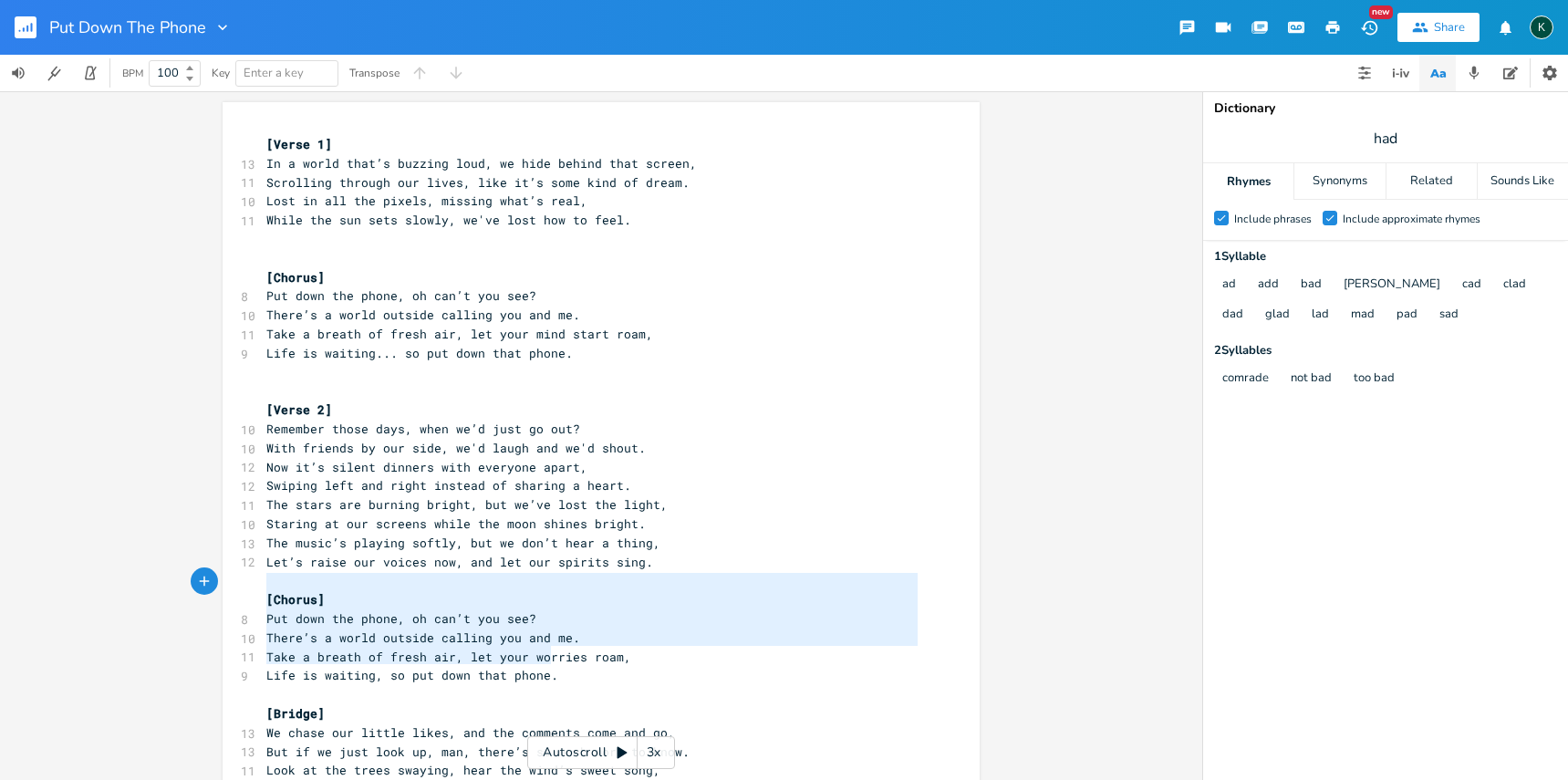
drag, startPoint x: 560, startPoint y: 660, endPoint x: 184, endPoint y: 585, distance: 383.4
click at [184, 585] on div "[Chorus] Put down the phone, oh can’t you see? There’s a world outside calling …" at bounding box center [601, 435] width 1203 height 688
paste textarea
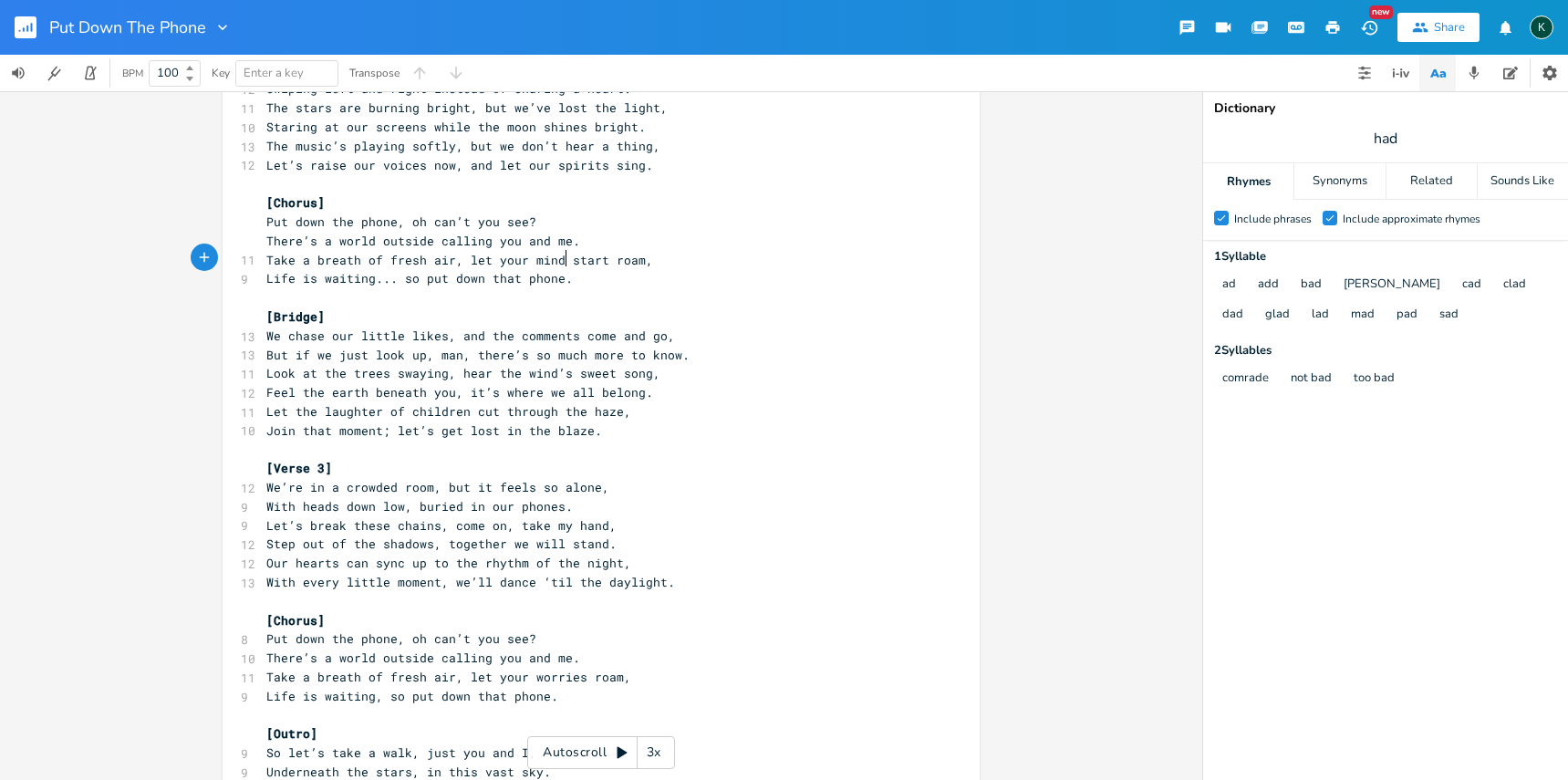
scroll to position [400, 0]
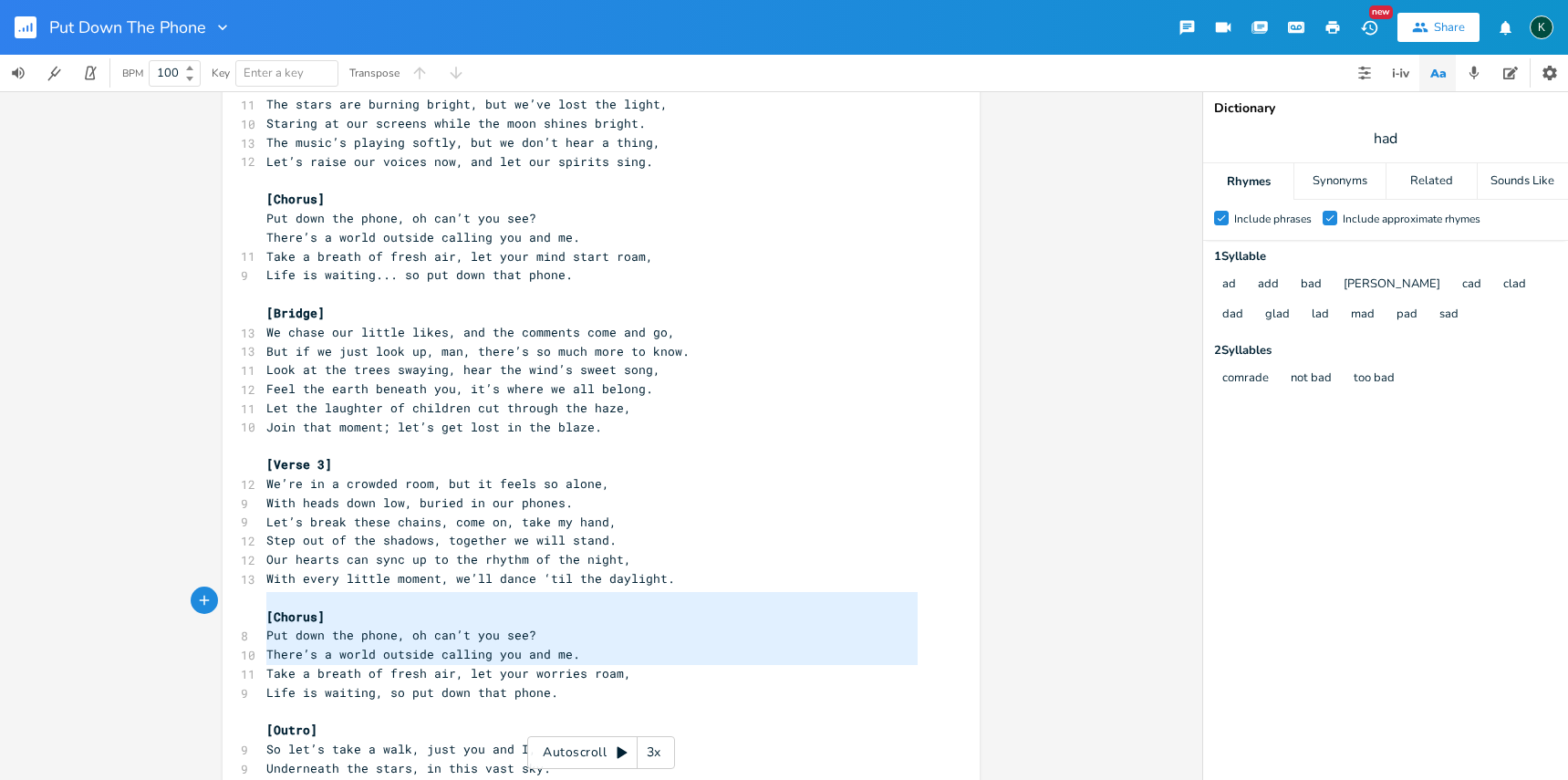
type textarea "[Chorus] Put down the phone, oh can’t you see? There’s a world outside calling …"
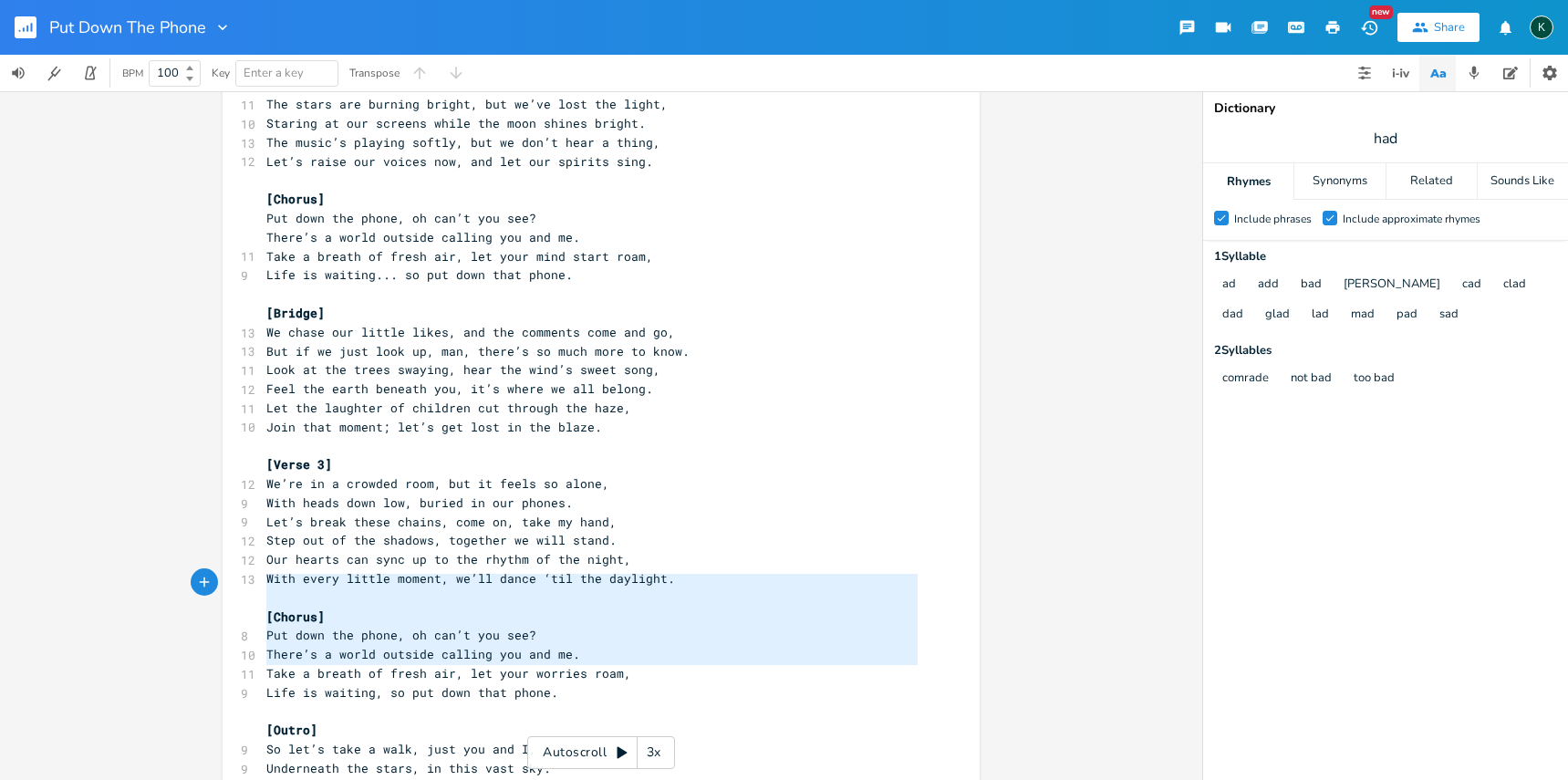
drag, startPoint x: 577, startPoint y: 665, endPoint x: 242, endPoint y: 584, distance: 344.7
click at [242, 584] on div "[Chorus] Put down the phone, oh can’t you see? There’s a world outside calling …" at bounding box center [600, 290] width 757 height 1177
paste textarea
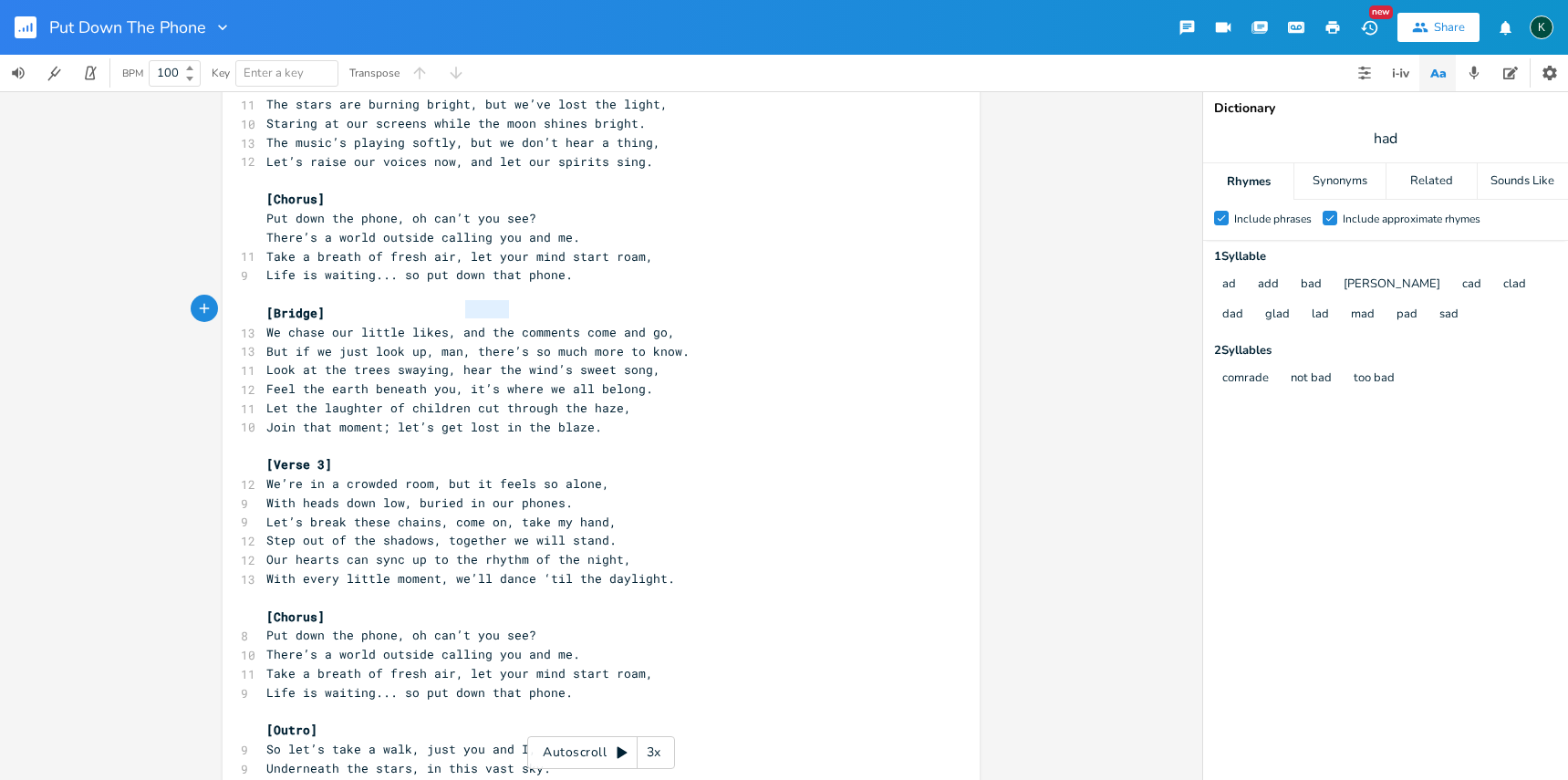
type textarea "and the"
drag, startPoint x: 504, startPoint y: 311, endPoint x: 455, endPoint y: 311, distance: 49.0
click at [455, 324] on span "We chase our little likes, and the comments come and go," at bounding box center [470, 332] width 409 height 17
click at [541, 343] on span "But if we just look up, man, there’s so much more to know." at bounding box center [477, 351] width 423 height 17
click at [583, 380] on span "Feel the earth beneath you, it’s where we all belong." at bounding box center [459, 388] width 386 height 17
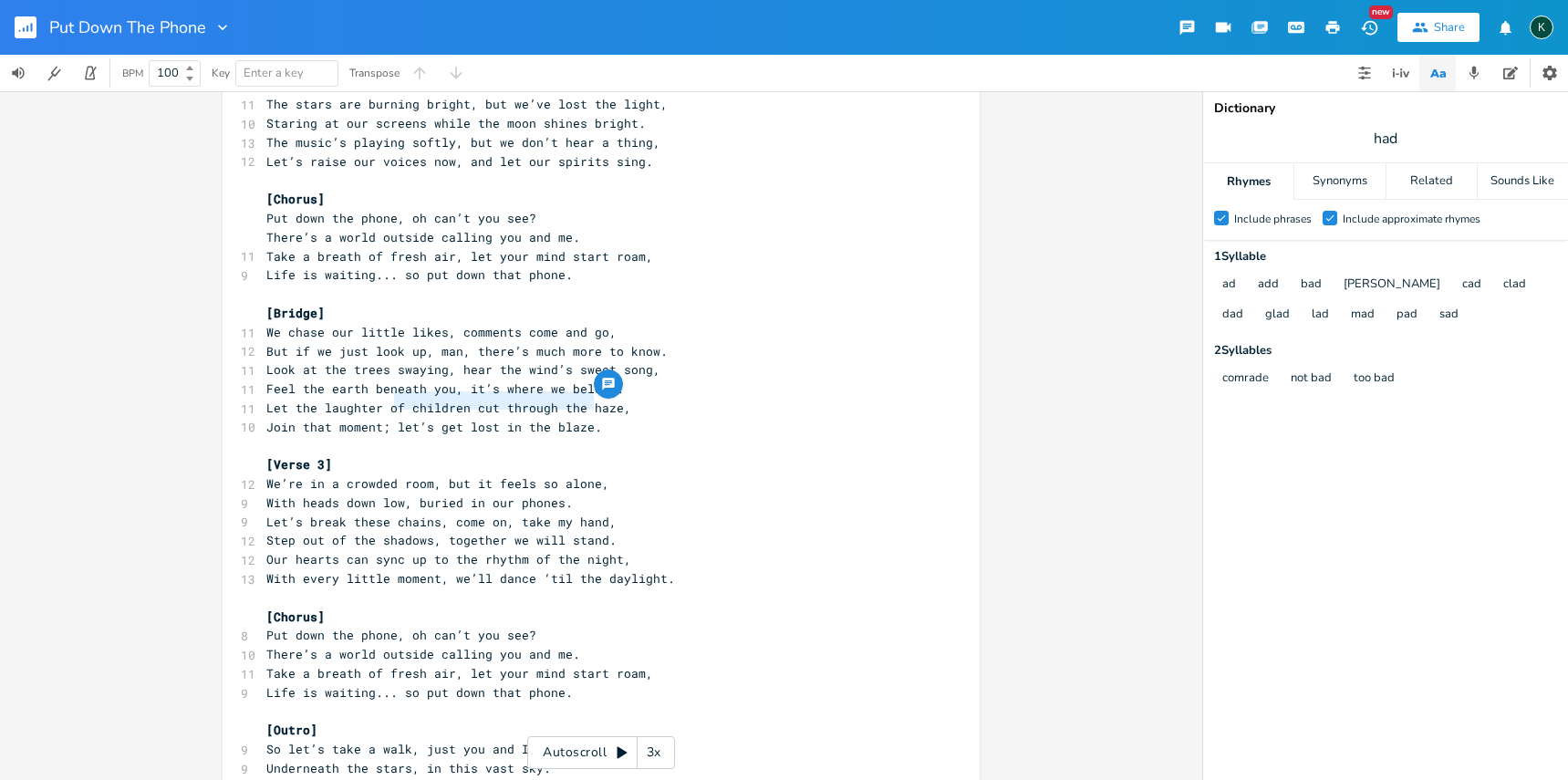
drag, startPoint x: 597, startPoint y: 406, endPoint x: 386, endPoint y: 401, distance: 211.1
click at [386, 418] on pre "Join that moment; let’s get lost in the blaze." at bounding box center [591, 427] width 658 height 19
type textarea "enjoy all your da;y"
type textarea "ys"
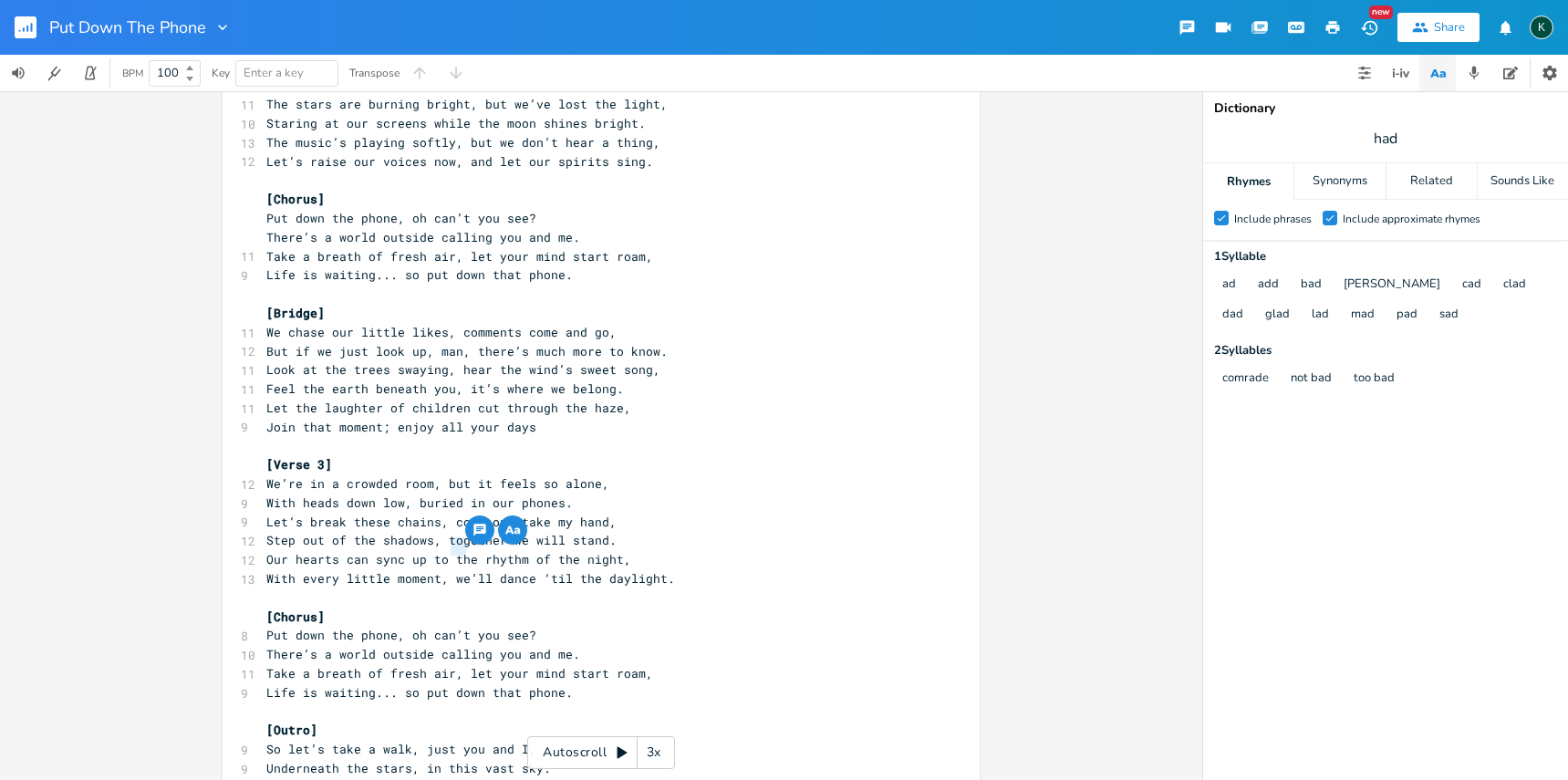
type textarea "we’ll dance ‘til the daylight."
drag, startPoint x: 446, startPoint y: 550, endPoint x: 477, endPoint y: 556, distance: 31.6
click at [477, 556] on div "[Verse 1] 13 In a world that’s buzzing loud, we hide behind that screen, 11 Scr…" at bounding box center [591, 294] width 658 height 1119
click at [507, 588] on pre "​" at bounding box center [591, 597] width 658 height 19
drag, startPoint x: 382, startPoint y: 549, endPoint x: 258, endPoint y: 543, distance: 124.1
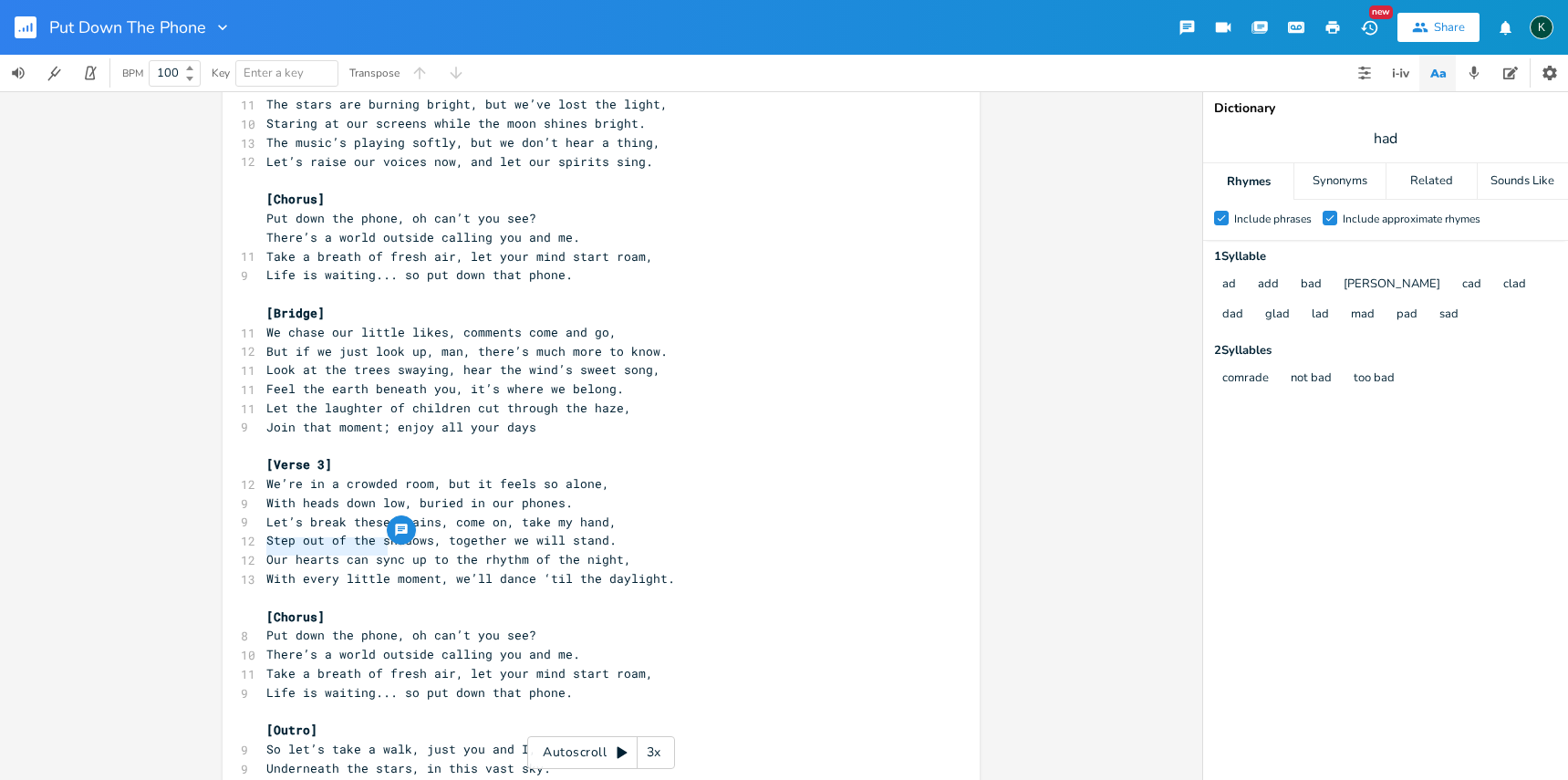
click at [263, 569] on pre "With every little moment, we’ll dance ‘til the daylight." at bounding box center [591, 578] width 658 height 19
type textarea "Enjoy every"
type textarea "e’ll dance ‘til the daylight"
drag, startPoint x: 407, startPoint y: 551, endPoint x: 610, endPoint y: 549, distance: 203.0
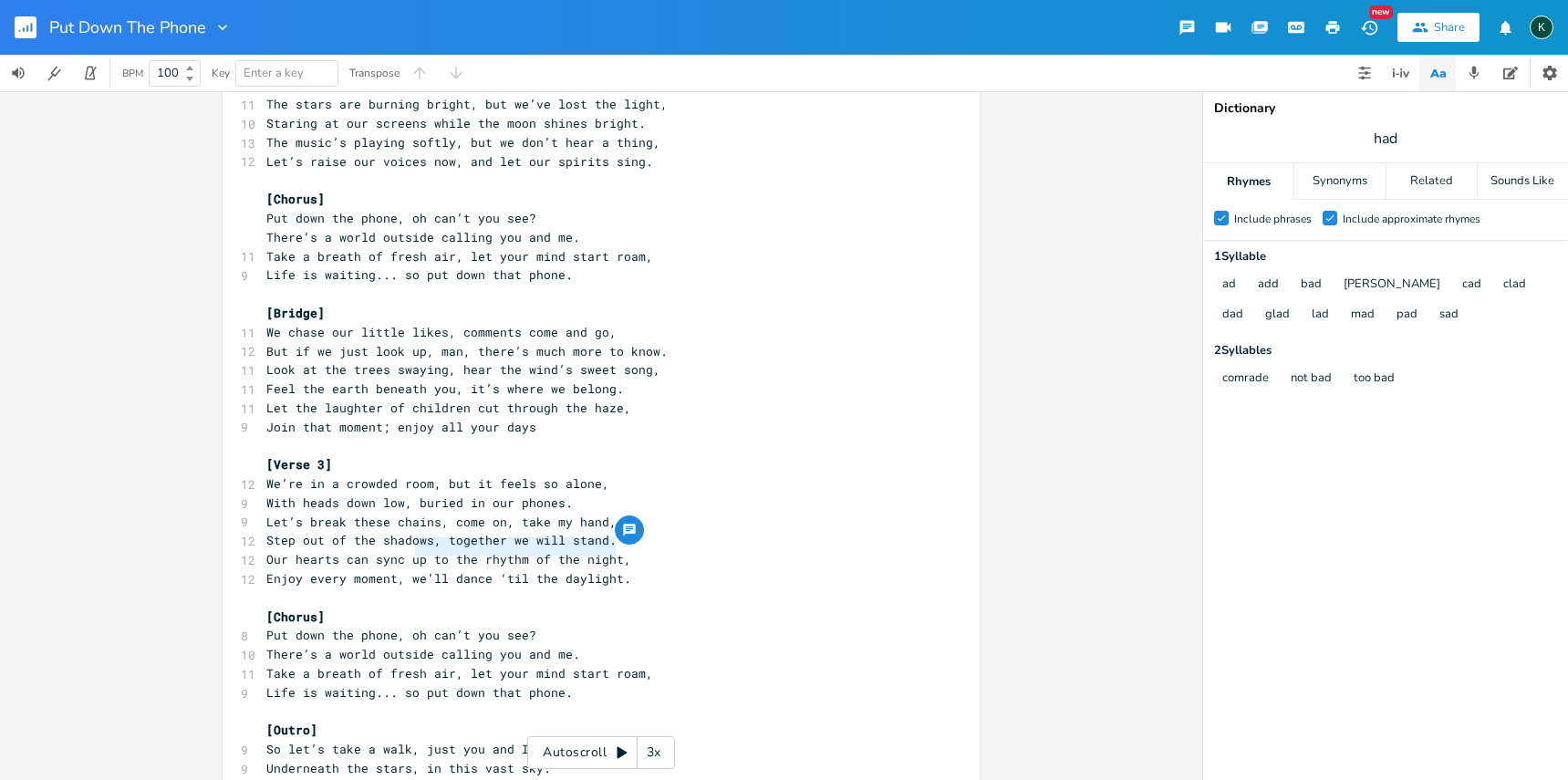
click at [610, 570] on span "Enjoy every moment, we’ll dance ‘til the daylight." at bounding box center [448, 578] width 364 height 17
type textarea "you know it feels right"
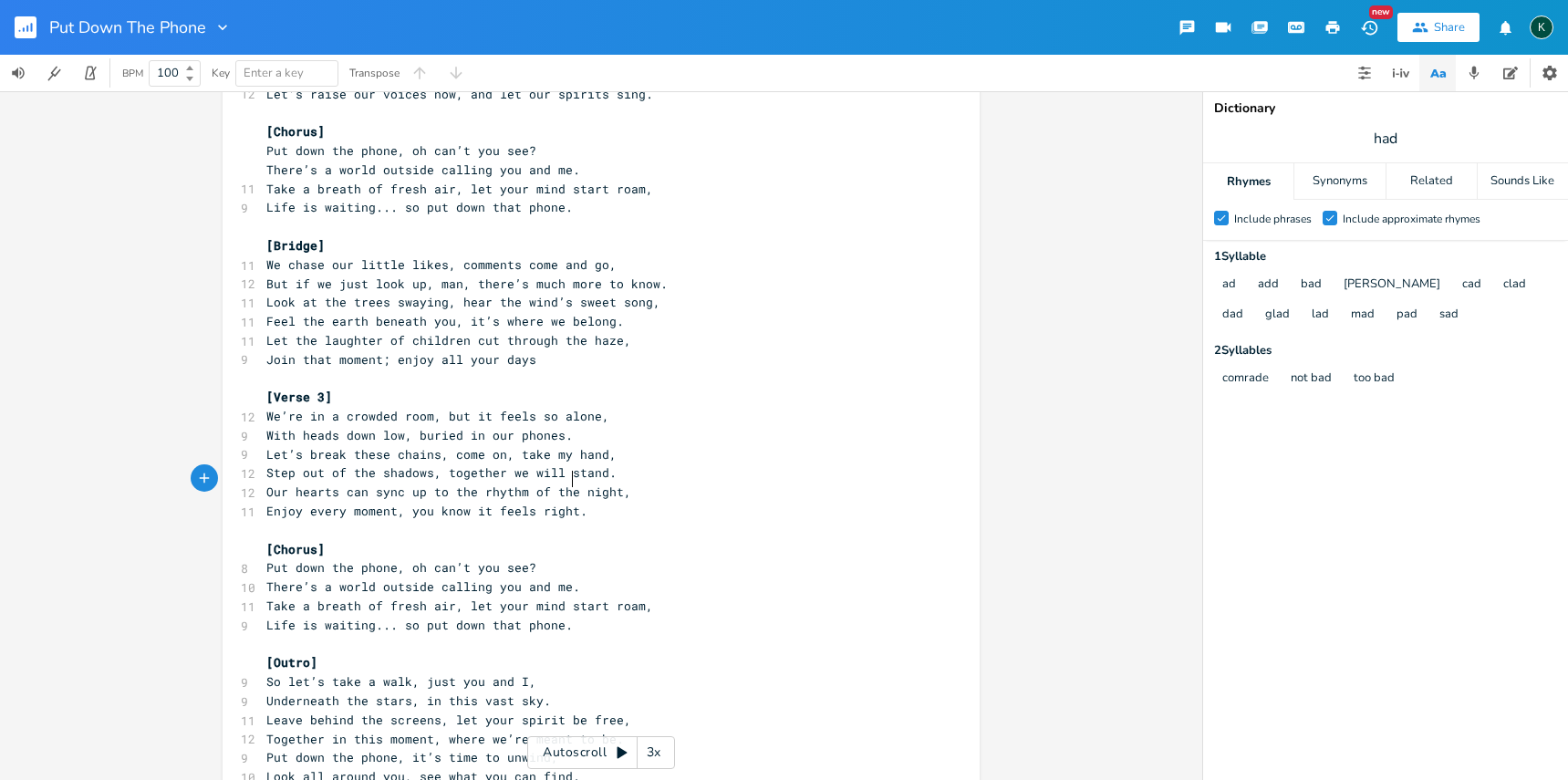
scroll to position [468, 0]
type textarea "in this vast"
drag, startPoint x: 420, startPoint y: 663, endPoint x: 504, endPoint y: 663, distance: 84.0
click at [504, 692] on span "Underneath the stars, in this vast sky." at bounding box center [409, 700] width 285 height 17
drag, startPoint x: 411, startPoint y: 735, endPoint x: 419, endPoint y: 756, distance: 22.5
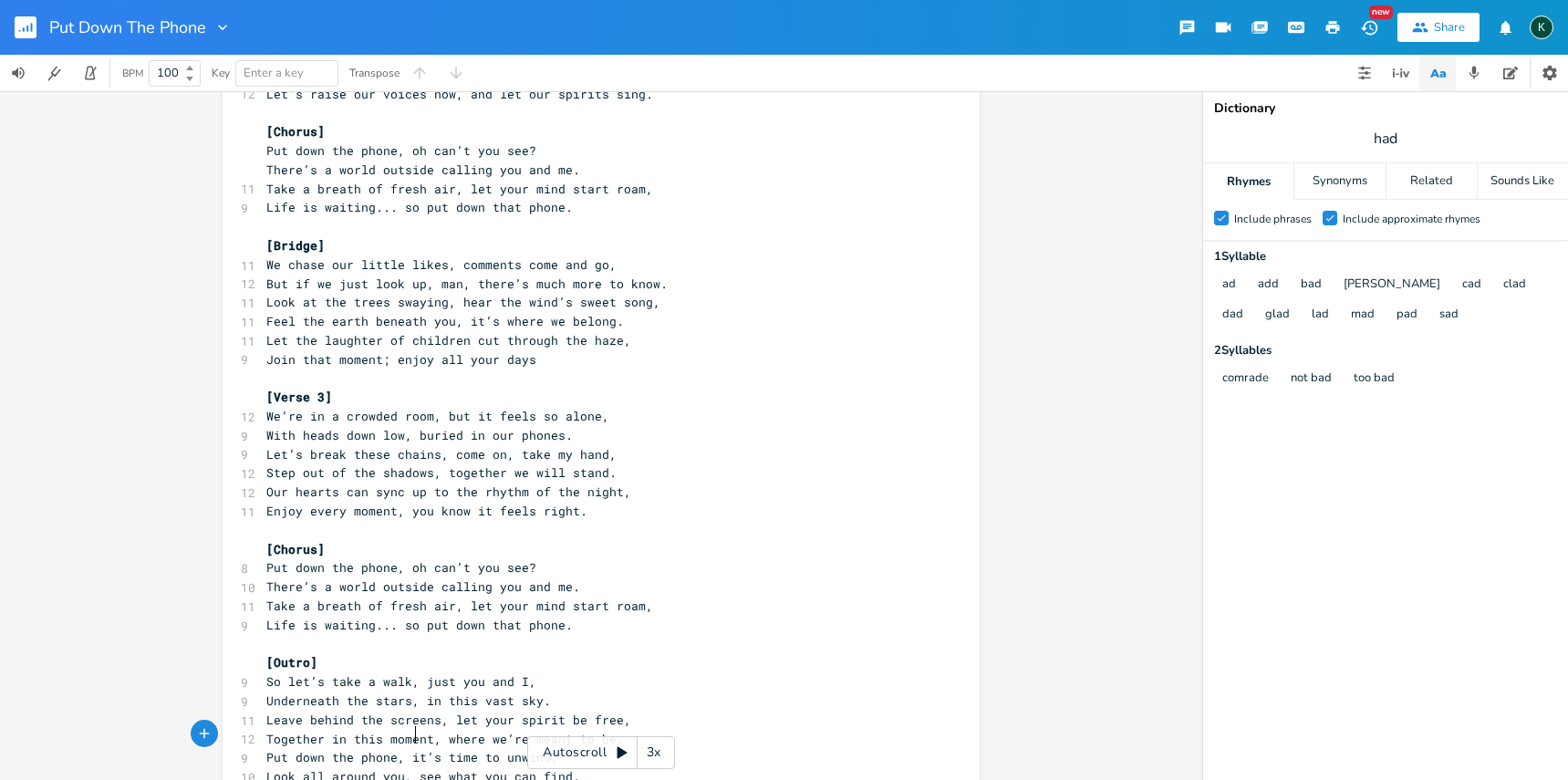
click at [411, 768] on span "Look all around you, see what you can find." at bounding box center [423, 776] width 314 height 17
type textarea "u,,,"
click at [375, 787] on span "see what you can find." at bounding box center [346, 796] width 161 height 17
click at [268, 787] on span "see what you find." at bounding box center [331, 796] width 131 height 17
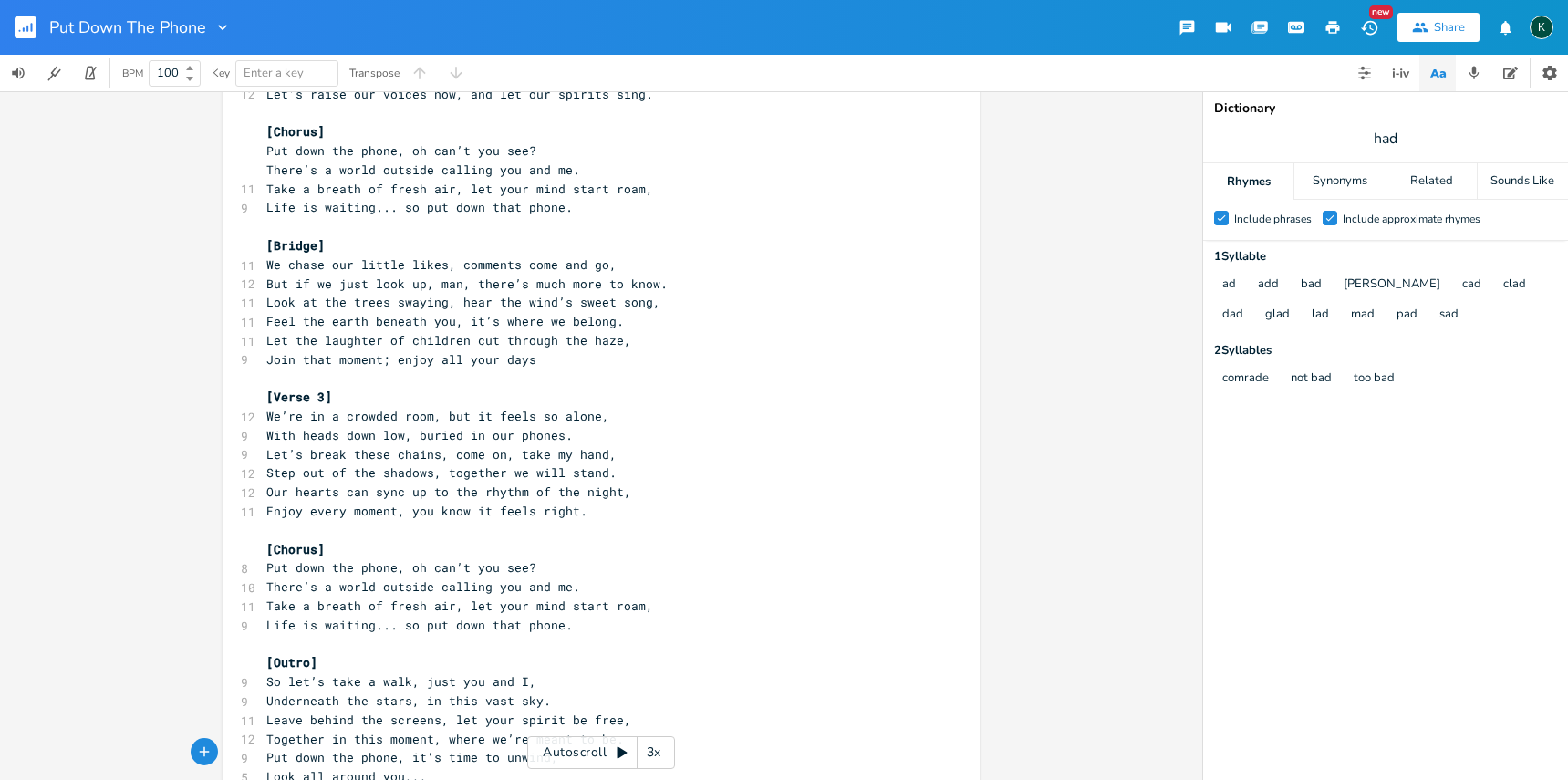
type textarea "/"
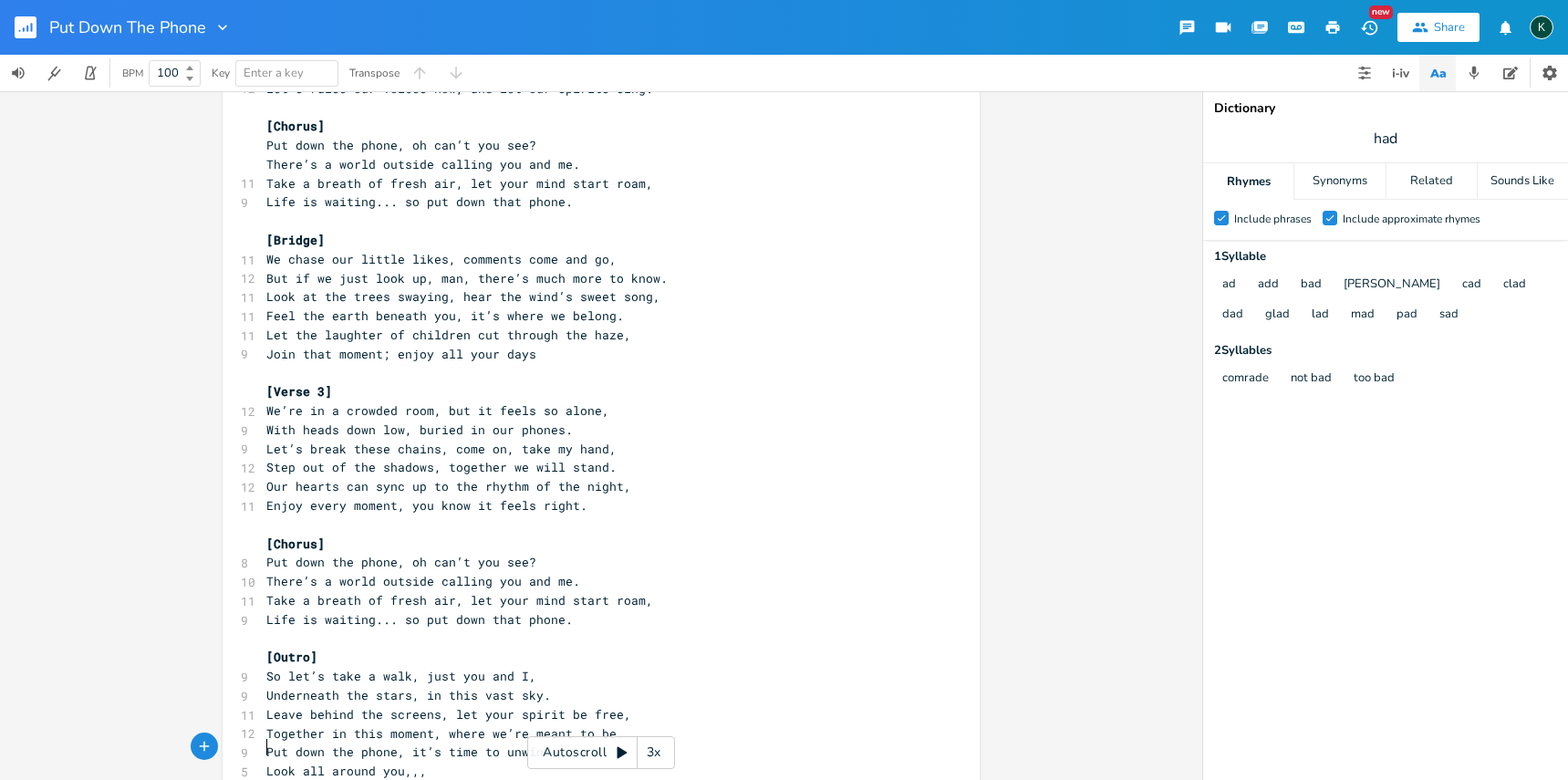
type textarea "S"
click at [424, 762] on pre "Look all around you,,," at bounding box center [591, 771] width 658 height 19
type textarea ",,,"
type textarea "..."
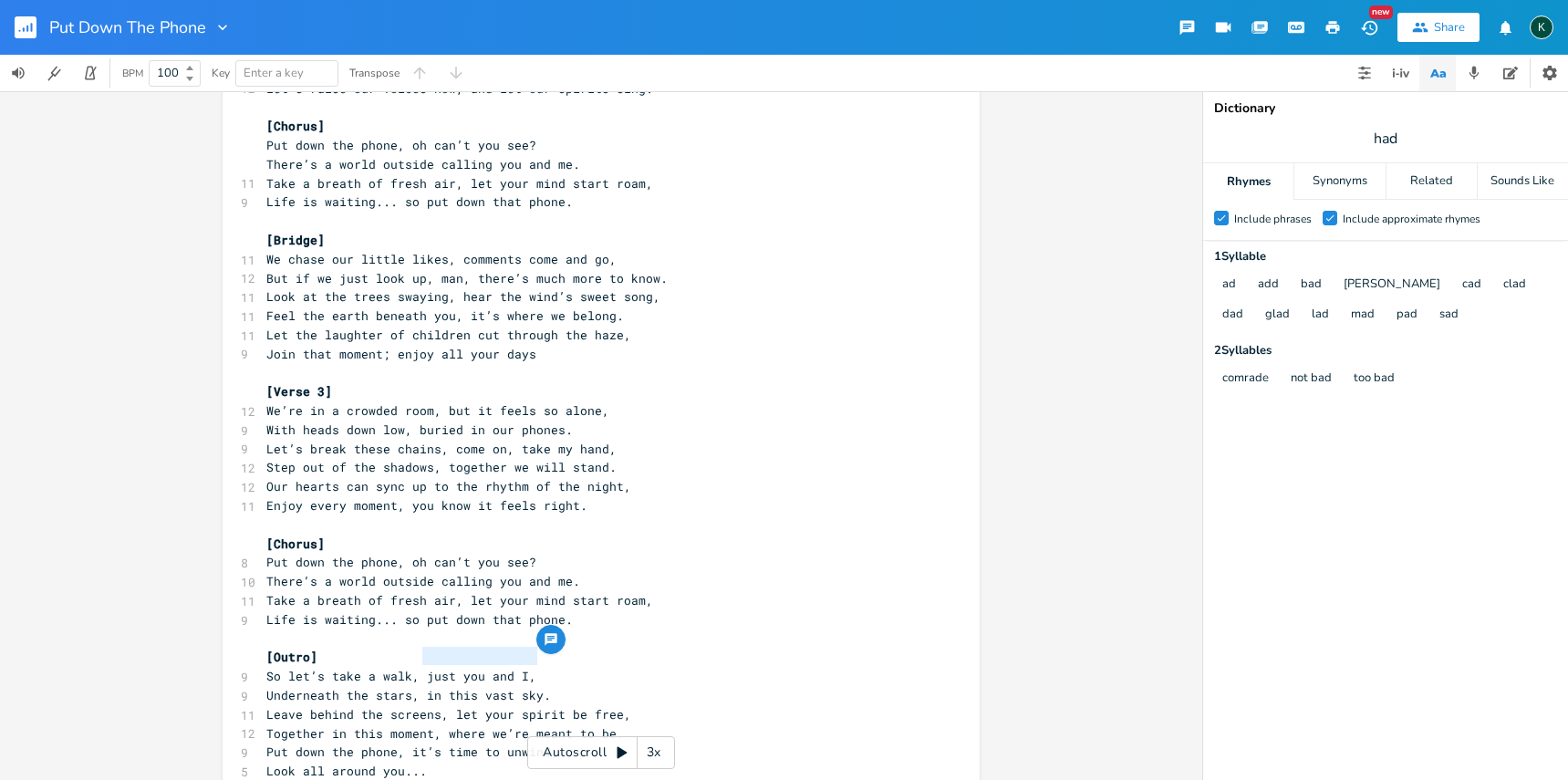
drag, startPoint x: 419, startPoint y: 657, endPoint x: 532, endPoint y: 663, distance: 113.2
click at [532, 686] on span "Underneath the stars, in this vast sky." at bounding box center [409, 695] width 285 height 17
type textarea "let's take in the night"
click at [351, 706] on span "Leave behind the screens, let your spirit be free," at bounding box center [448, 714] width 364 height 17
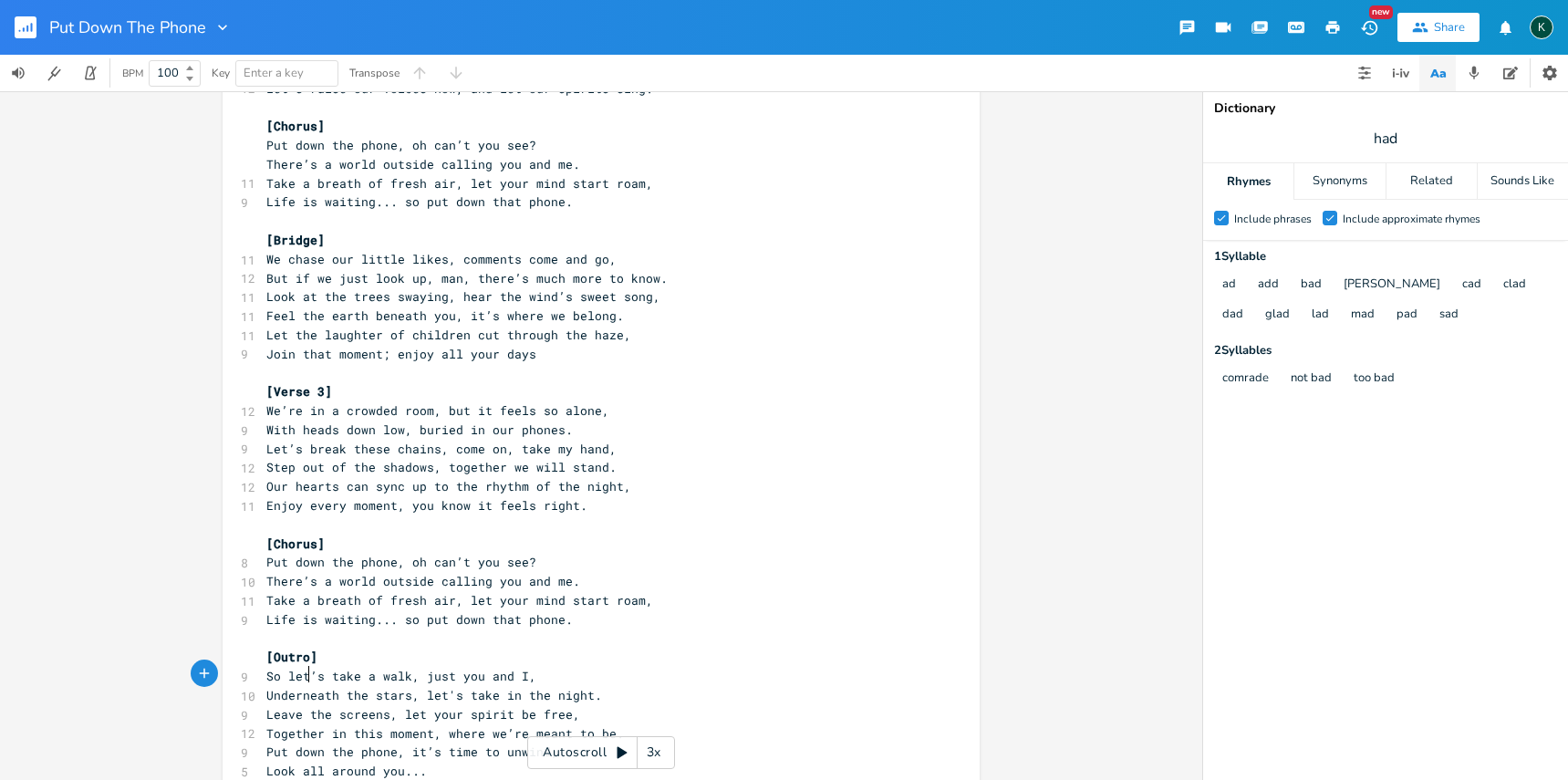
scroll to position [0, 2]
click at [384, 706] on span "Leave the screens, let your spirit be free," at bounding box center [423, 714] width 314 height 17
type textarea "behind"
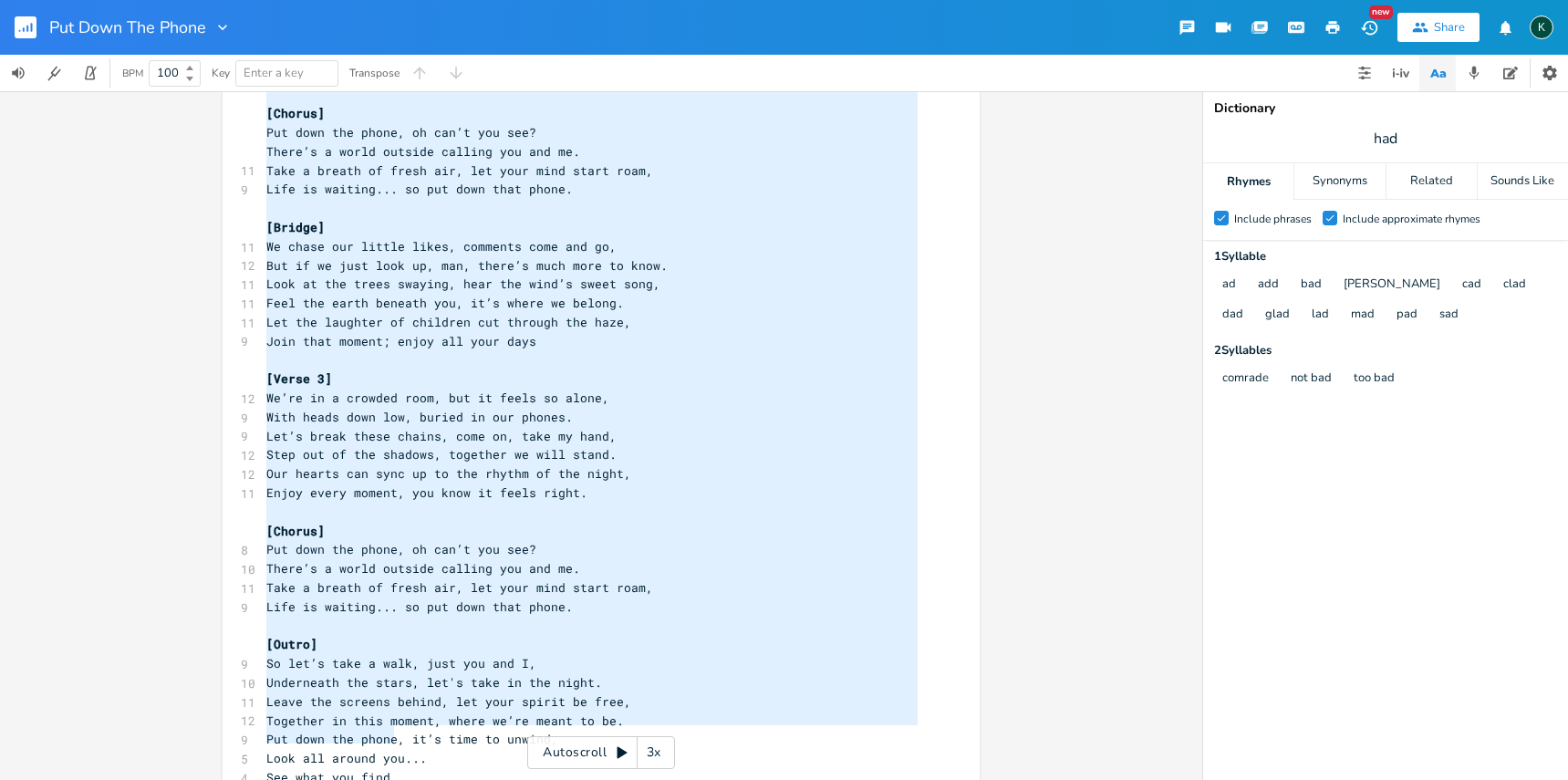
scroll to position [111, 0]
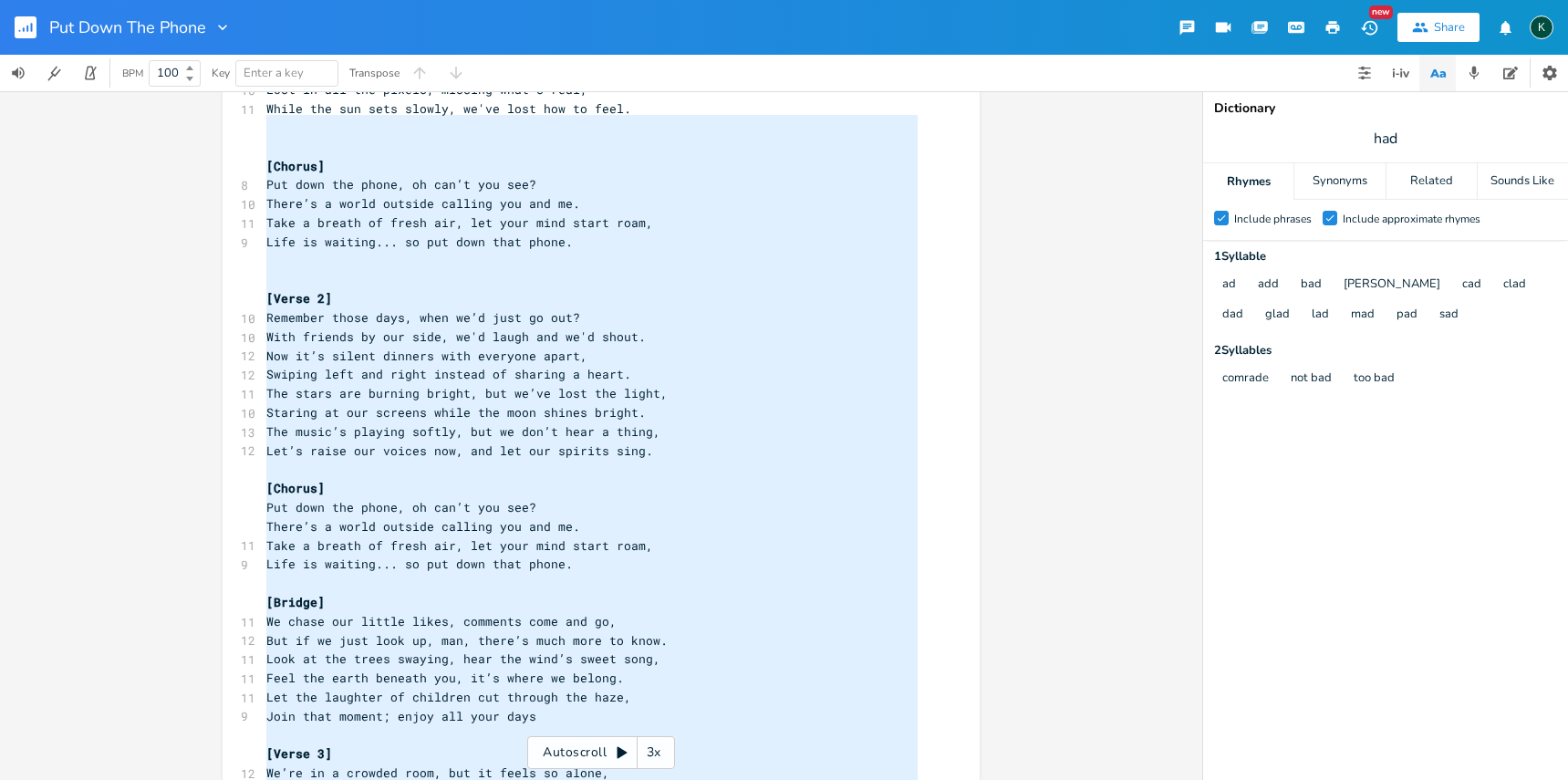
type textarea "Loremipsu dolorsi ame conse, adip el’s doei temp in utlab. Etdo ma ali eni admi…"
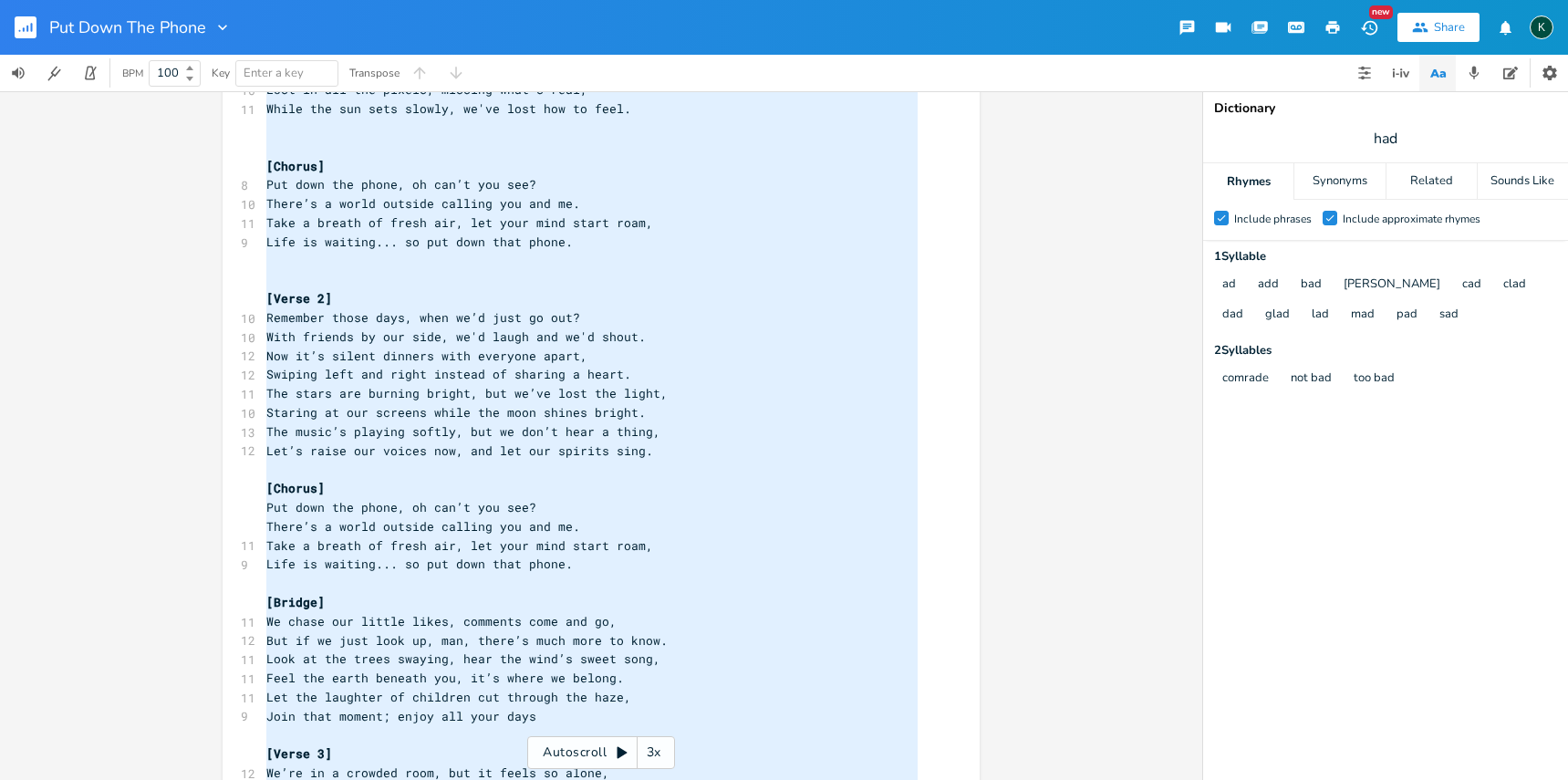
drag, startPoint x: 416, startPoint y: 741, endPoint x: 222, endPoint y: 66, distance: 702.3
click at [222, 66] on div "Put Down The Phone New Share K BPM 100 Key Enter a key Transpose x [Verse 1] 13…" at bounding box center [784, 390] width 1568 height 780
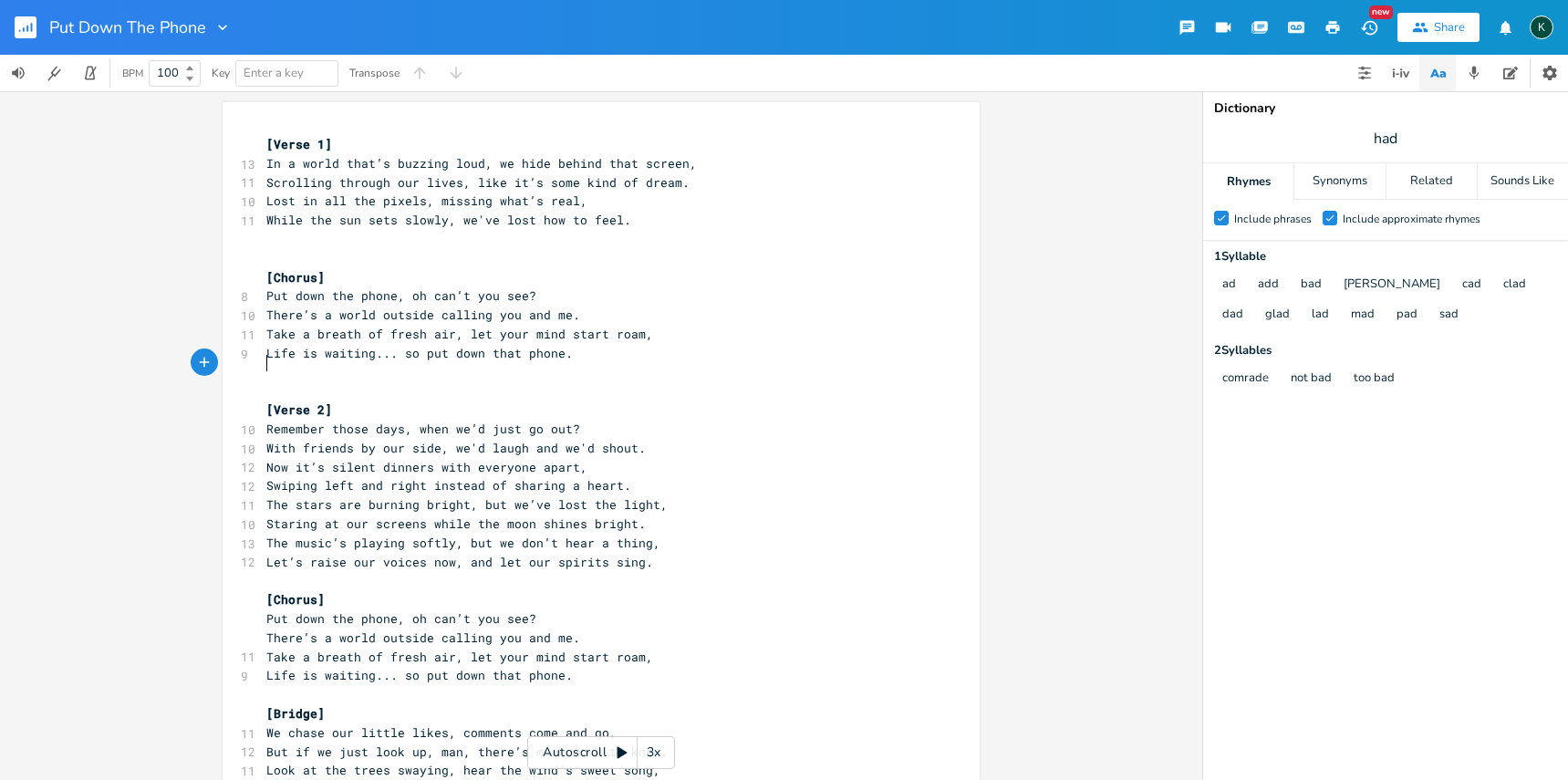
scroll to position [0, 0]
click at [321, 252] on pre "​" at bounding box center [591, 258] width 658 height 19
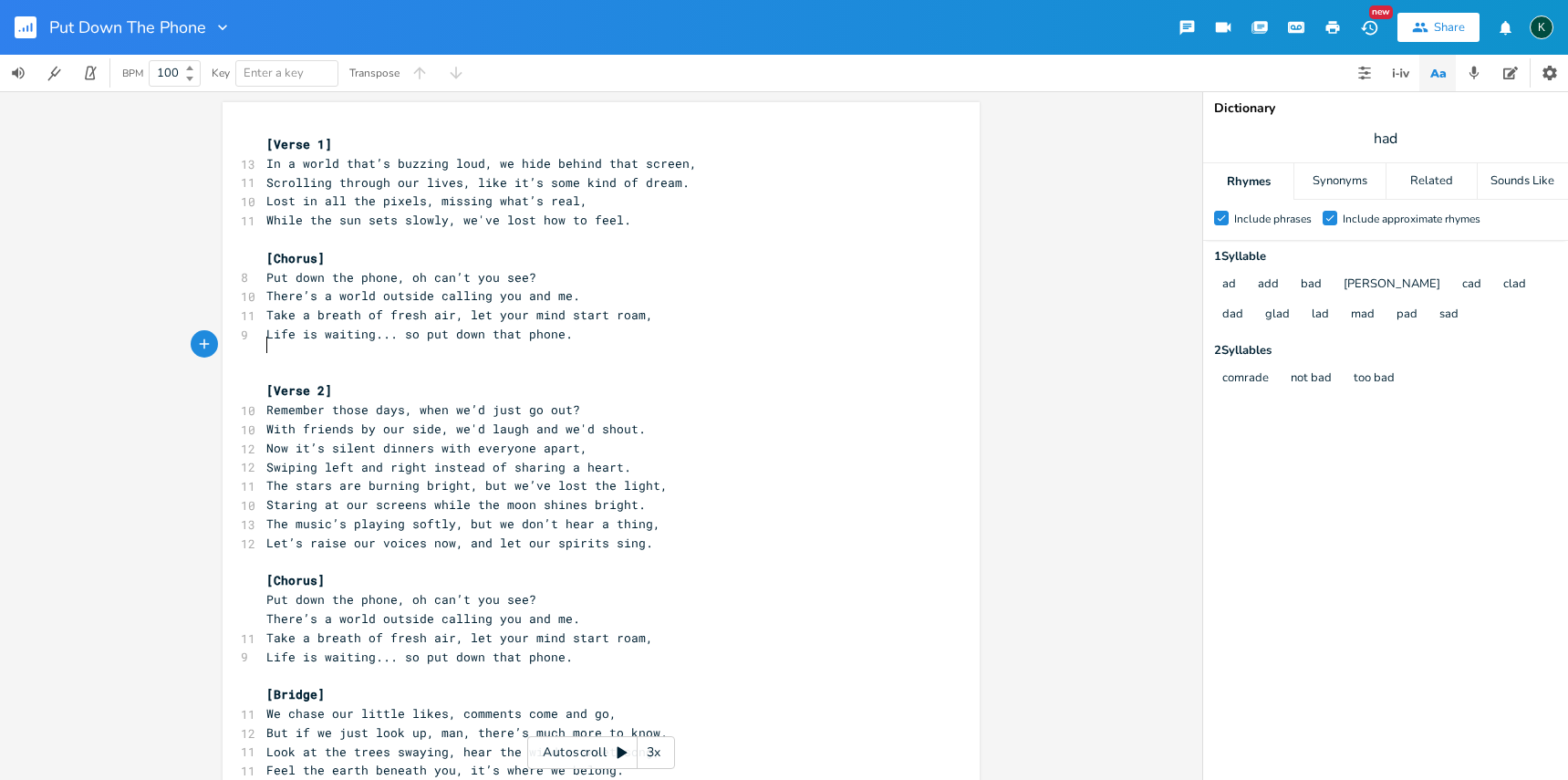
click at [300, 352] on pre "​" at bounding box center [591, 353] width 658 height 19
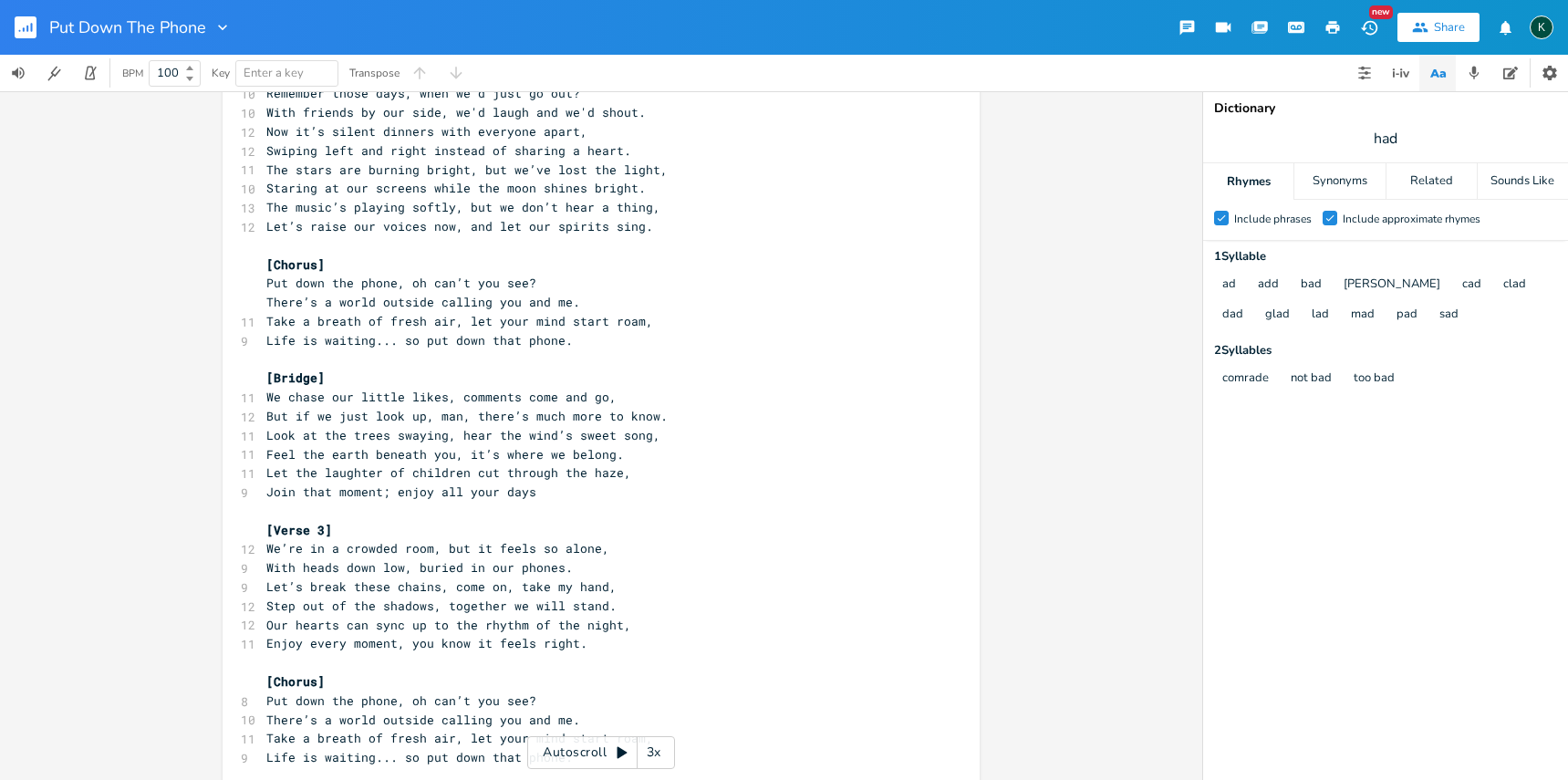
scroll to position [450, 0]
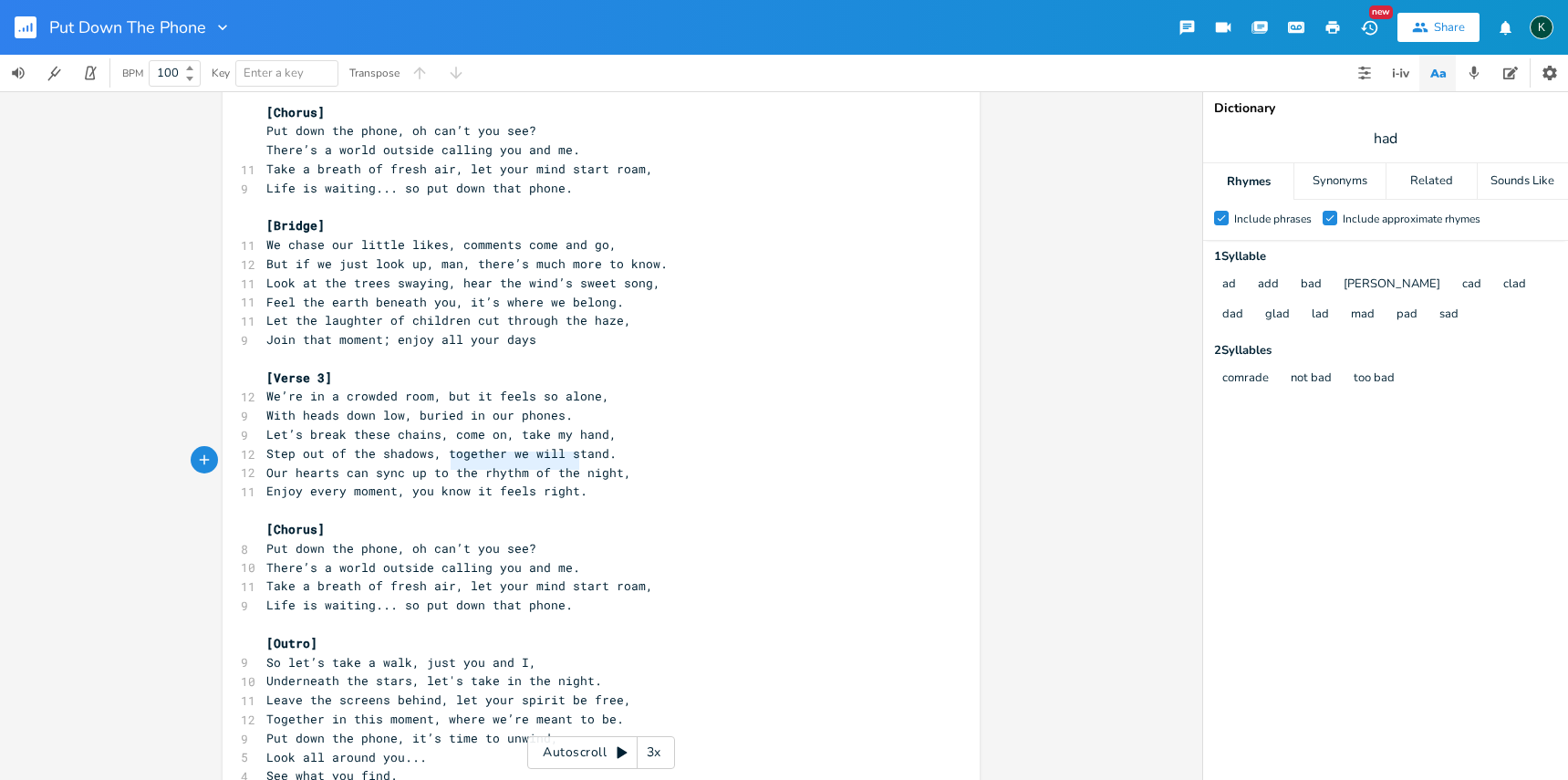
type textarea "Our hearts can sync up to the rhythm of the night, Enjoy every moment, you know…"
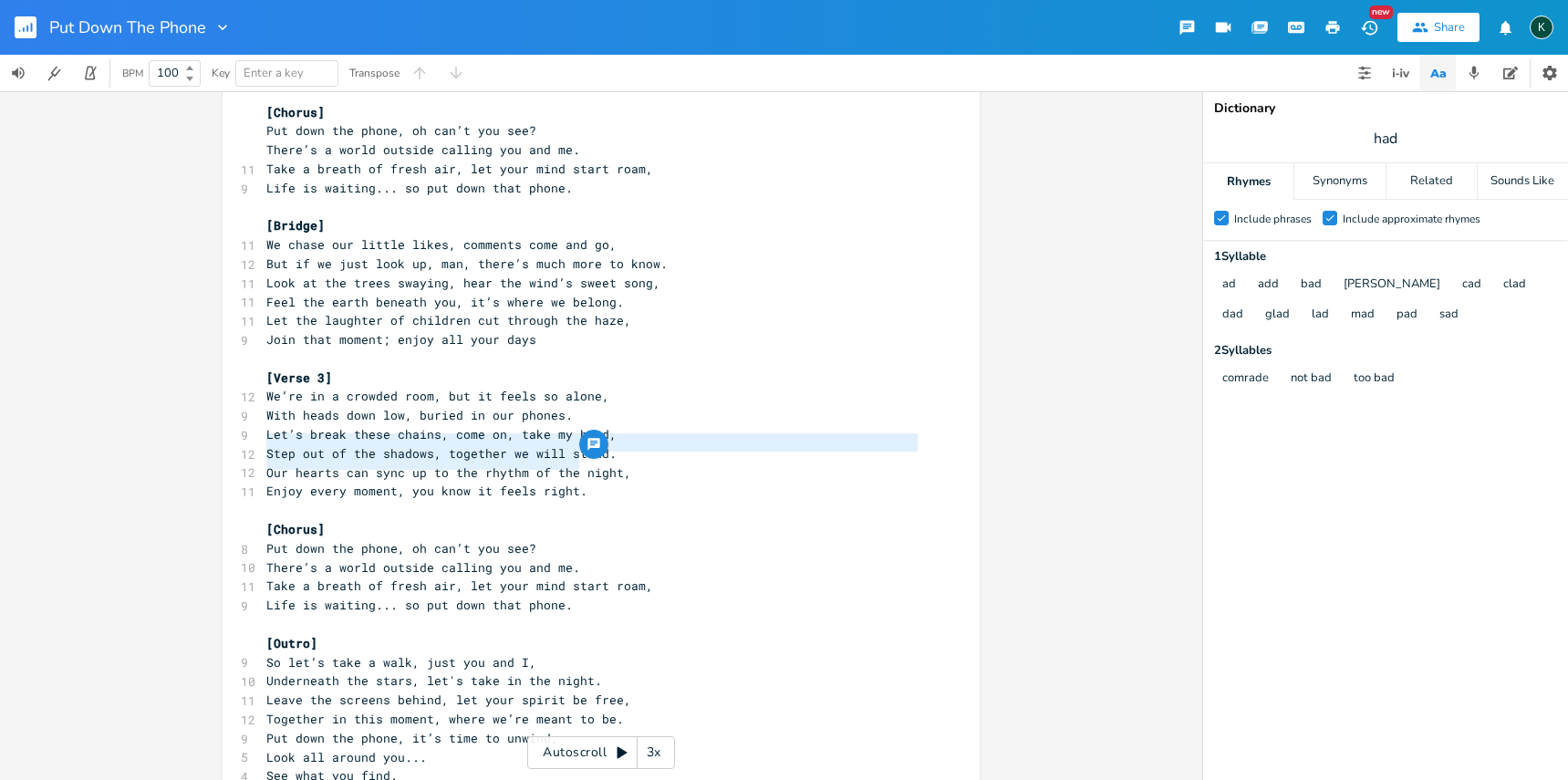
drag, startPoint x: 572, startPoint y: 465, endPoint x: 228, endPoint y: 436, distance: 345.2
click at [228, 435] on div "Our hearts can sync up to the rhythm of the night, Enjoy every moment, you know…" at bounding box center [600, 231] width 757 height 1158
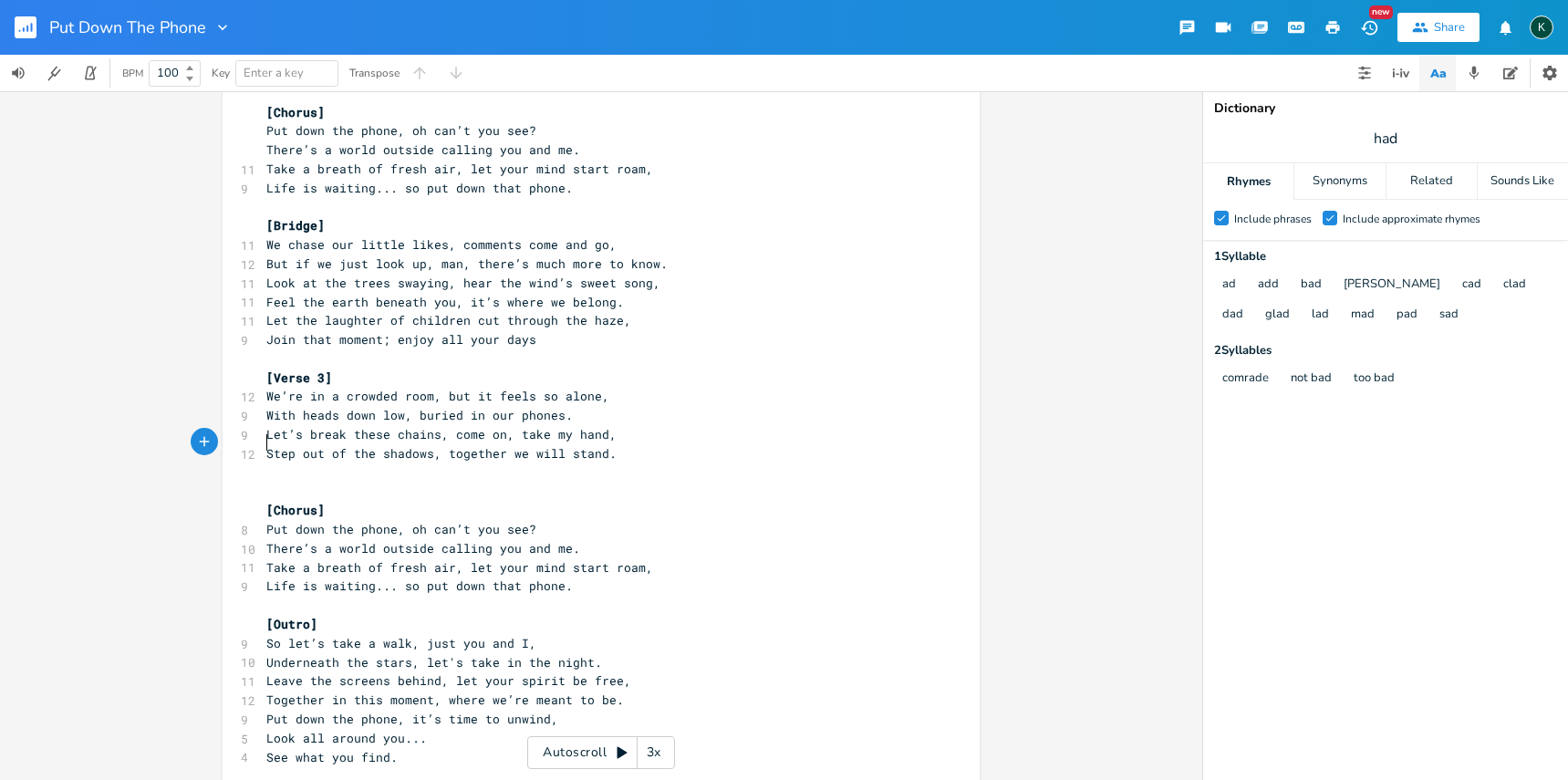
scroll to position [431, 0]
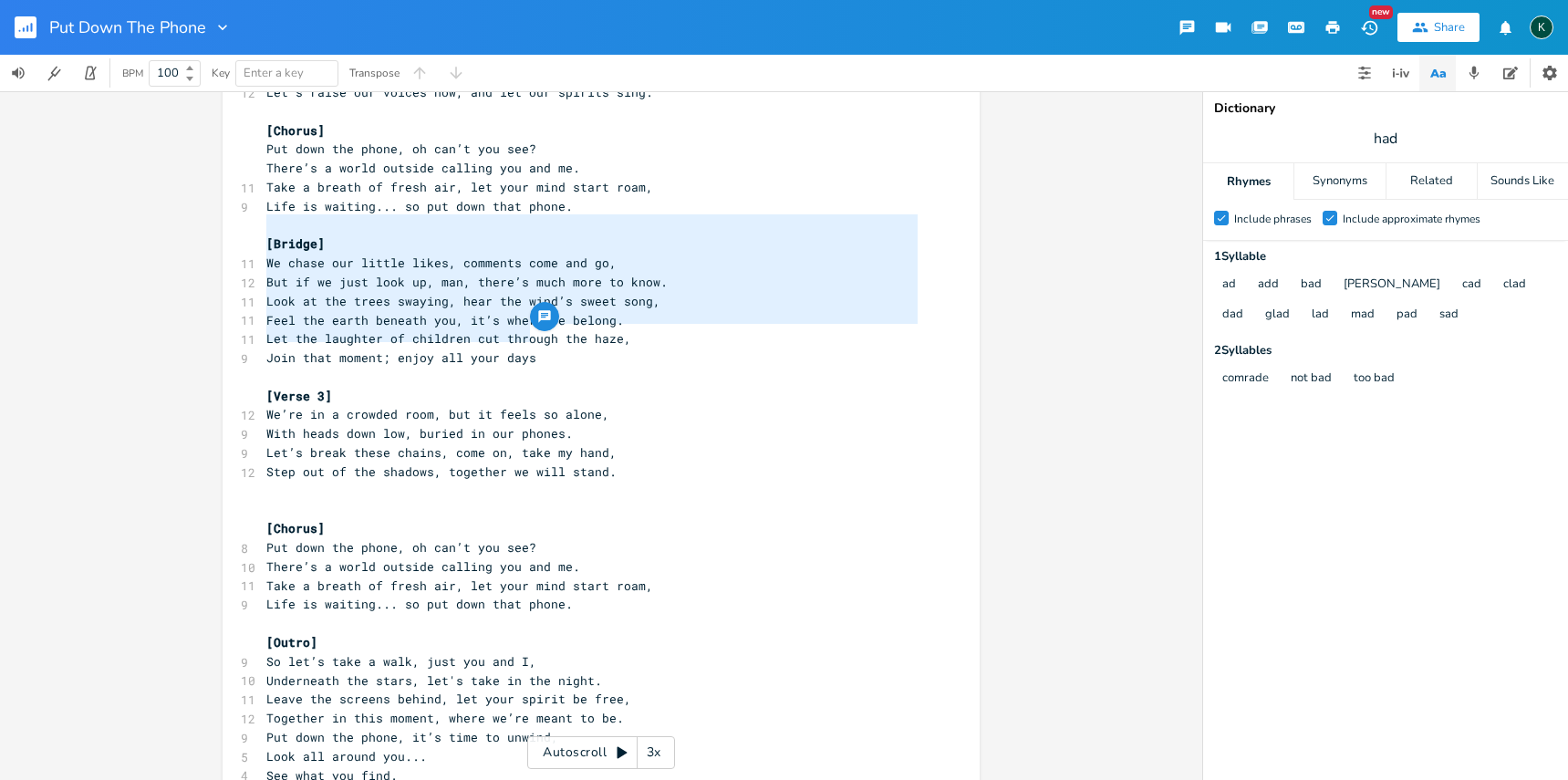
drag, startPoint x: 547, startPoint y: 335, endPoint x: 238, endPoint y: 225, distance: 328.0
click at [238, 225] on div "[Bridge] We chase our little likes, comments come and go, But if we just look u…" at bounding box center [600, 240] width 757 height 1139
type textarea "​"
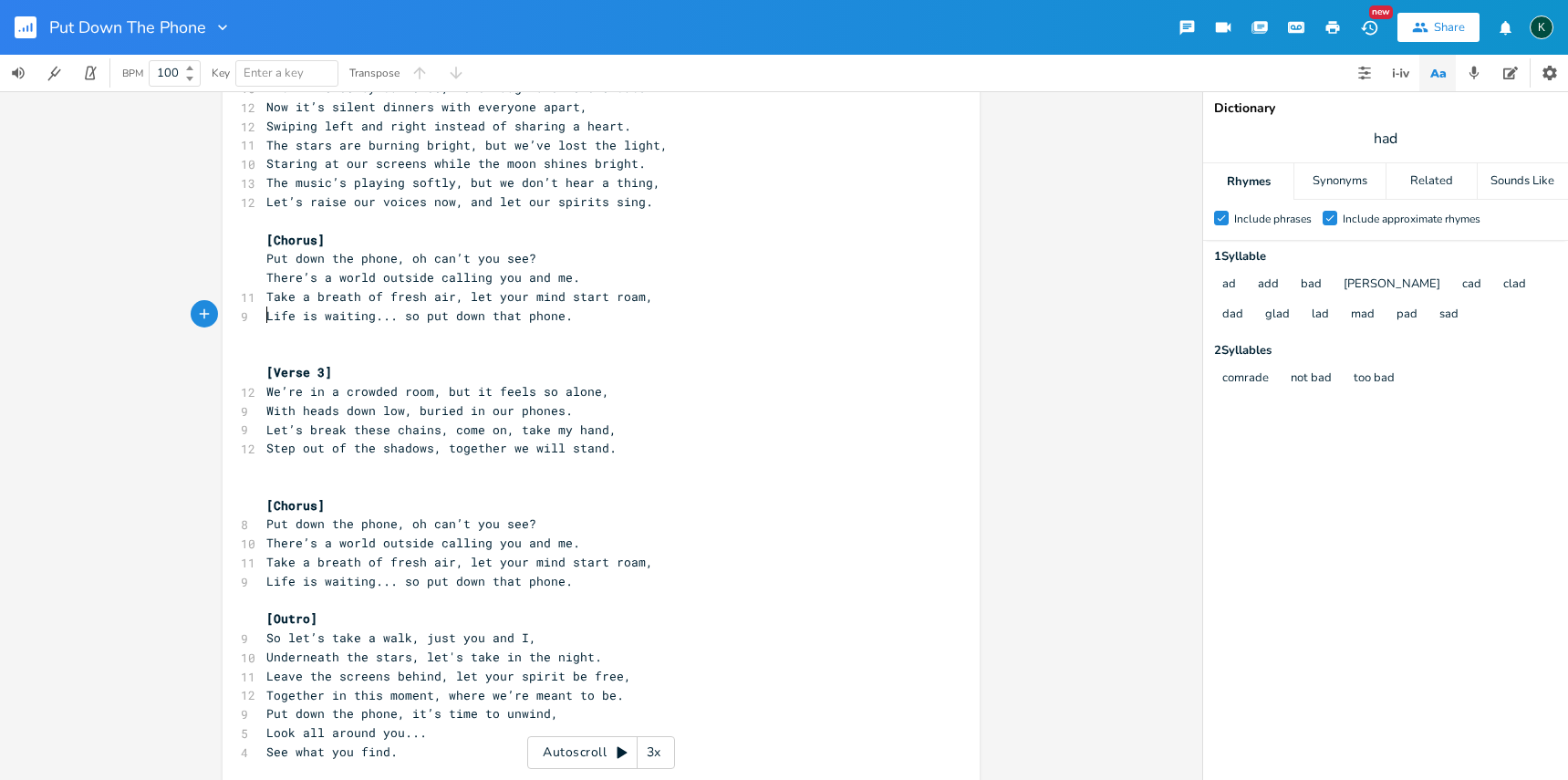
scroll to position [304, 0]
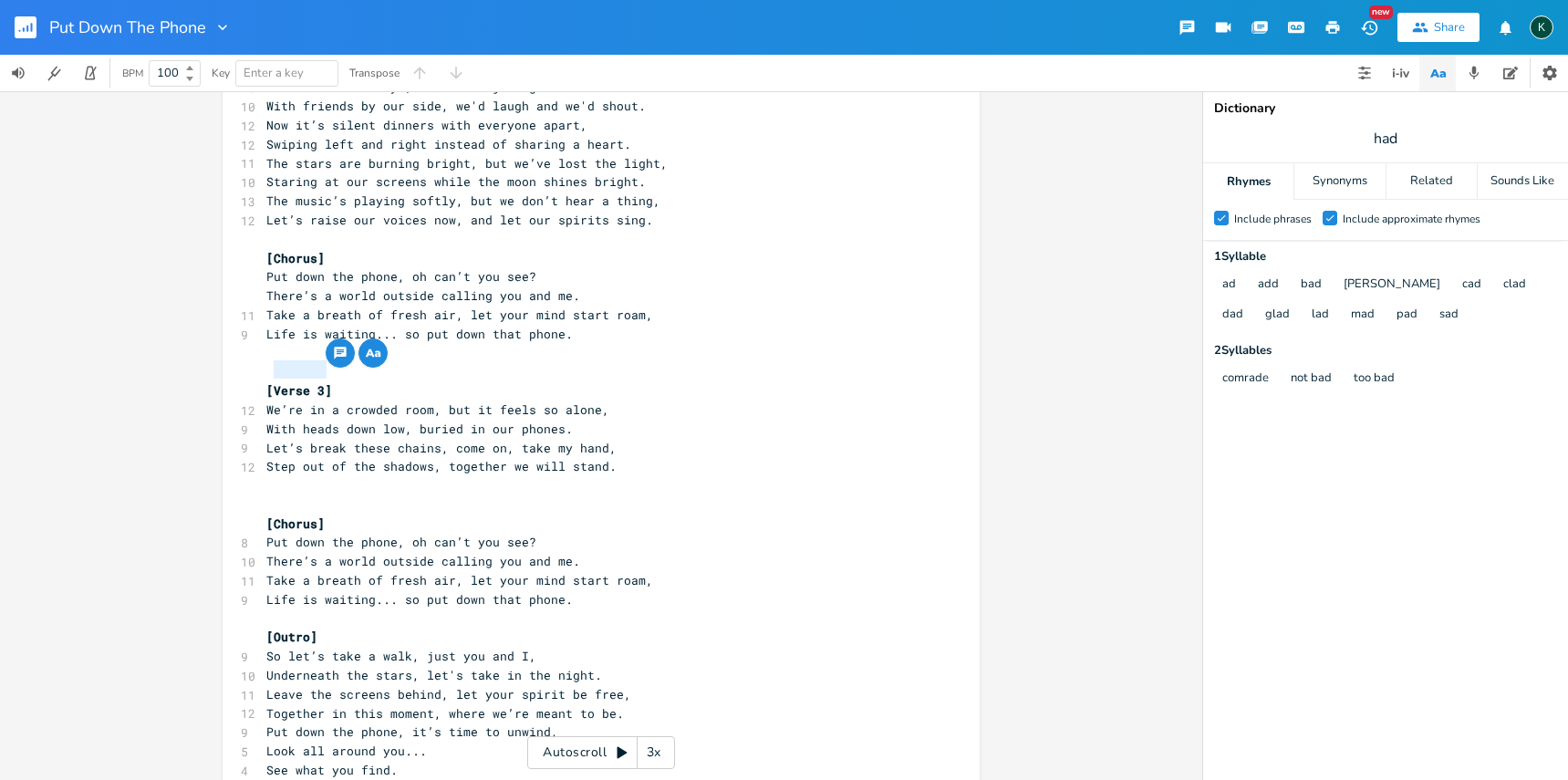
drag, startPoint x: 271, startPoint y: 372, endPoint x: 319, endPoint y: 372, distance: 48.0
click at [319, 382] on span "[Verse 3]" at bounding box center [299, 390] width 66 height 17
type textarea "Bridge"
click at [352, 362] on pre "​" at bounding box center [591, 372] width 658 height 19
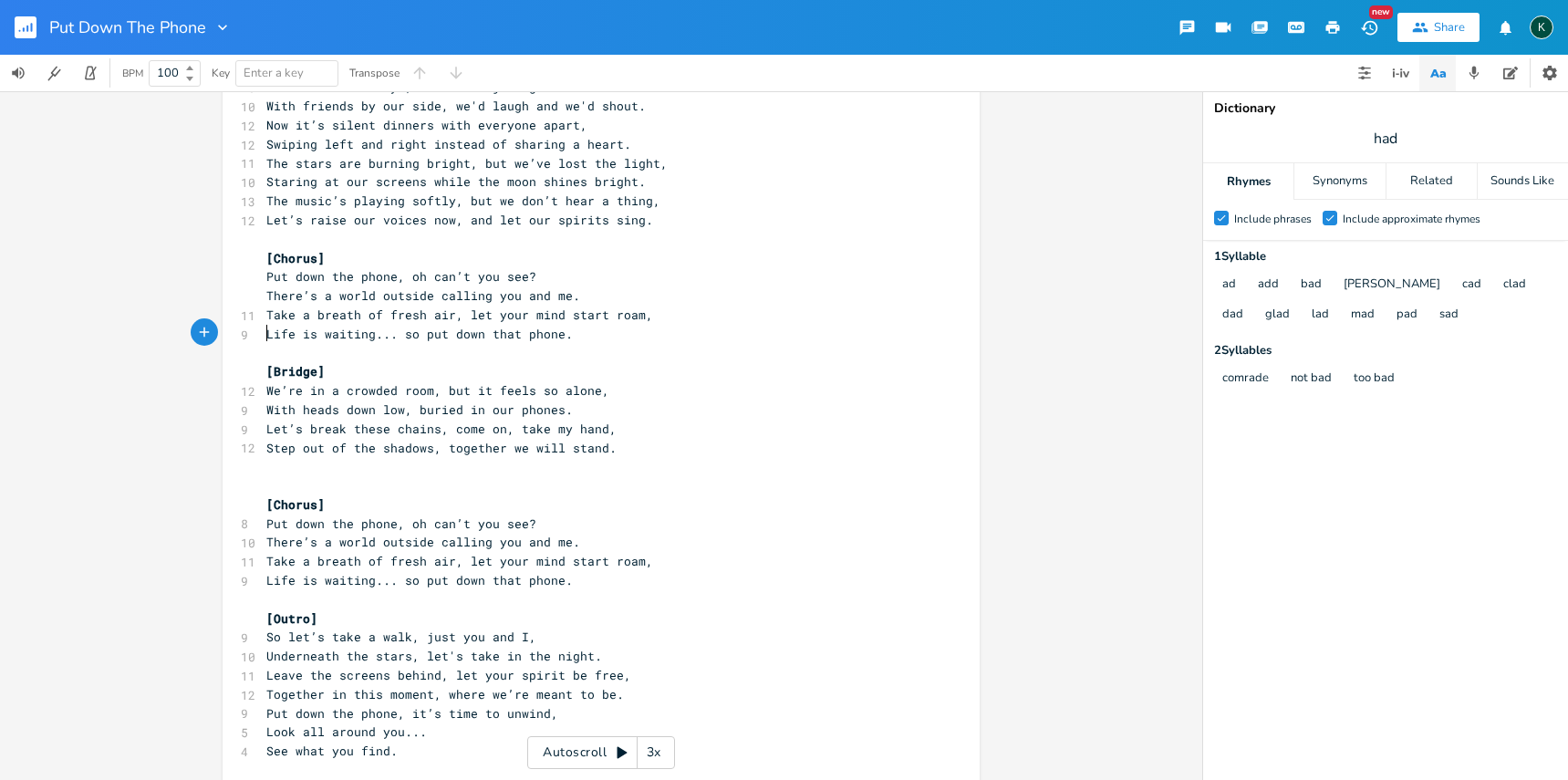
scroll to position [285, 0]
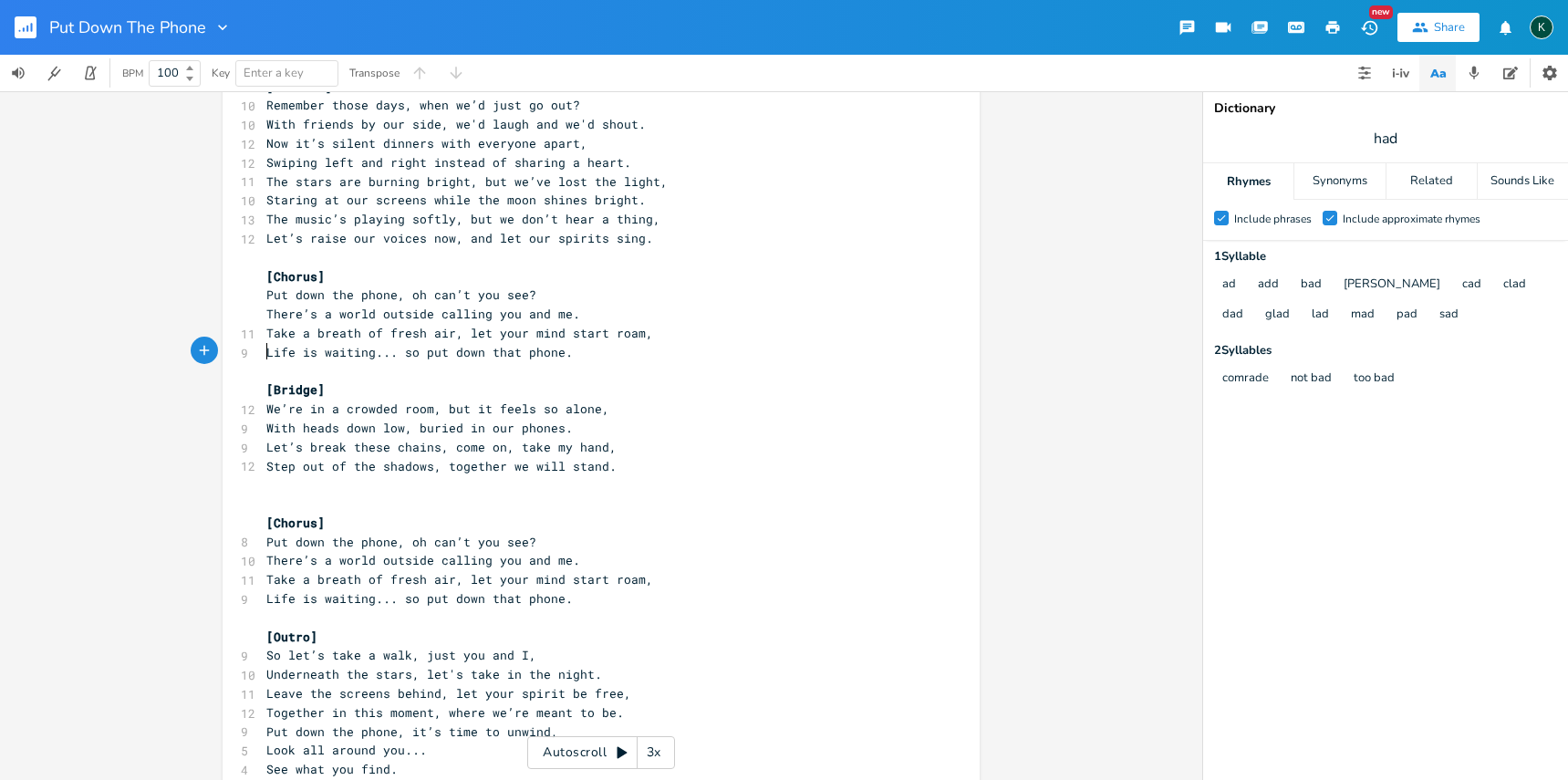
click at [309, 495] on pre "​" at bounding box center [591, 504] width 658 height 19
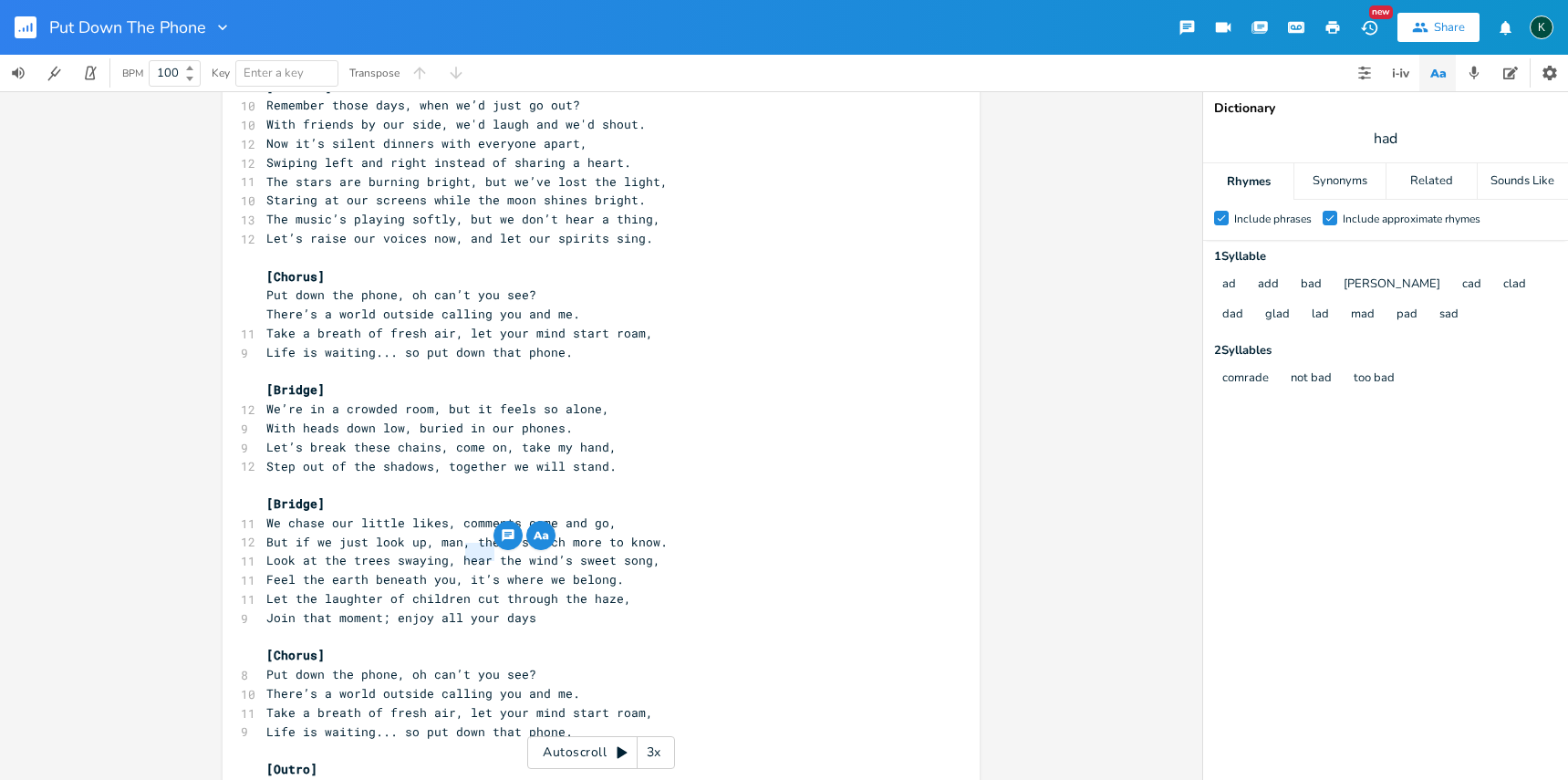
drag, startPoint x: 463, startPoint y: 556, endPoint x: 487, endPoint y: 555, distance: 24.0
click at [487, 571] on span "Feel the earth beneath you, it’s where we belong." at bounding box center [445, 579] width 358 height 17
type textarea "this is"
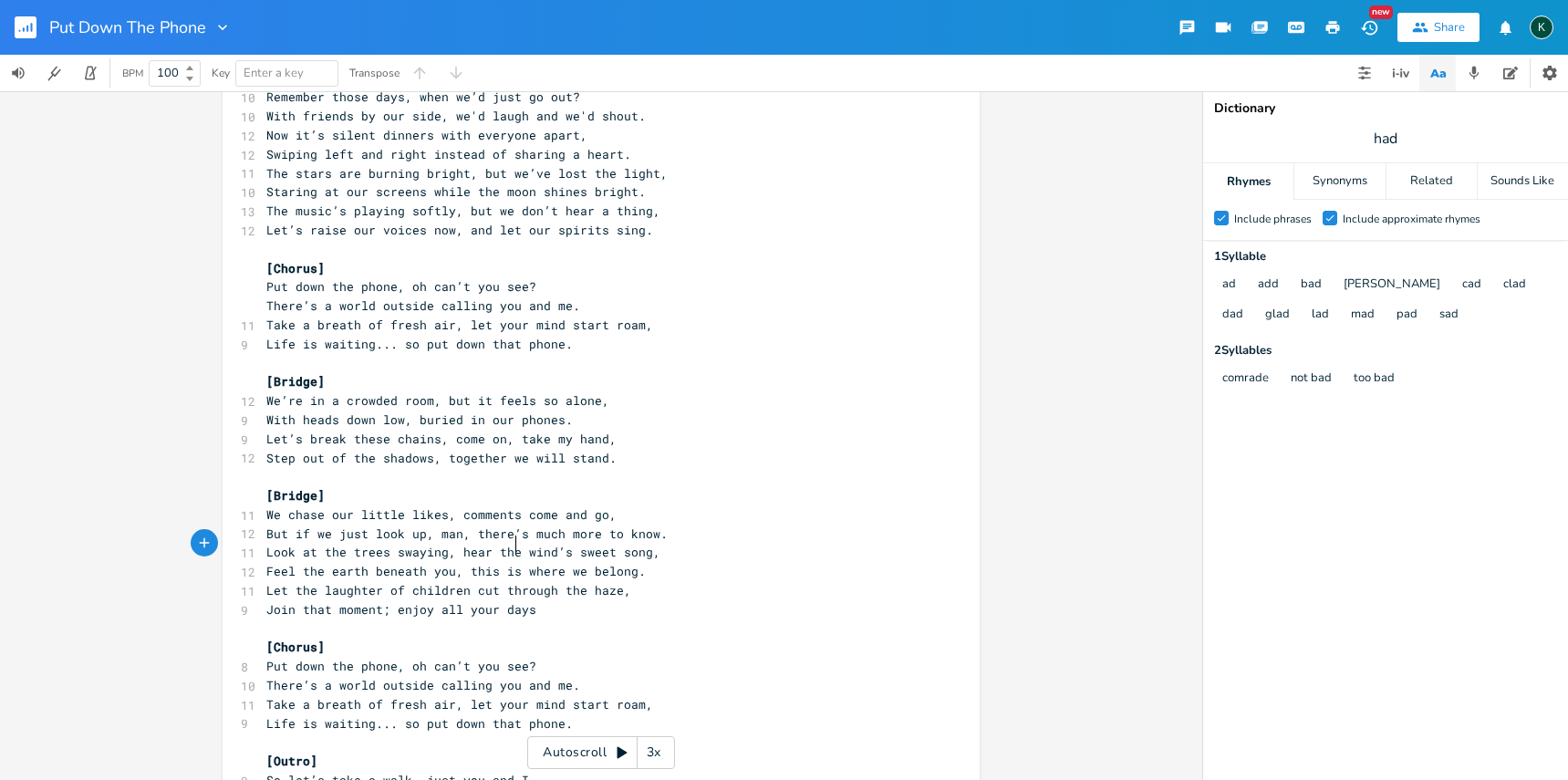
scroll to position [297, 0]
type textarea "that"
drag, startPoint x: 297, startPoint y: 580, endPoint x: 324, endPoint y: 579, distance: 27.0
click at [324, 597] on span "Join that moment; enjoy all your days" at bounding box center [401, 606] width 270 height 17
click at [323, 597] on span "Join that moment; enjoy all your days" at bounding box center [401, 606] width 270 height 17
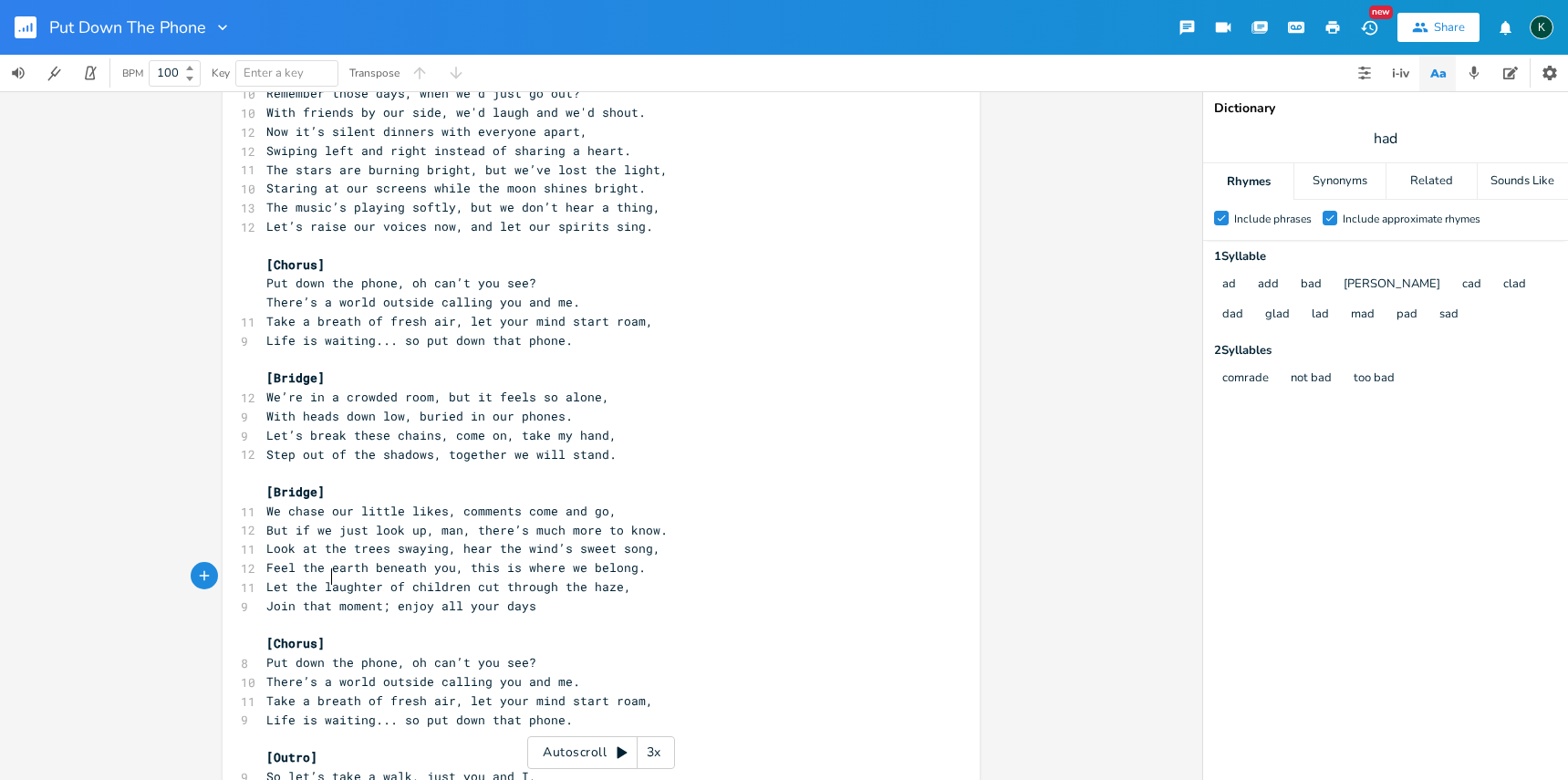
scroll to position [0, 17]
drag, startPoint x: 329, startPoint y: 578, endPoint x: 233, endPoint y: 574, distance: 96.1
click at [233, 574] on div "Join that x [Verse 1] 13 In a world that’s buzzing loud, we hide behind that sc…" at bounding box center [600, 364] width 757 height 1120
type textarea "Lif"
type textarea "ve in the"
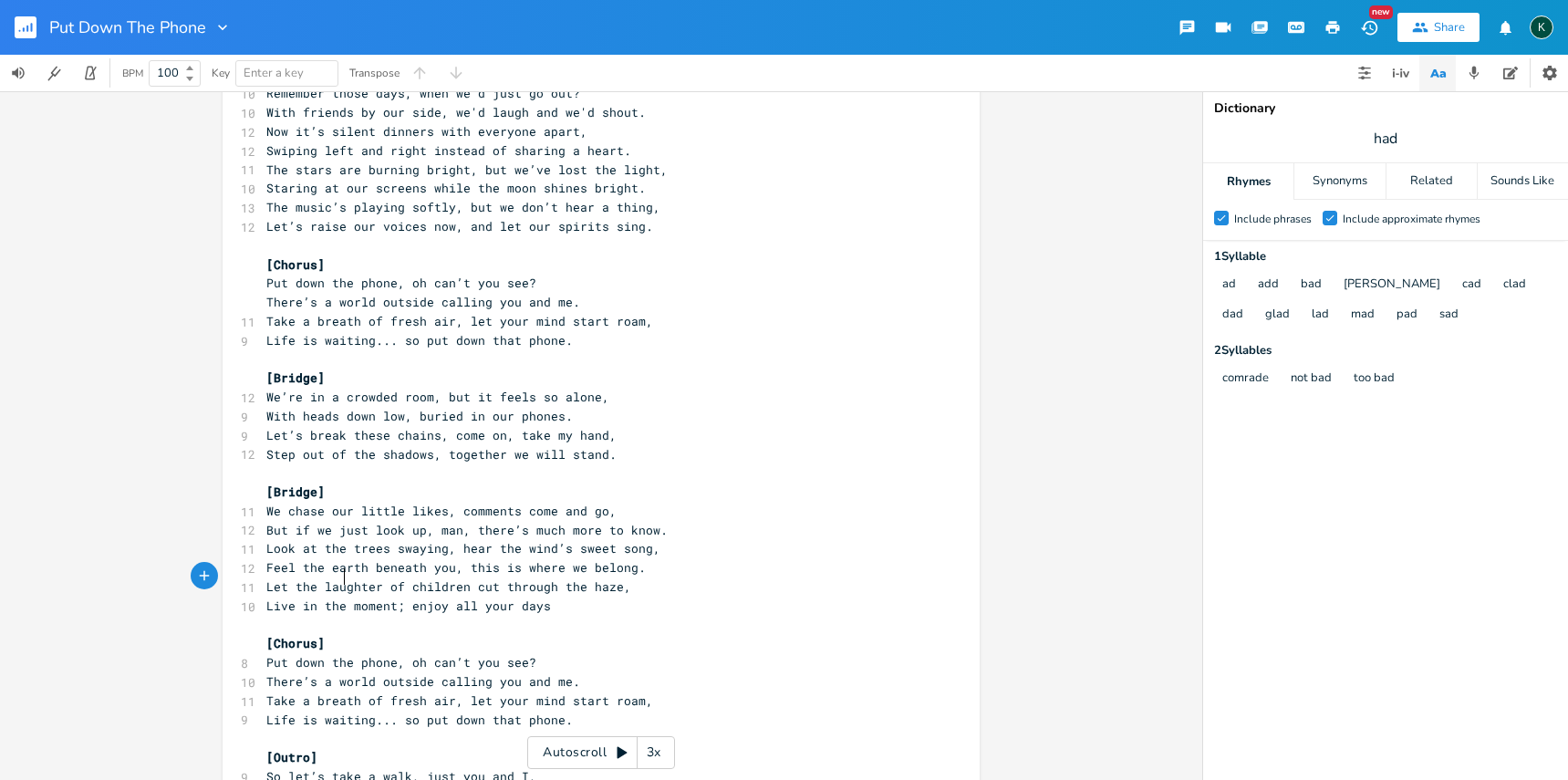
scroll to position [0, 39]
click at [23, 26] on rect "button" at bounding box center [26, 28] width 22 height 22
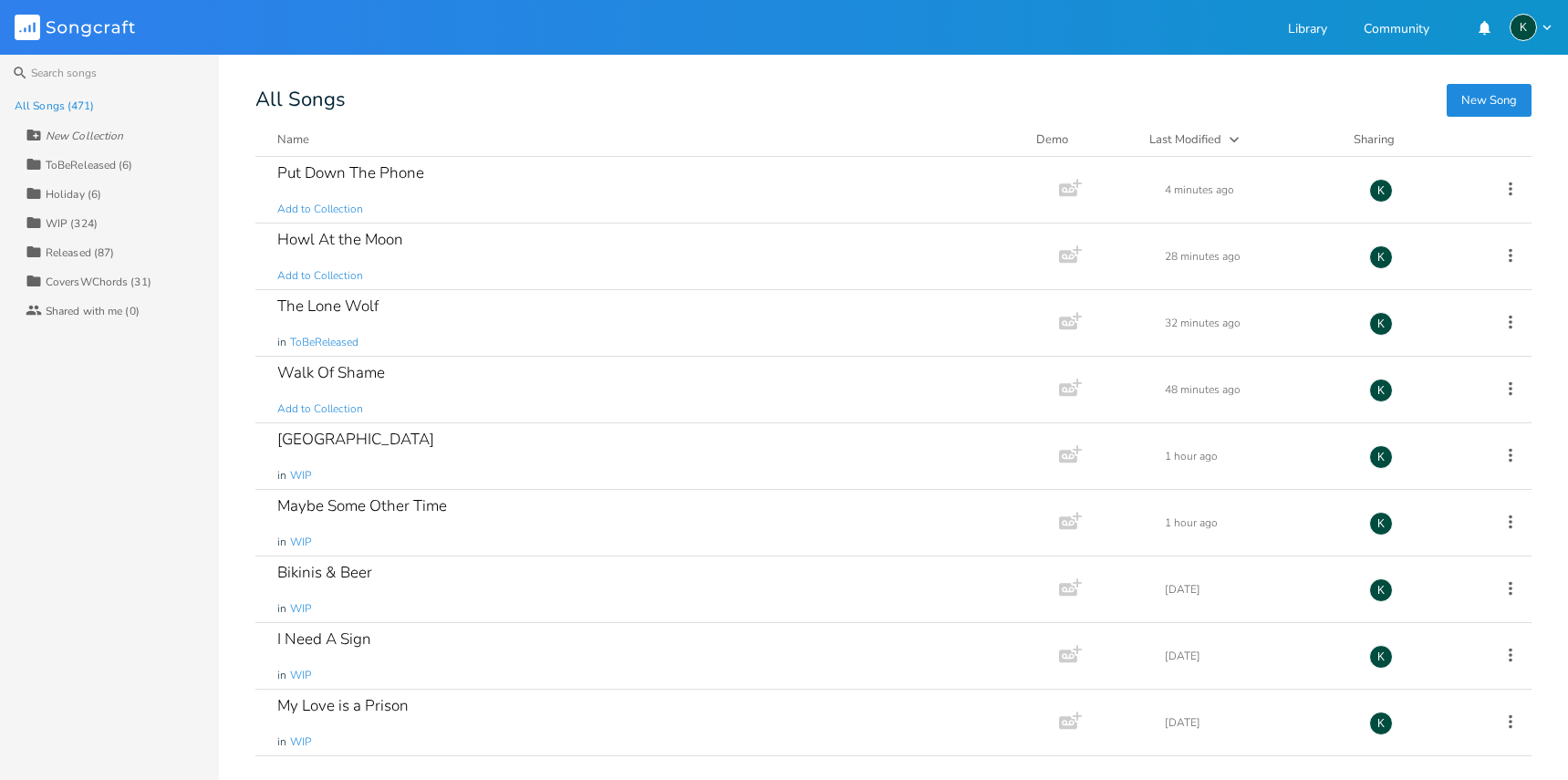
click at [1493, 104] on button "New Song" at bounding box center [1489, 100] width 84 height 33
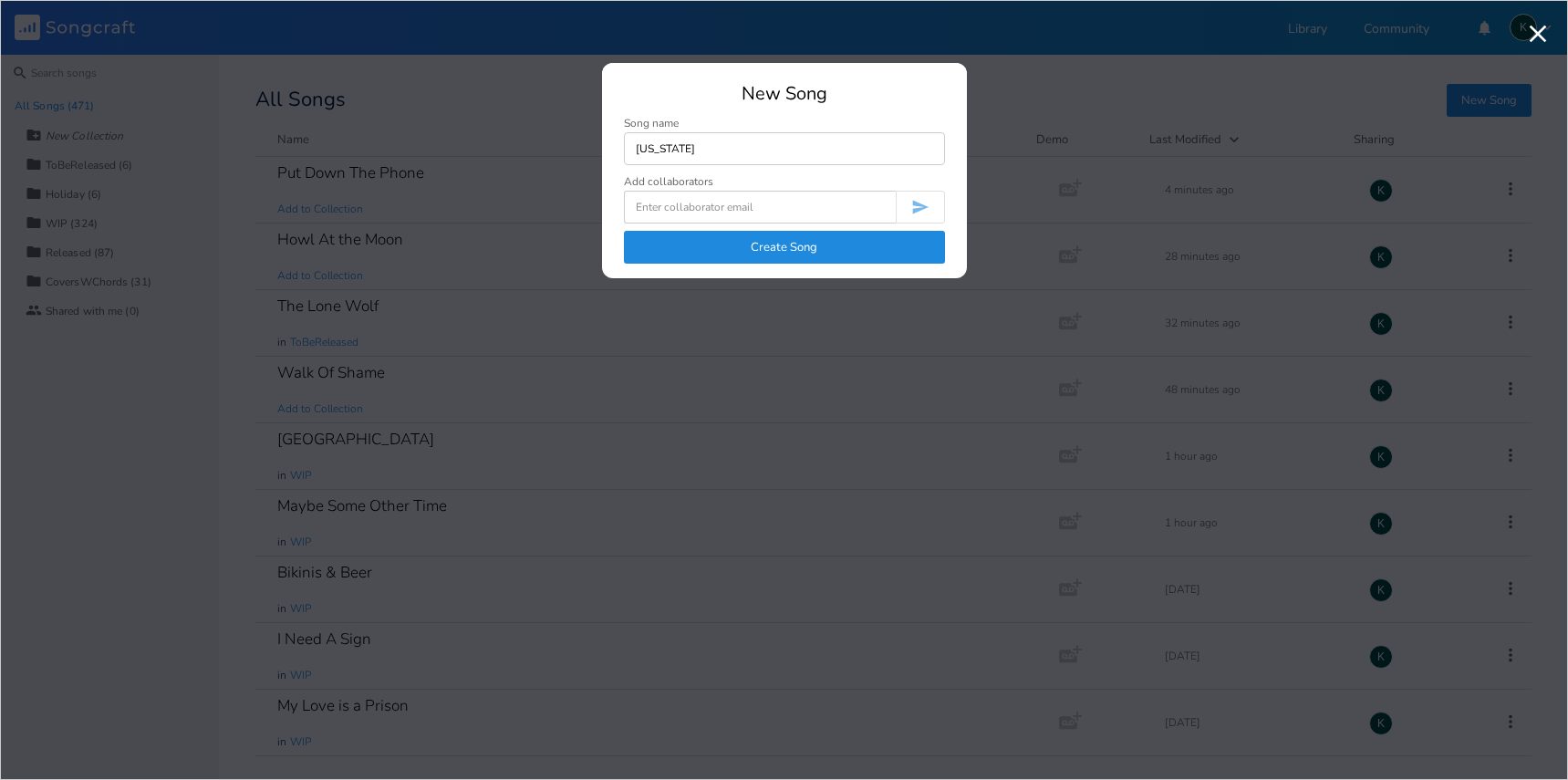
type input "[US_STATE]"
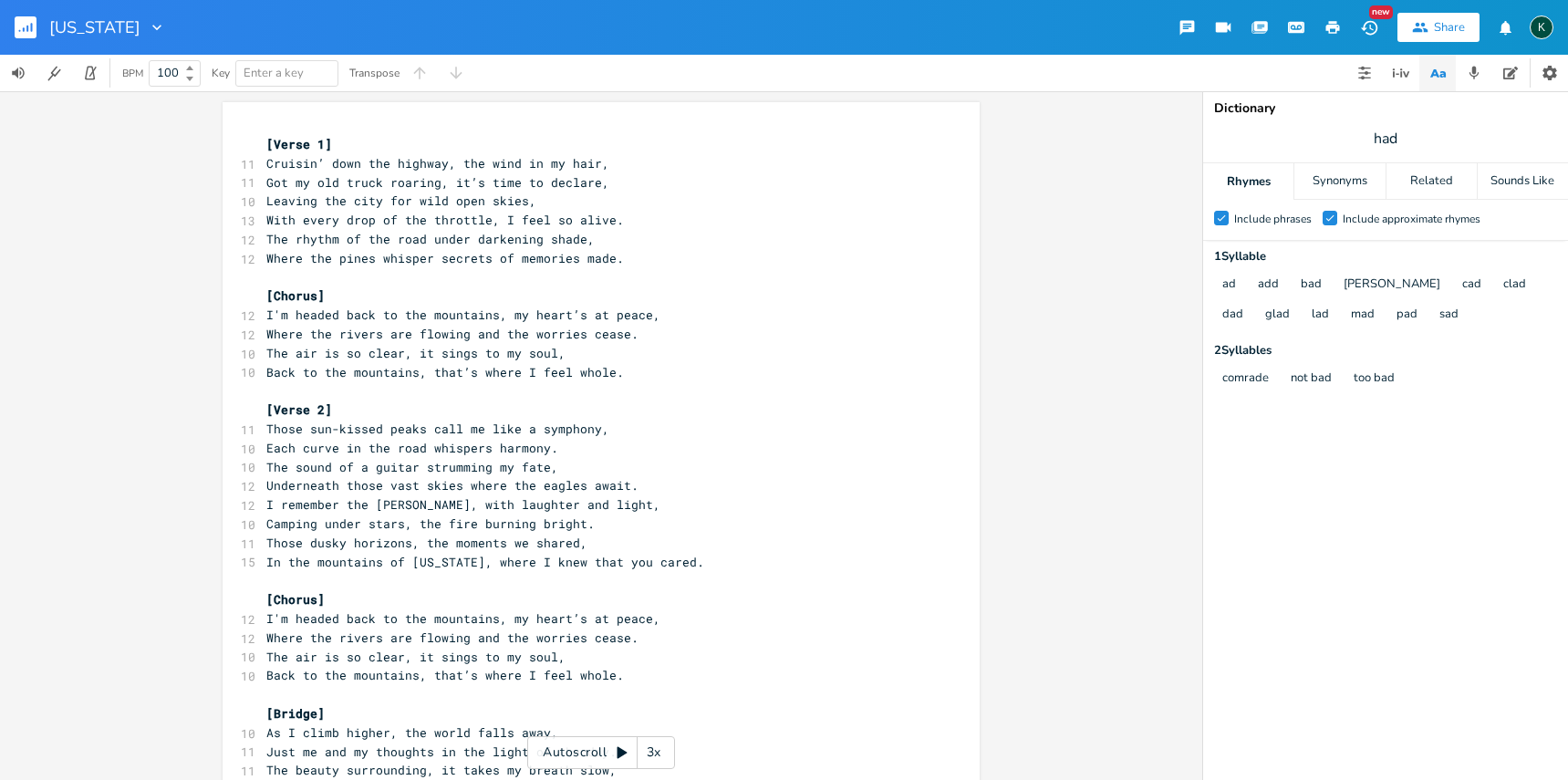
click at [30, 21] on rect "button" at bounding box center [26, 28] width 22 height 22
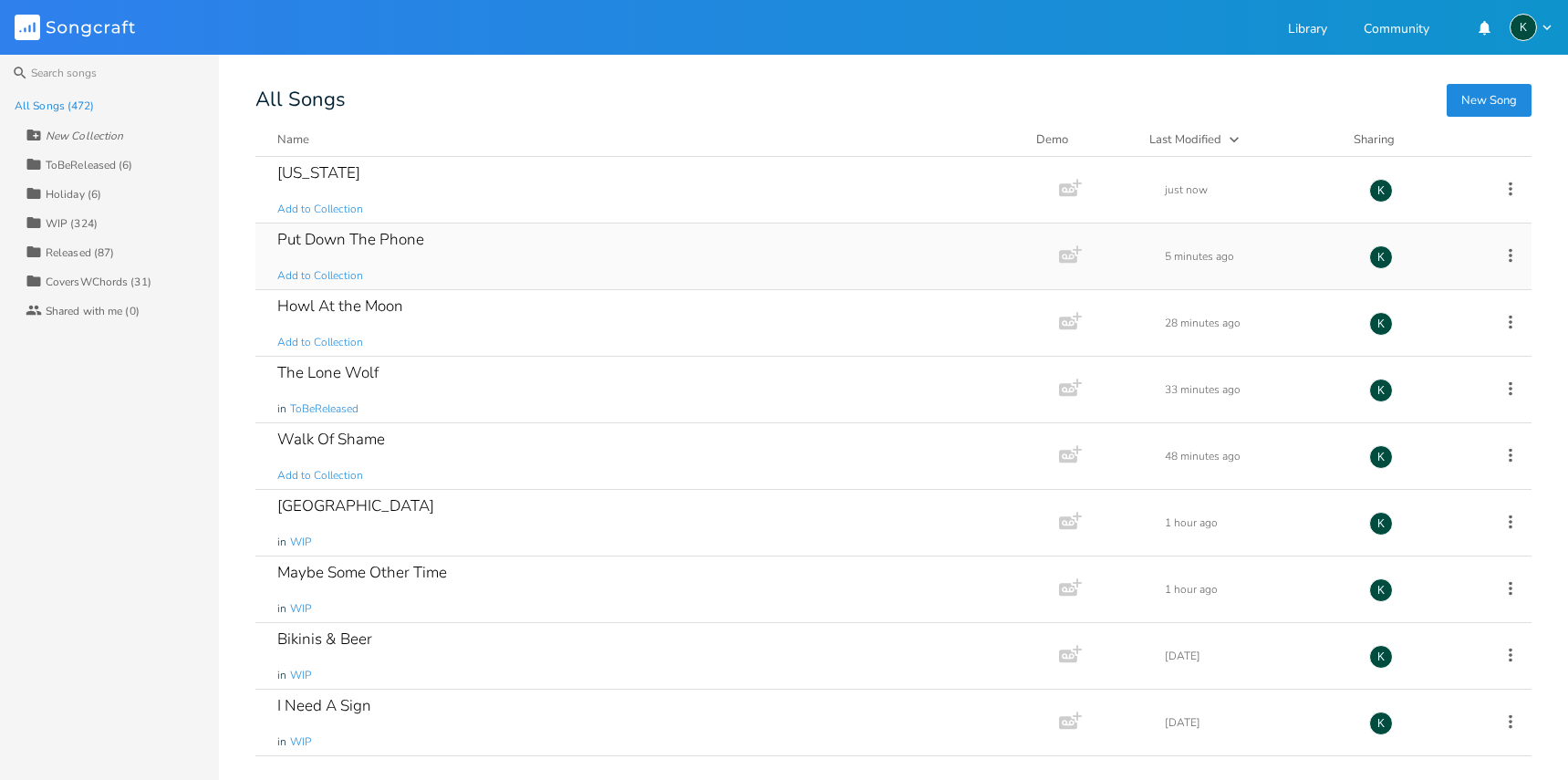
click at [372, 233] on div "Put Down The Phone" at bounding box center [351, 239] width 147 height 16
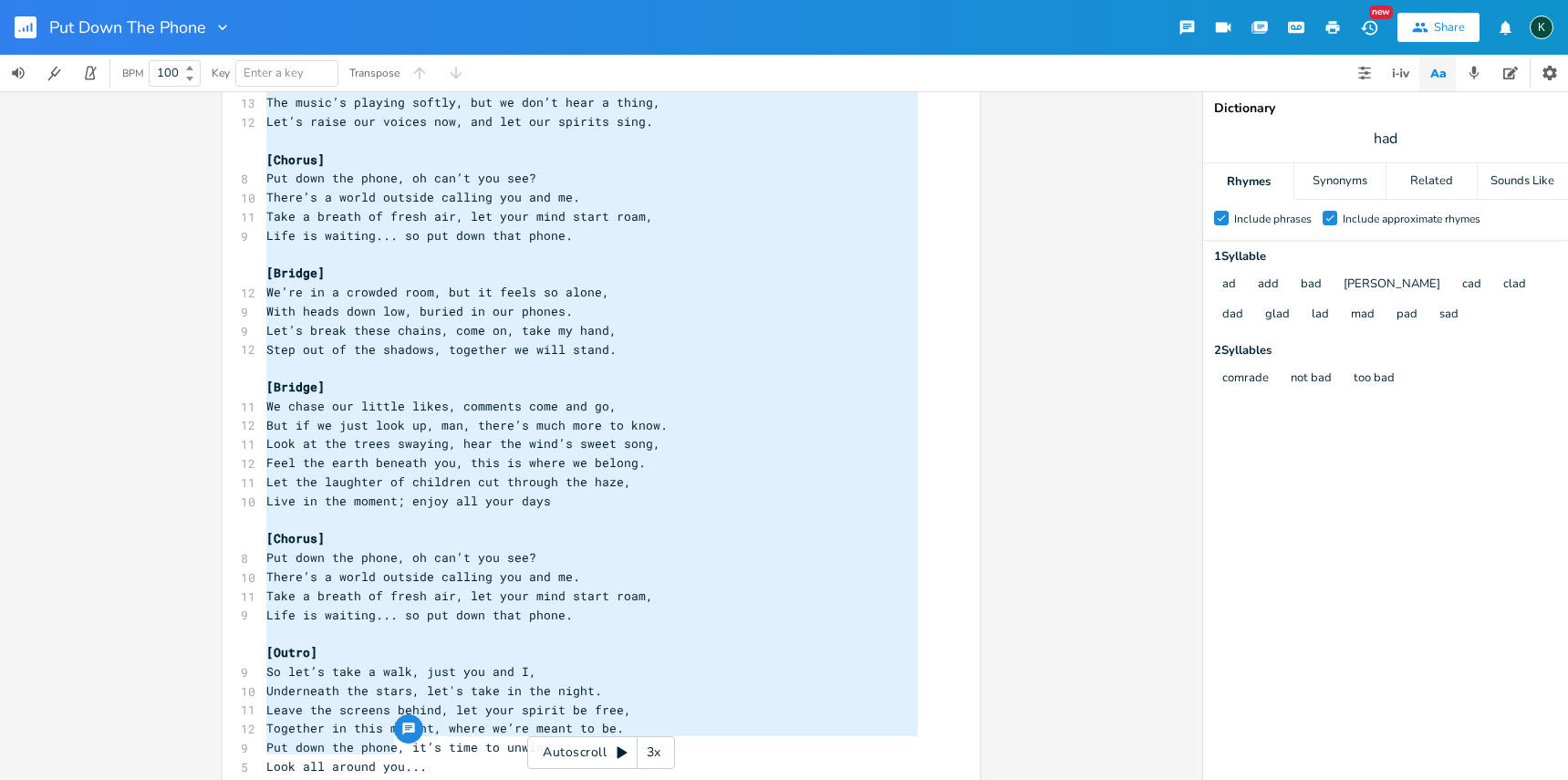
drag, startPoint x: 260, startPoint y: 144, endPoint x: 492, endPoint y: 839, distance: 732.7
click at [492, 780] on html "Put Down The Phone New Share K BPM 100 Key Enter a key Transpose x [Verse 1] 13…" at bounding box center [784, 390] width 1568 height 780
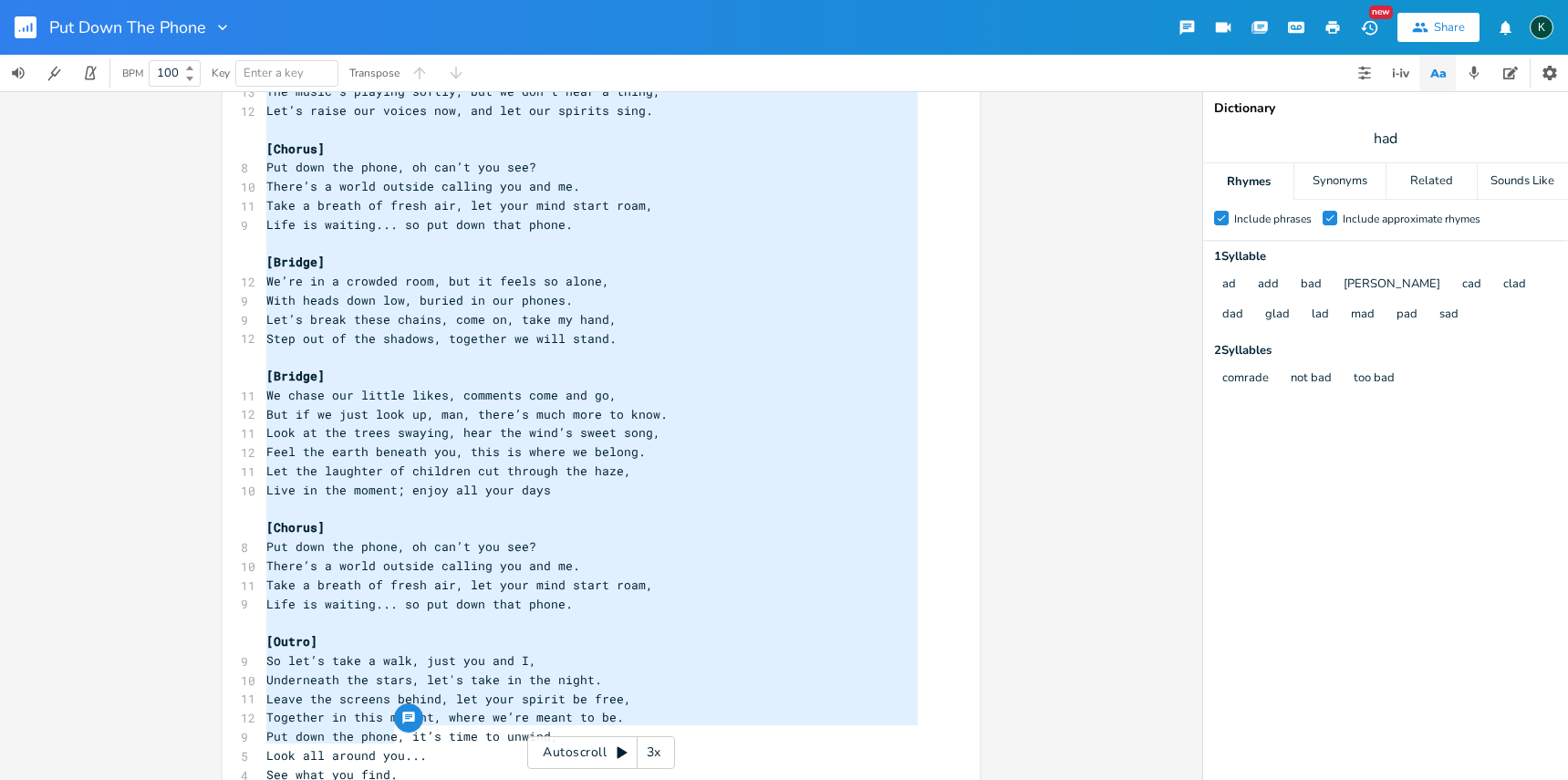
scroll to position [756, 0]
type textarea "[Lorem 3] Ip d sitam cons’a elitsed doei, te inci utlabo etdo magnaa, Enimadmin…"
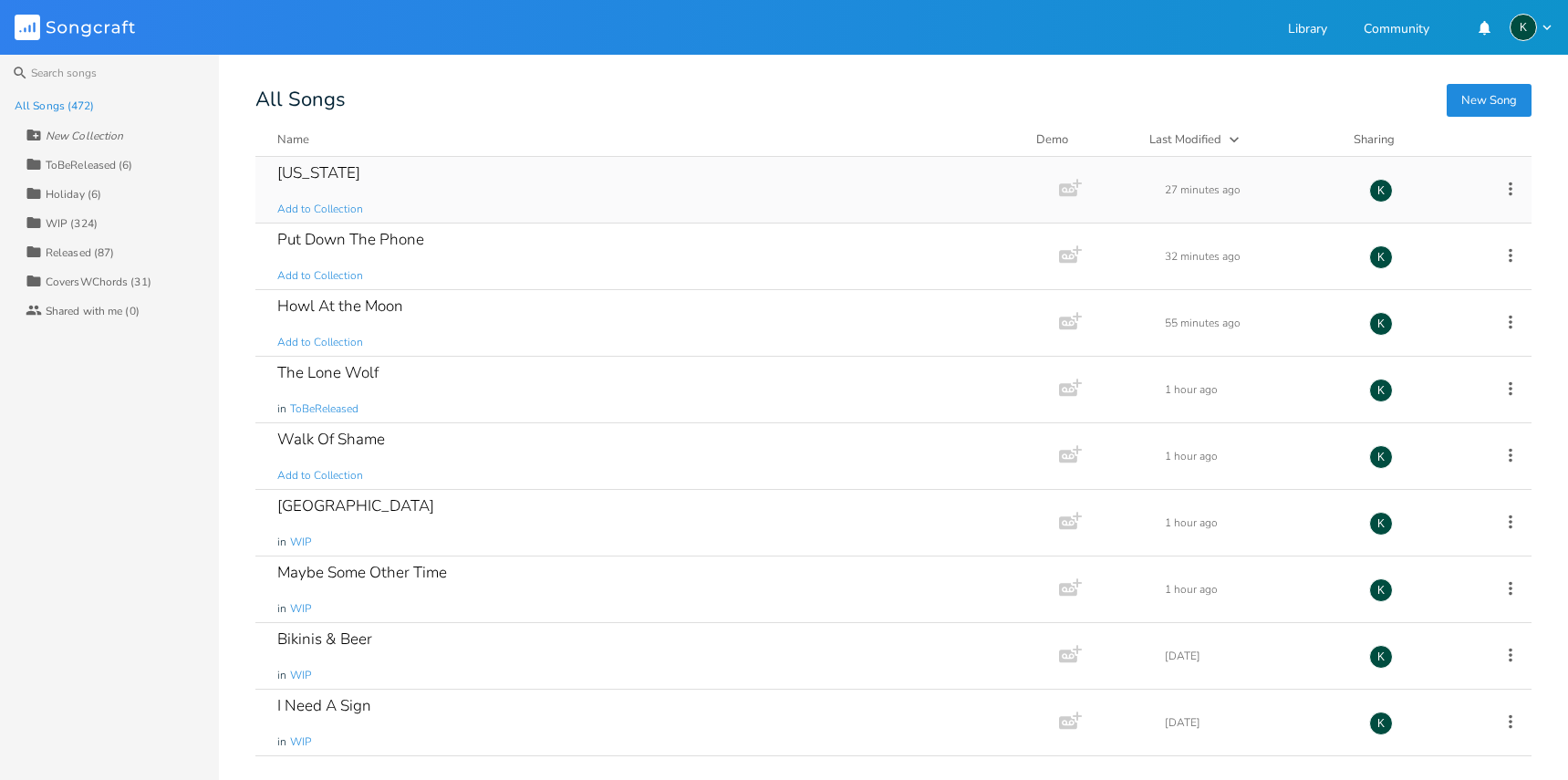
click at [316, 171] on div "[US_STATE]" at bounding box center [319, 173] width 83 height 16
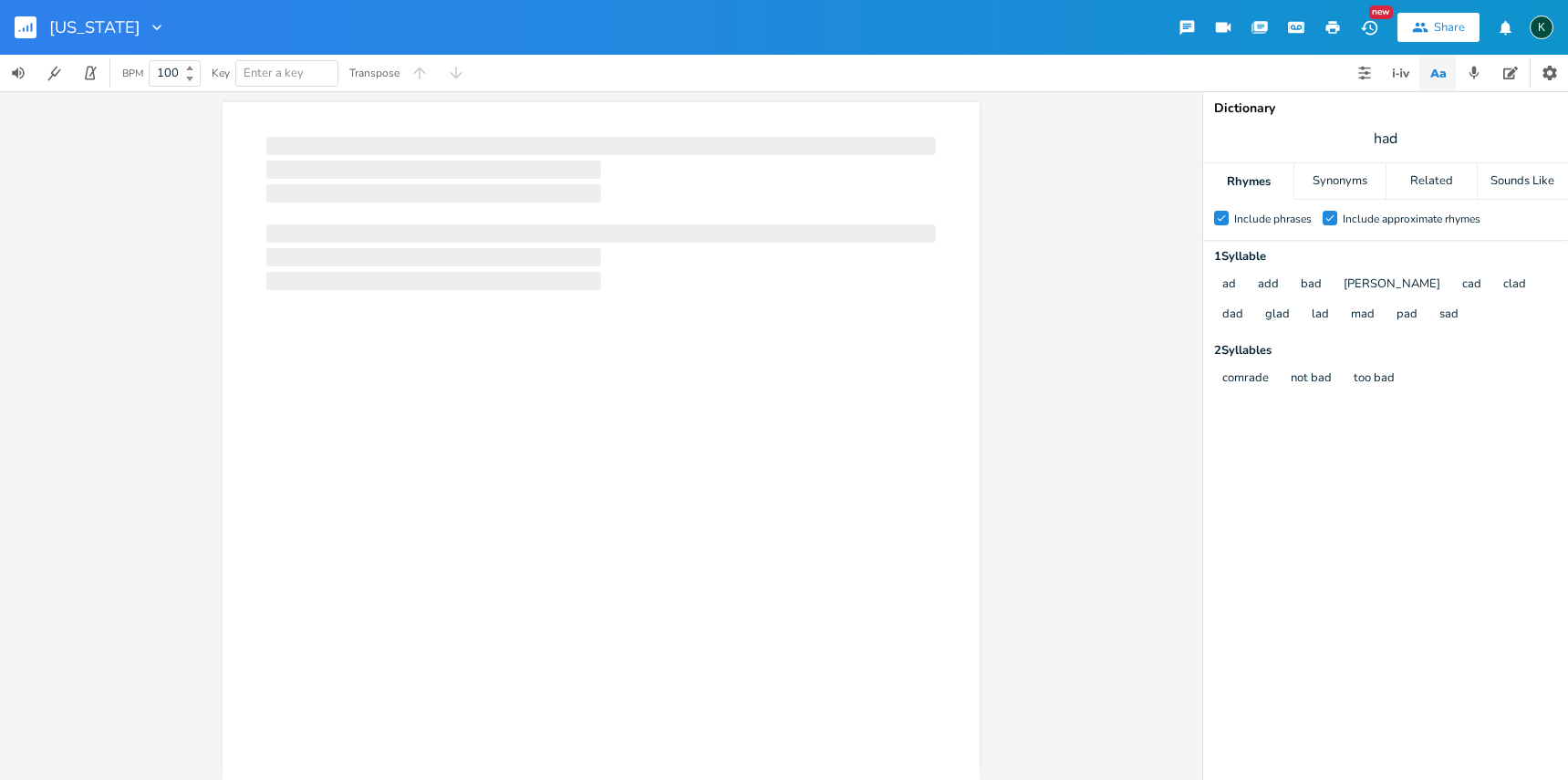
scroll to position [0, 1]
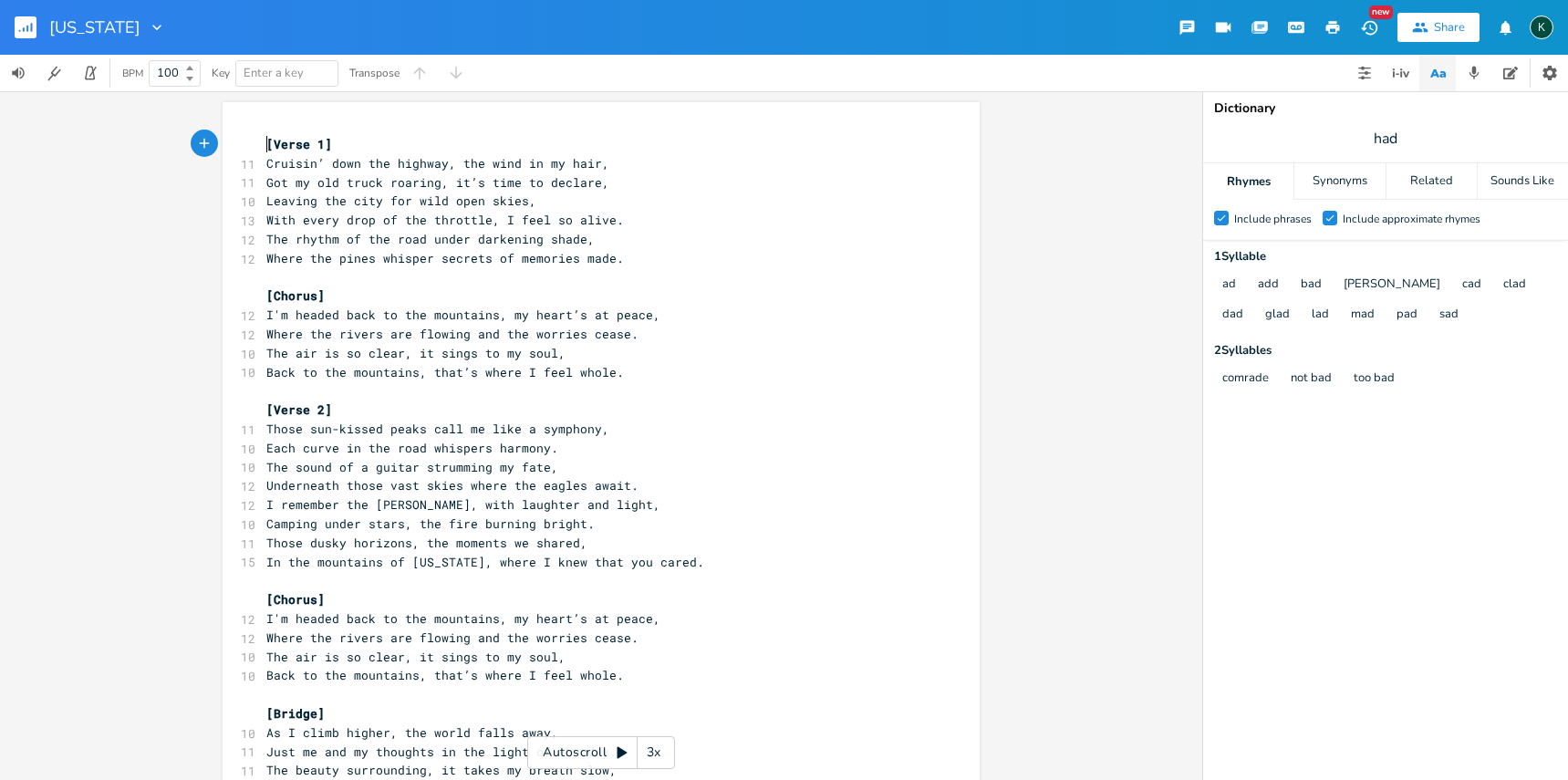
click at [263, 140] on pre "[Verse 1]" at bounding box center [591, 144] width 658 height 19
type textarea "[Lorem 3] Ipsumdo’ sita con adipisc, eli sedd ei te inci, Utl et dol magna aliq…"
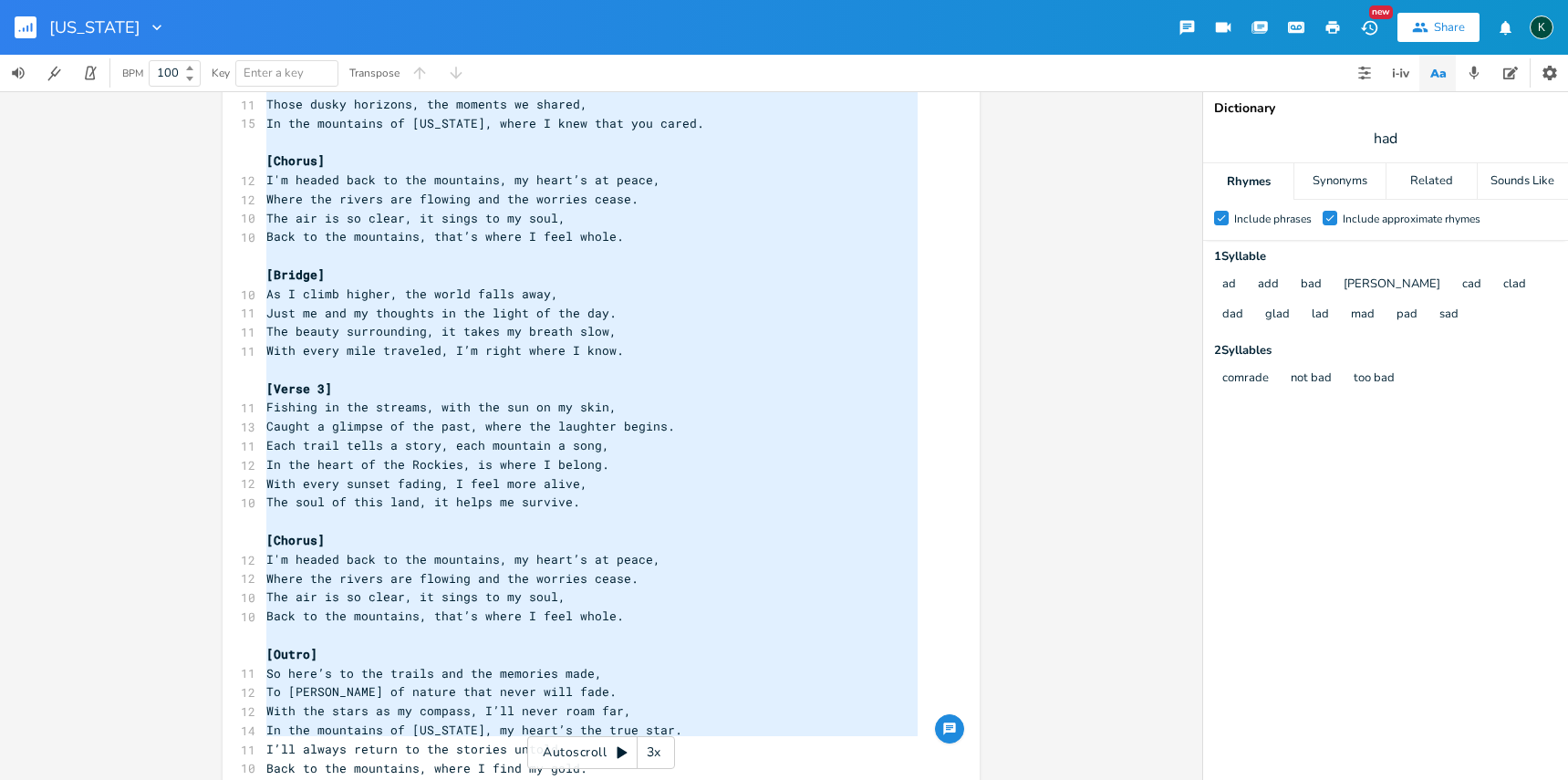
scroll to position [2, 0]
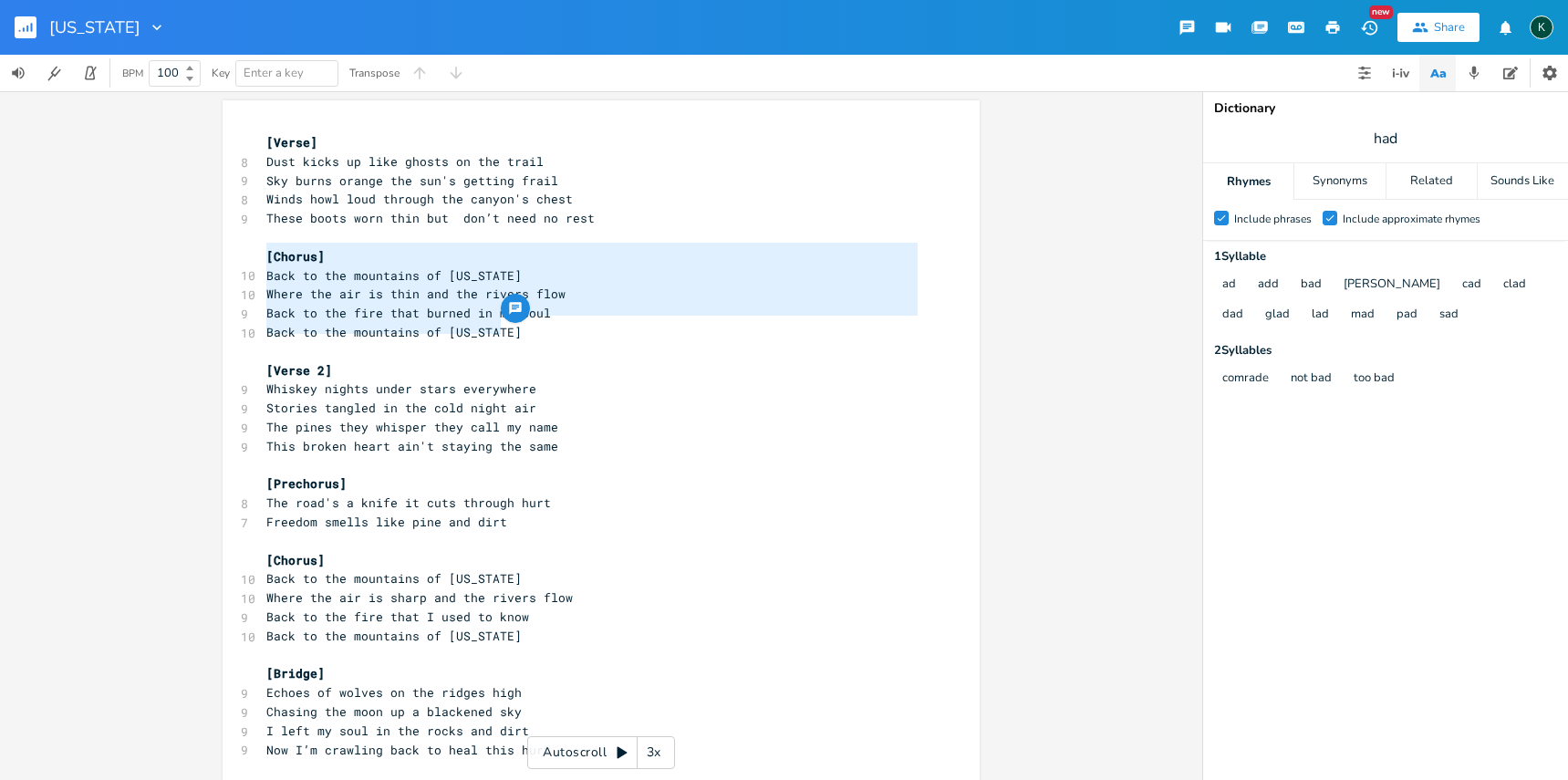
drag, startPoint x: 542, startPoint y: 331, endPoint x: 149, endPoint y: 255, distance: 400.3
click at [149, 255] on div "[Chorus] Back to the mountains of [US_STATE] Where the air is thin and the rive…" at bounding box center [601, 435] width 1203 height 688
type textarea "​[Chorus] Back to the mountains of [US_STATE] Where the air is thin and the riv…"
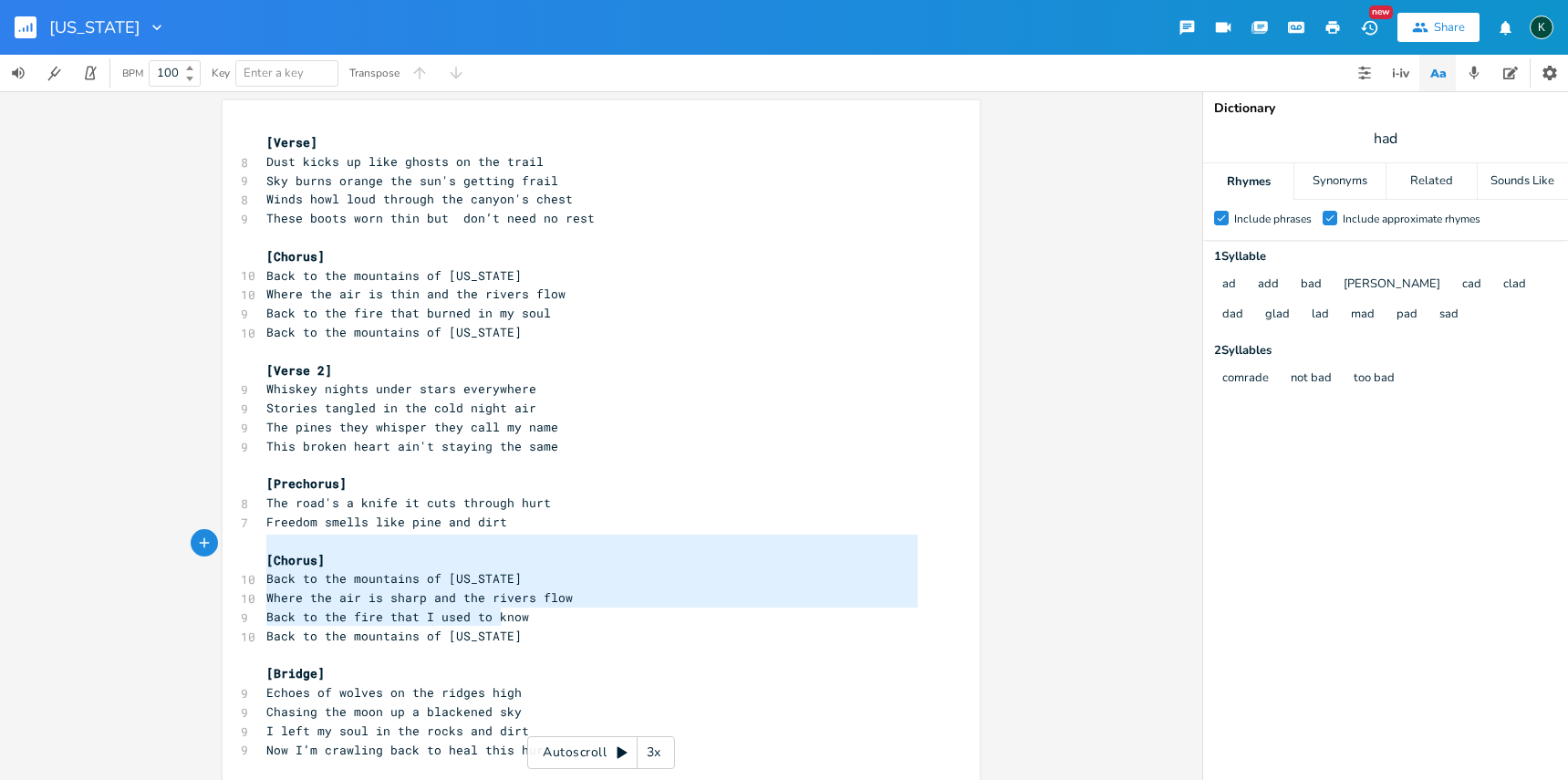
drag, startPoint x: 513, startPoint y: 619, endPoint x: 165, endPoint y: 541, distance: 356.6
click at [165, 541] on div "[Chorus] Back to the mountains of [US_STATE] Where the air is sharp and the riv…" at bounding box center [601, 435] width 1203 height 688
type textarea "​[Chorus] Back to the mountains of [US_STATE] Where the air is sharp and the ri…"
paste textarea
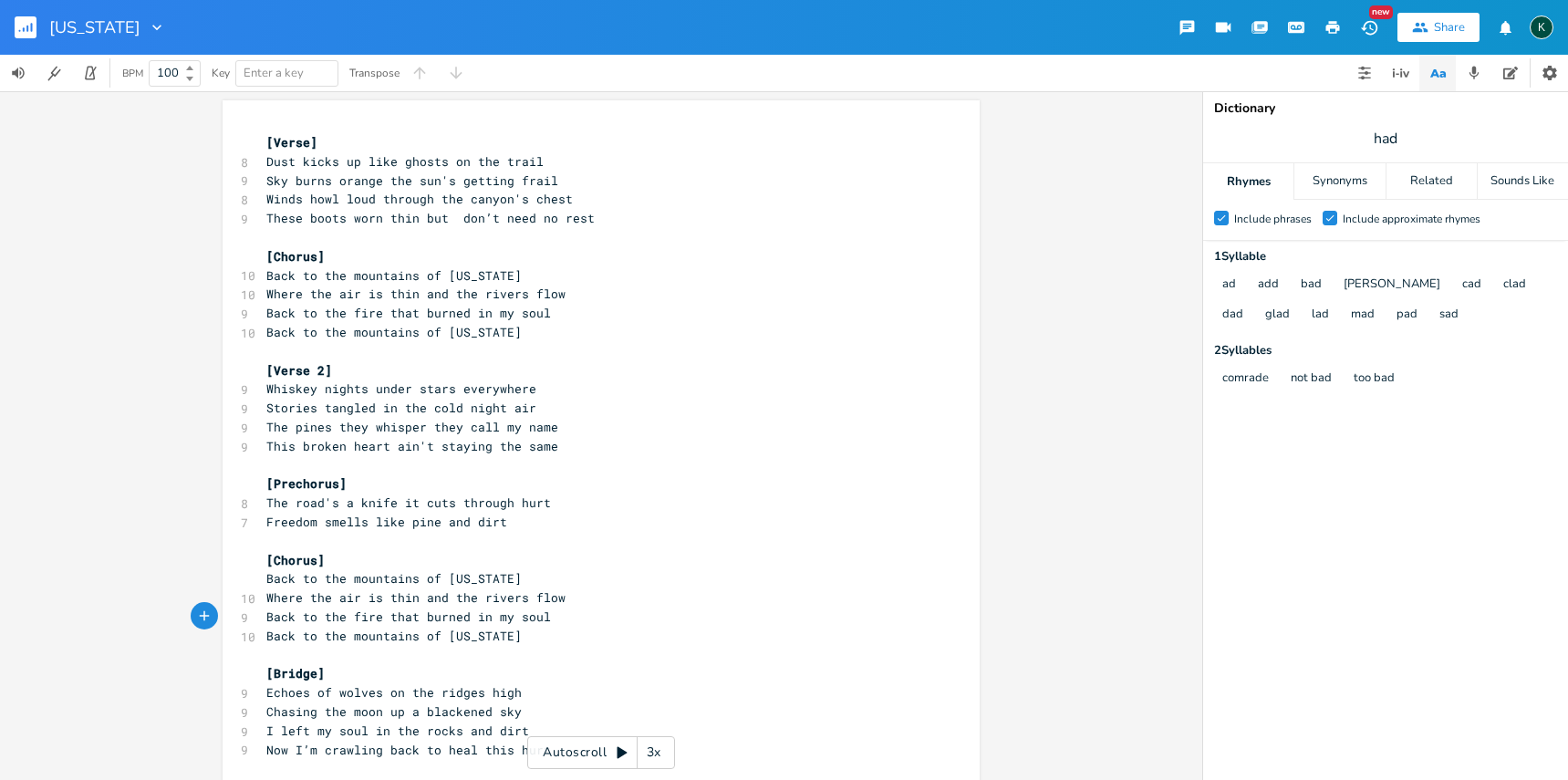
scroll to position [4, 0]
click at [549, 741] on pre "Now I’m crawling back to heal this hurt" at bounding box center [591, 750] width 658 height 19
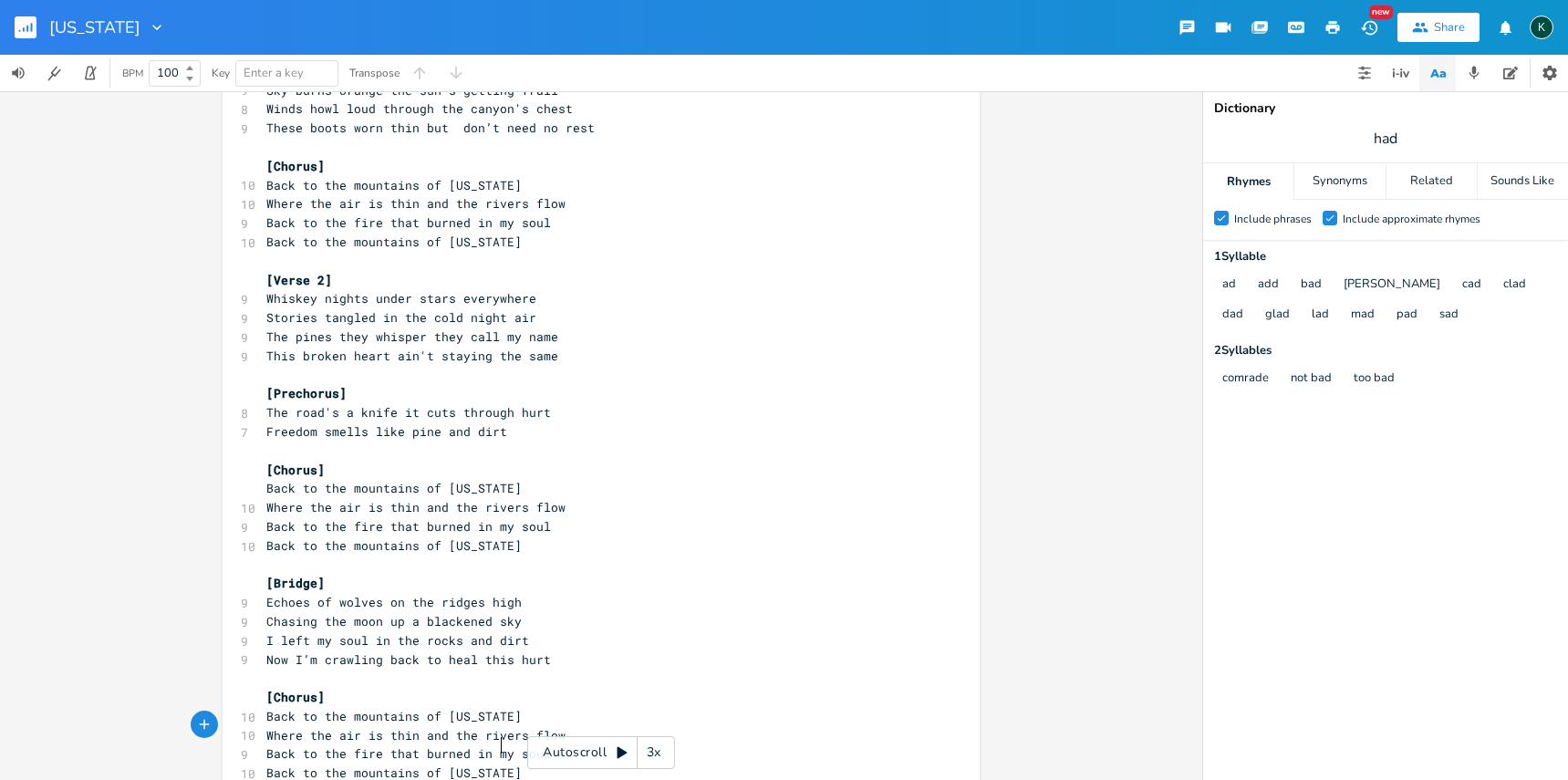
scroll to position [103, 0]
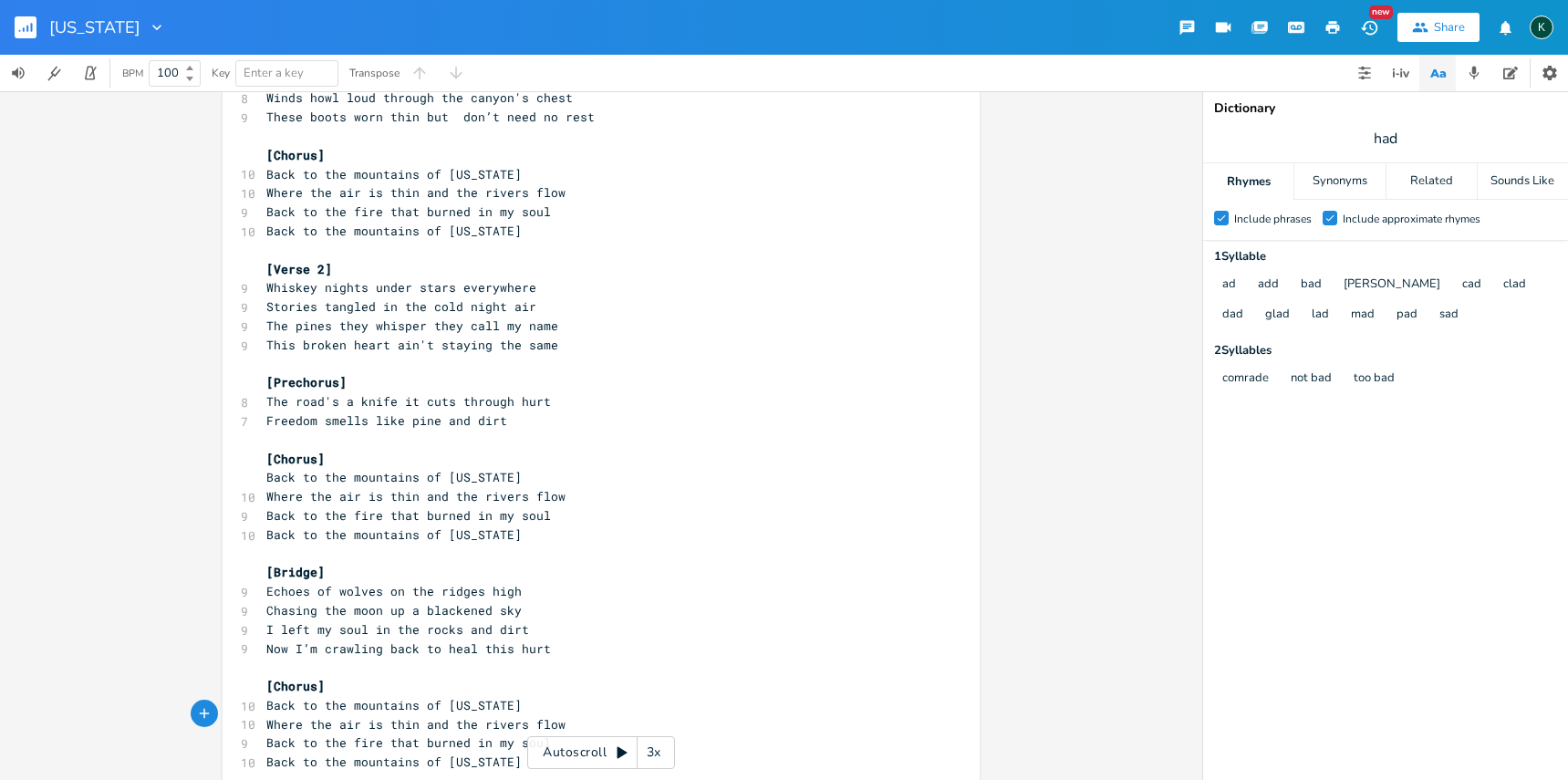
click at [568, 733] on pre "Back to the fire that burned in my soul" at bounding box center [591, 742] width 658 height 19
type textarea "..."
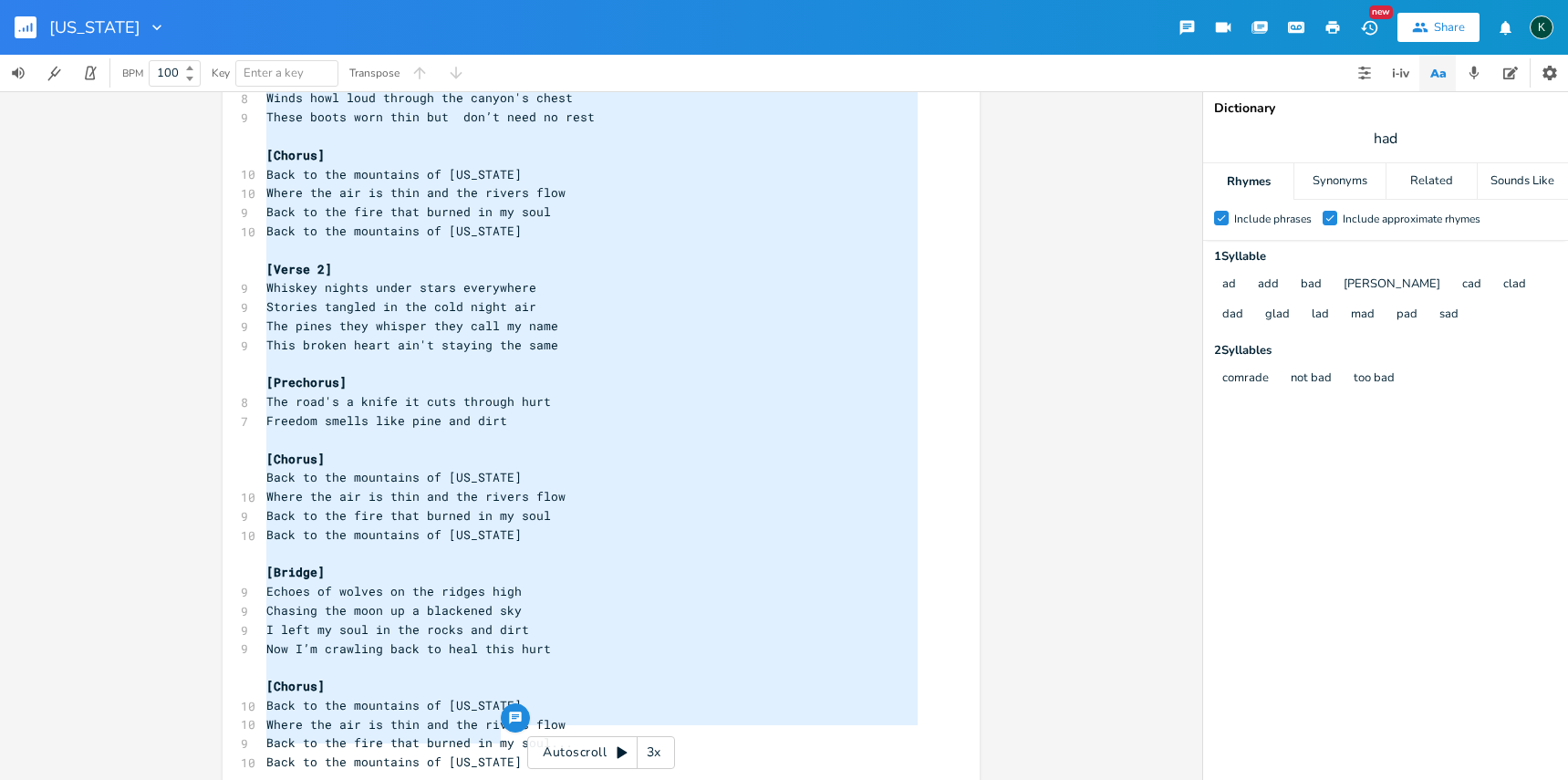
drag, startPoint x: 502, startPoint y: 735, endPoint x: 192, endPoint y: -143, distance: 931.1
click at [192, 0] on html "[US_STATE] New Share K BPM 100 Key Enter a key Transpose x [Verse] 8 Dust kicks…" at bounding box center [784, 390] width 1568 height 780
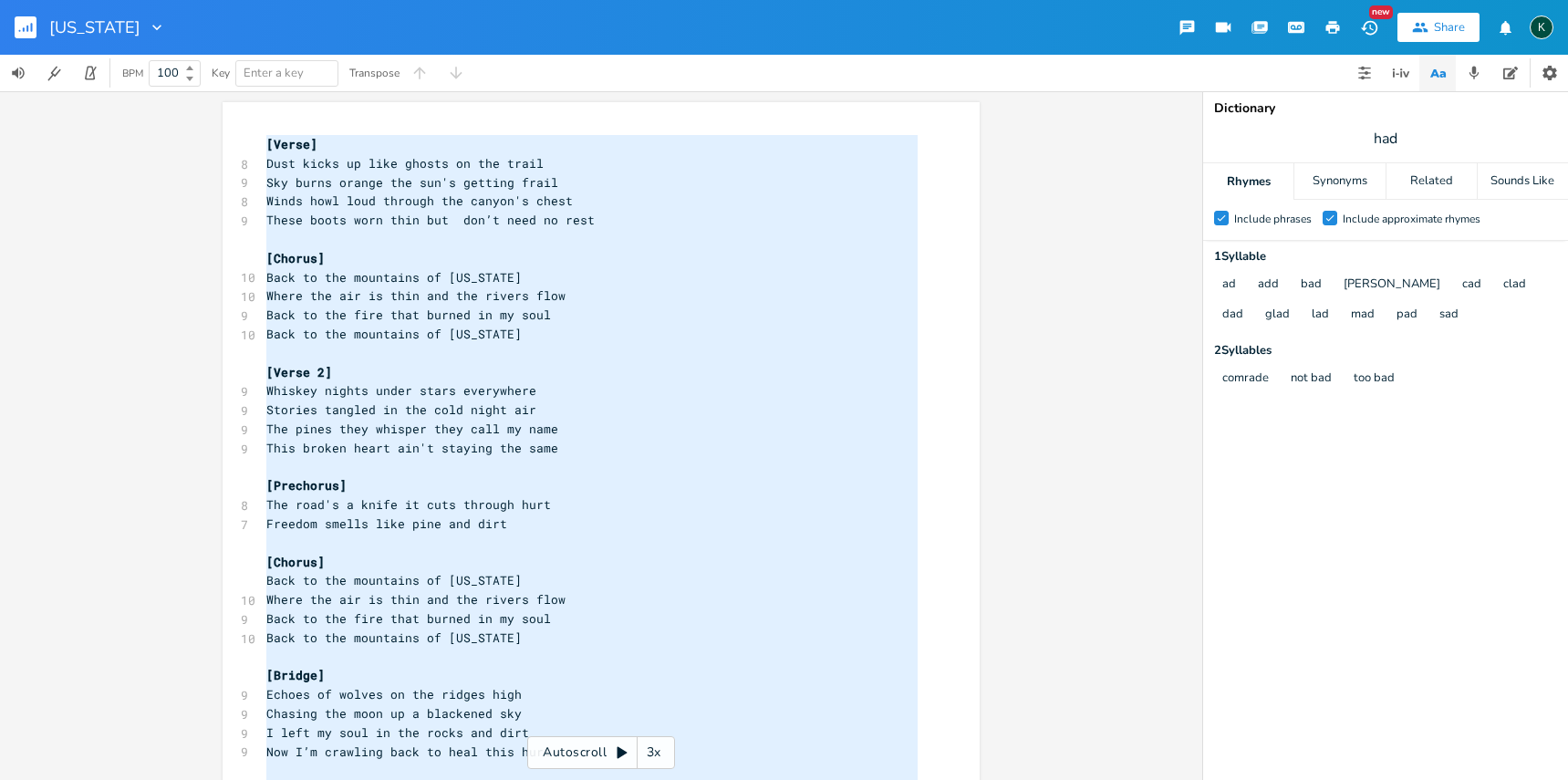
scroll to position [523, 0]
type textarea "[Lorem] Ipsu dolor si amet consec ad eli seddo Eiu tempo incidi utl etd'm aliqu…"
click at [24, 28] on icon "button" at bounding box center [24, 29] width 2 height 5
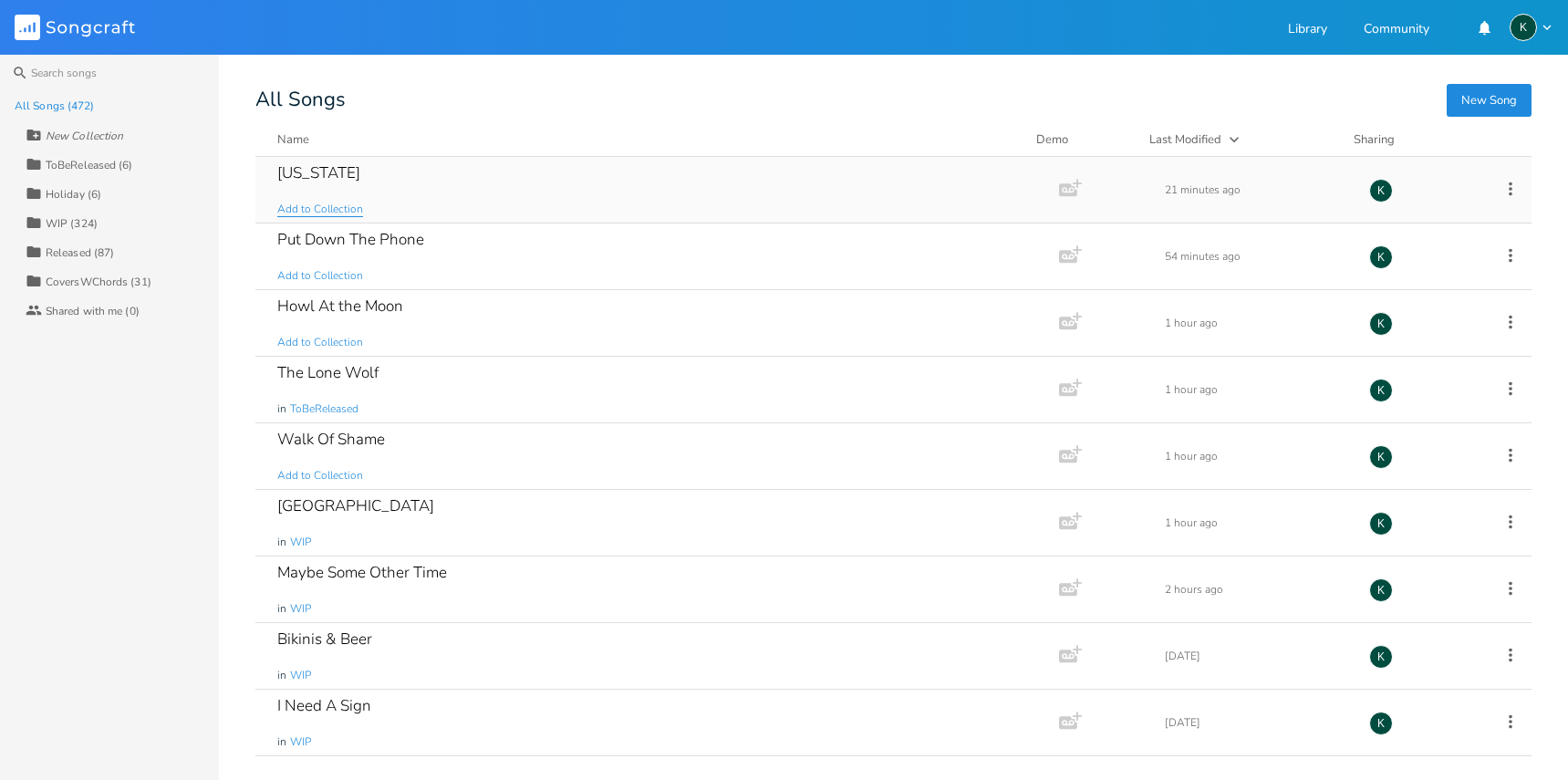
click at [351, 217] on span "Add to Collection" at bounding box center [319, 209] width 85 height 16
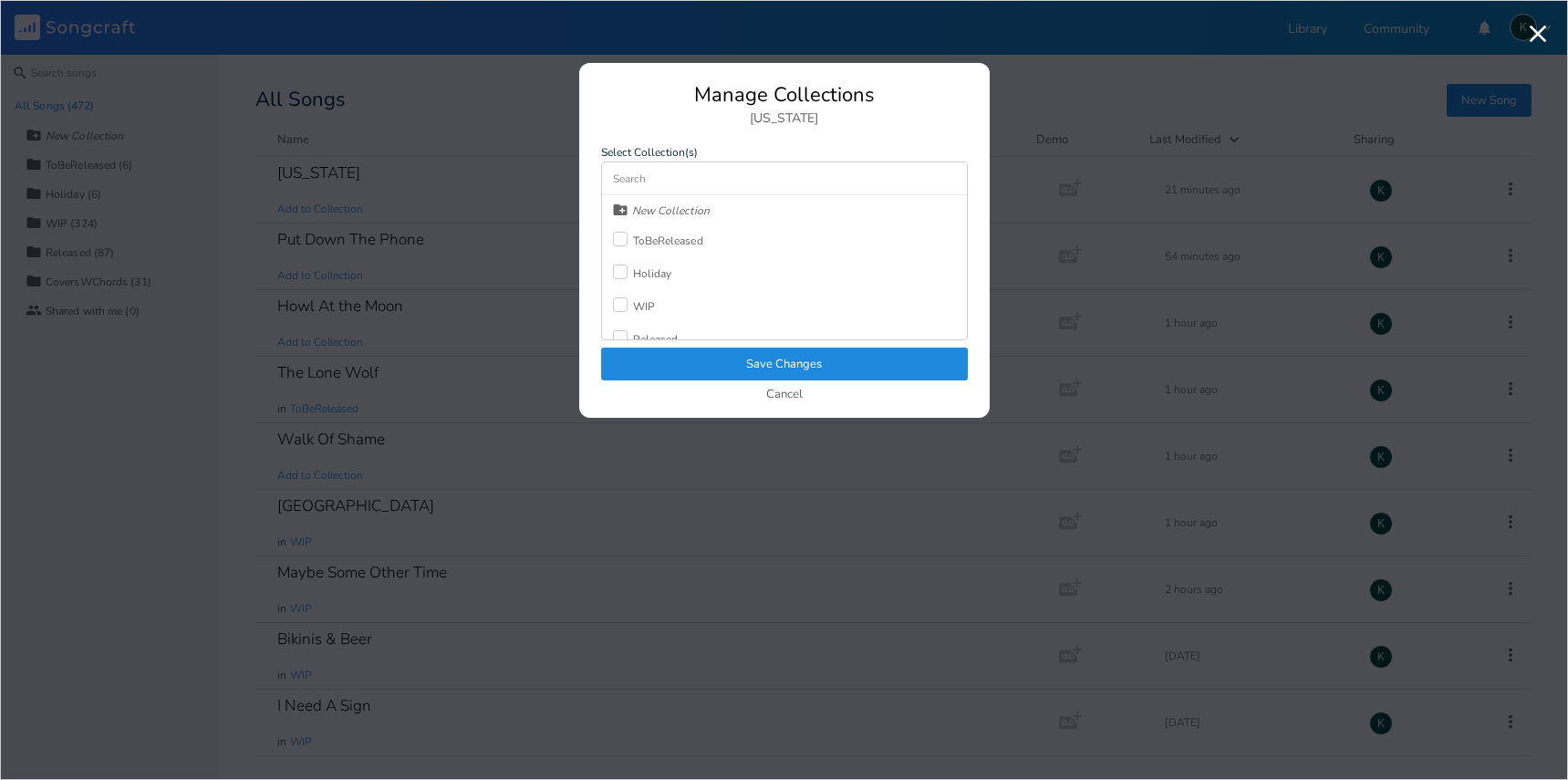
click at [633, 228] on div "ToBeReleased" at bounding box center [658, 240] width 90 height 33
click at [736, 363] on button "Save Changes" at bounding box center [784, 364] width 366 height 33
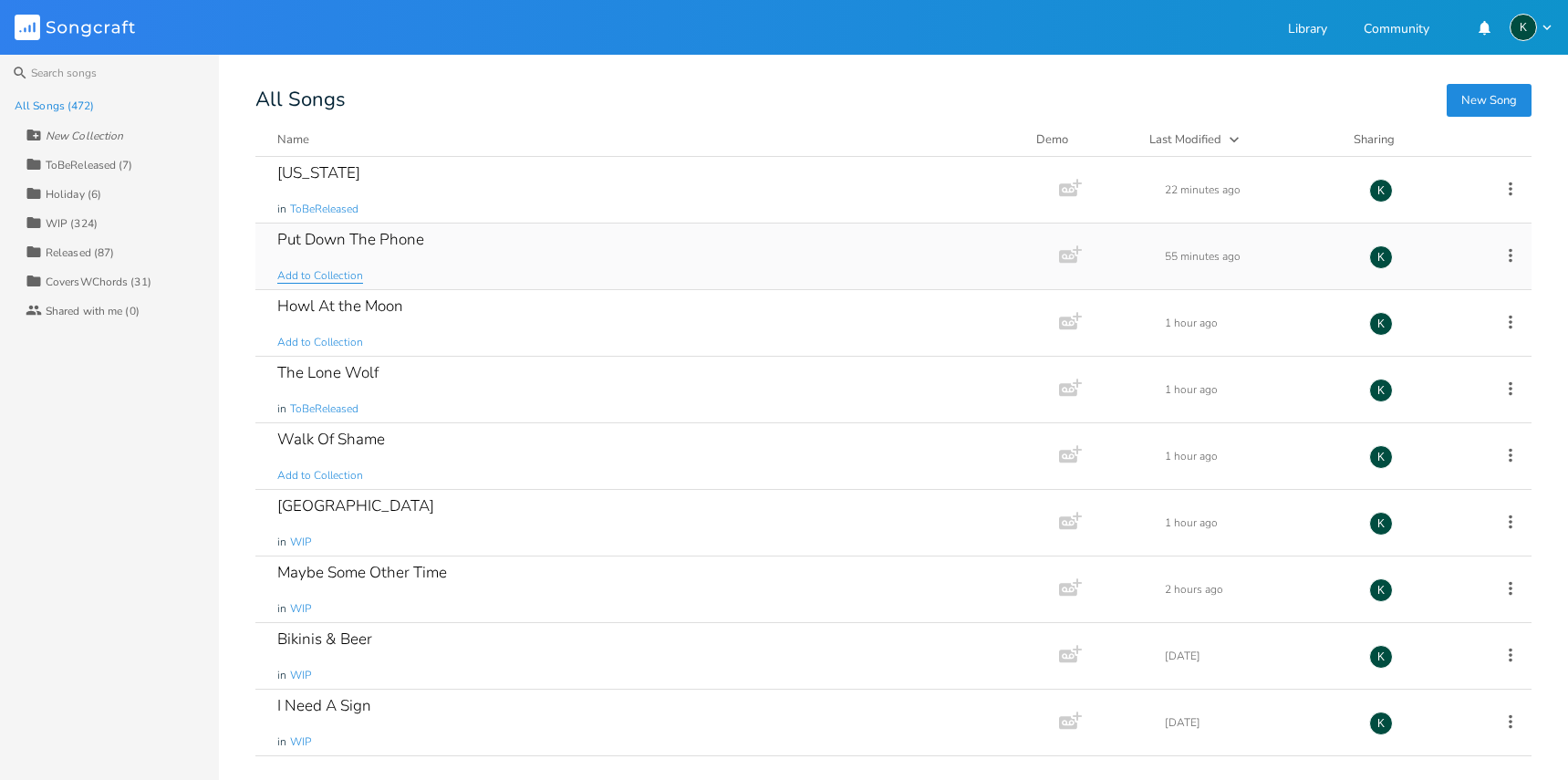
click at [329, 270] on span "Add to Collection" at bounding box center [319, 275] width 85 height 16
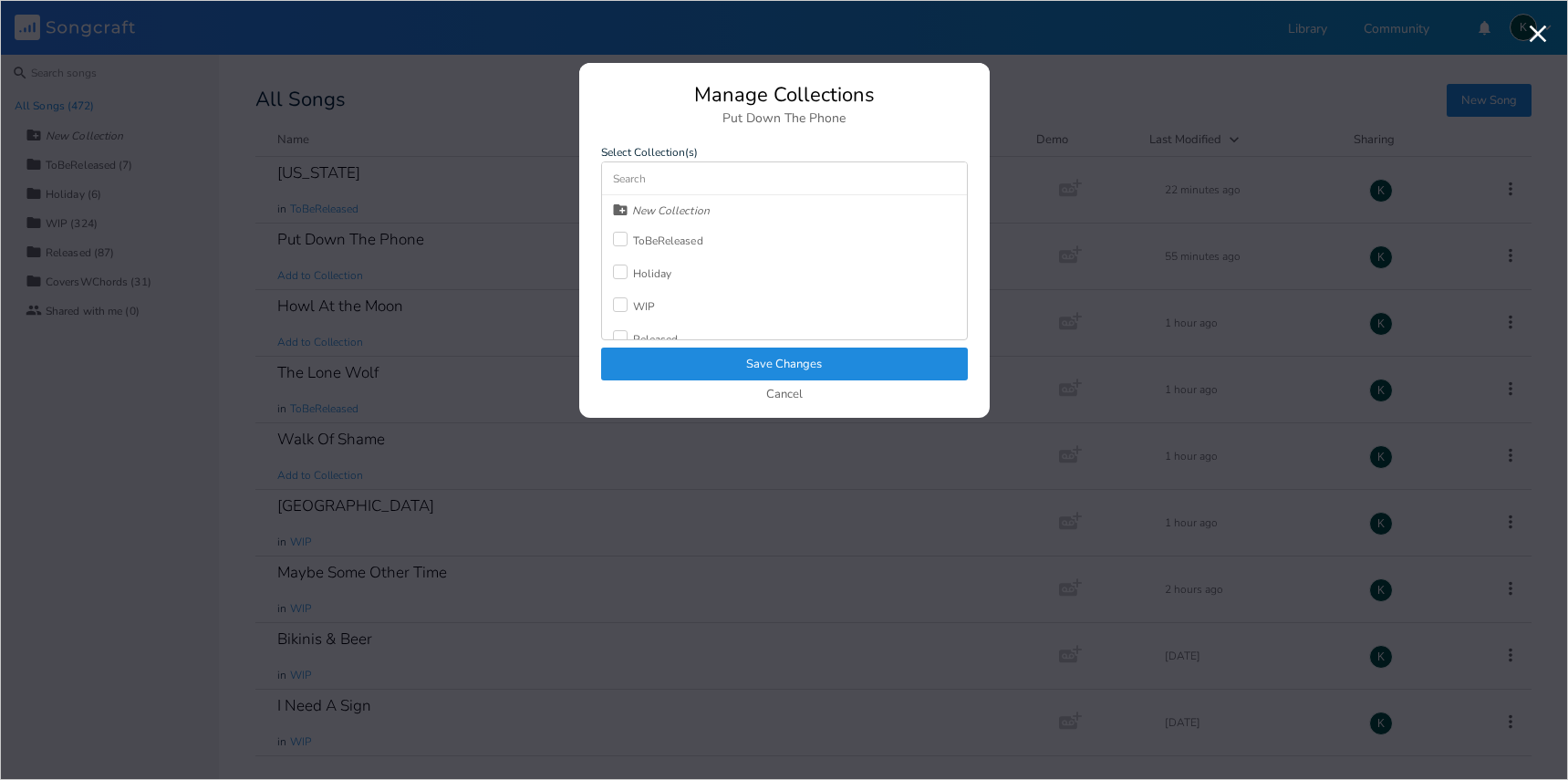
click at [629, 244] on label at bounding box center [623, 240] width 20 height 18
click at [710, 351] on button "Save Changes" at bounding box center [784, 364] width 366 height 33
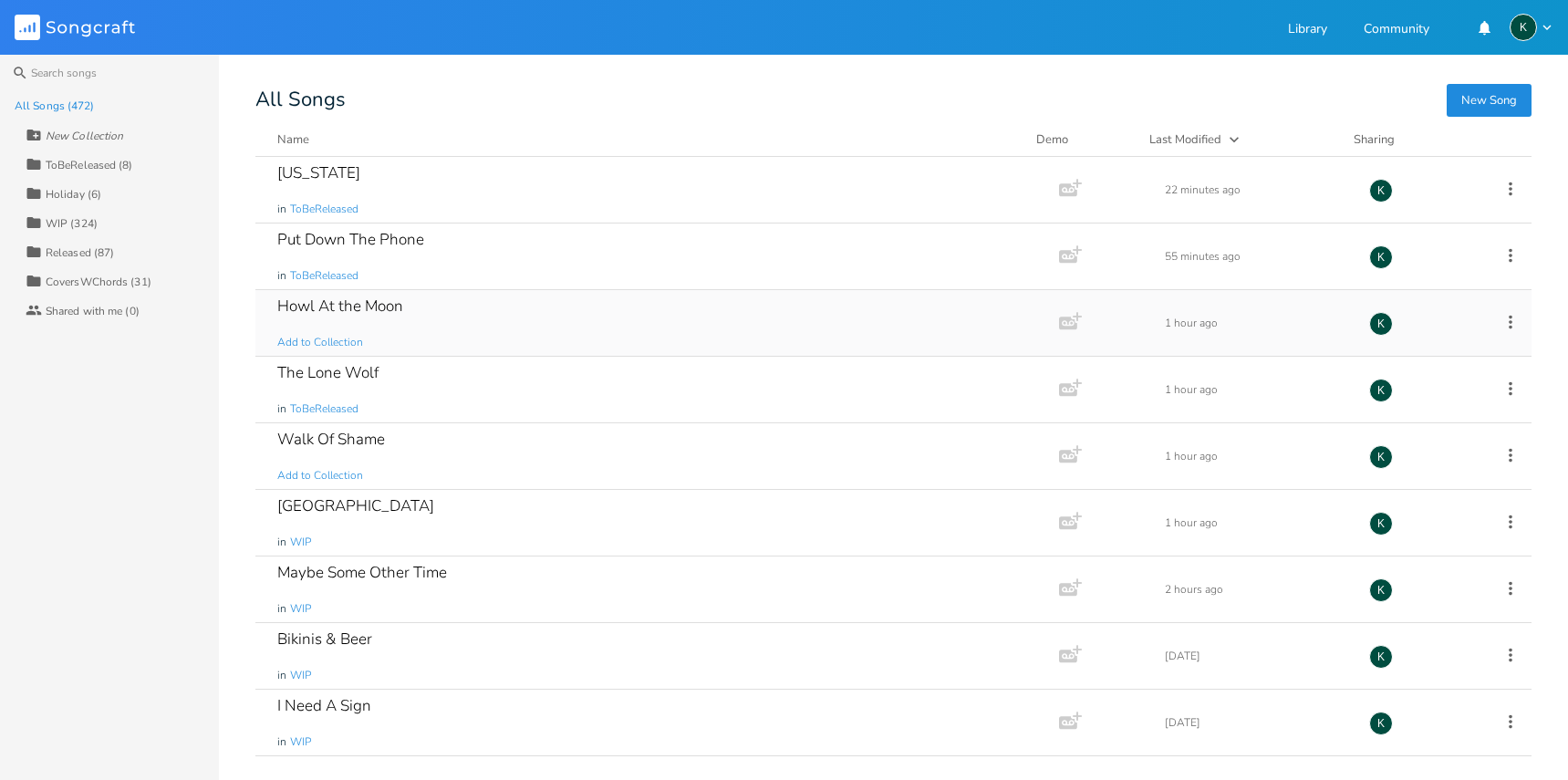
click at [341, 332] on div "Howl At the Moon Add to Collection" at bounding box center [654, 323] width 753 height 66
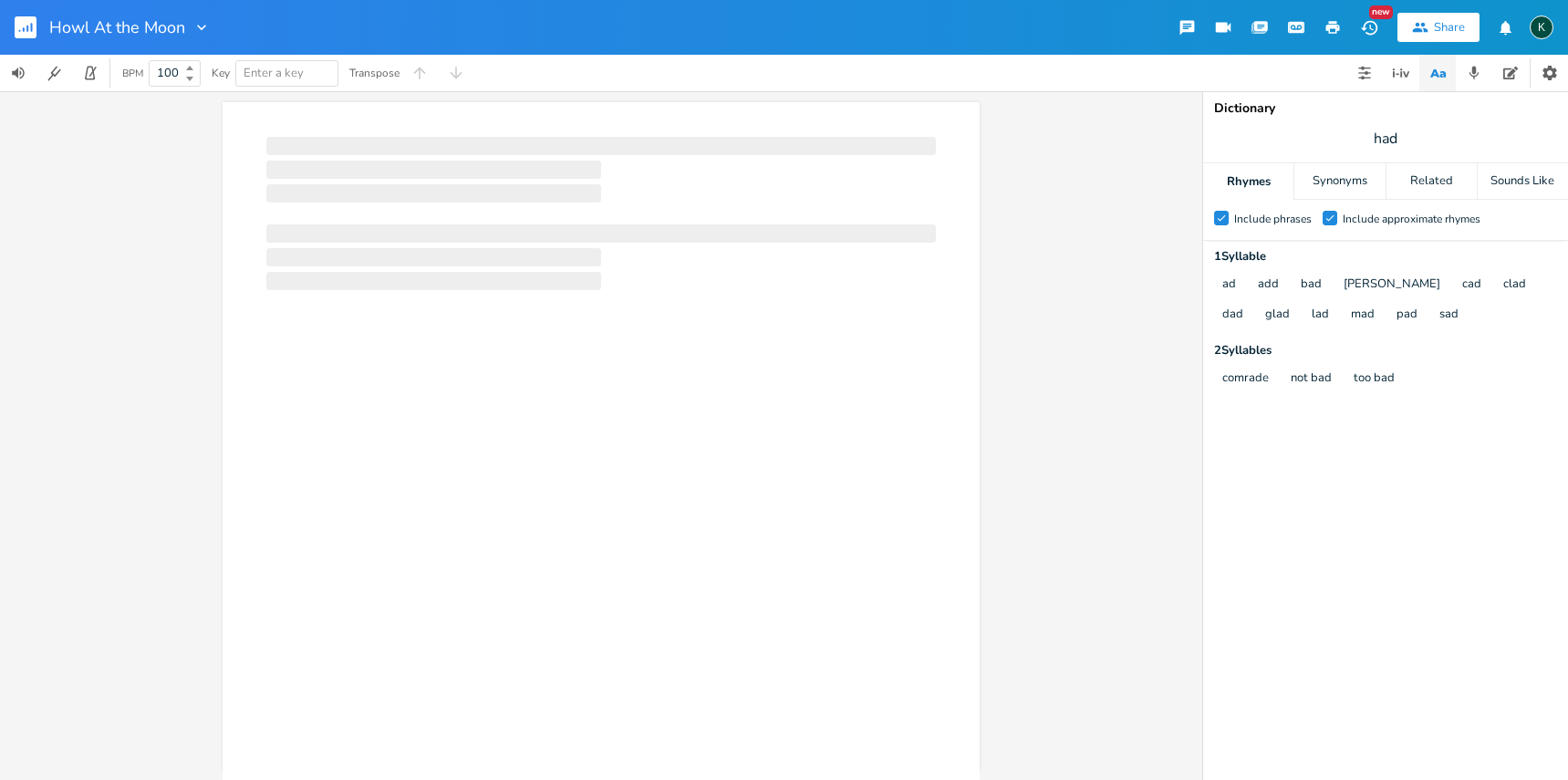
scroll to position [0, 1]
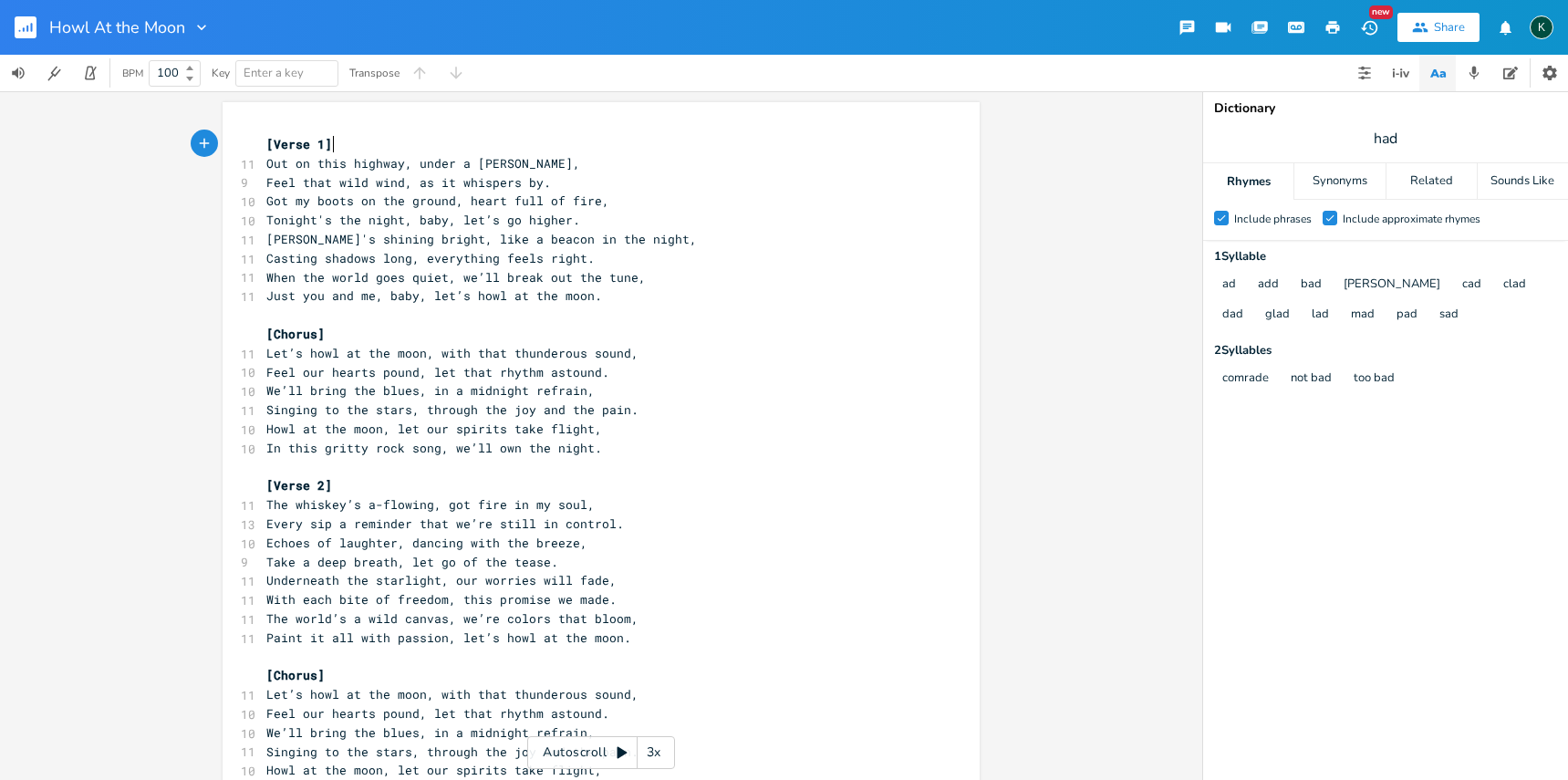
click at [195, 25] on icon "button" at bounding box center [202, 28] width 18 height 18
click at [235, 73] on li "Collection Collections" at bounding box center [239, 84] width 109 height 31
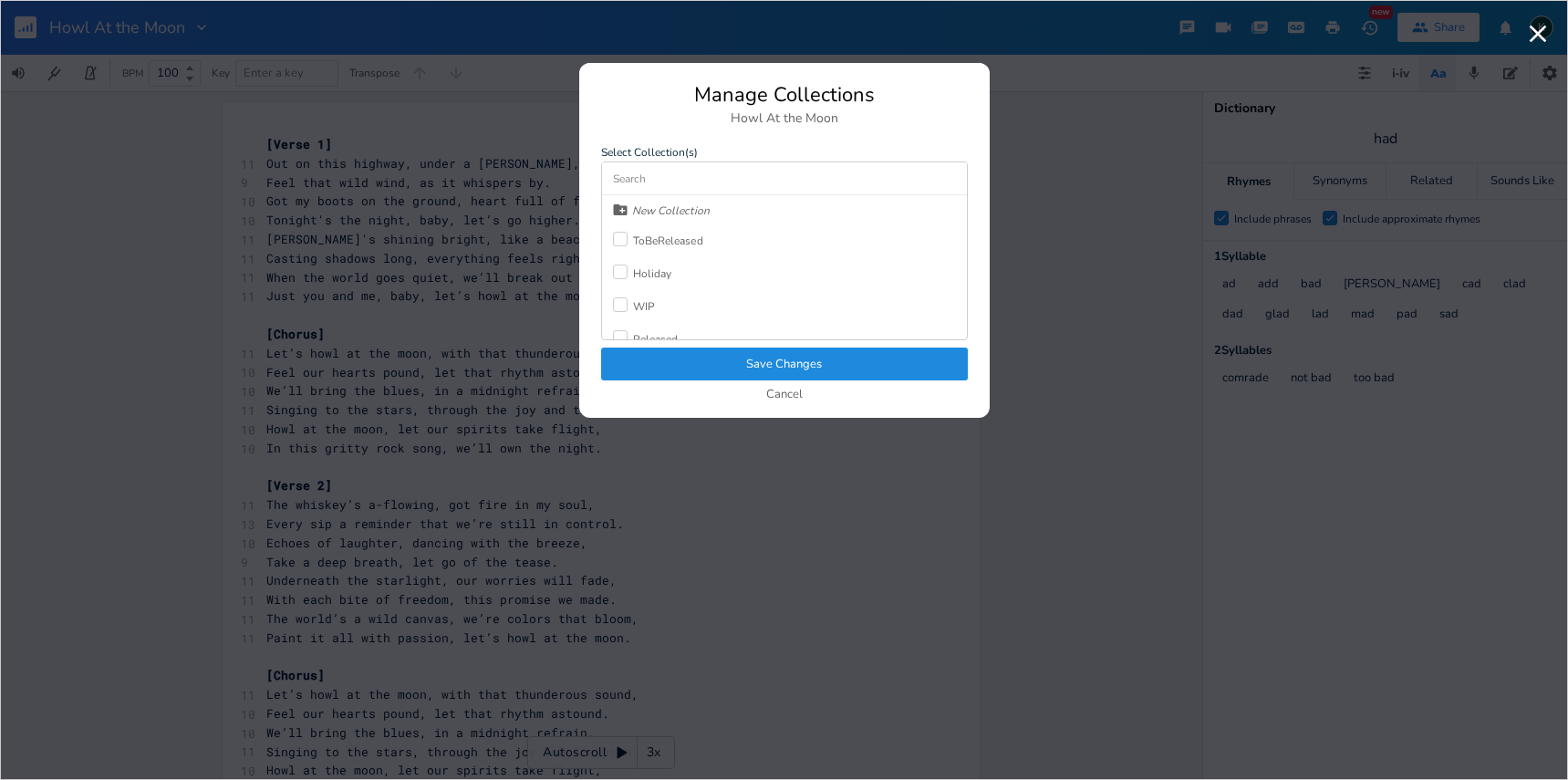
click at [652, 235] on div "ToBeReleased" at bounding box center [668, 240] width 71 height 11
drag, startPoint x: 722, startPoint y: 361, endPoint x: 711, endPoint y: 357, distance: 11.7
click at [720, 359] on button "Save Changes" at bounding box center [784, 364] width 366 height 33
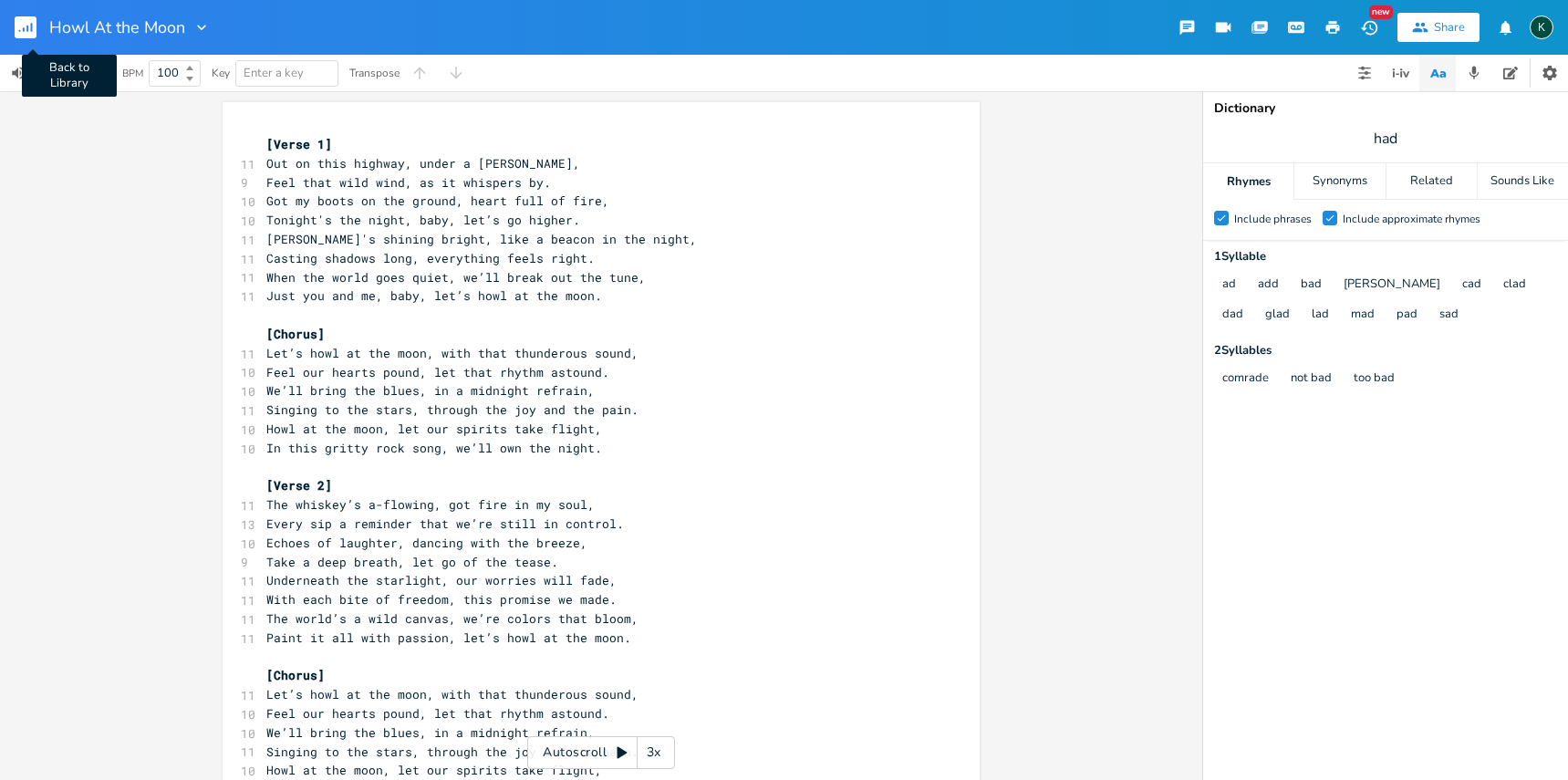
click at [32, 29] on icon "button" at bounding box center [32, 28] width 2 height 9
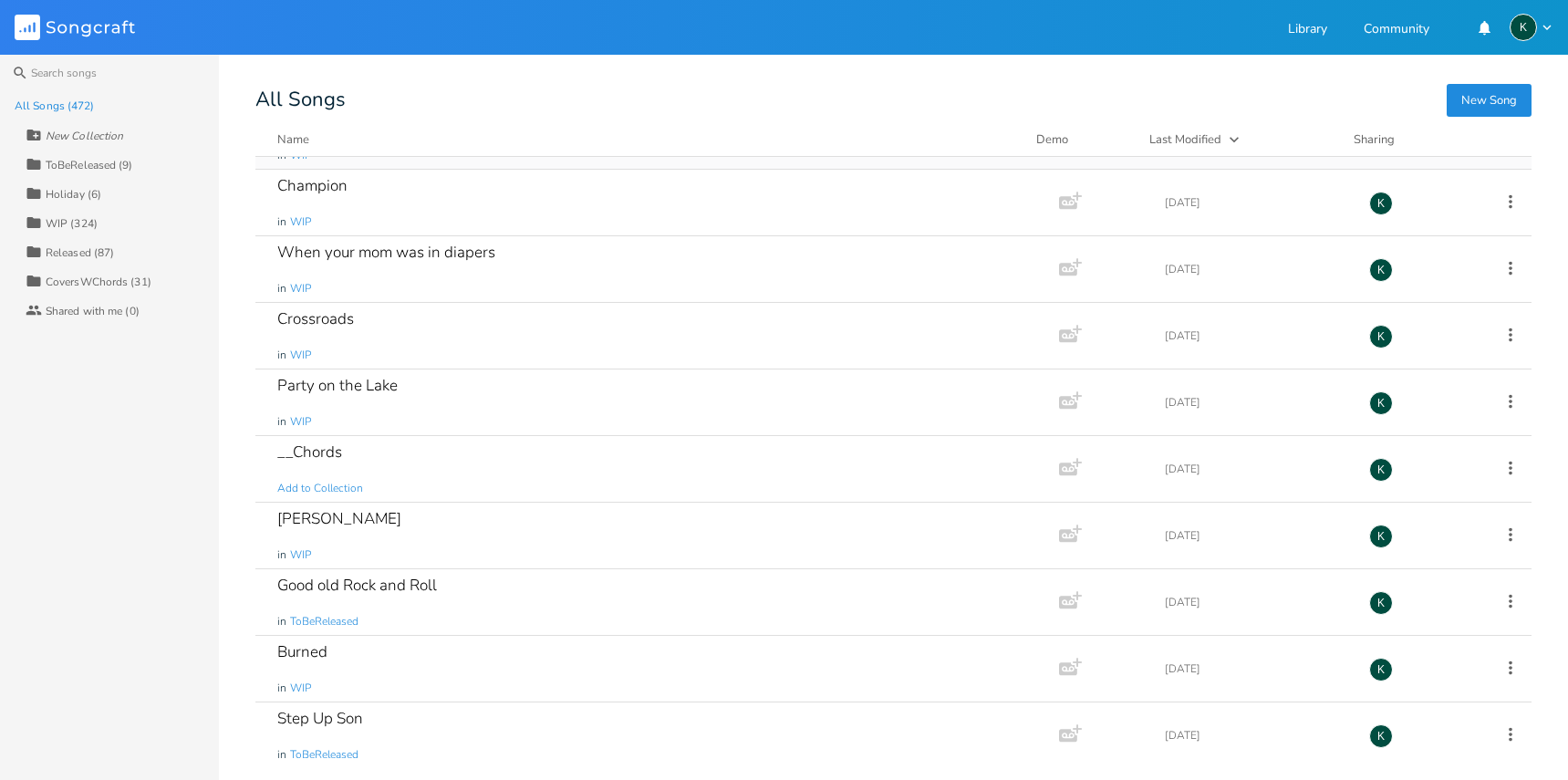
scroll to position [1544, 0]
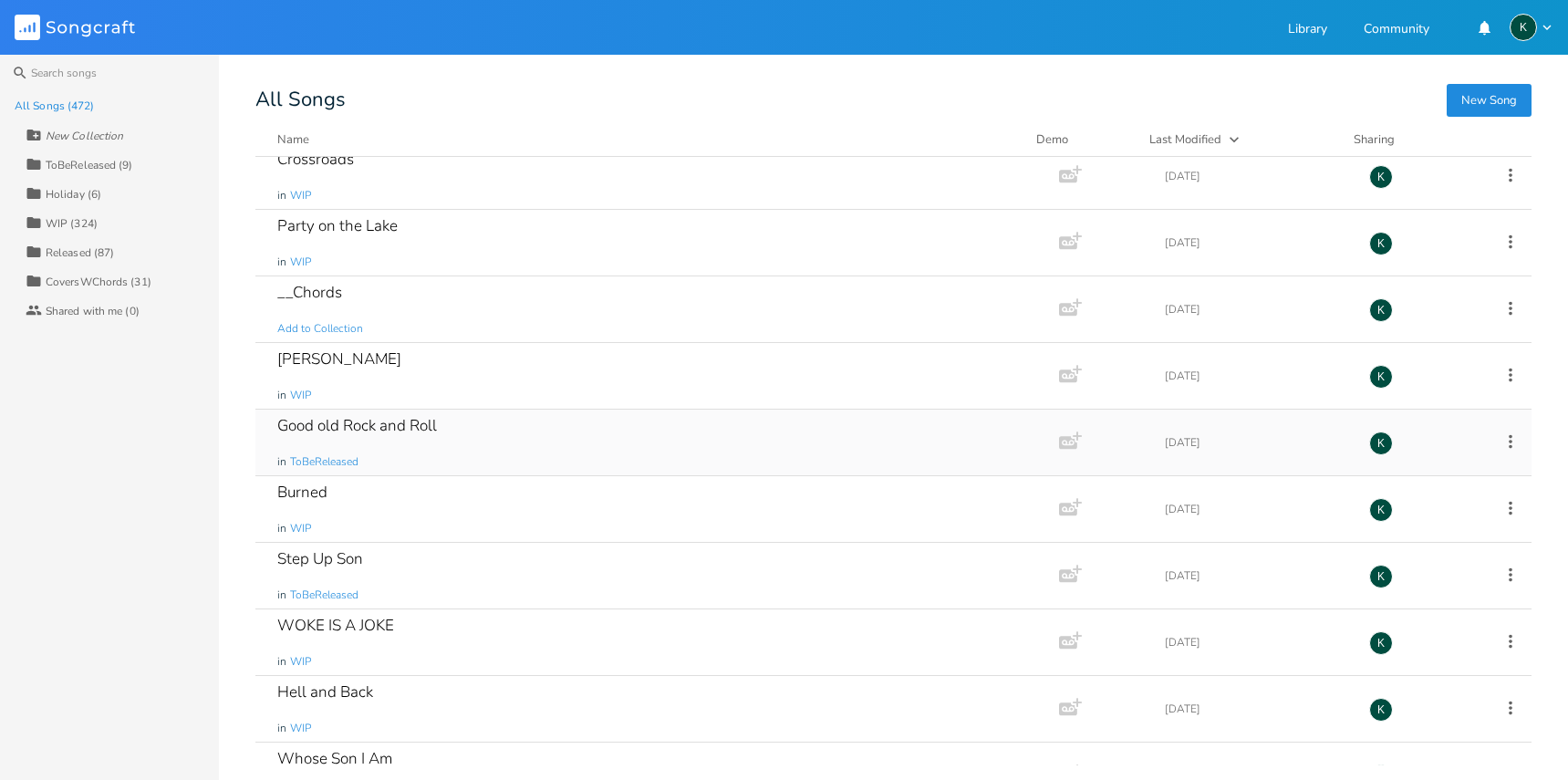
click at [379, 426] on div "Good old Rock and Roll" at bounding box center [357, 425] width 160 height 16
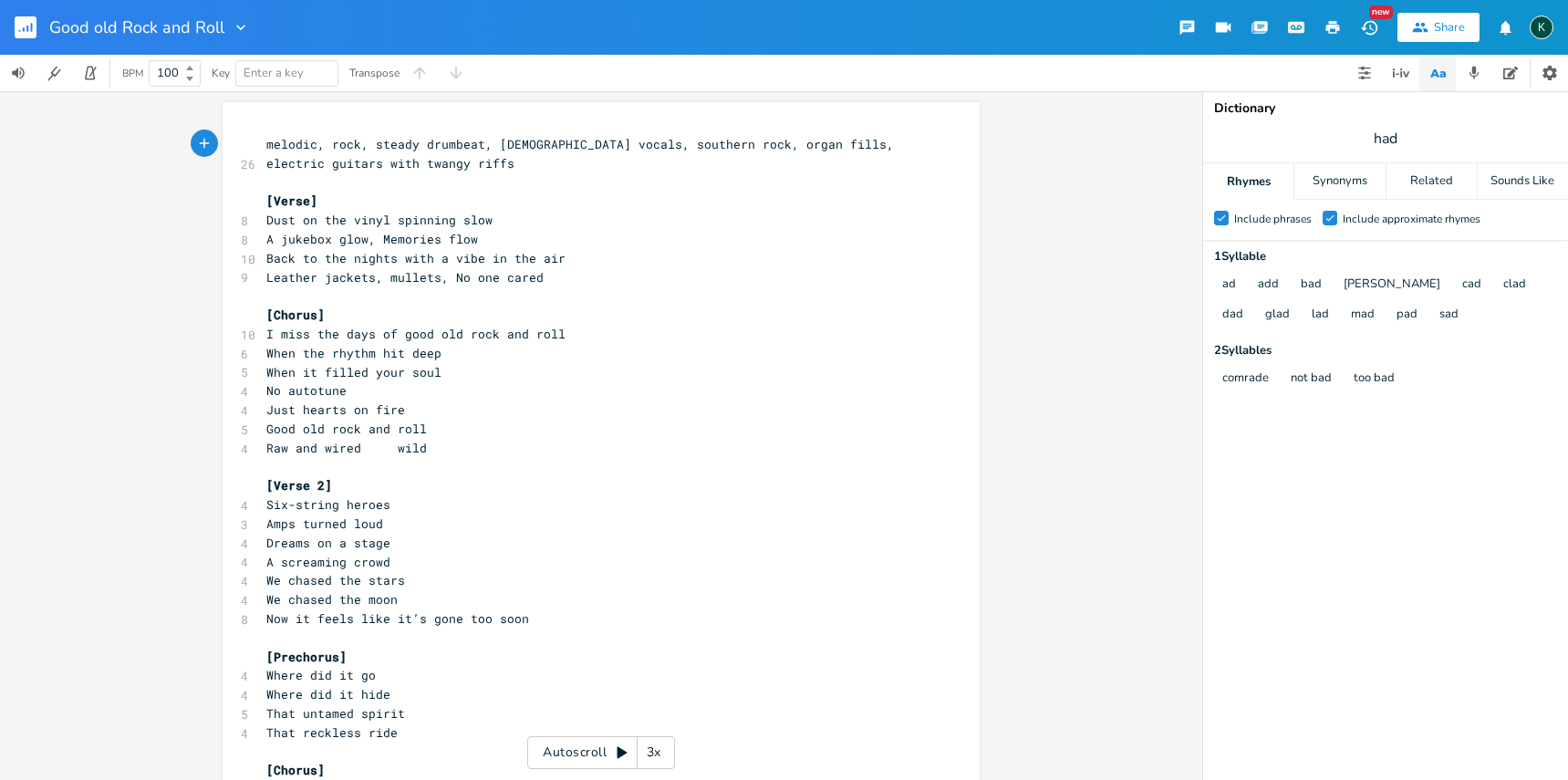
click at [242, 36] on icon "button" at bounding box center [241, 28] width 18 height 18
click at [260, 79] on span "Collection Collections" at bounding box center [264, 83] width 73 height 13
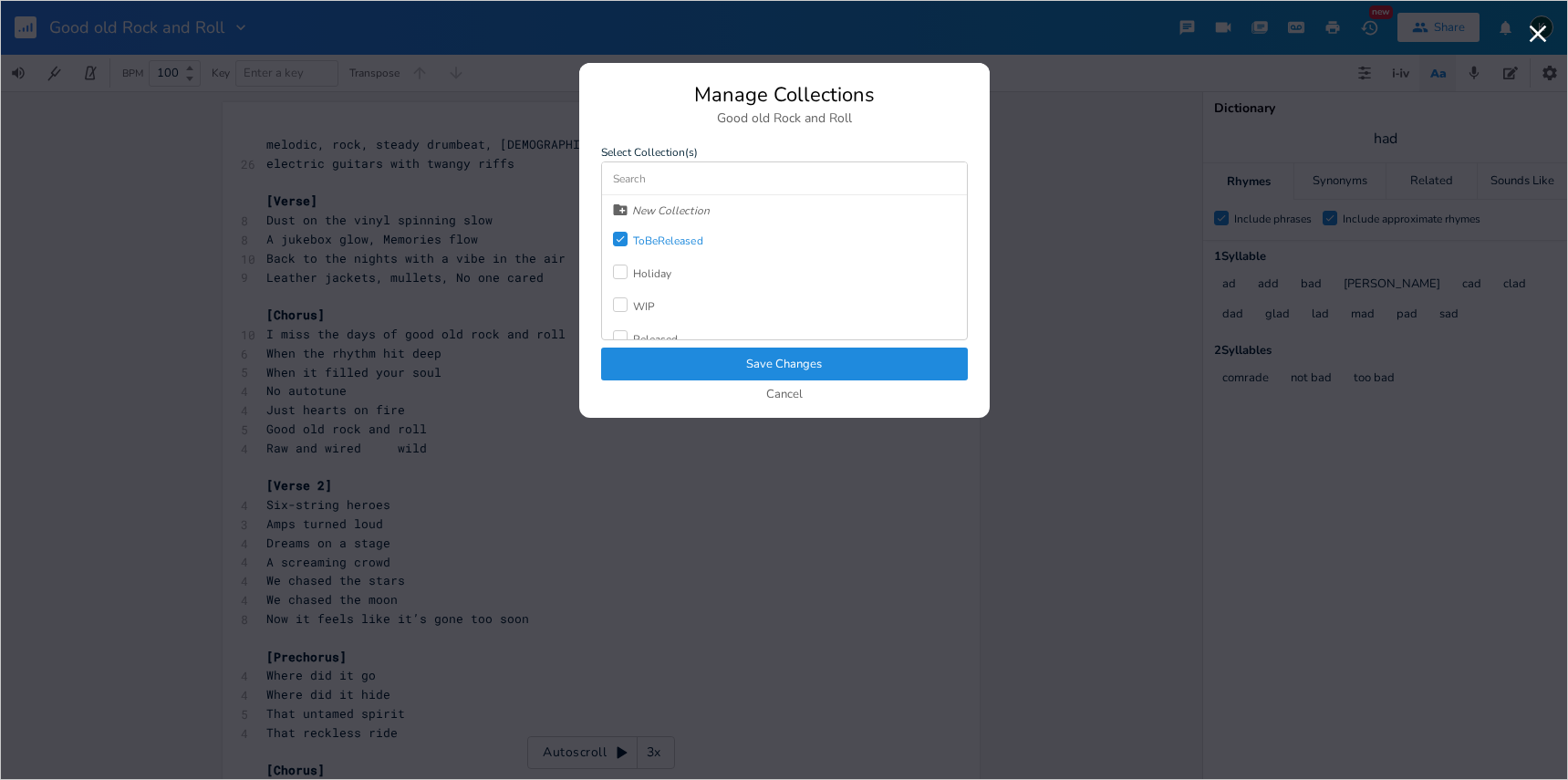
drag, startPoint x: 704, startPoint y: 357, endPoint x: 671, endPoint y: 342, distance: 36.2
click at [703, 358] on button "Save Changes" at bounding box center [784, 364] width 366 height 33
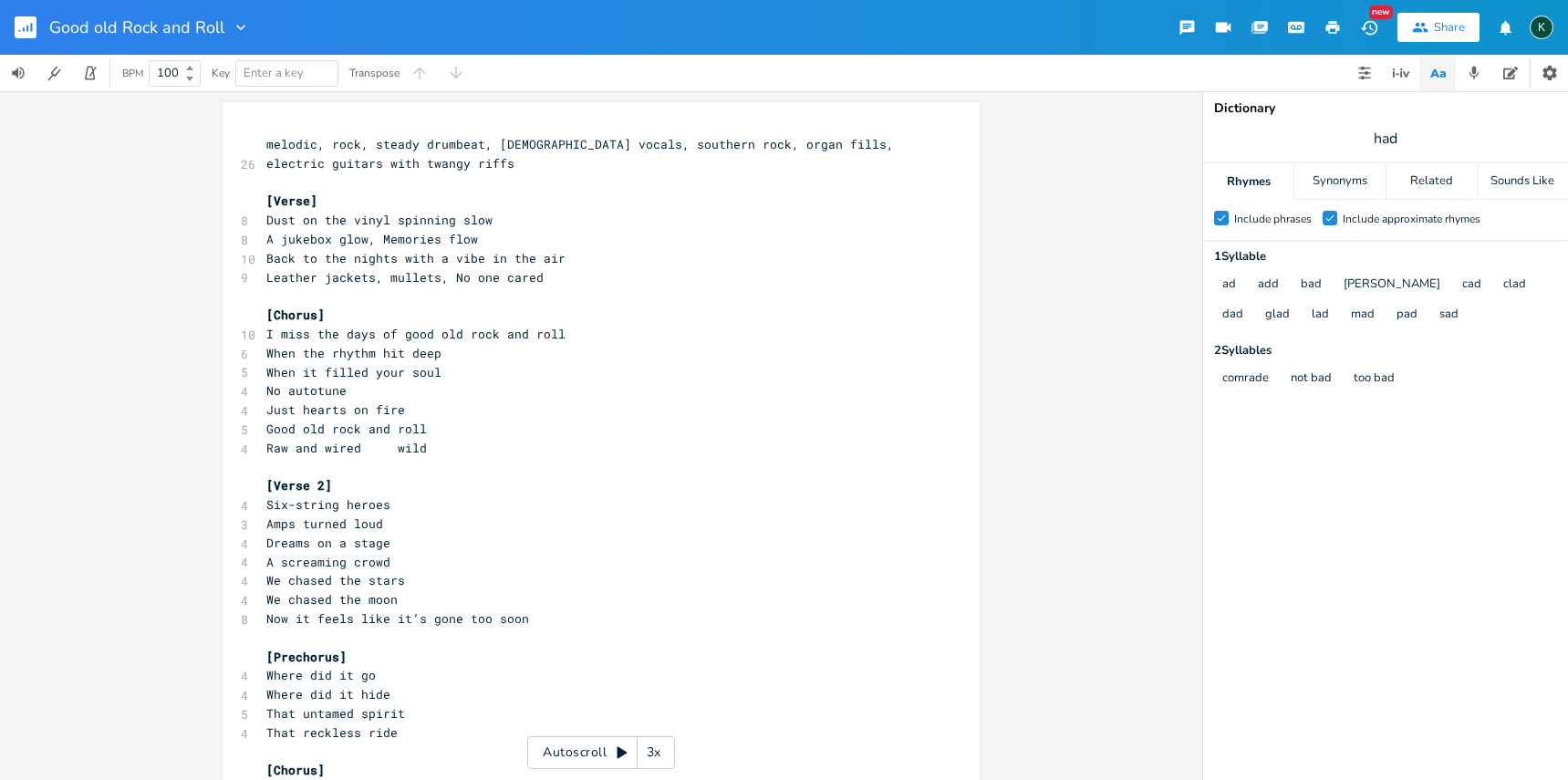
click at [22, 30] on rect "button" at bounding box center [26, 28] width 22 height 22
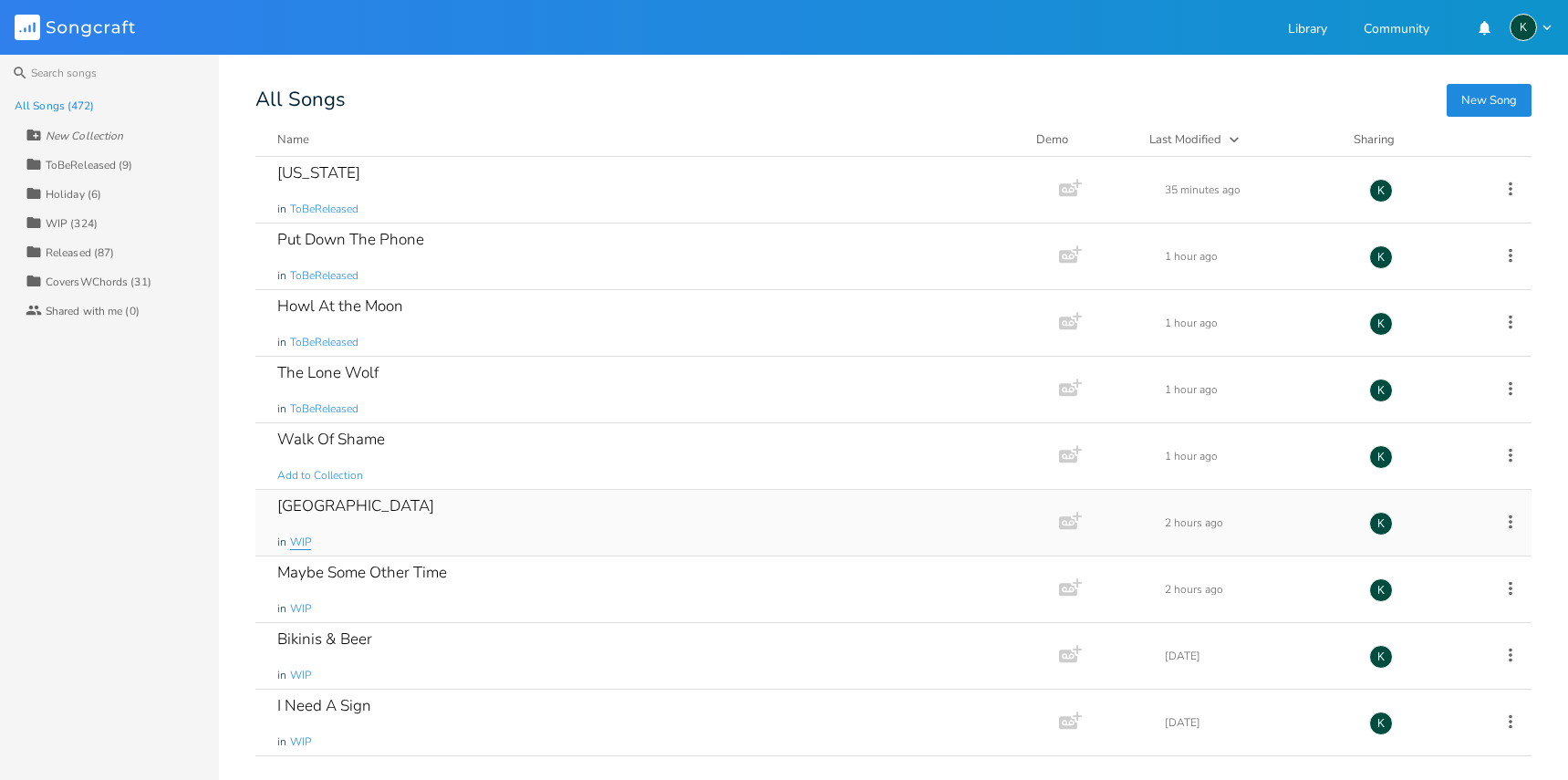
click at [294, 540] on span "WIP" at bounding box center [300, 541] width 21 height 16
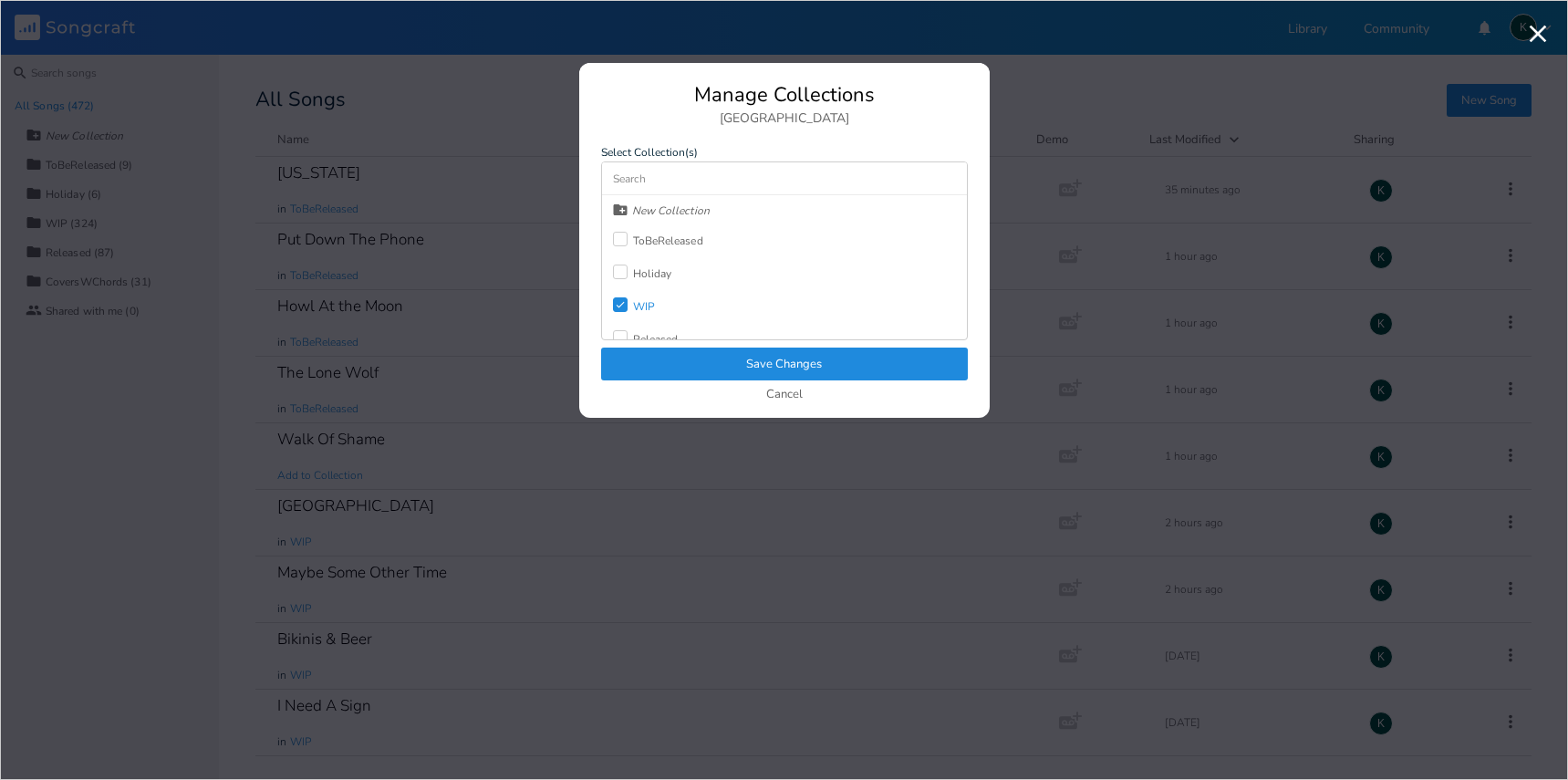
click at [621, 306] on icon "Check" at bounding box center [621, 305] width 11 height 11
click at [623, 250] on div "ToBeReleased" at bounding box center [658, 240] width 90 height 33
click at [633, 372] on button "Save Changes" at bounding box center [784, 364] width 366 height 33
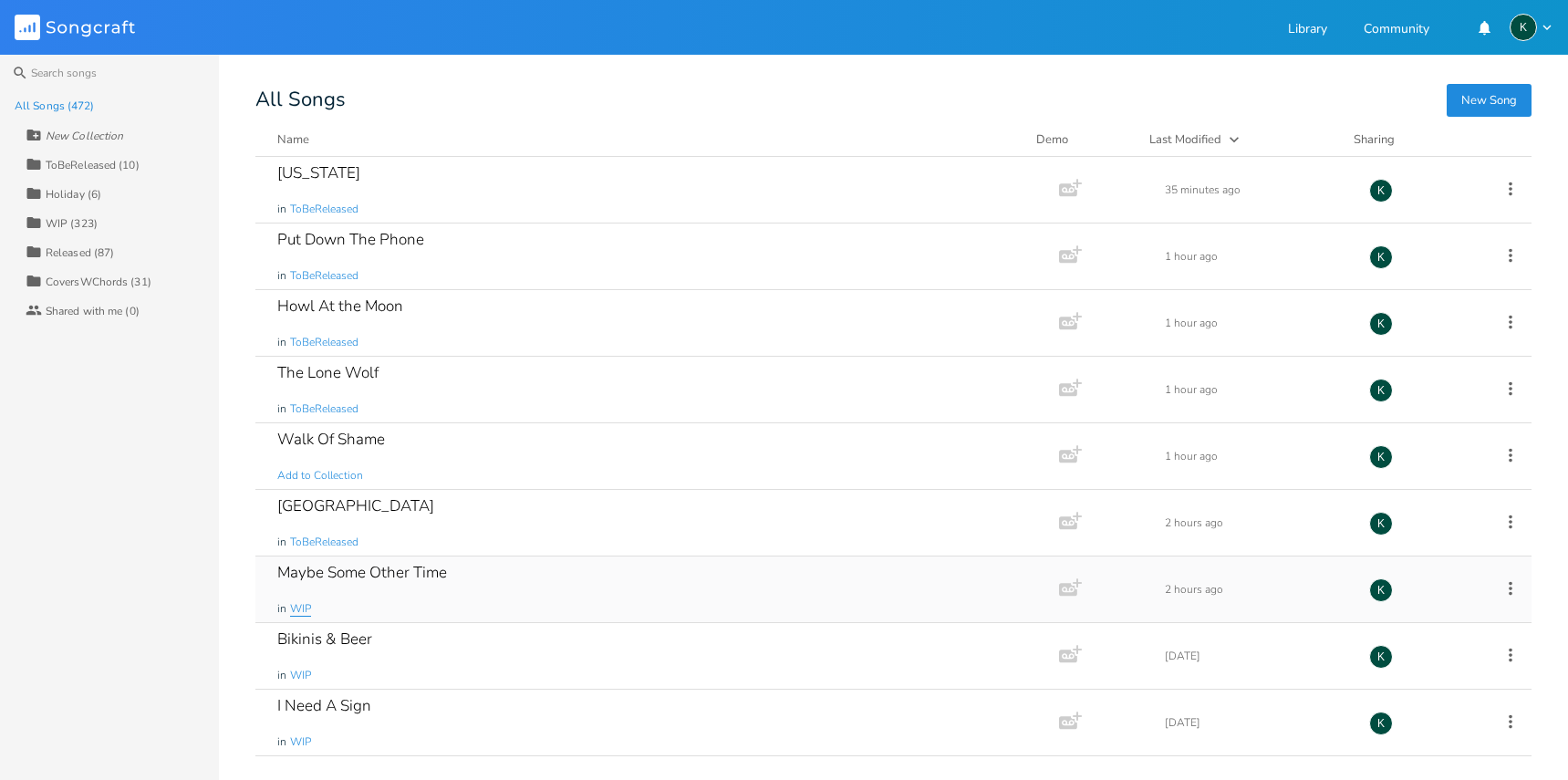
click at [302, 604] on span "WIP" at bounding box center [300, 608] width 21 height 16
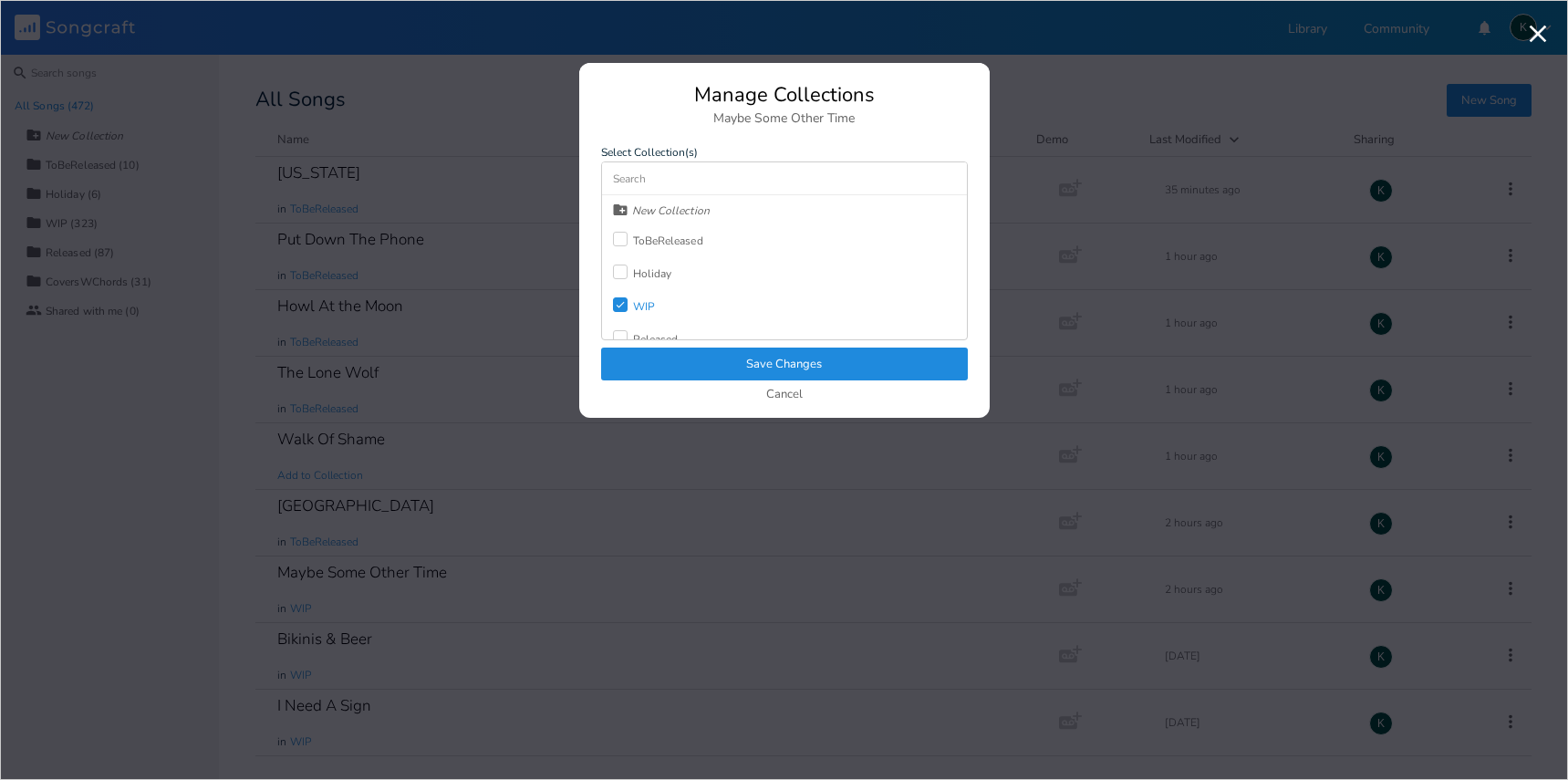
click at [627, 300] on div "Check" at bounding box center [621, 305] width 15 height 15
click at [621, 232] on div at bounding box center [621, 239] width 15 height 15
click at [689, 362] on button "Save Changes" at bounding box center [784, 364] width 366 height 33
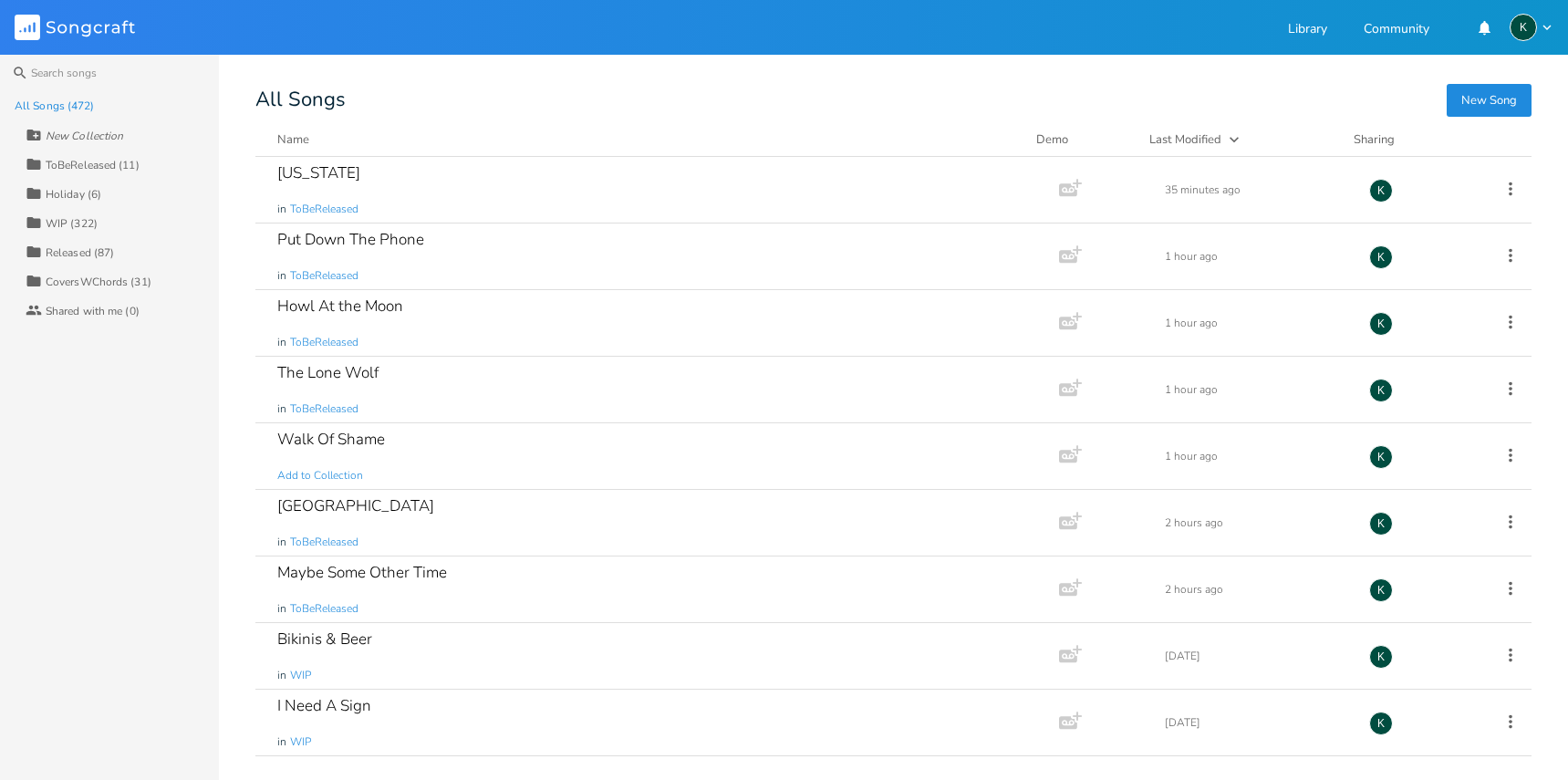
click at [24, 22] on rect at bounding box center [28, 28] width 26 height 26
click at [1472, 91] on button "New Song" at bounding box center [1489, 100] width 84 height 33
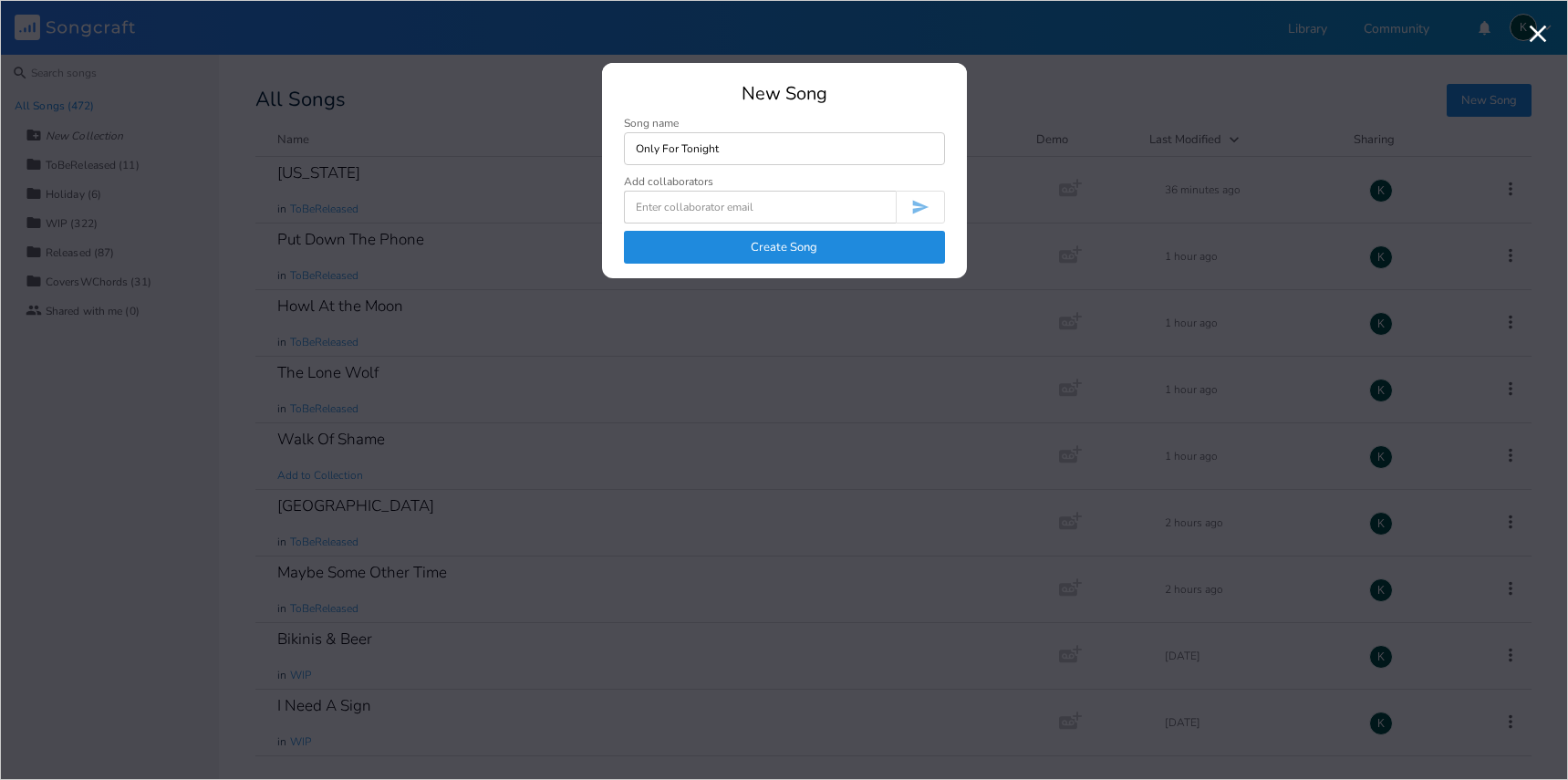
type input "Only For Tonight"
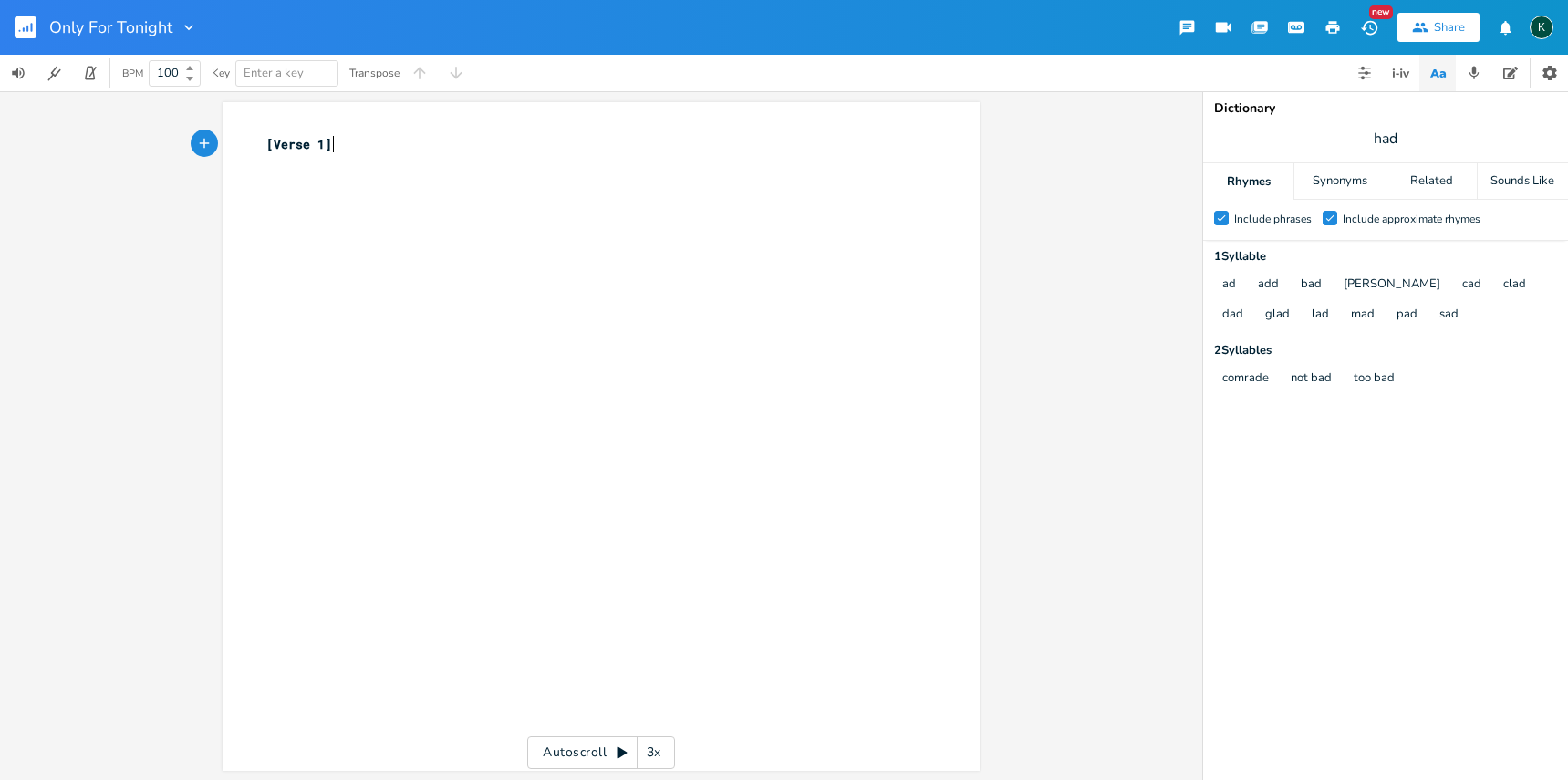
scroll to position [0, 1]
type textarea "[Verse 1]"
drag, startPoint x: 349, startPoint y: 147, endPoint x: 170, endPoint y: 113, distance: 182.2
click at [174, 119] on div "[Verse 1] x [Verse 1] ​ Autoscroll 3x" at bounding box center [601, 435] width 1203 height 688
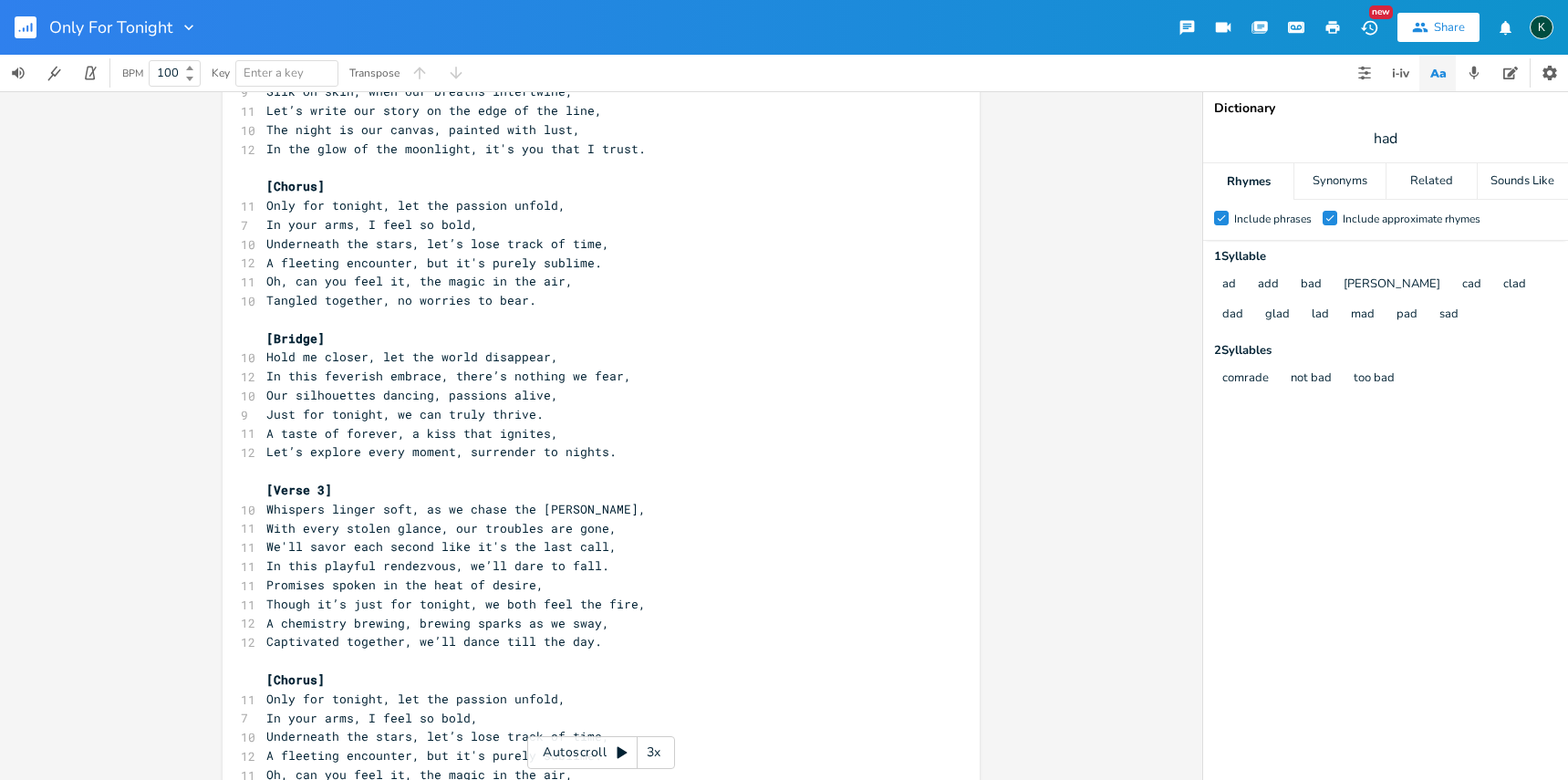
scroll to position [632, 0]
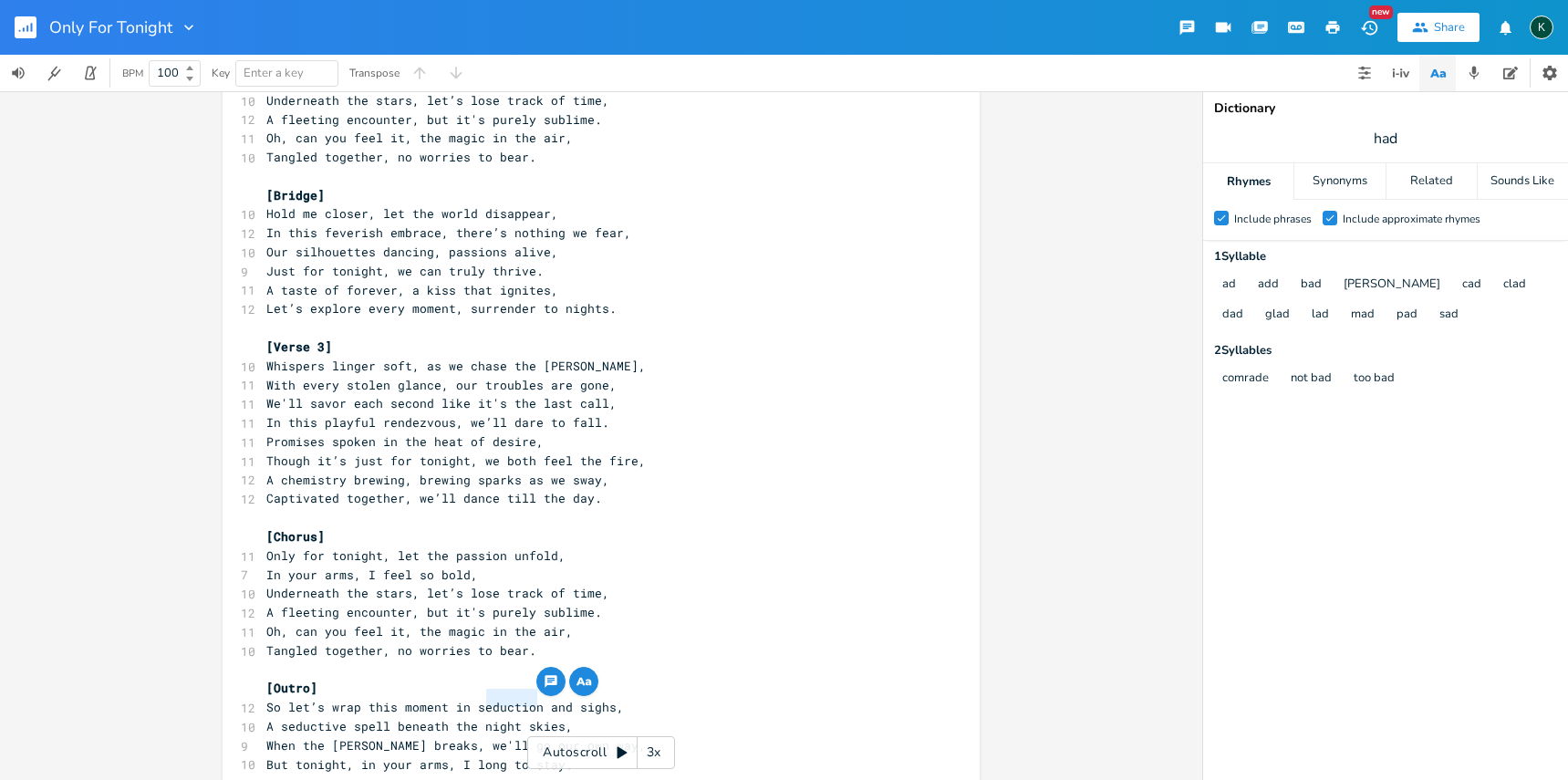
drag, startPoint x: 484, startPoint y: 699, endPoint x: 529, endPoint y: 700, distance: 45.0
click at [529, 737] on span "When the [PERSON_NAME] breaks, we'll go our own way," at bounding box center [455, 745] width 379 height 17
type textarea "sepea"
type textarea "erate"
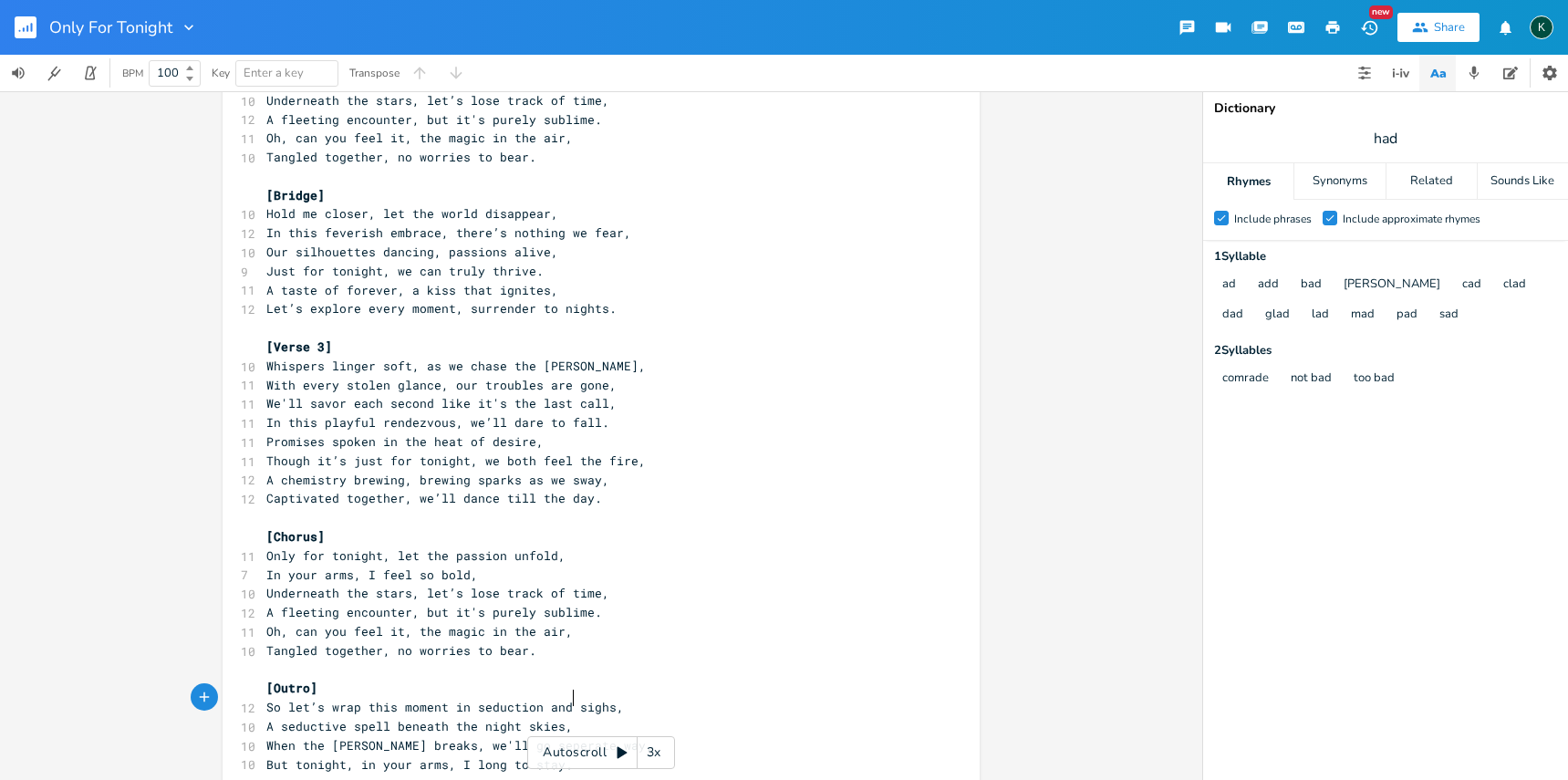
click at [566, 737] on span "When the [PERSON_NAME] breaks, we'll go seperate way," at bounding box center [459, 745] width 386 height 17
type textarea "s"
drag, startPoint x: 342, startPoint y: 683, endPoint x: 276, endPoint y: 684, distance: 66.0
click at [276, 718] on span "A seductive spell beneath the night skies," at bounding box center [420, 726] width 307 height 17
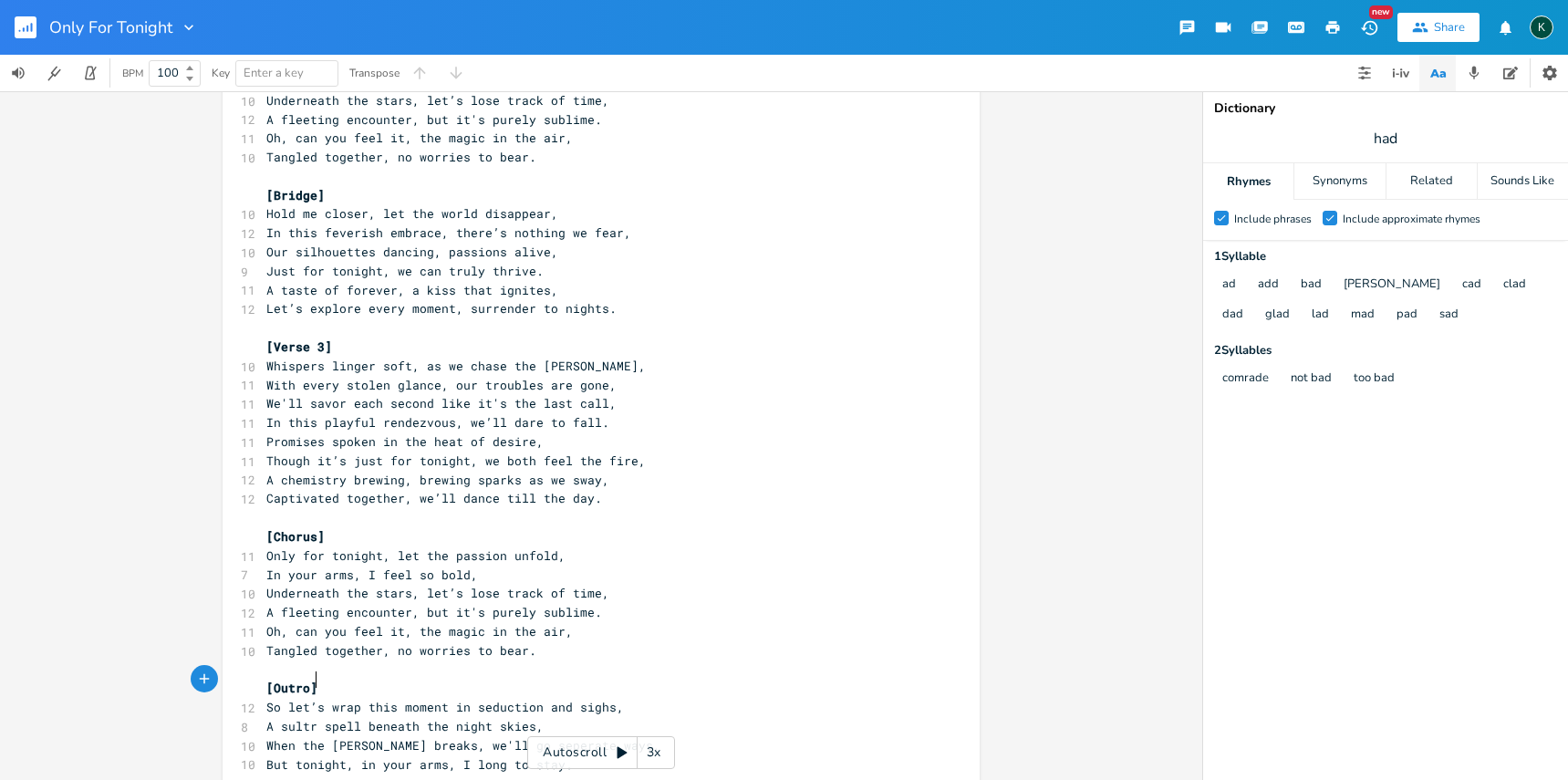
type textarea "sultry"
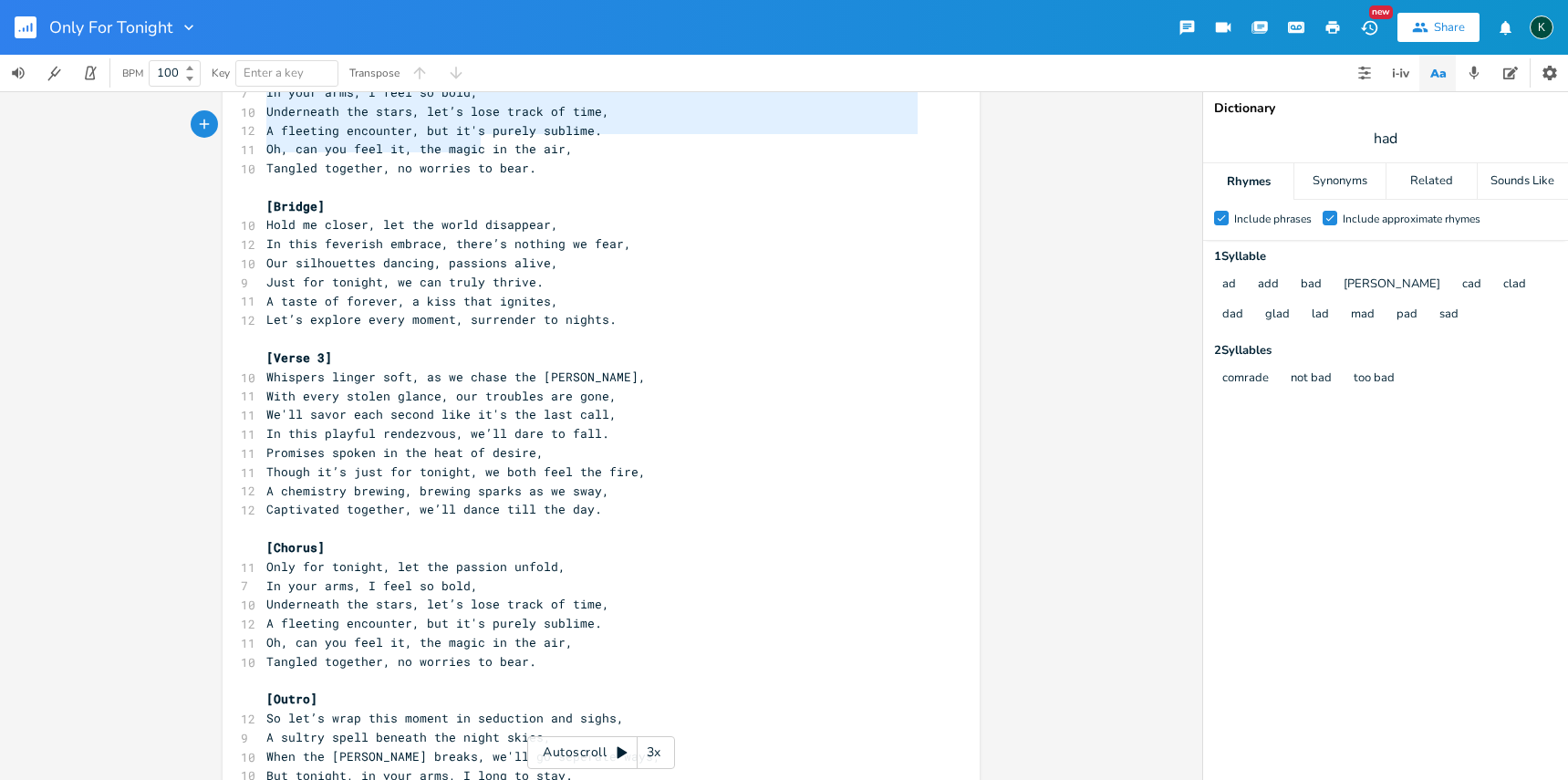
scroll to position [0, 0]
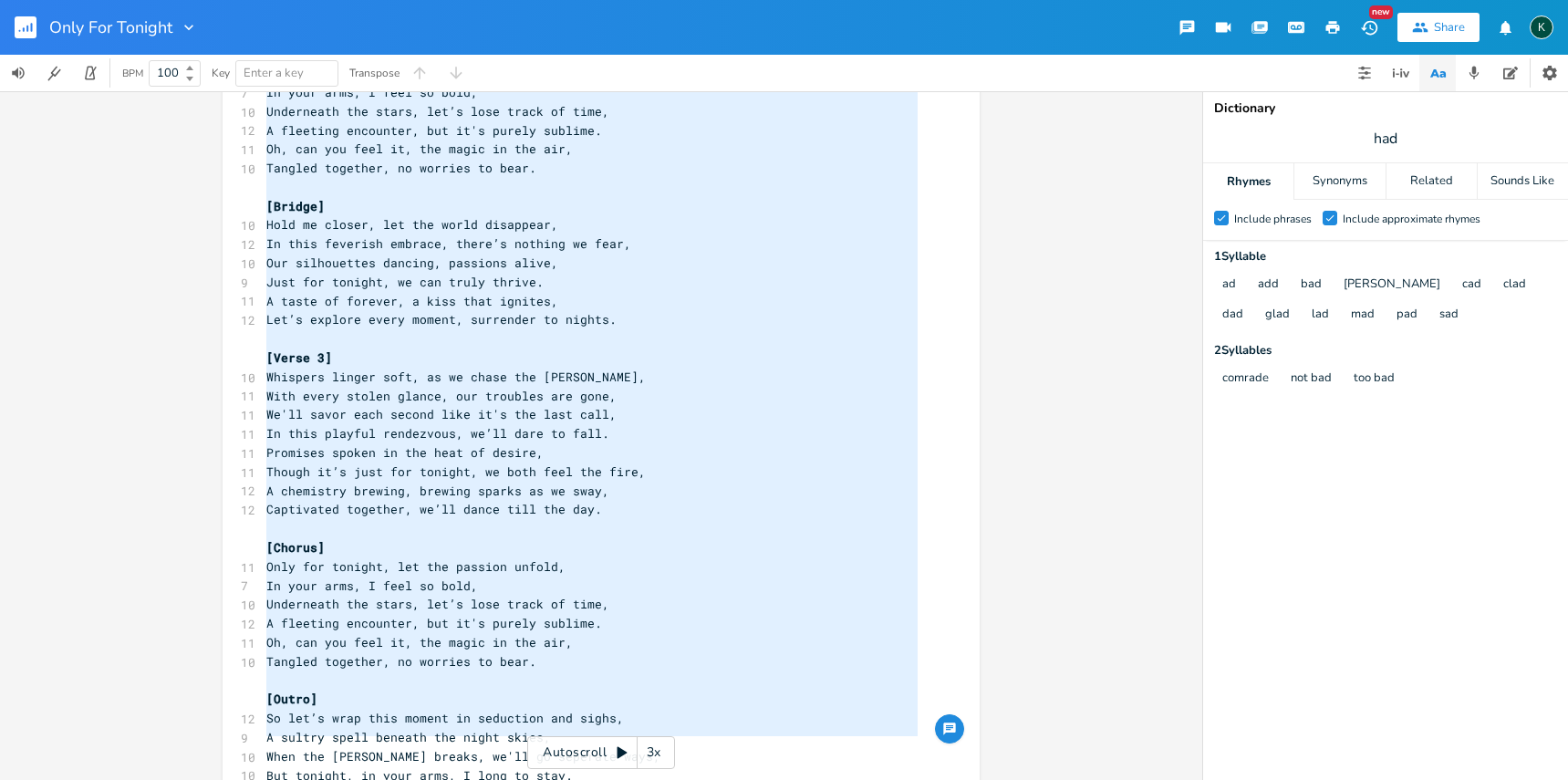
drag, startPoint x: 261, startPoint y: 142, endPoint x: 569, endPoint y: 839, distance: 762.0
click at [569, 780] on html "Only For Tonight New Share K BPM 100 Key Enter a key Transpose x [Verse 1] 9 Wh…" at bounding box center [784, 390] width 1568 height 780
type textarea "[Lorem 5] Ipsumdol si ame cons, adi elits doeiusm tem, Incidi ut labo etdo, mag…"
click at [17, 30] on rect "button" at bounding box center [26, 28] width 22 height 22
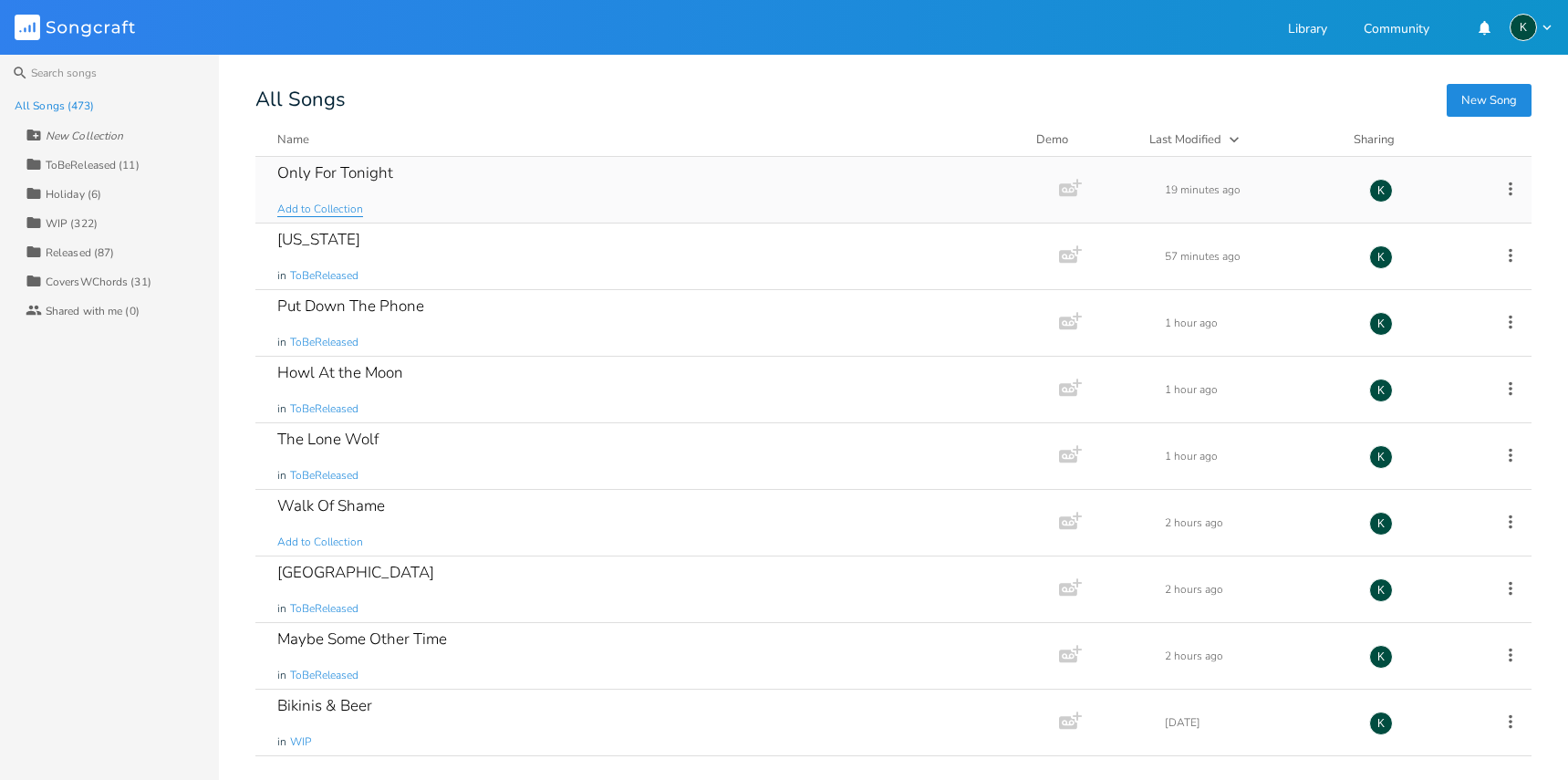
click at [314, 204] on span "Add to Collection" at bounding box center [319, 209] width 85 height 16
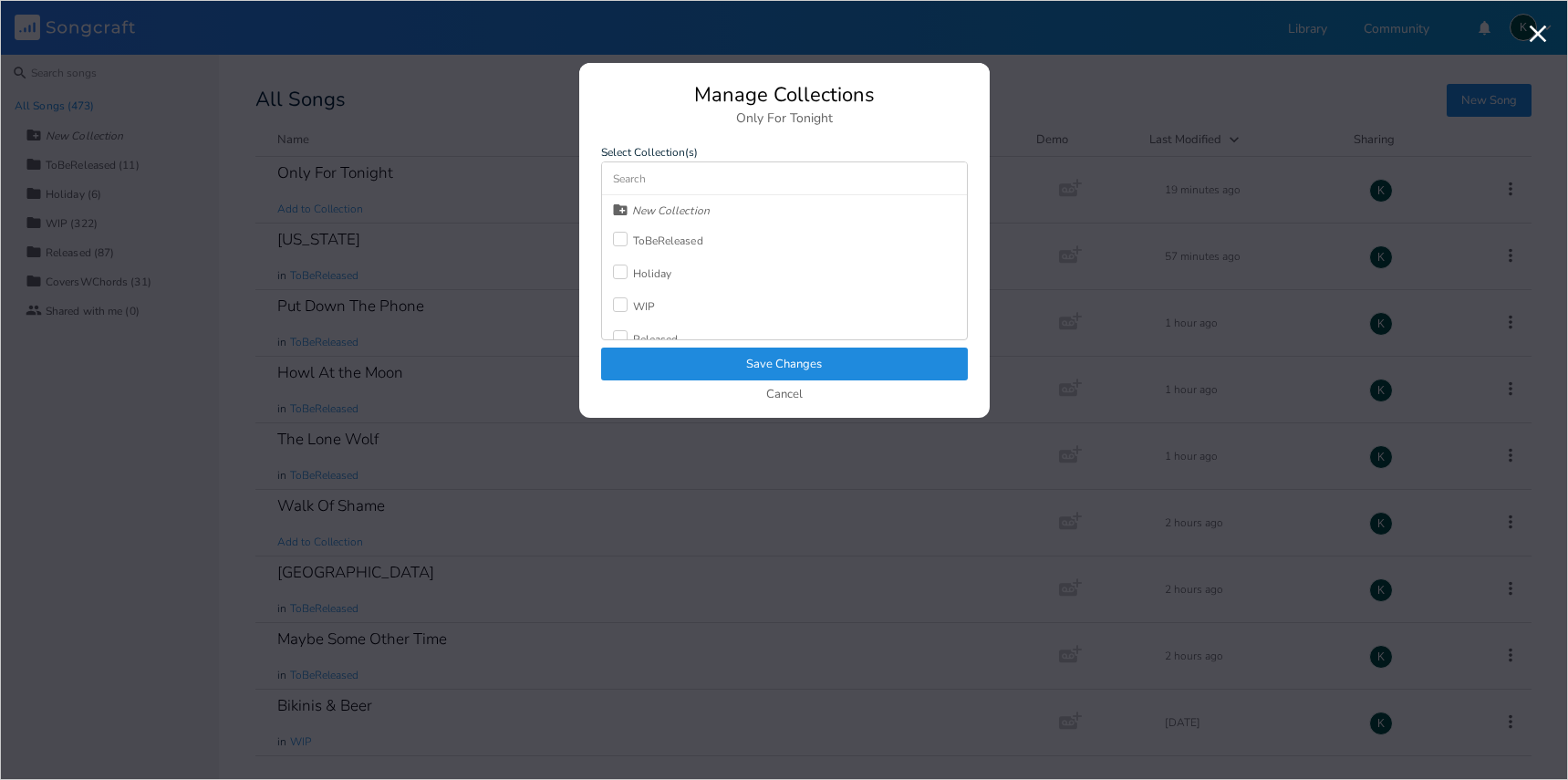
click at [621, 309] on div at bounding box center [621, 305] width 15 height 15
click at [649, 352] on button "Save Changes" at bounding box center [784, 364] width 366 height 33
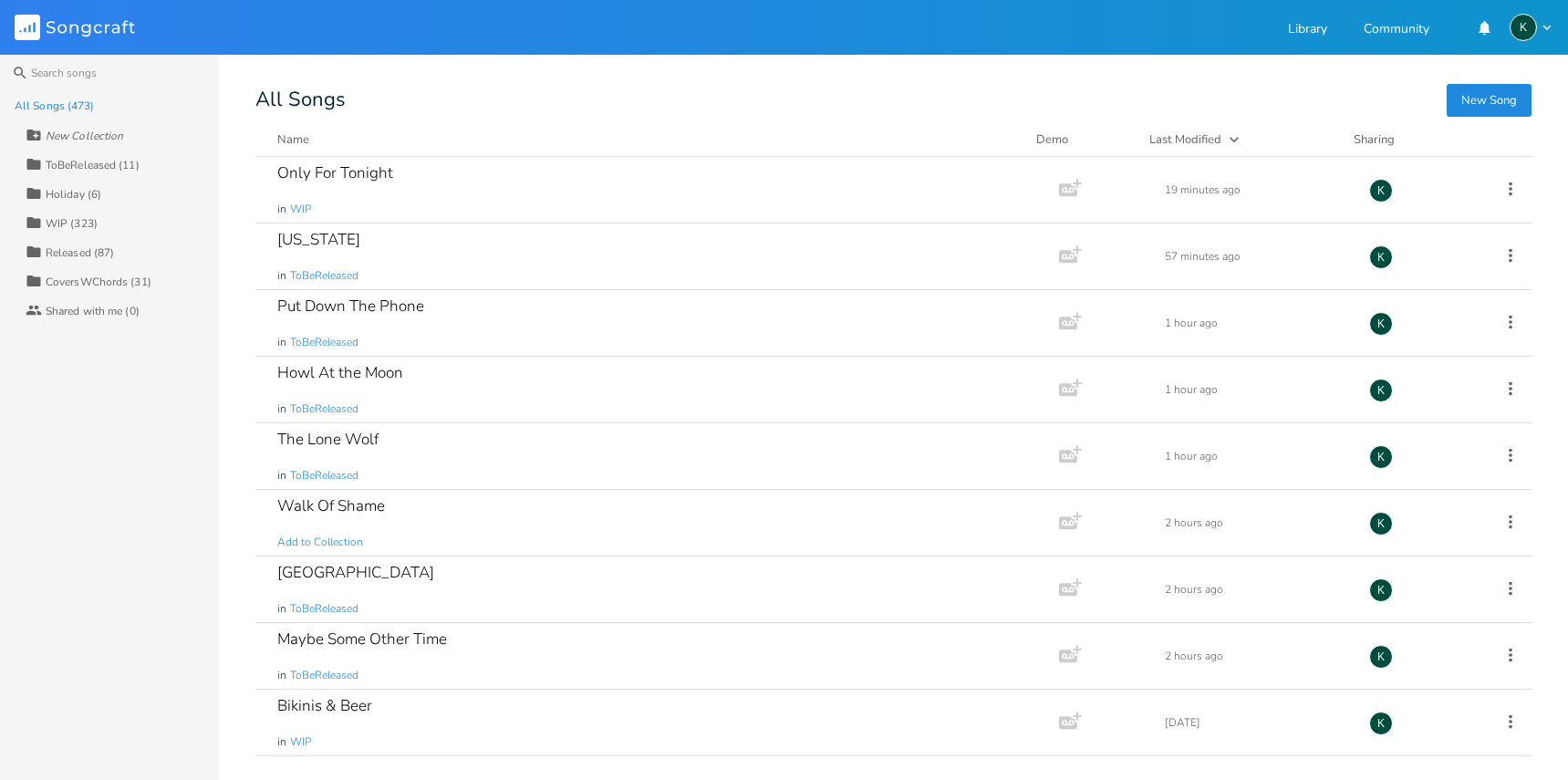
click at [1481, 103] on button "New Song" at bounding box center [1489, 100] width 84 height 33
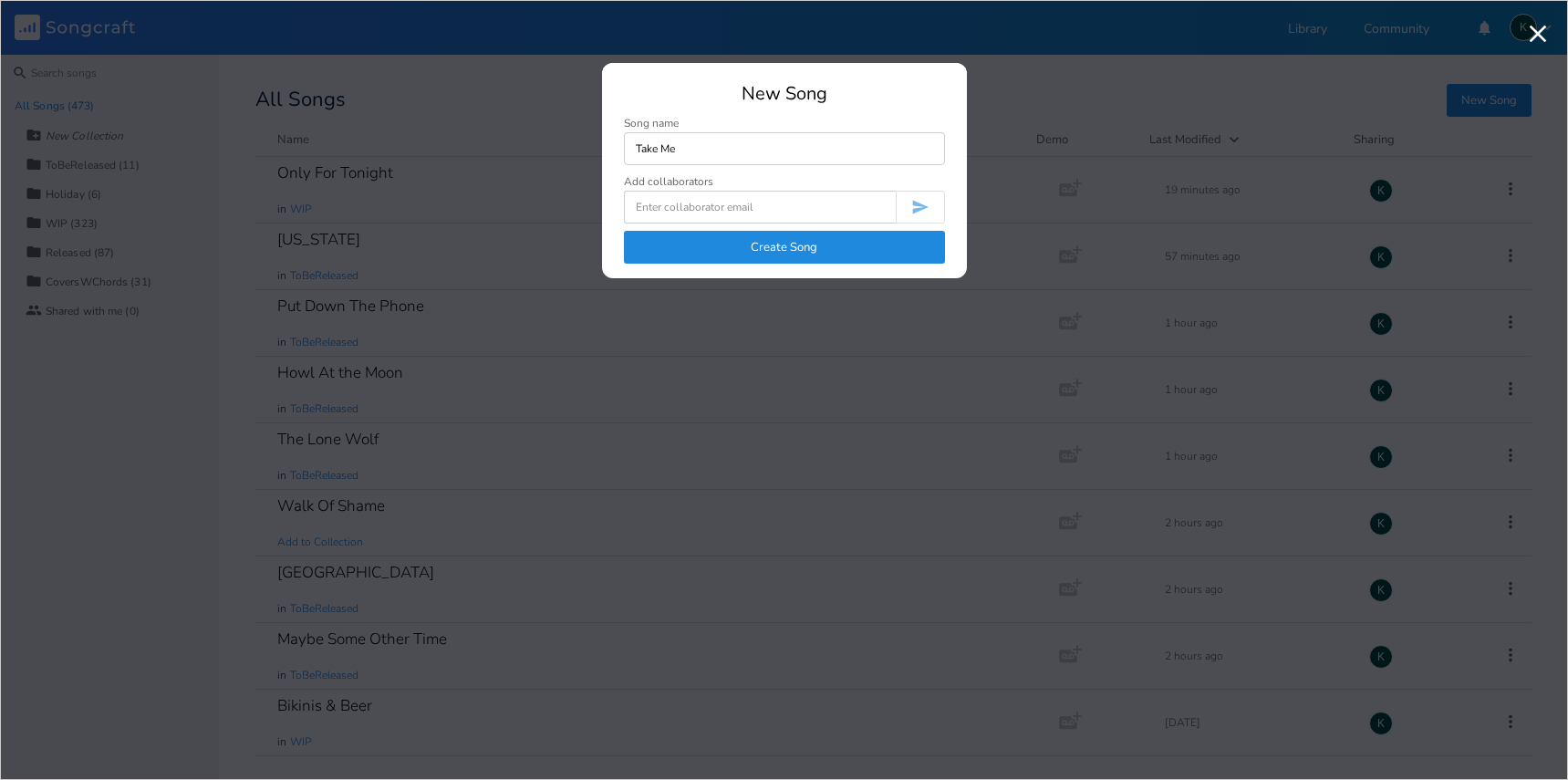
type input "Take Me"
click at [771, 256] on button "Create Song" at bounding box center [785, 247] width 321 height 33
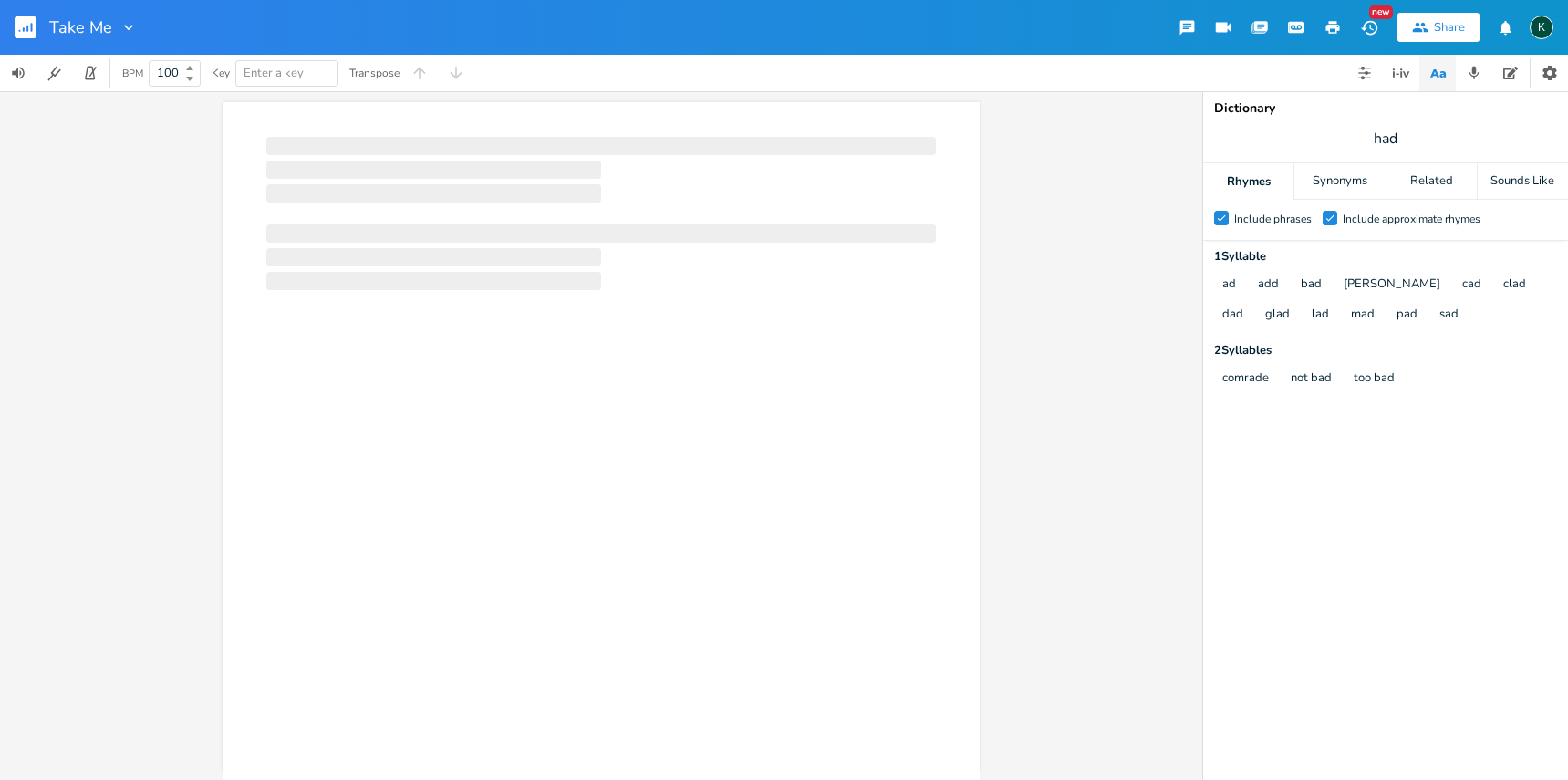
scroll to position [0, 1]
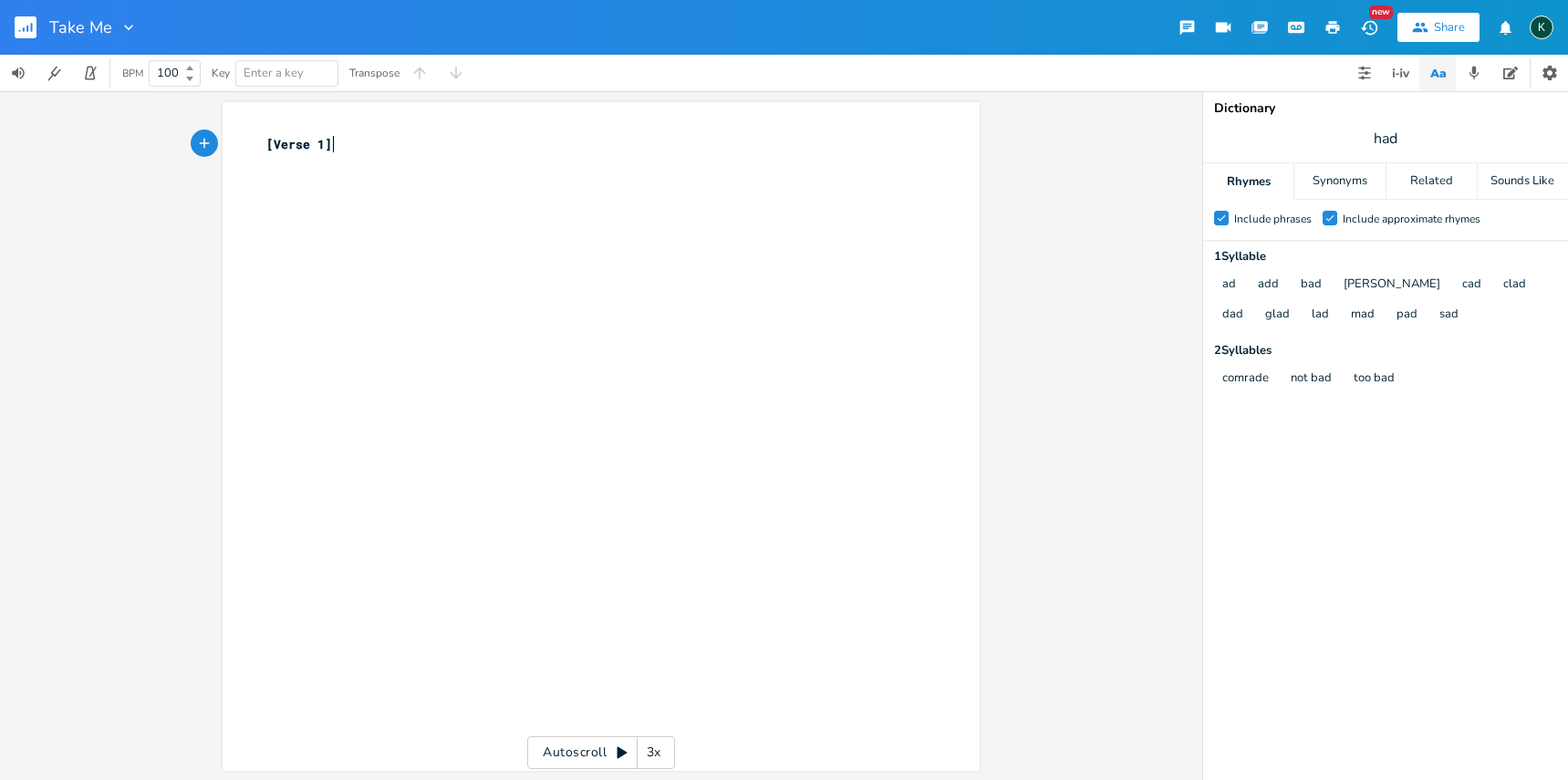
type textarea "[Verse 1]"
drag, startPoint x: 368, startPoint y: 136, endPoint x: 178, endPoint y: 114, distance: 191.3
click at [185, 117] on div "[Verse 1] x [Verse 1] ​ Autoscroll 3x" at bounding box center [601, 435] width 1203 height 688
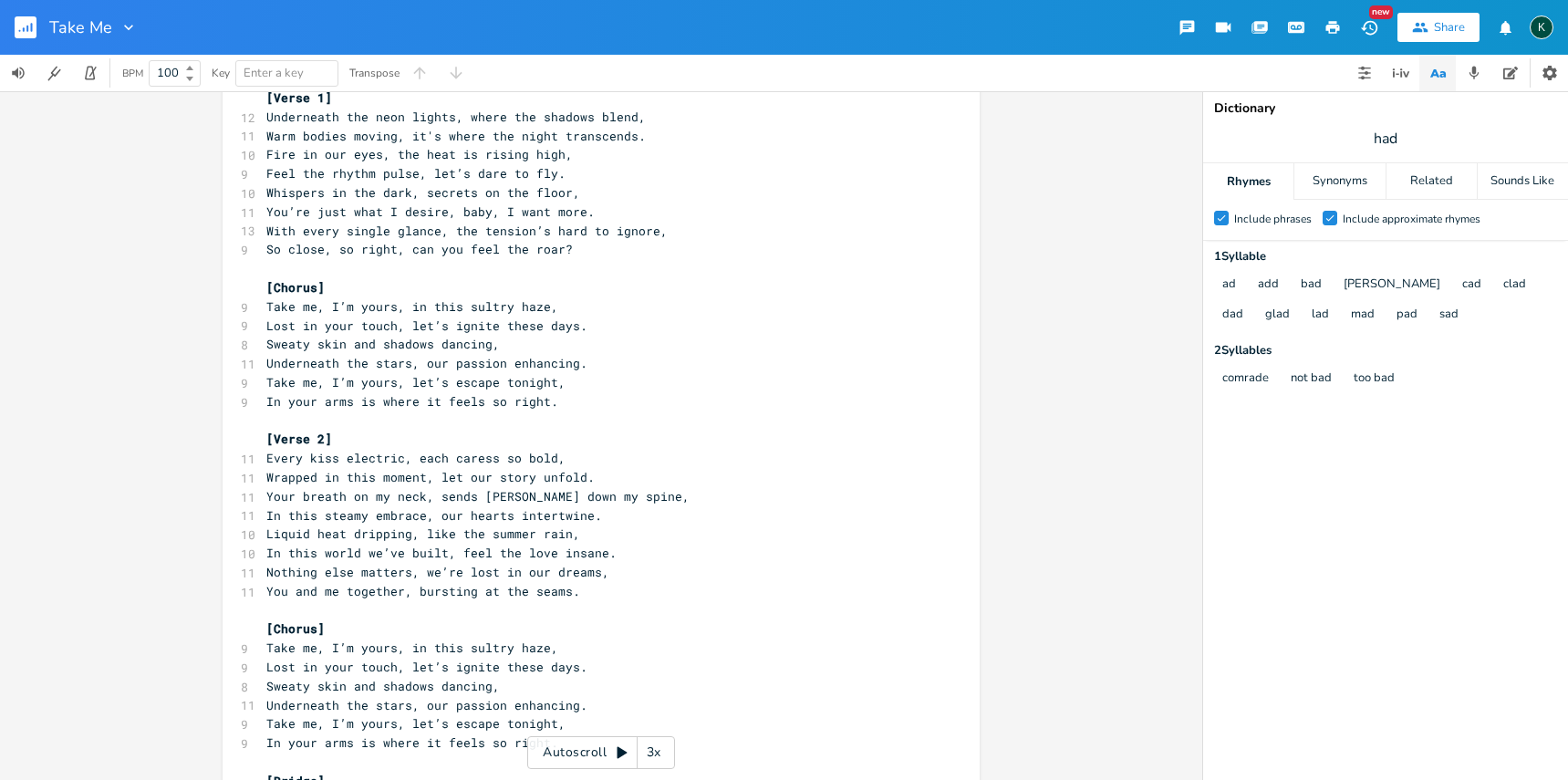
scroll to position [0, 0]
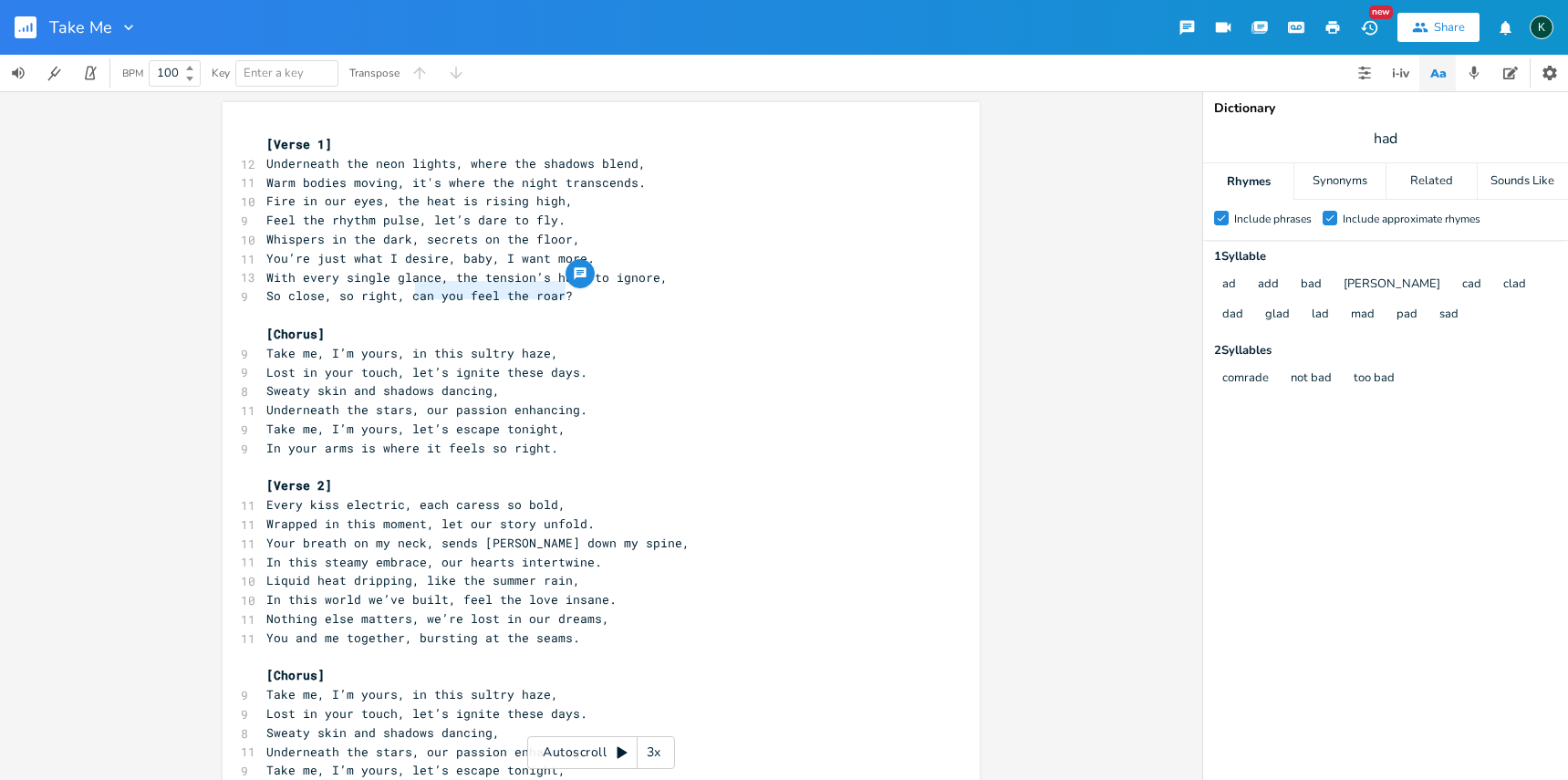
type textarea "an you feel the roar?"
drag, startPoint x: 407, startPoint y: 292, endPoint x: 526, endPoint y: 301, distance: 119.3
click at [536, 299] on div "[Verse 1] 12 Underneath the neon lights, where the shadows blend, 11 Warm bodie…" at bounding box center [591, 761] width 658 height 1252
click at [475, 307] on pre "​" at bounding box center [591, 315] width 658 height 19
drag, startPoint x: 403, startPoint y: 294, endPoint x: 550, endPoint y: 295, distance: 147.0
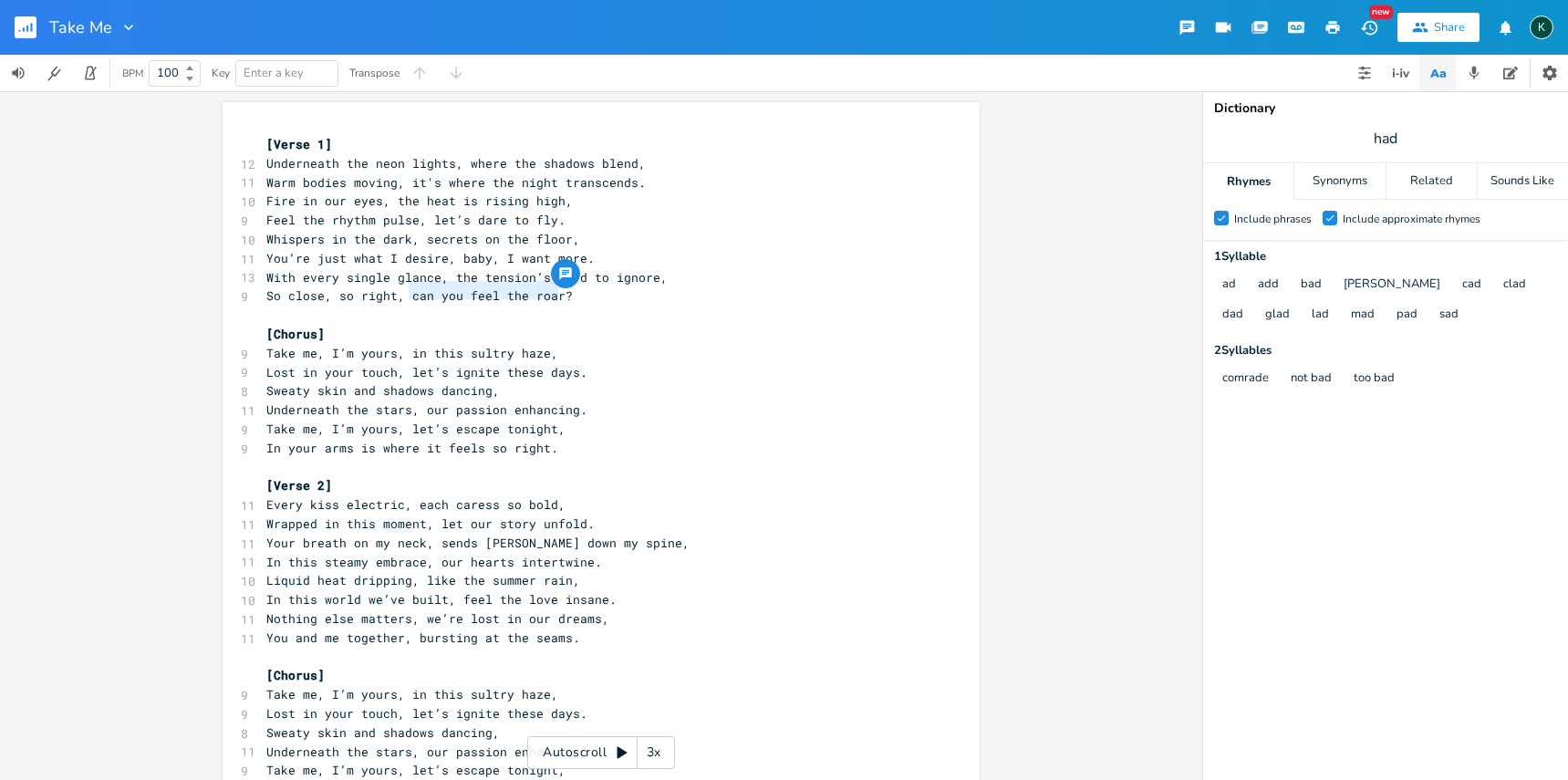
click at [550, 295] on span "So close, so right, can you feel the roar?" at bounding box center [420, 295] width 307 height 17
type textarea "you know what's instore"
click at [557, 363] on span "Lost in your touch, let’s ignite these days." at bounding box center [427, 372] width 321 height 17
click at [530, 295] on span "So close, so right, you know what's instore?" at bounding box center [427, 295] width 321 height 17
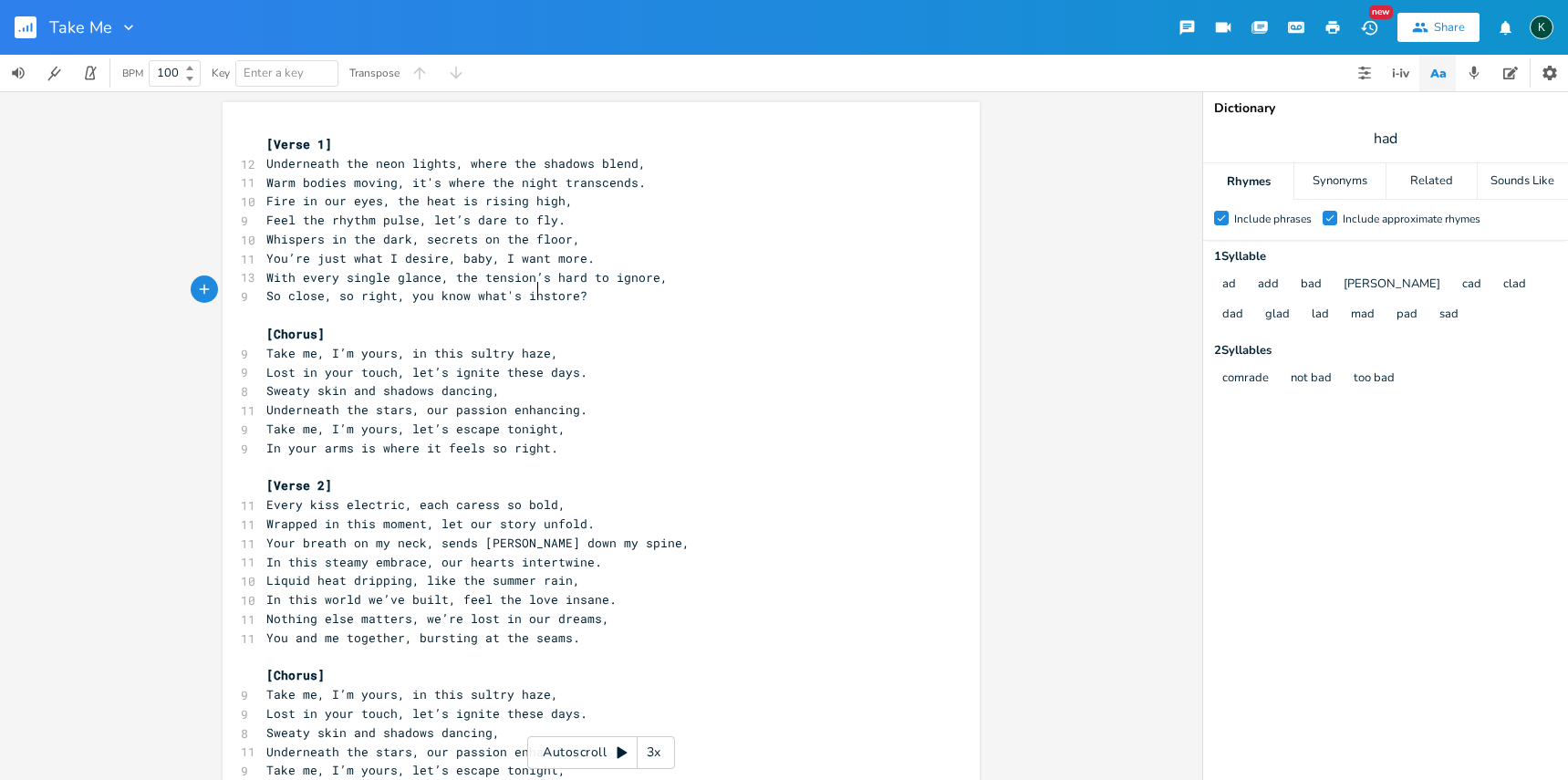
scroll to position [0, 2]
click at [539, 346] on span "Take me, I’m yours, in this sultry haze," at bounding box center [412, 353] width 292 height 17
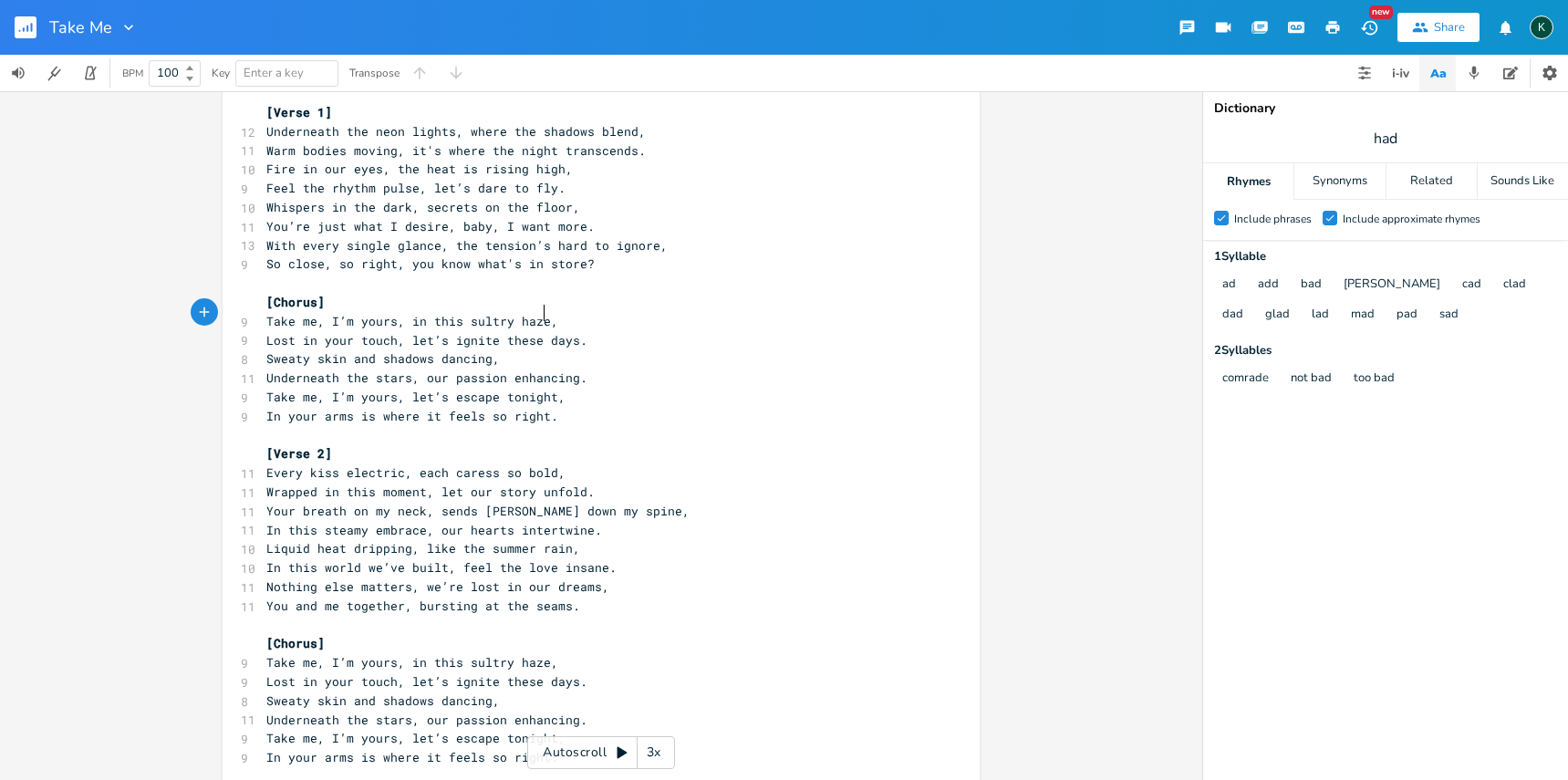
scroll to position [58, 0]
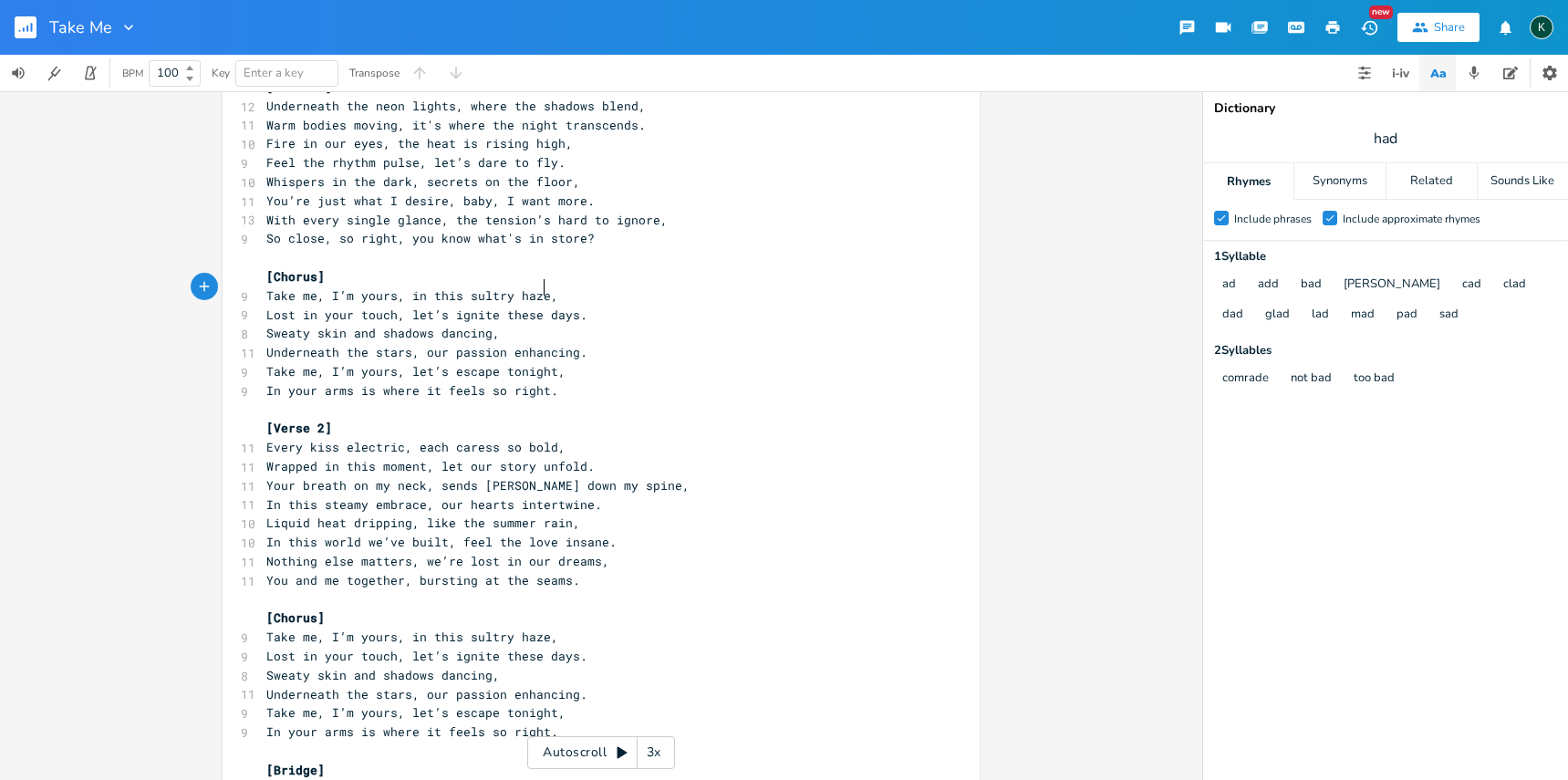
click at [543, 533] on span "In this world we’ve built, feel the love insane." at bounding box center [442, 541] width 351 height 17
type textarea "ust that's"
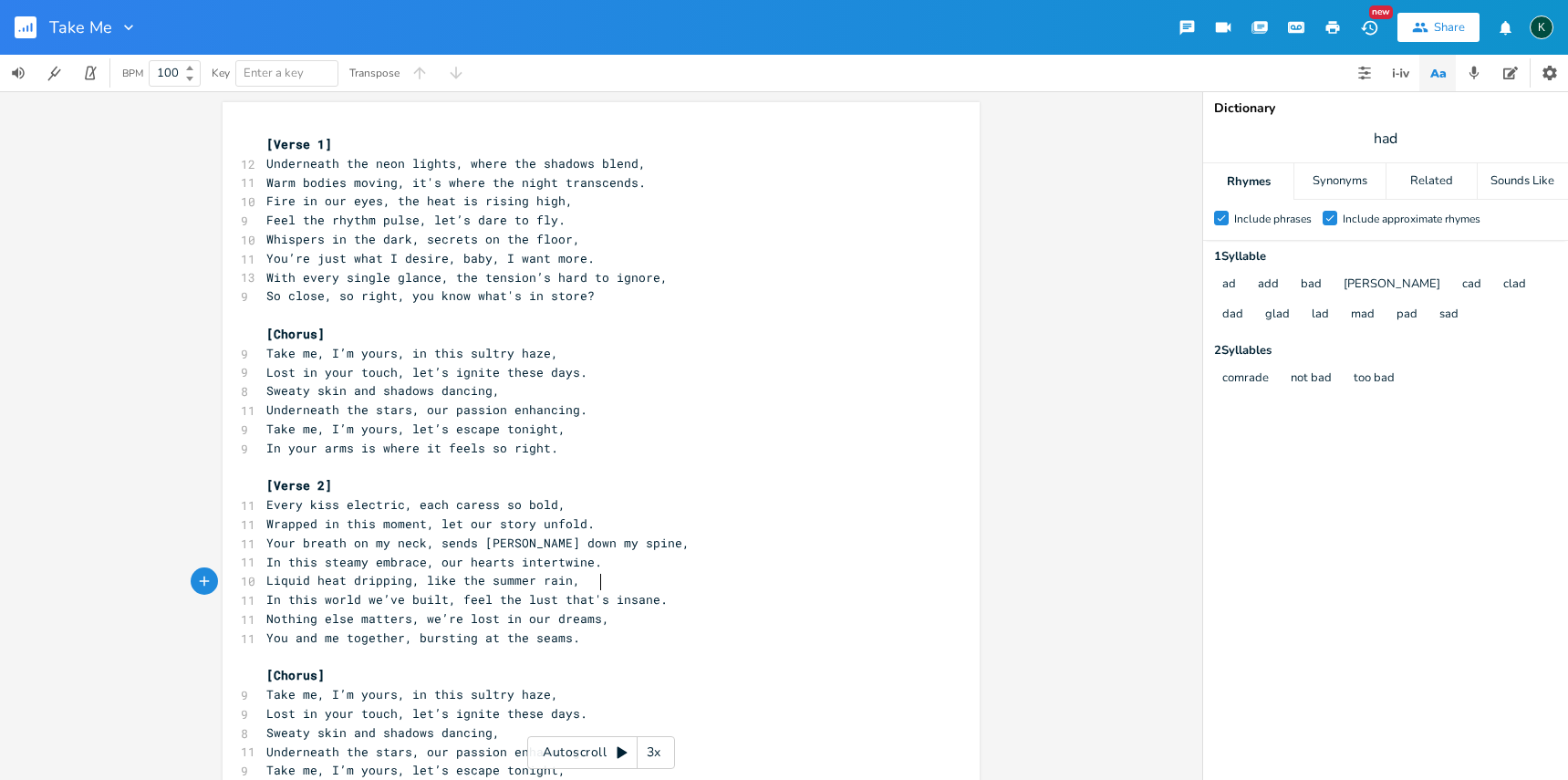
scroll to position [0, 0]
drag, startPoint x: 541, startPoint y: 345, endPoint x: 527, endPoint y: 393, distance: 50.0
click at [509, 348] on span "Take me, I’m yours, in this sultry haze," at bounding box center [412, 353] width 292 height 17
type textarea "abyss,"
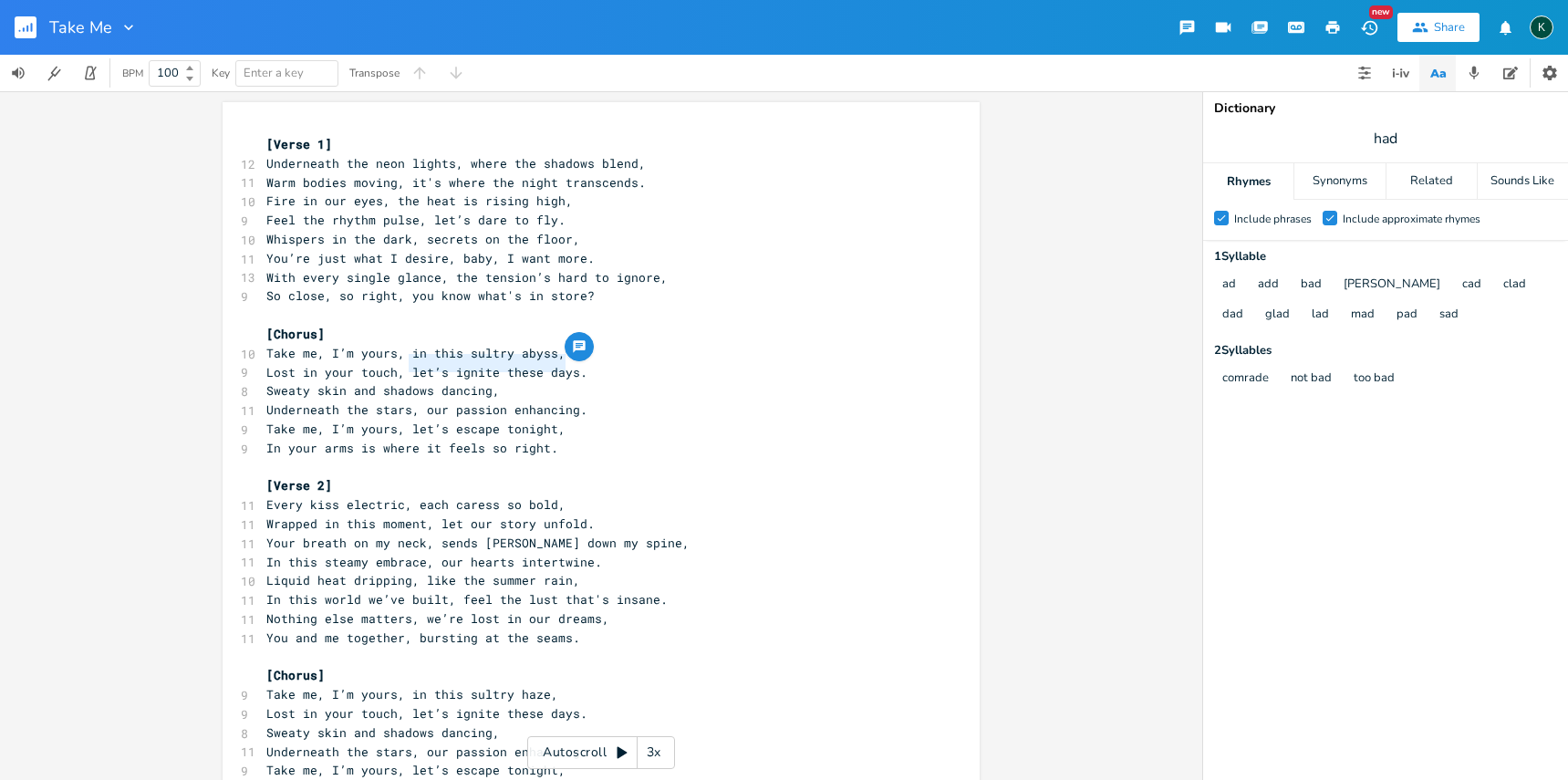
drag, startPoint x: 405, startPoint y: 364, endPoint x: 562, endPoint y: 363, distance: 157.0
click at [562, 363] on span "Lost in your touch, let’s ignite these days." at bounding box center [427, 372] width 321 height 17
type textarea "lost in your kis"
click at [566, 458] on pre "​" at bounding box center [591, 467] width 658 height 19
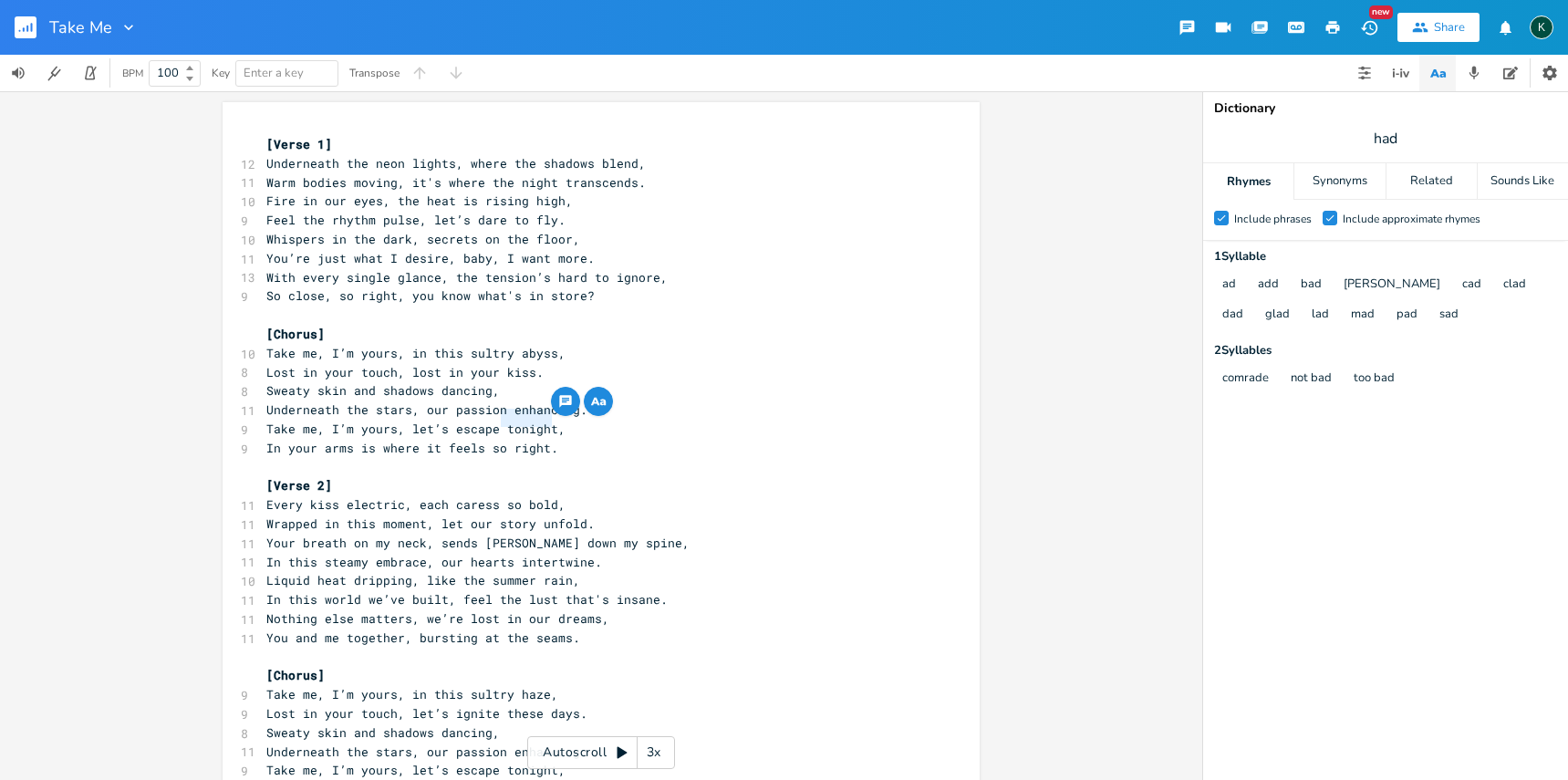
drag, startPoint x: 497, startPoint y: 422, endPoint x: 544, endPoint y: 419, distance: 47.1
click at [544, 420] on span "Take me, I’m yours, let’s escape tonight," at bounding box center [416, 429] width 299 height 17
type textarea "from the light"
type textarea "feels so right."
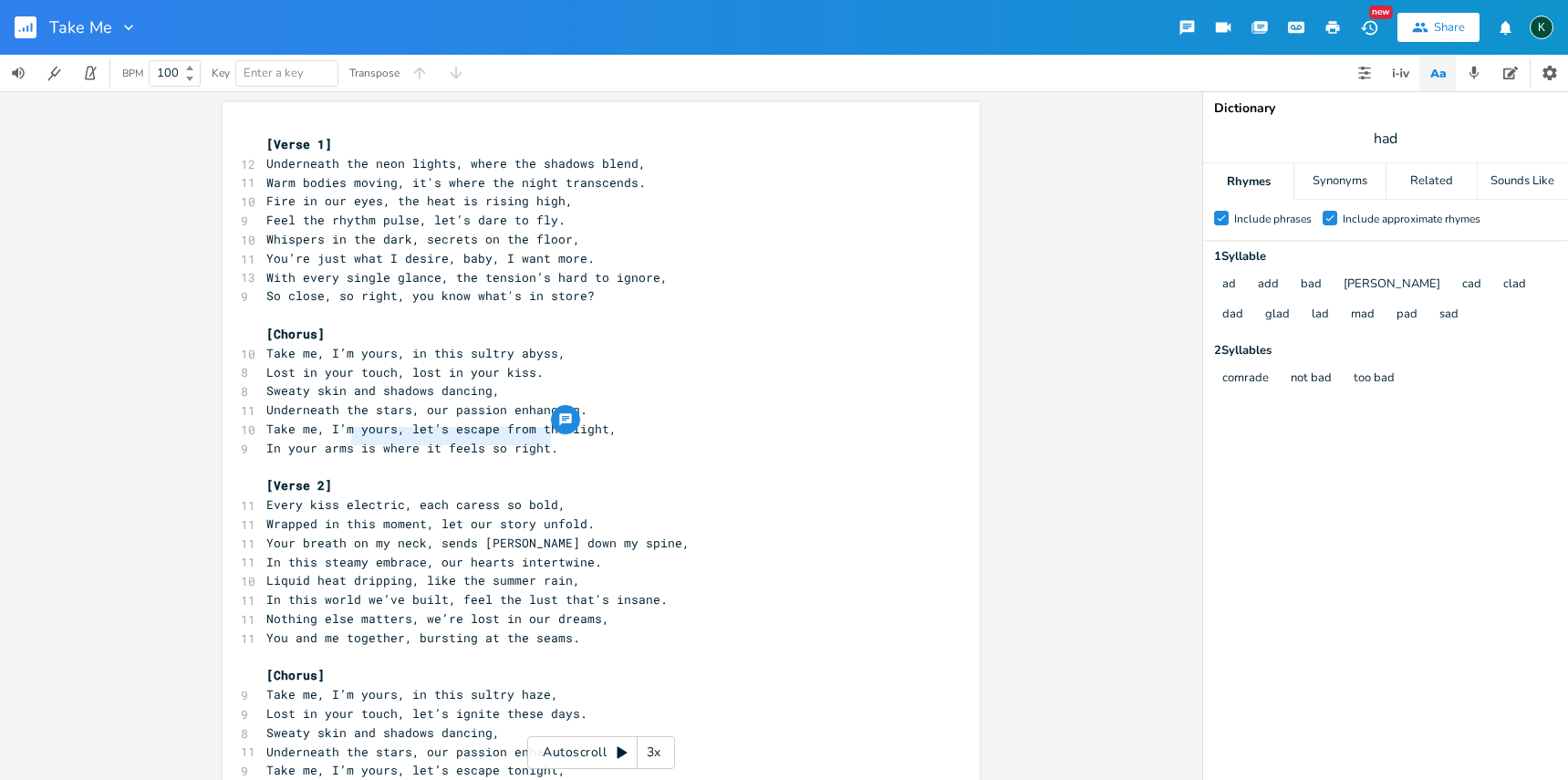
drag, startPoint x: 547, startPoint y: 442, endPoint x: 346, endPoint y: 444, distance: 201.0
click at [346, 444] on pre "In your arms is where it feels so right." at bounding box center [591, 448] width 658 height 19
type textarea "... I'm your's tonight"
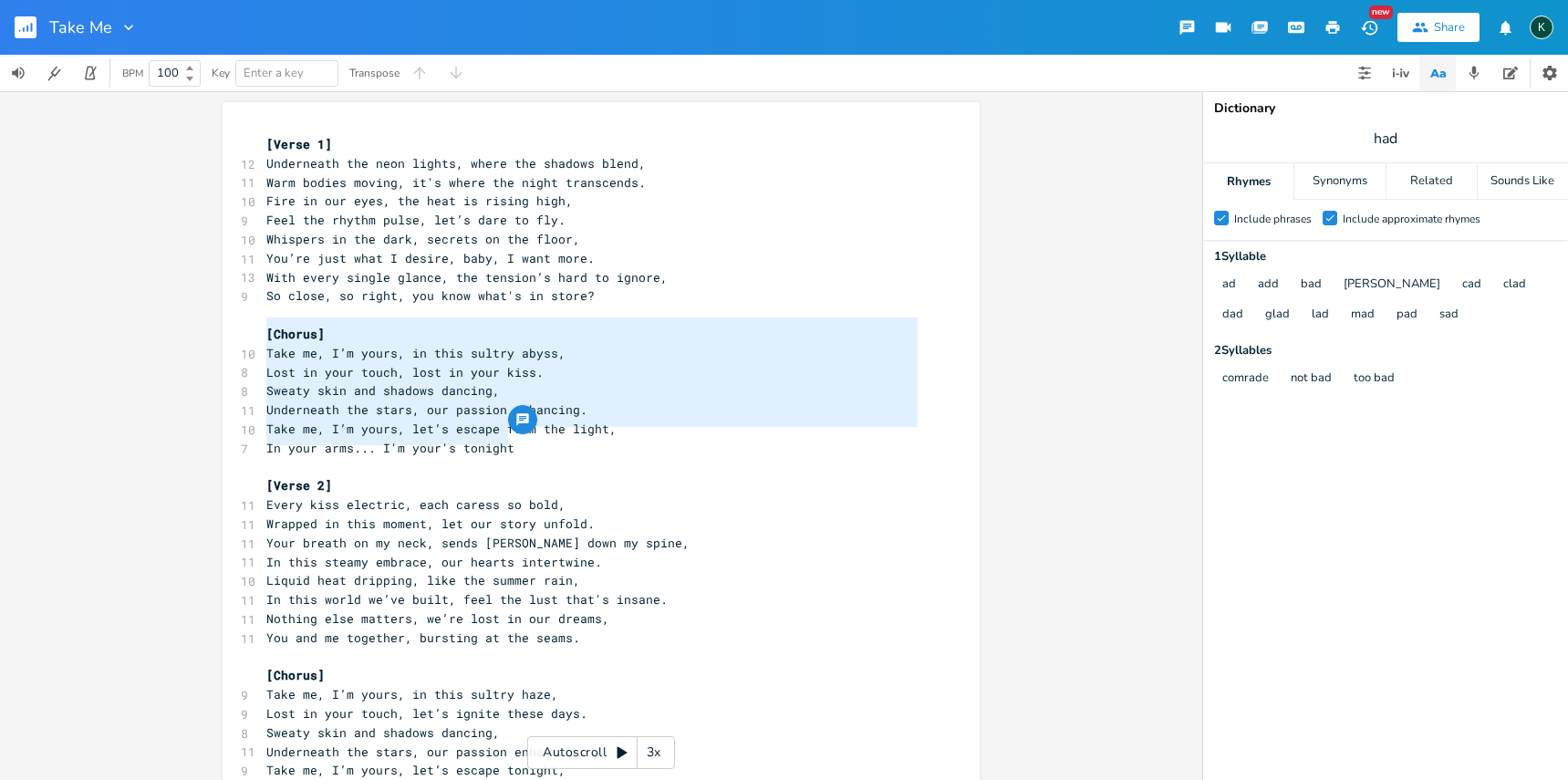
drag, startPoint x: 522, startPoint y: 437, endPoint x: 235, endPoint y: 327, distance: 307.4
click at [235, 327] on div "[Chorus] Take me, I’m yours, in this sultry abyss, Lost in your touch, lost in …" at bounding box center [600, 757] width 757 height 1310
type textarea "​[Chorus] Take me, I’m yours, in this sultry abyss, Lost in your touch, lost in…"
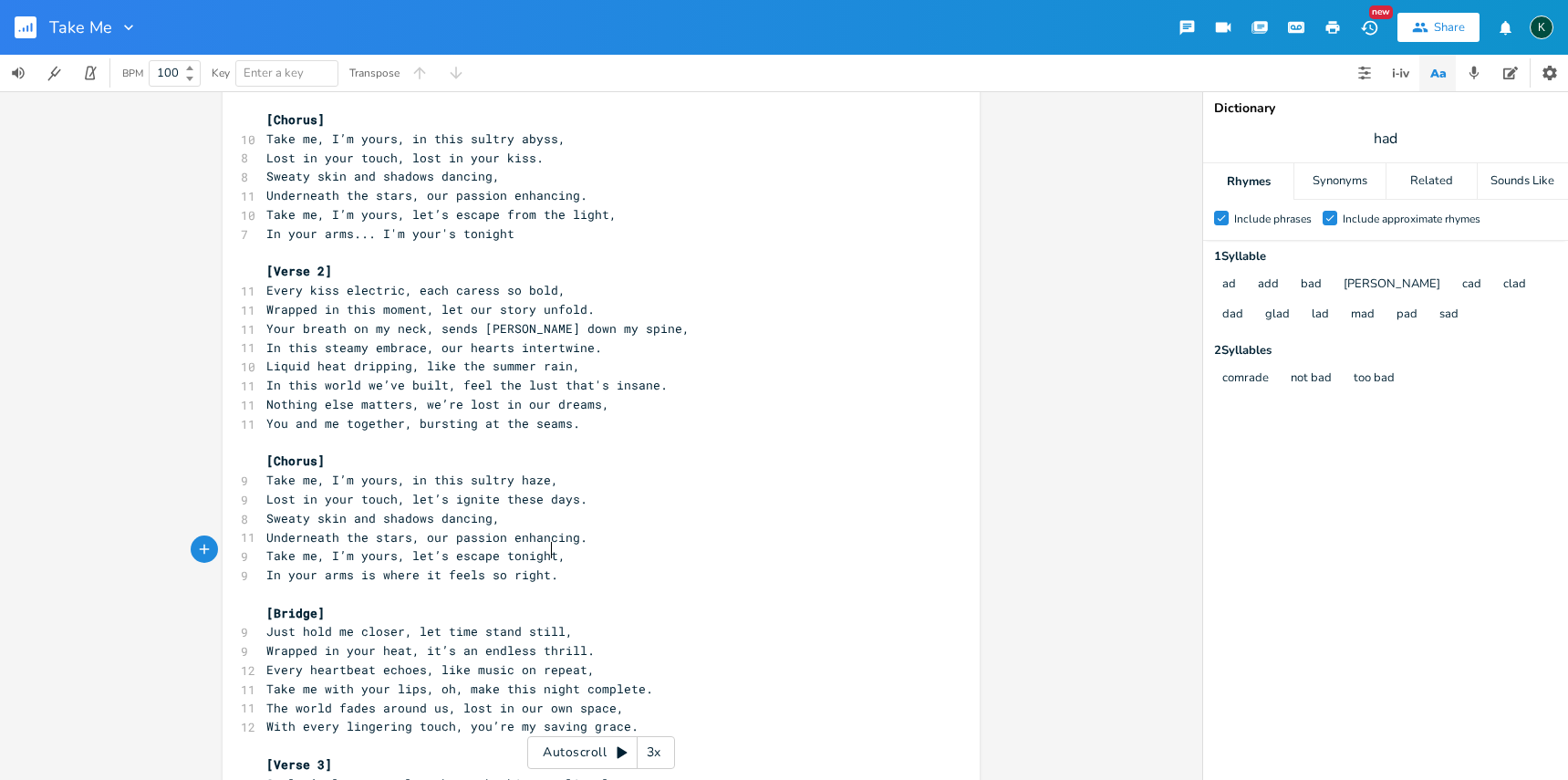
scroll to position [4, 0]
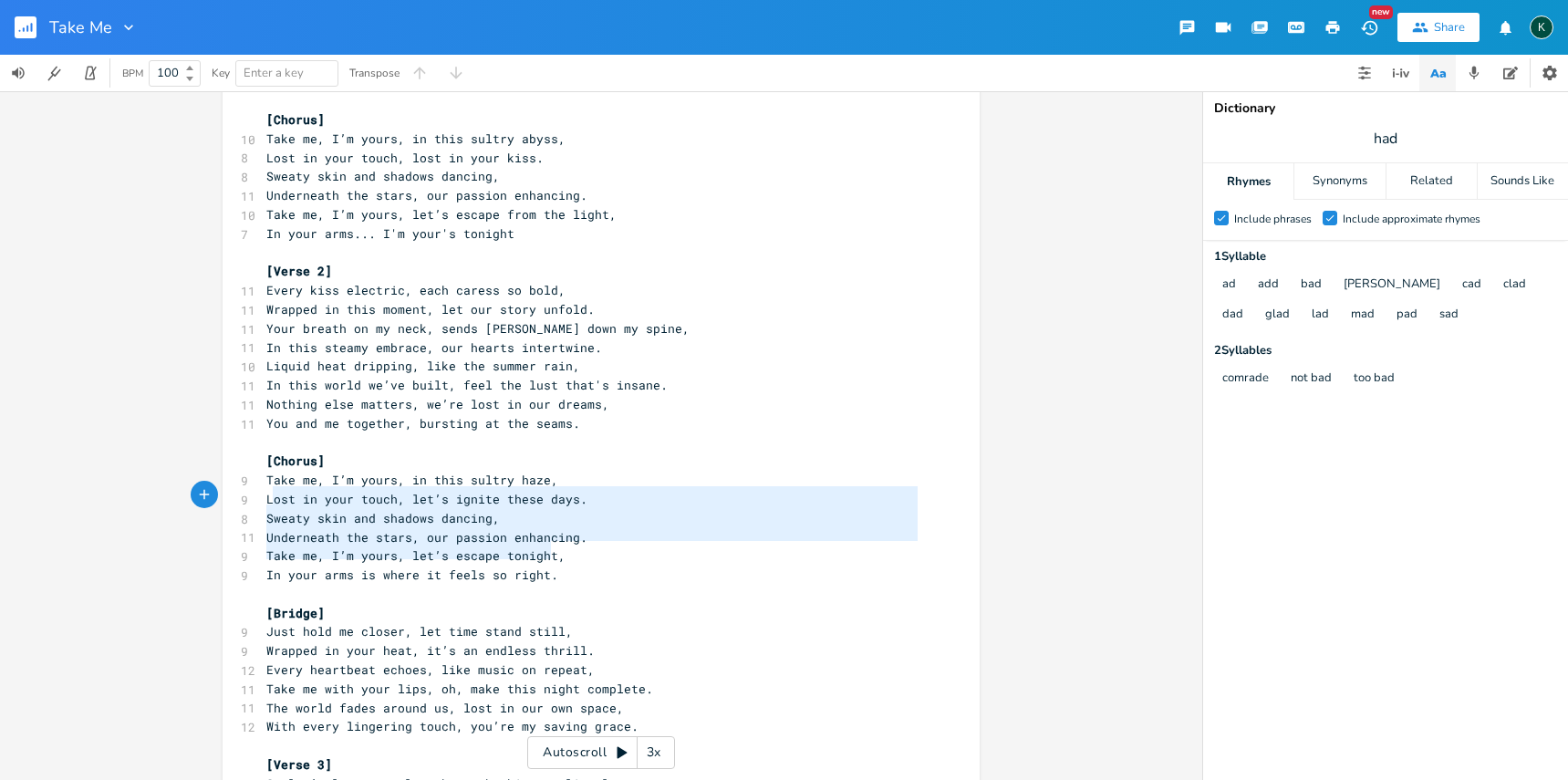
type textarea "[Chorus] Take me, I’m yours, in this sultry haze, Lost in your touch, let’s ign…"
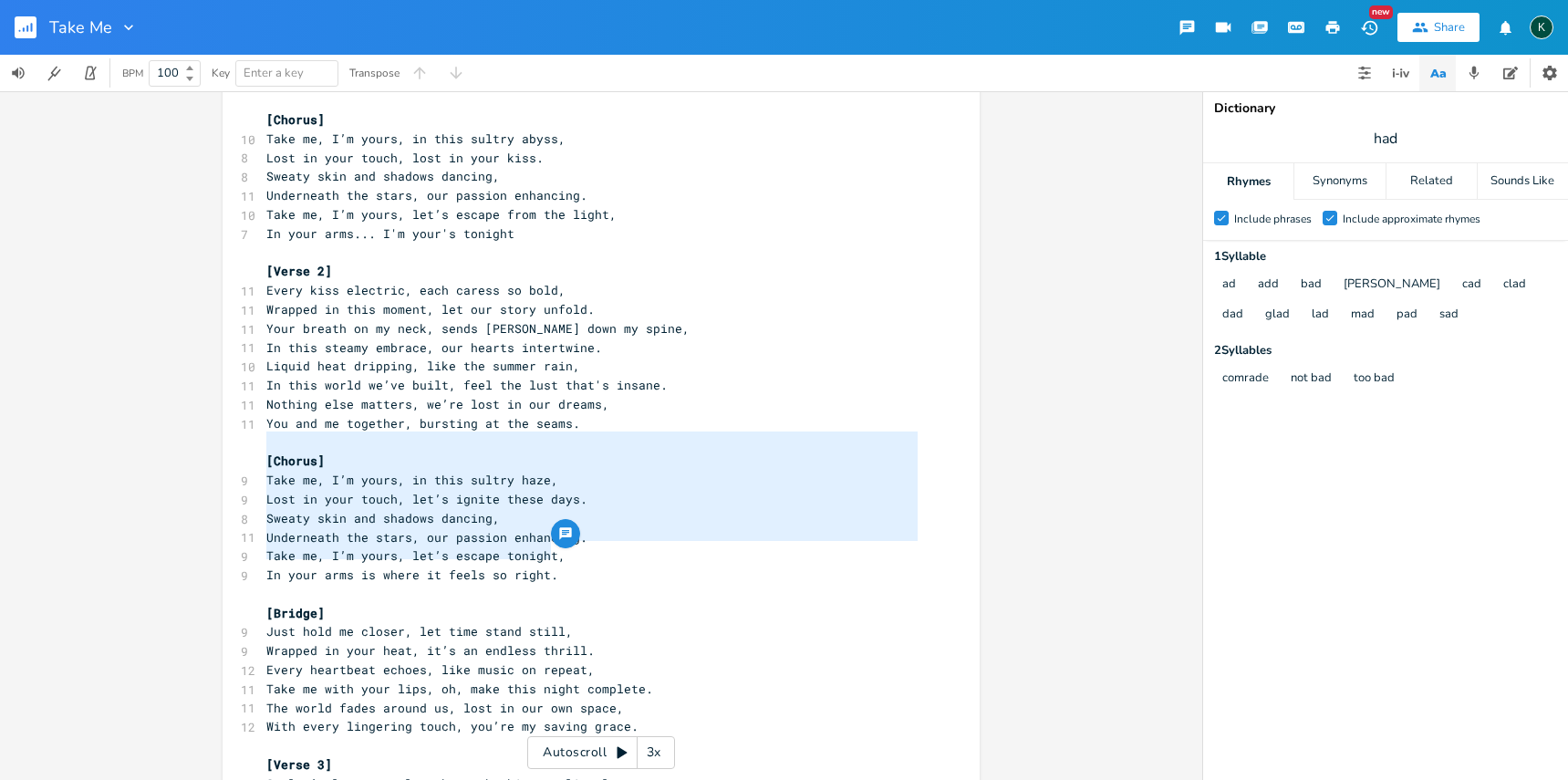
drag, startPoint x: 545, startPoint y: 555, endPoint x: 212, endPoint y: 438, distance: 353.0
click at [212, 438] on div "[Chorus] Take me, I’m yours, in this sultry haze, Lost in your touch, let’s ign…" at bounding box center [601, 435] width 1203 height 688
paste textarea
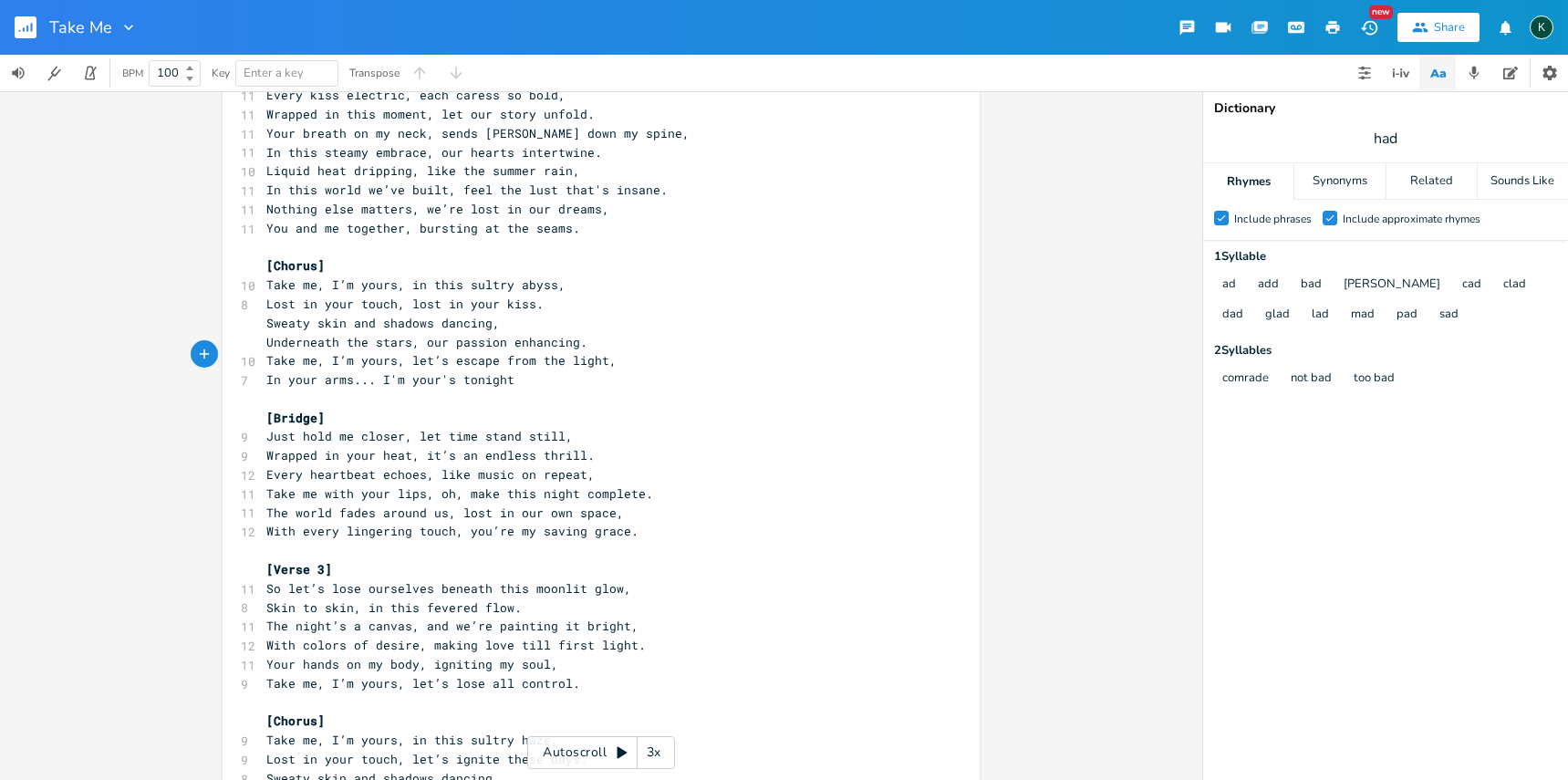
scroll to position [555, 0]
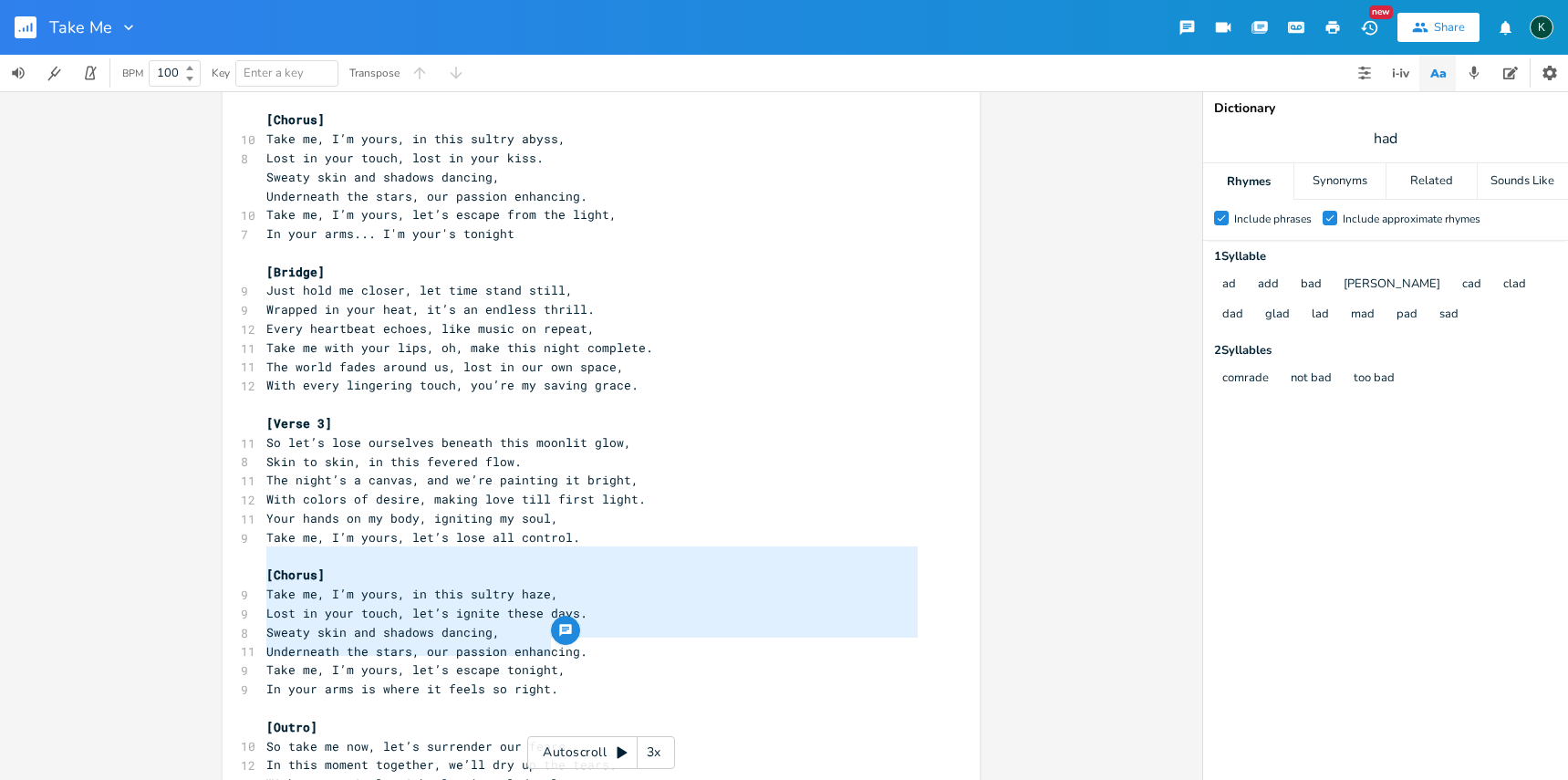
type textarea "[Chorus] Take me, I’m yours, in this sultry haze, Lost in your touch, let’s ign…"
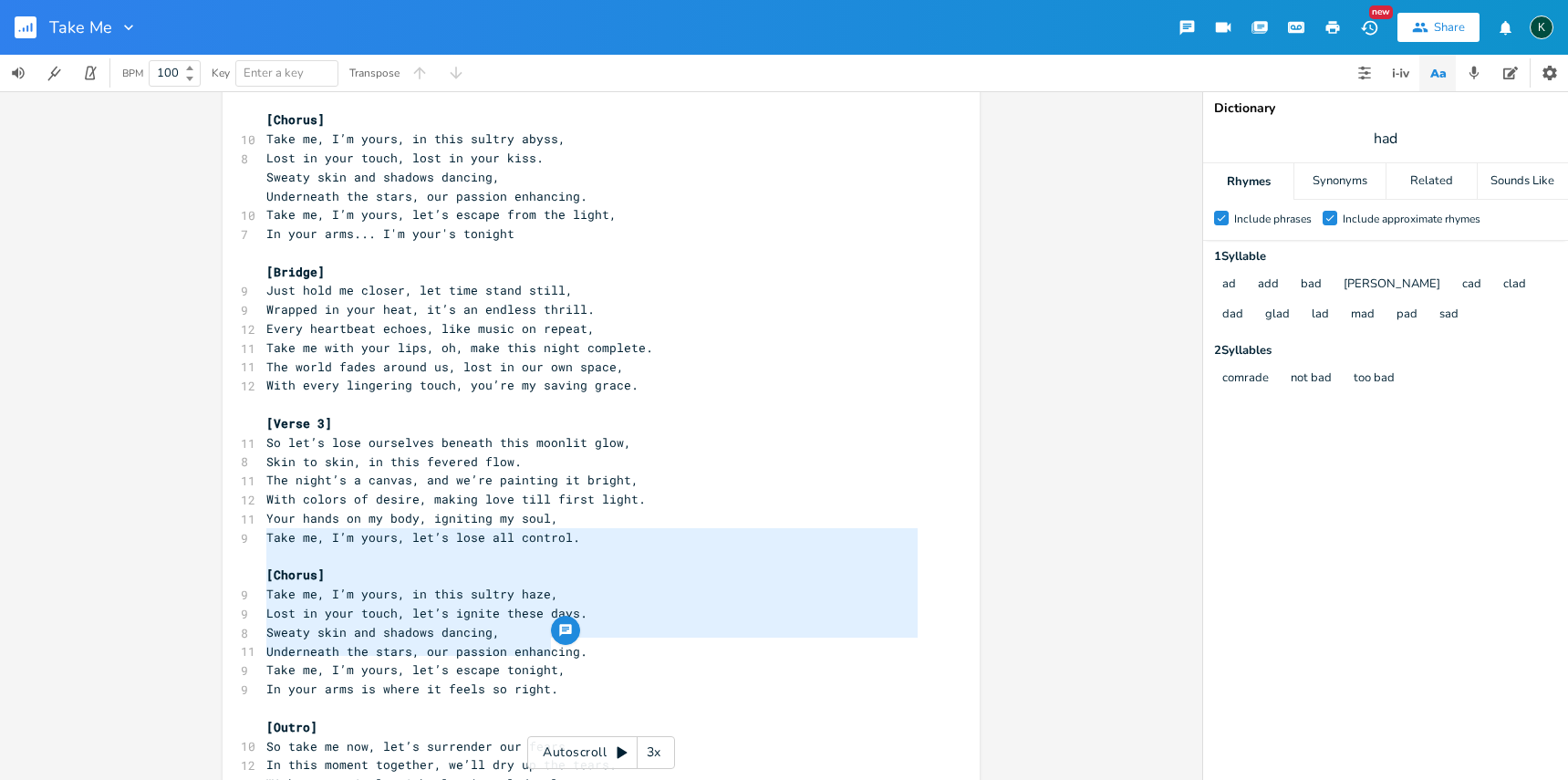
drag, startPoint x: 544, startPoint y: 652, endPoint x: 204, endPoint y: 536, distance: 359.2
click at [205, 537] on div "[Chorus] Take me, I’m yours, in this sultry haze, Lost in your touch, let’s ign…" at bounding box center [601, 435] width 1203 height 688
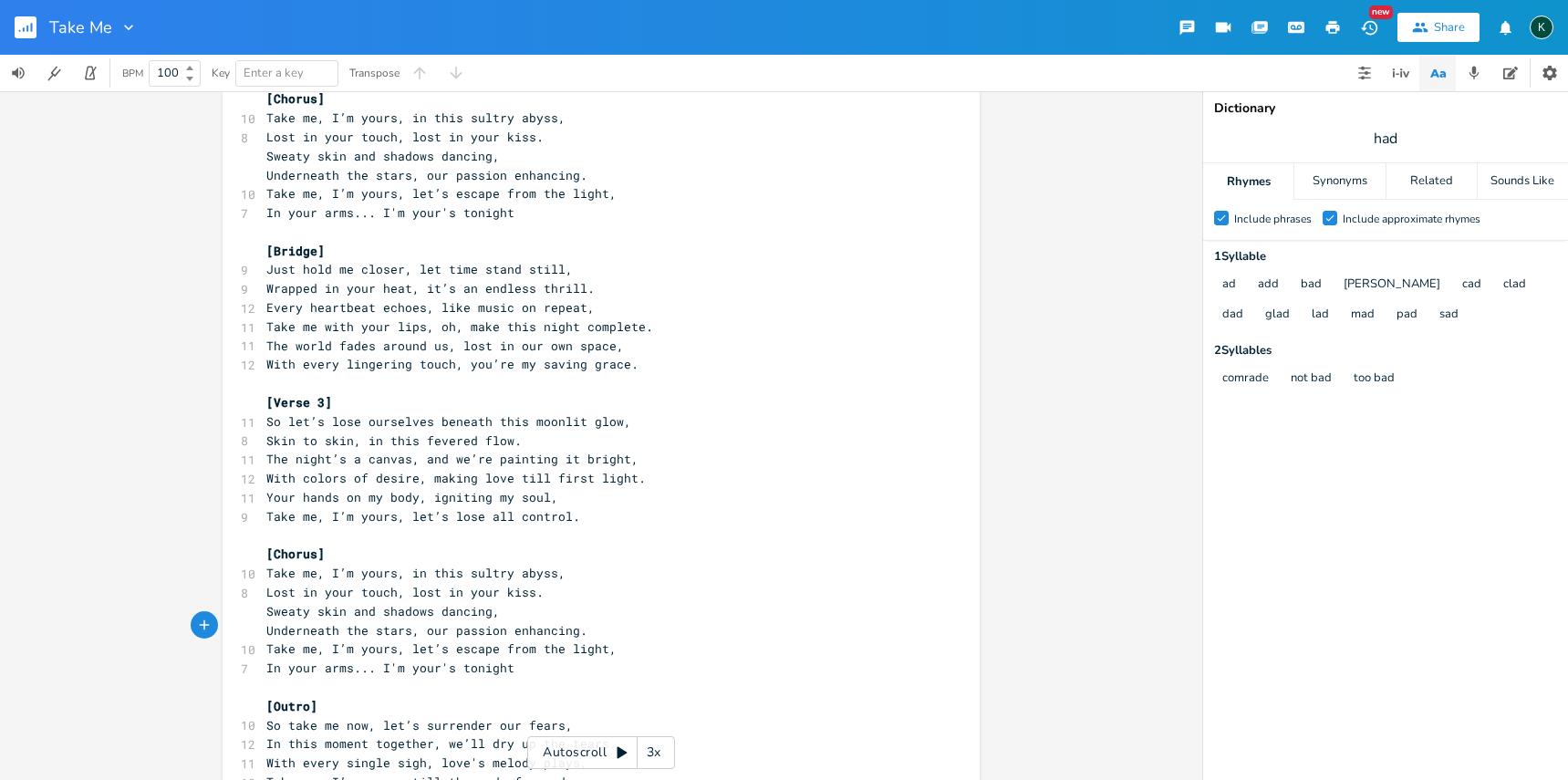
scroll to position [596, 0]
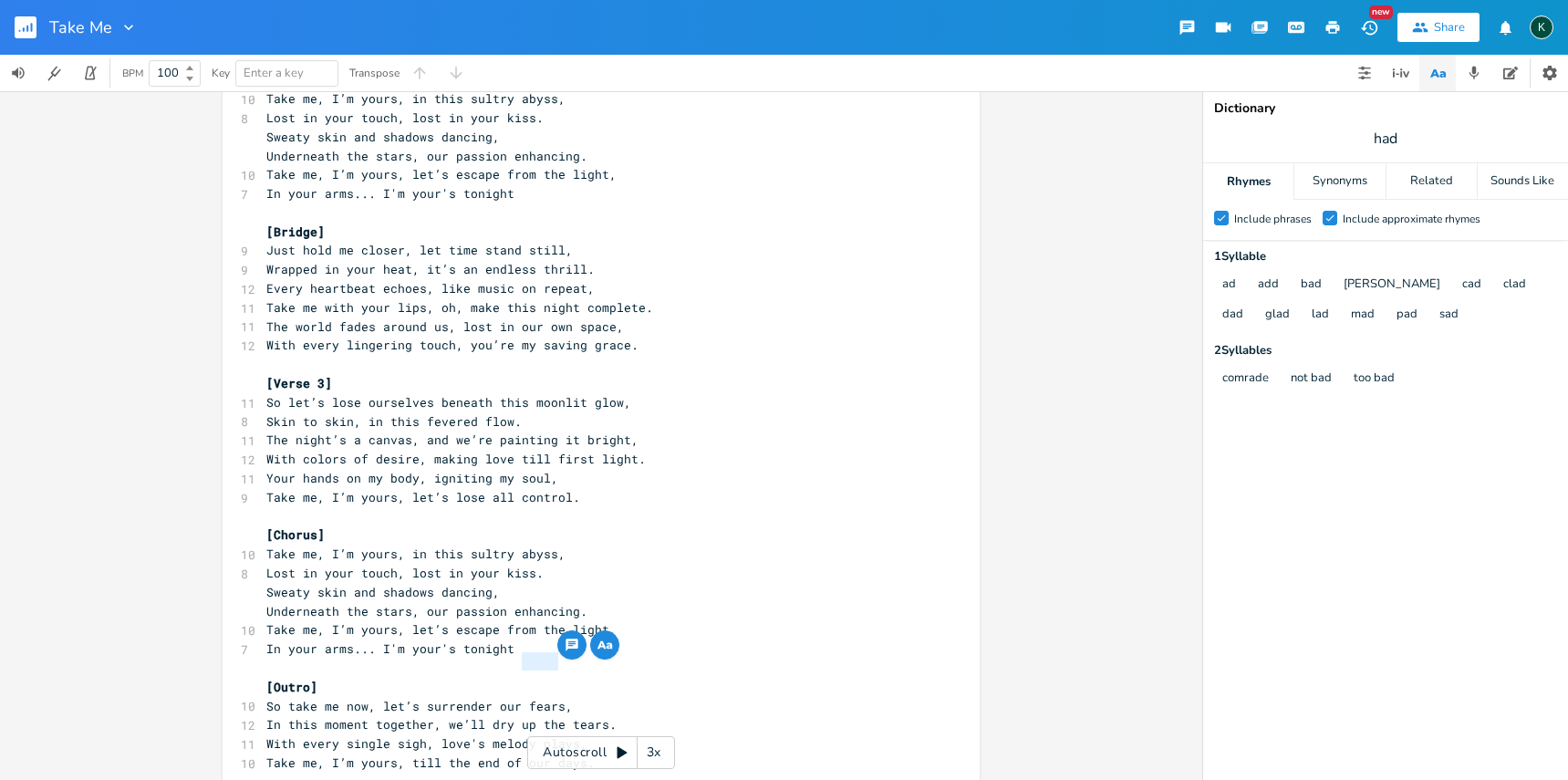
drag, startPoint x: 518, startPoint y: 663, endPoint x: 554, endPoint y: 669, distance: 36.5
click at [554, 696] on pre "So take me now, let’s surrender our fears," at bounding box center [591, 706] width 658 height 19
type textarea "fate"
type textarea "e’ll dry up the tears"
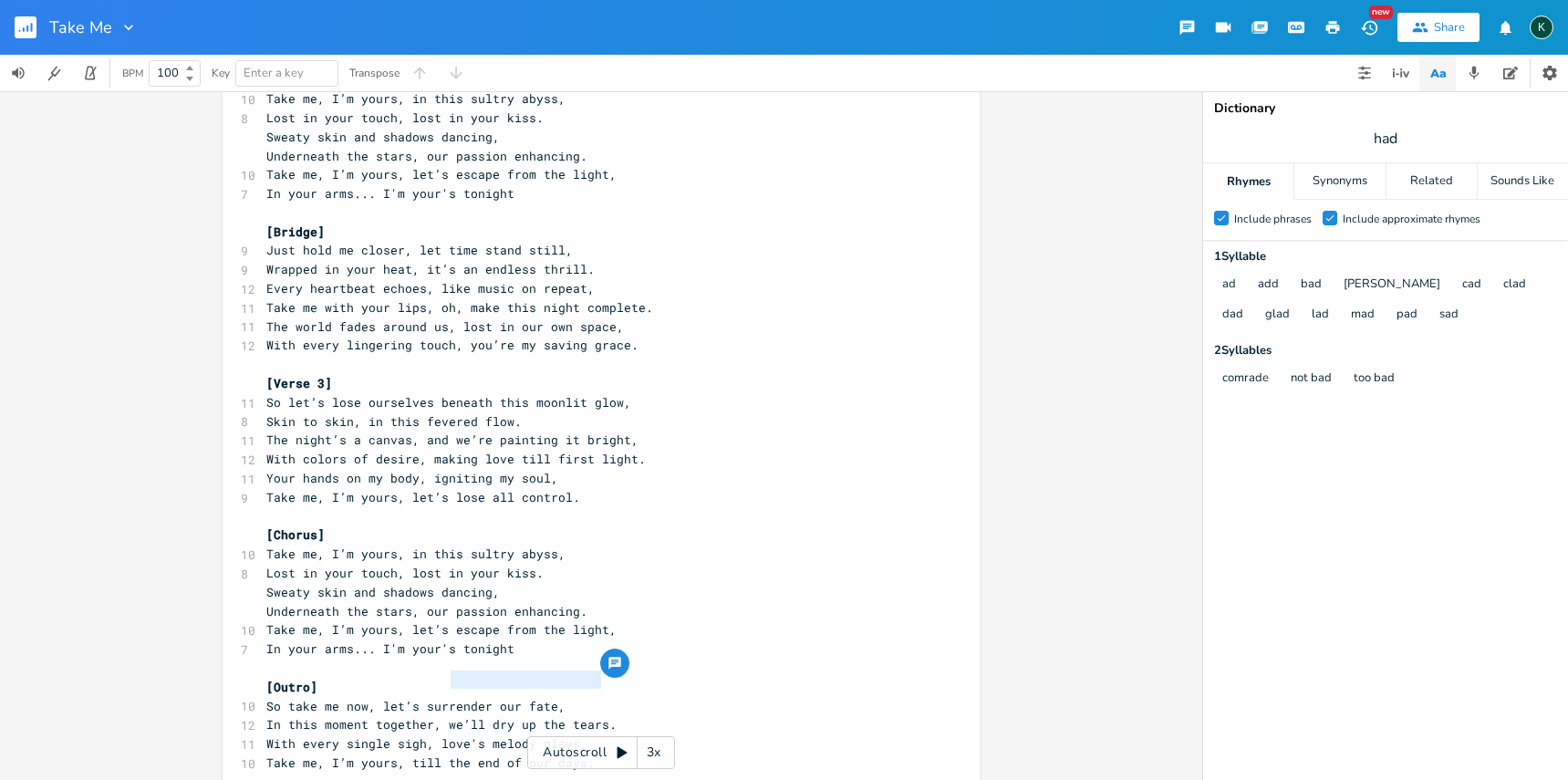
drag, startPoint x: 598, startPoint y: 683, endPoint x: 445, endPoint y: 682, distance: 153.0
click at [444, 716] on span "In this moment together, we’ll dry up the tears." at bounding box center [442, 724] width 351 height 17
click at [452, 735] on span "With every single sigh, love's melody plays," at bounding box center [427, 743] width 321 height 17
drag, startPoint x: 440, startPoint y: 683, endPoint x: 594, endPoint y: 681, distance: 154.0
click at [594, 716] on span "In this moment together, we’ll dry up the tears." at bounding box center [442, 724] width 351 height 17
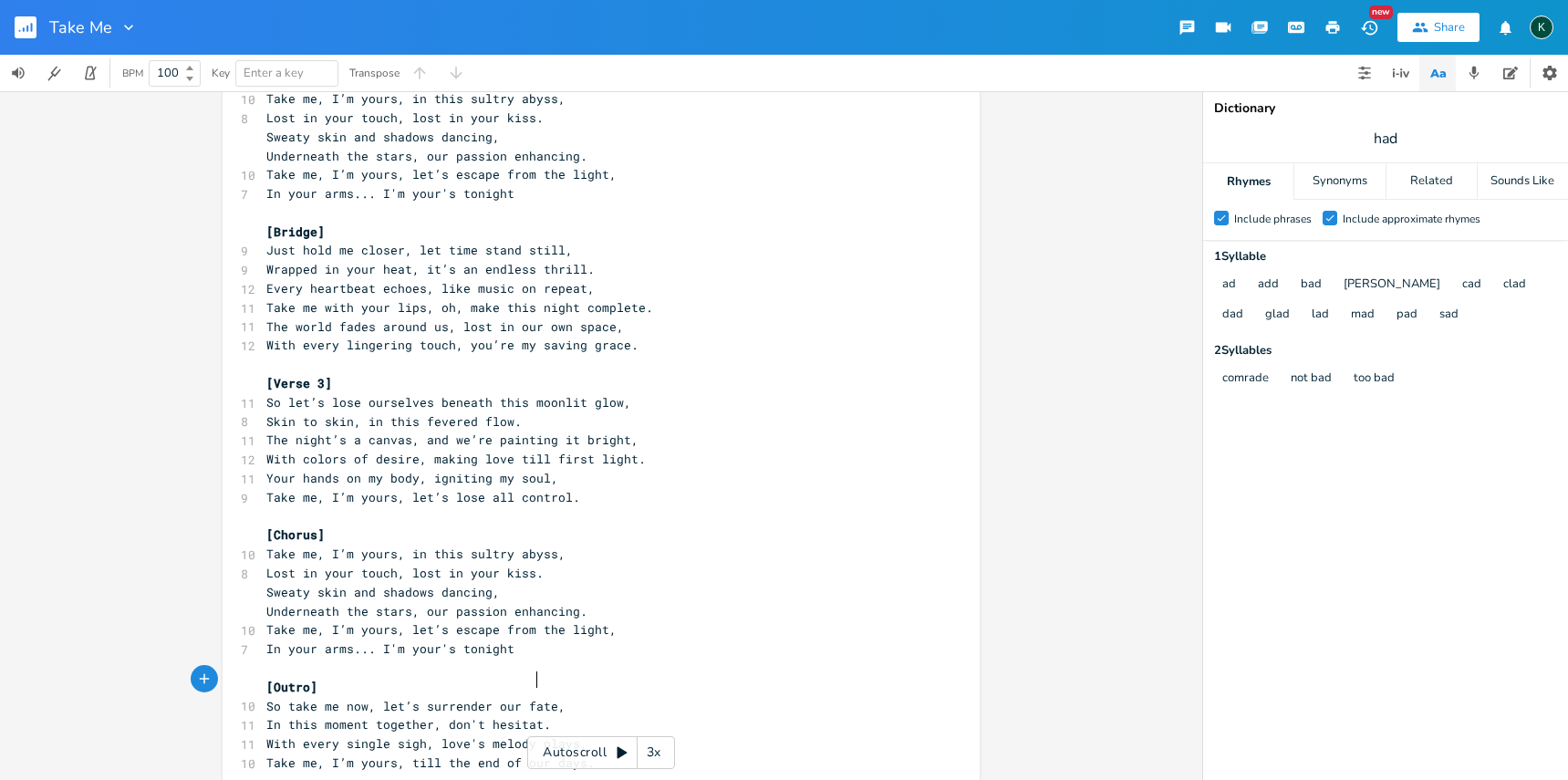
type textarea "don't hesitate"
drag, startPoint x: 560, startPoint y: 700, endPoint x: 435, endPoint y: 700, distance: 125.0
click at [435, 735] on span "With every single sigh, love's melody plays," at bounding box center [427, 743] width 321 height 17
drag, startPoint x: 431, startPoint y: 700, endPoint x: 473, endPoint y: 699, distance: 42.0
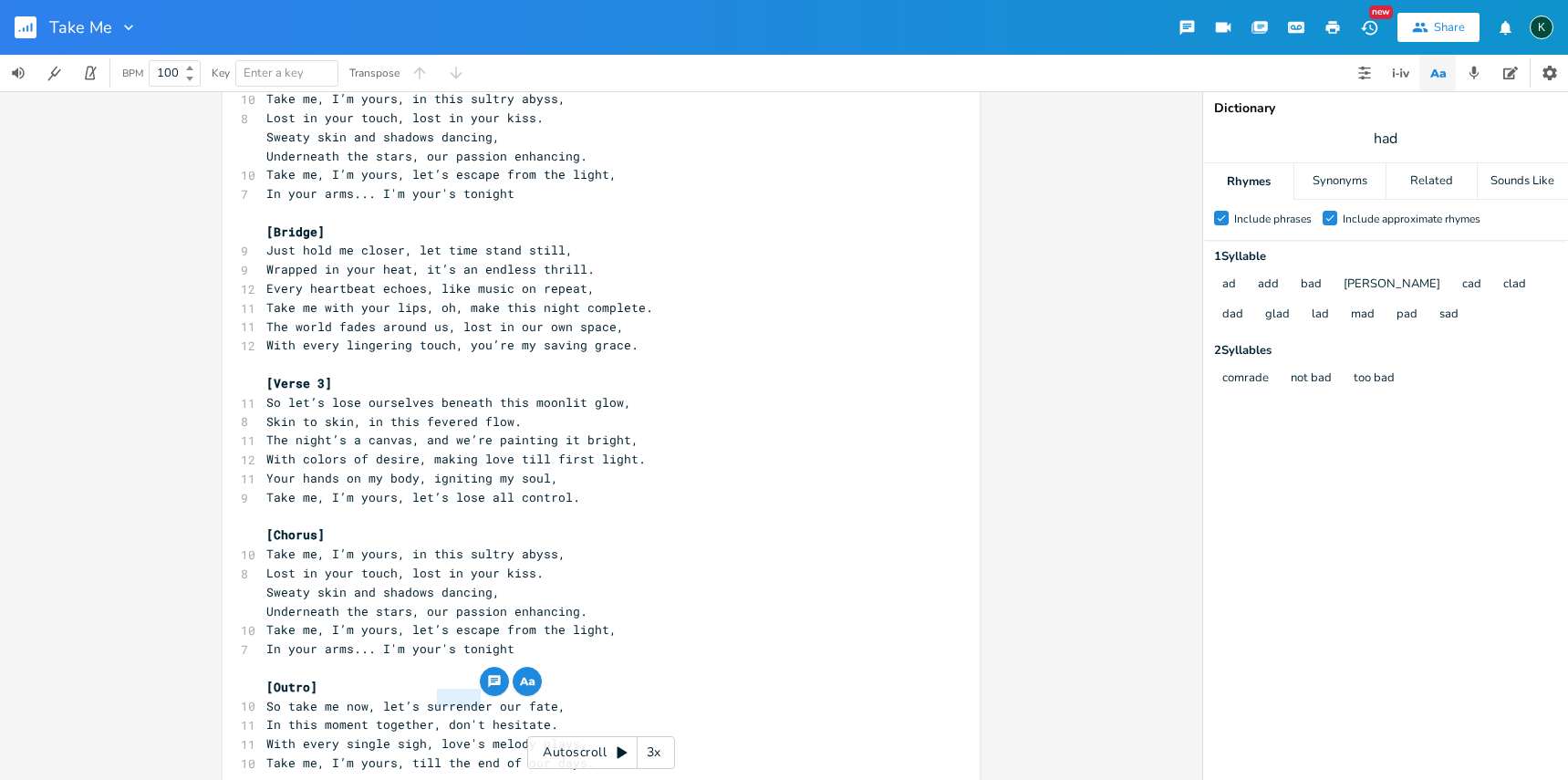
click at [473, 735] on span "With every single sigh, love's melody plays," at bounding box center [427, 743] width 321 height 17
type textarea "lustful"
type textarea "till the end of our day"
drag, startPoint x: 405, startPoint y: 718, endPoint x: 570, endPoint y: 718, distance: 165.0
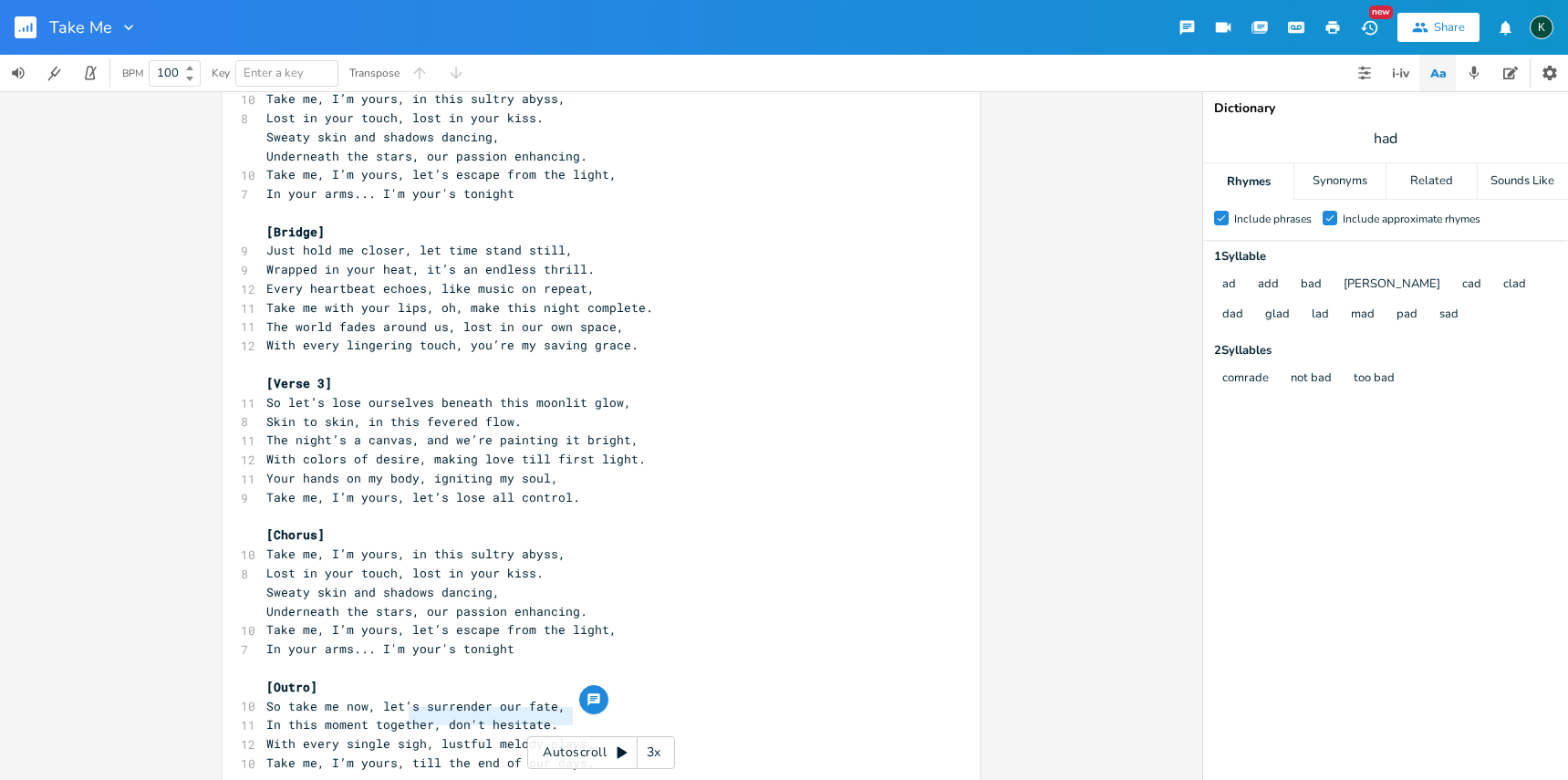
click at [570, 754] on span "Take me, I’m yours, till the end of our days." at bounding box center [431, 763] width 329 height 17
type textarea ".."
type textarea "Take me away"
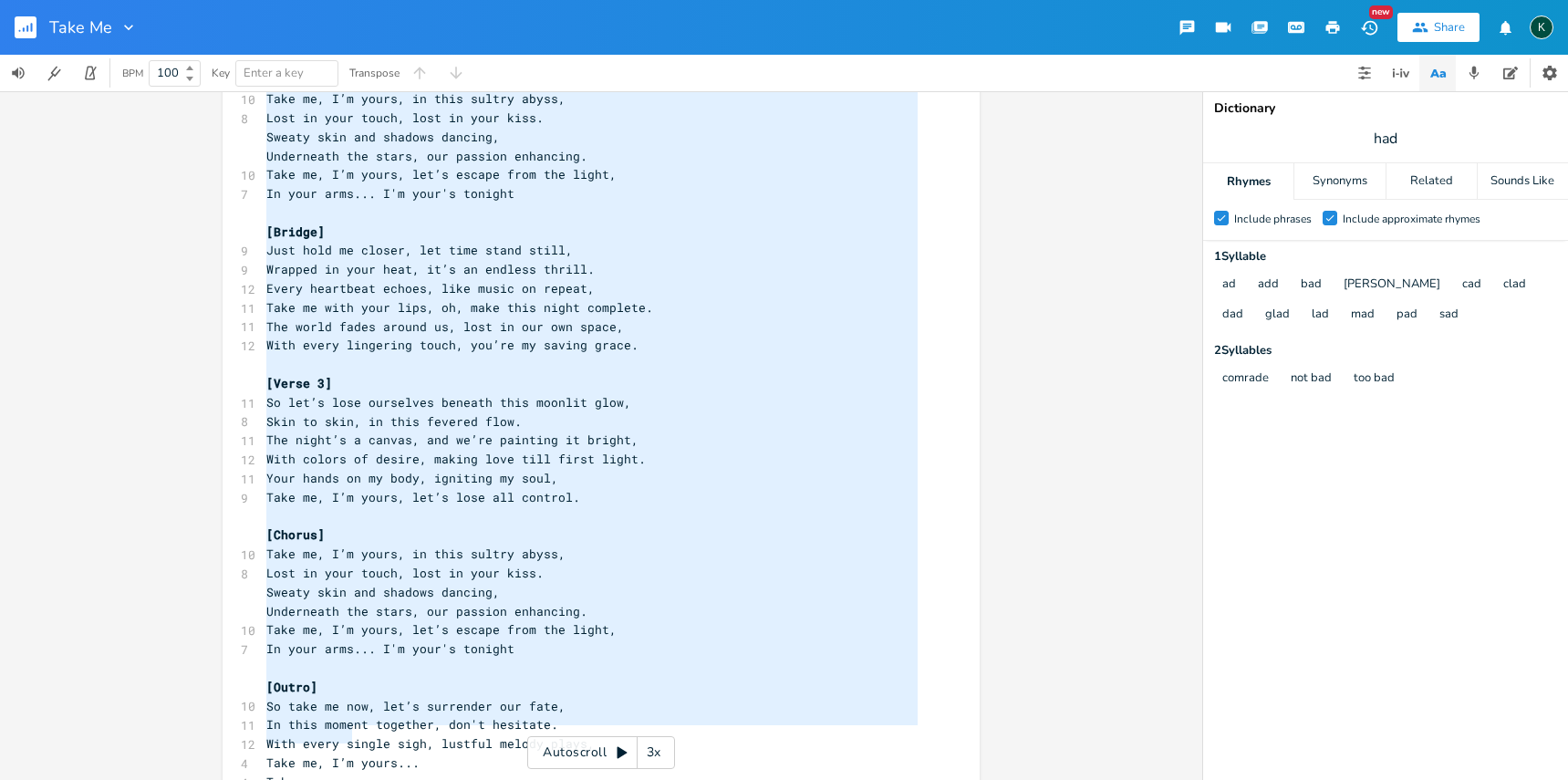
scroll to position [20, 0]
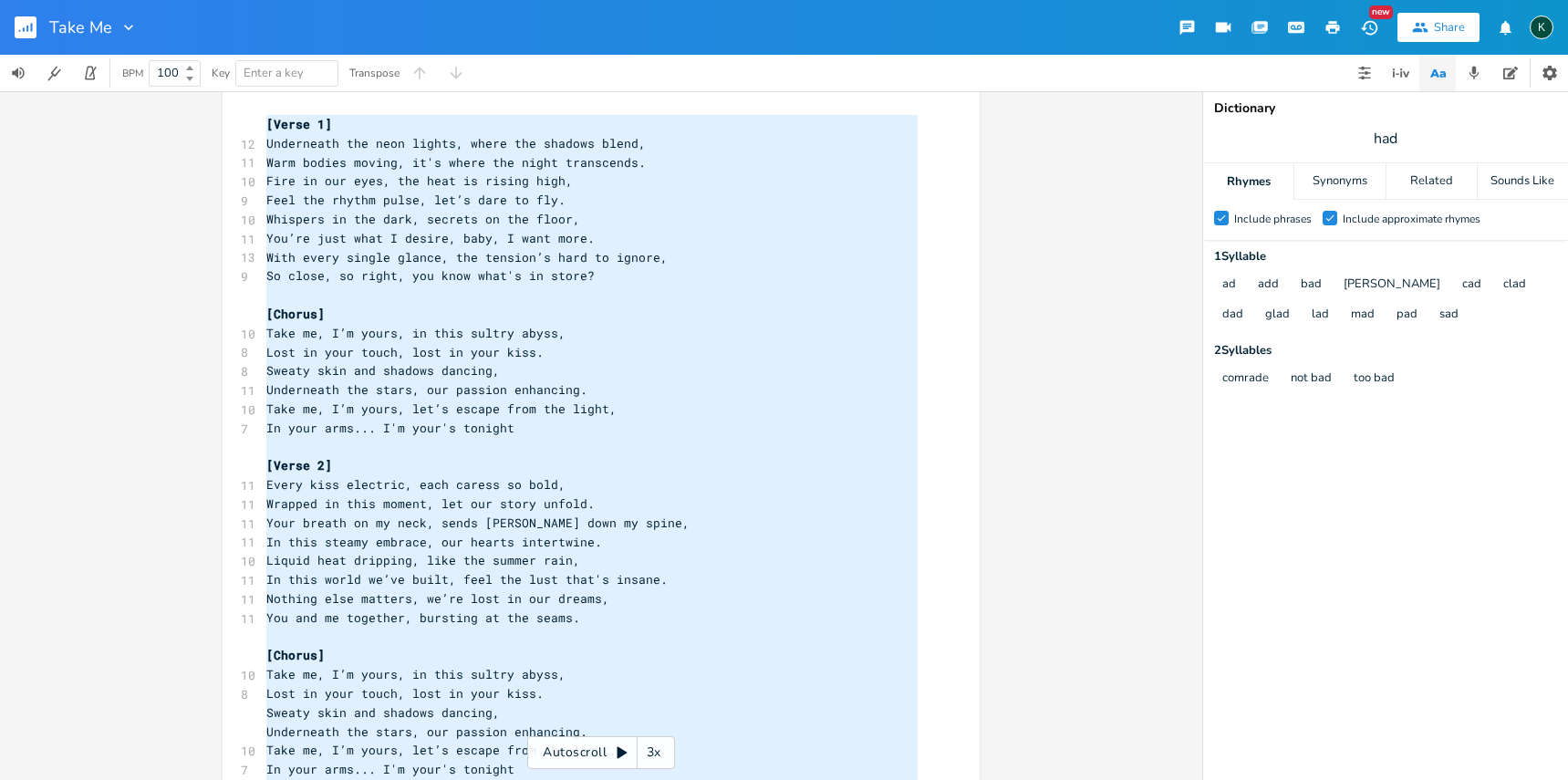
drag, startPoint x: 398, startPoint y: 741, endPoint x: 73, endPoint y: -121, distance: 921.2
click at [73, 0] on html "Take Me New Share K BPM 100 Key Enter a key Transpose x [Verse 1] 12 Underneath…" at bounding box center [784, 390] width 1568 height 780
type textarea "[Lorem 4] Ipsumdolor sit amet consec, adipi eli seddoei tempo, Inci utlabo etdo…"
